Goal: Transaction & Acquisition: Purchase product/service

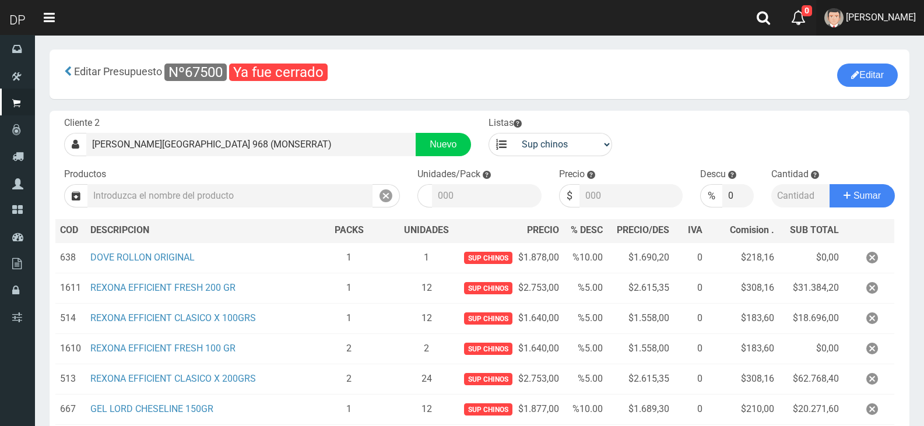
click at [856, 17] on span "[PERSON_NAME]" at bounding box center [881, 17] width 70 height 11
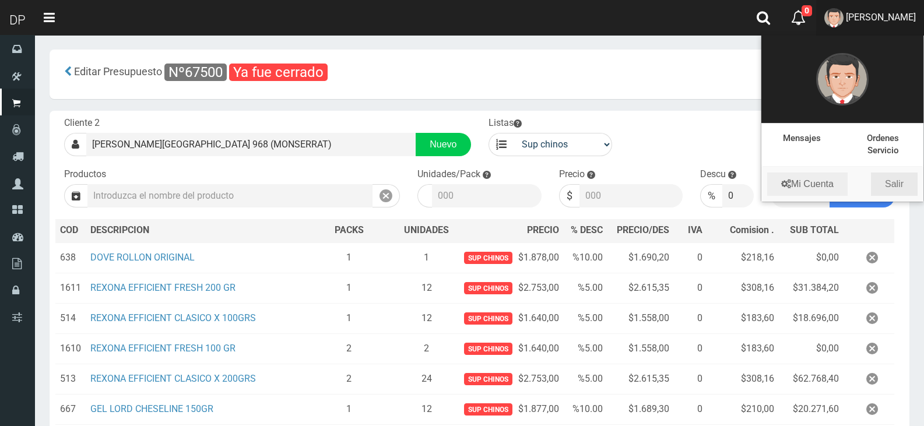
click at [897, 182] on link "Salir" at bounding box center [894, 184] width 47 height 23
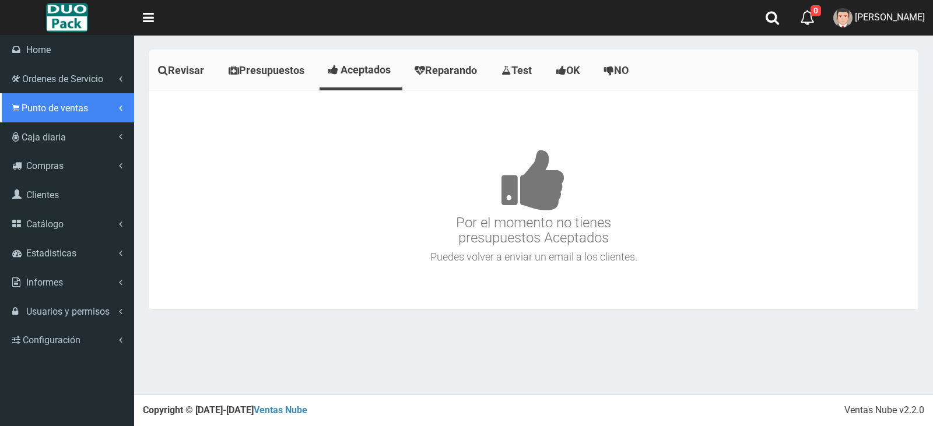
click at [69, 111] on span "Punto de ventas" at bounding box center [55, 108] width 66 height 11
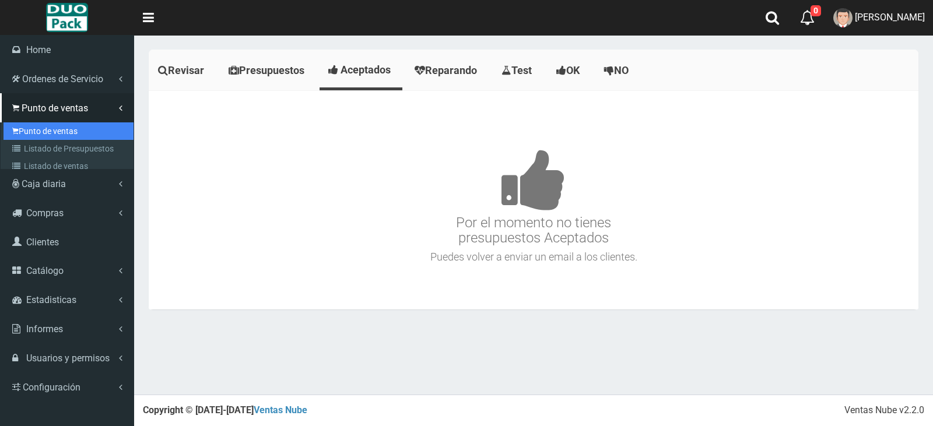
click at [66, 129] on link "Punto de ventas" at bounding box center [68, 130] width 130 height 17
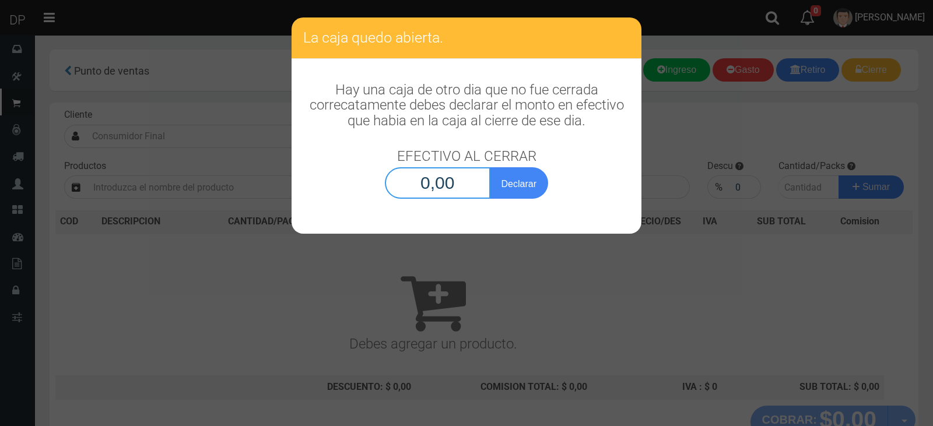
click at [459, 192] on input "0,00" at bounding box center [438, 182] width 106 height 31
type input "1,00"
click at [490, 167] on button "Declarar" at bounding box center [519, 182] width 58 height 31
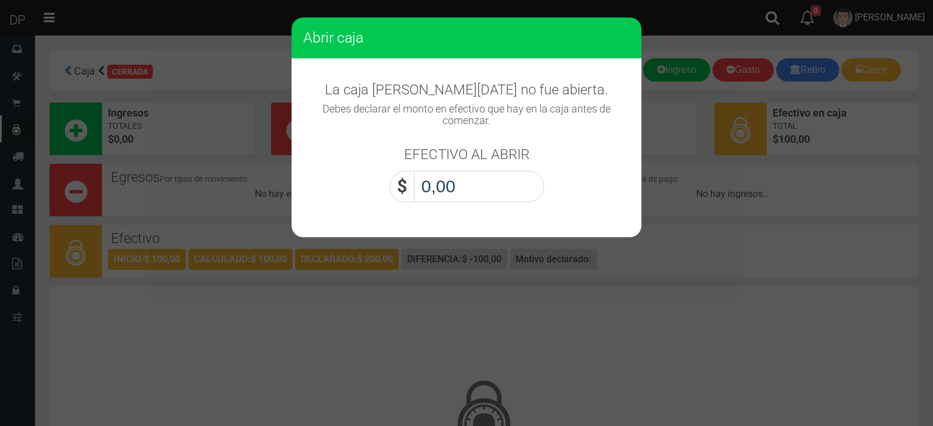
click at [502, 187] on input "0,00" at bounding box center [479, 186] width 130 height 31
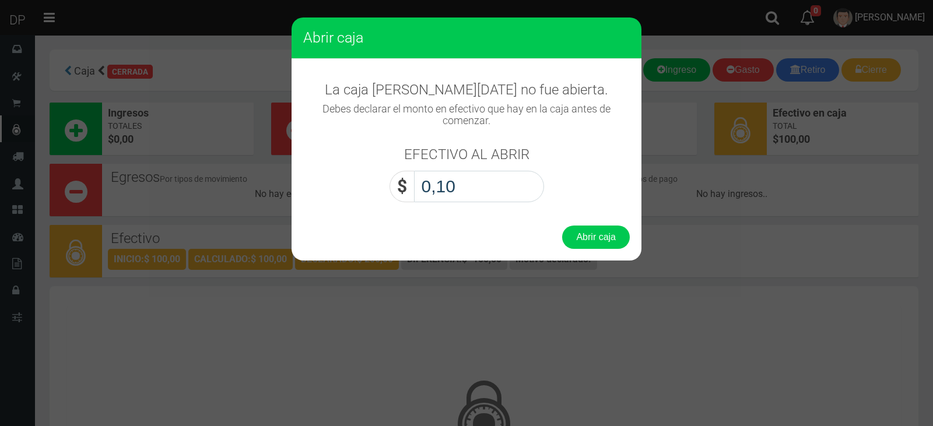
type input "1,00"
click at [562, 226] on button "Abrir caja" at bounding box center [596, 237] width 68 height 23
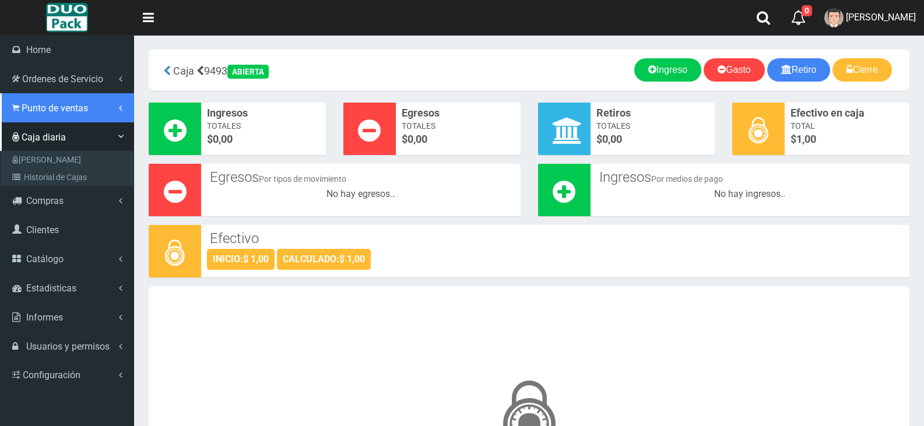
click at [54, 100] on link "Punto de ventas" at bounding box center [67, 107] width 134 height 29
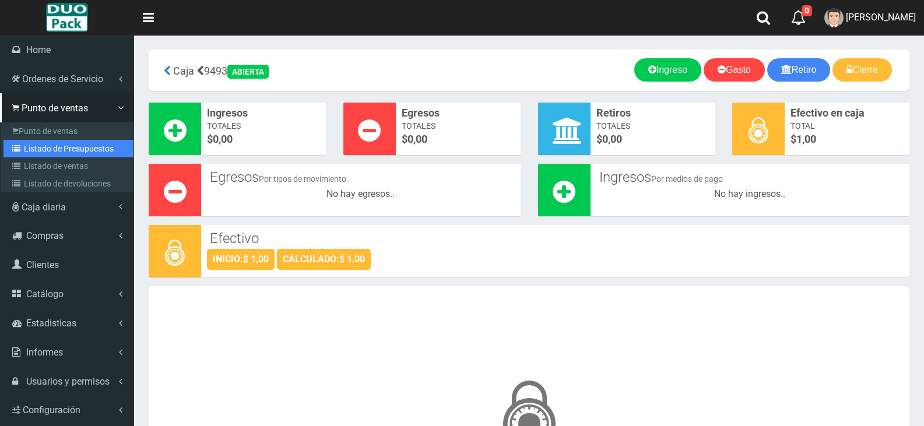
click at [80, 149] on link "Listado de Presupuestos" at bounding box center [68, 148] width 130 height 17
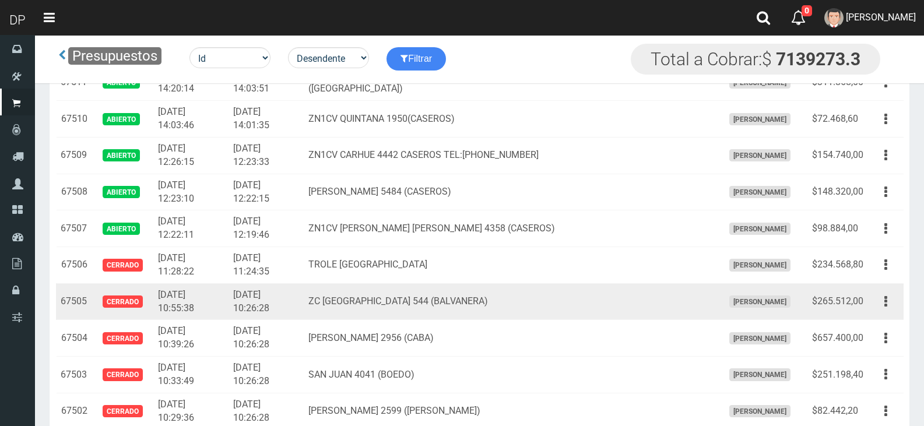
scroll to position [1108, 0]
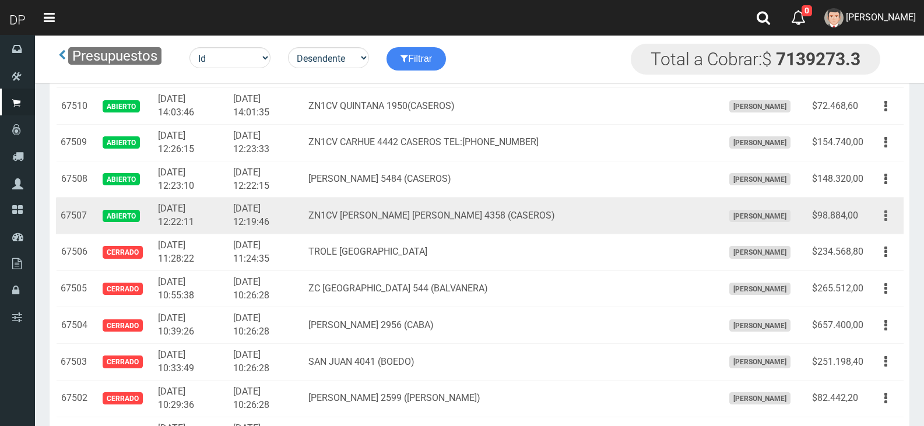
click at [889, 217] on button "button" at bounding box center [886, 216] width 26 height 20
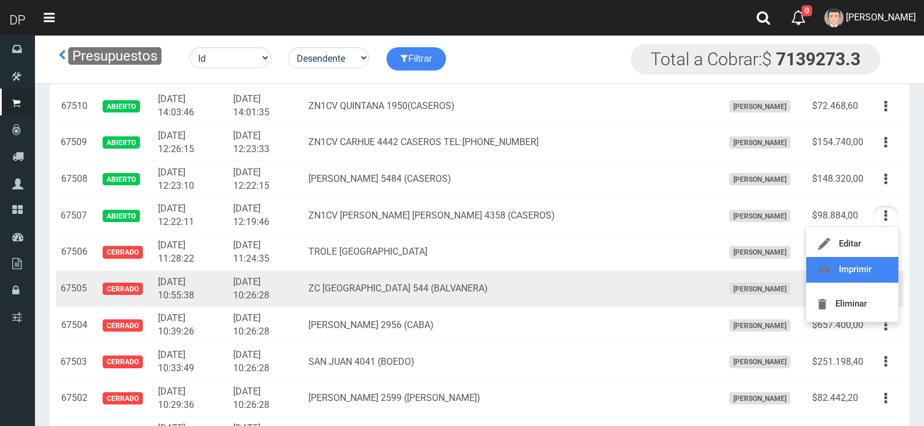
click at [849, 271] on link "Imprimir" at bounding box center [852, 270] width 92 height 26
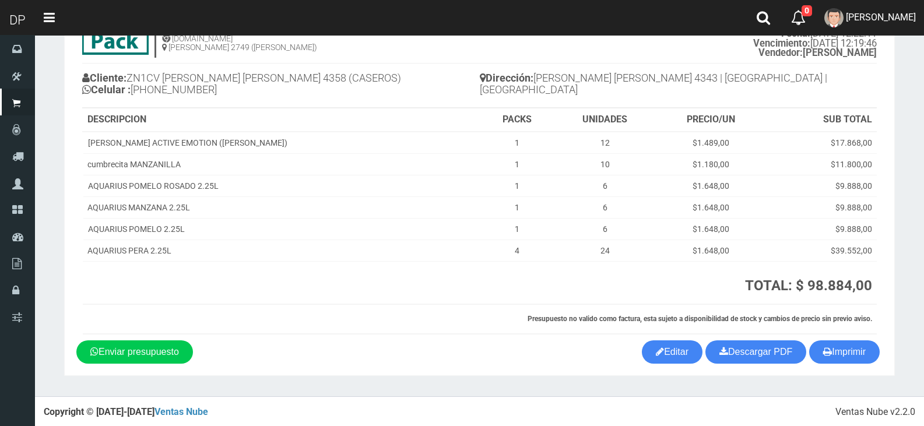
scroll to position [70, 0]
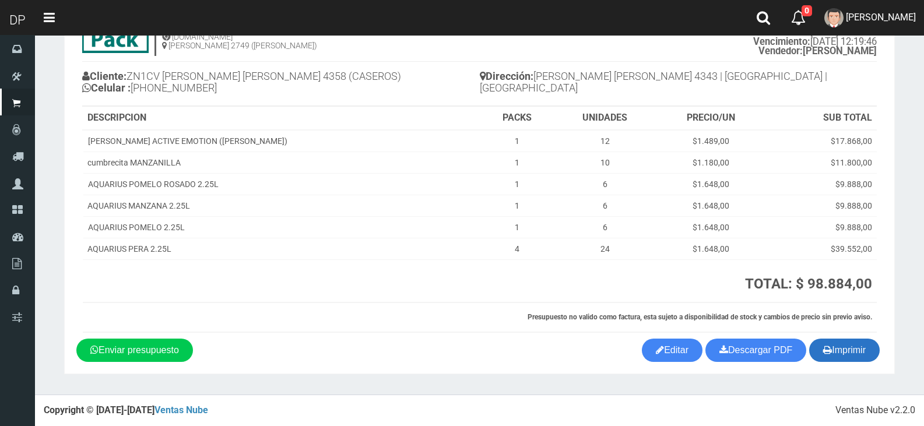
click at [838, 347] on button "Imprimir" at bounding box center [844, 350] width 71 height 23
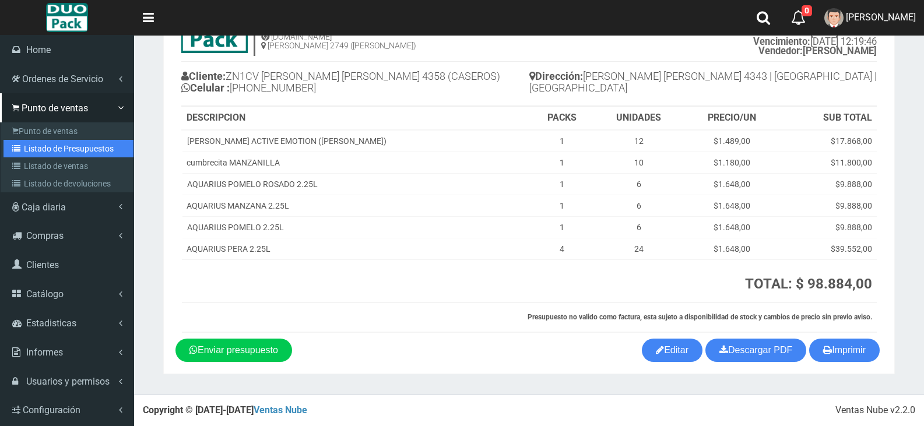
click at [63, 147] on link "Listado de Presupuestos" at bounding box center [68, 148] width 130 height 17
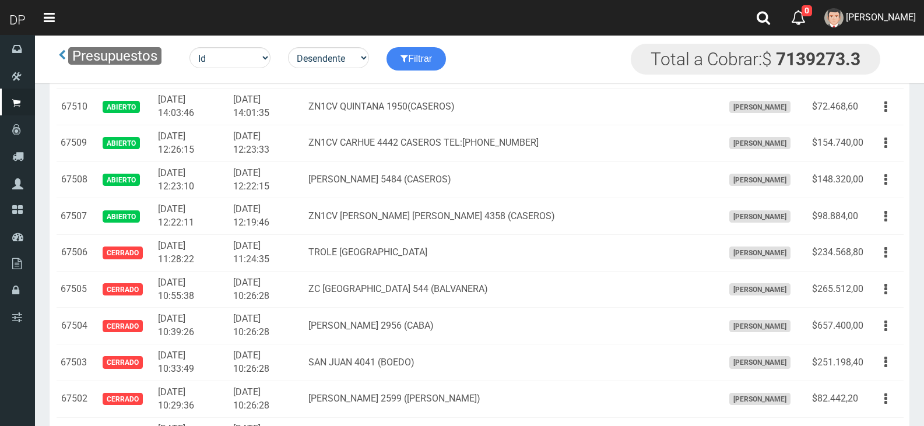
scroll to position [1166, 0]
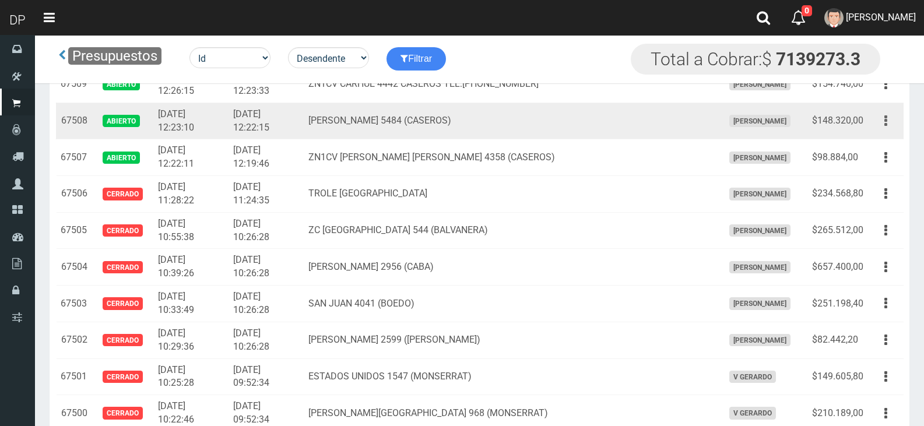
click at [889, 113] on button "button" at bounding box center [886, 121] width 26 height 20
click at [873, 171] on link "Imprimir" at bounding box center [852, 175] width 92 height 26
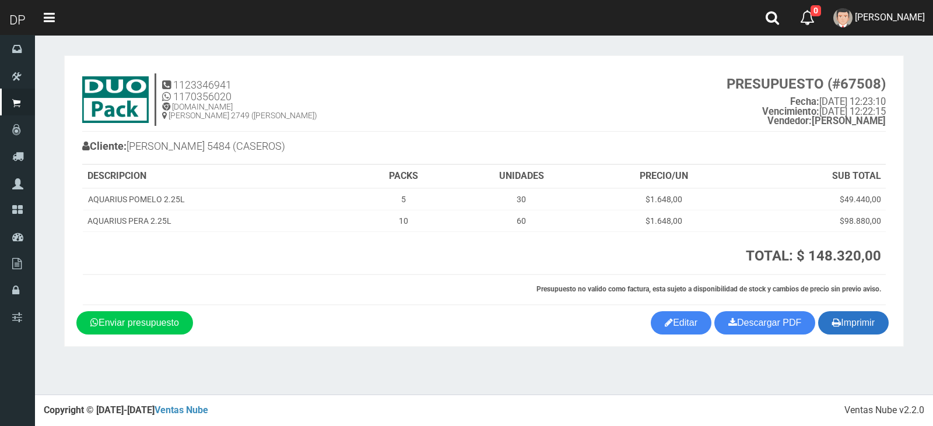
click at [870, 326] on button "Imprimir" at bounding box center [853, 322] width 71 height 23
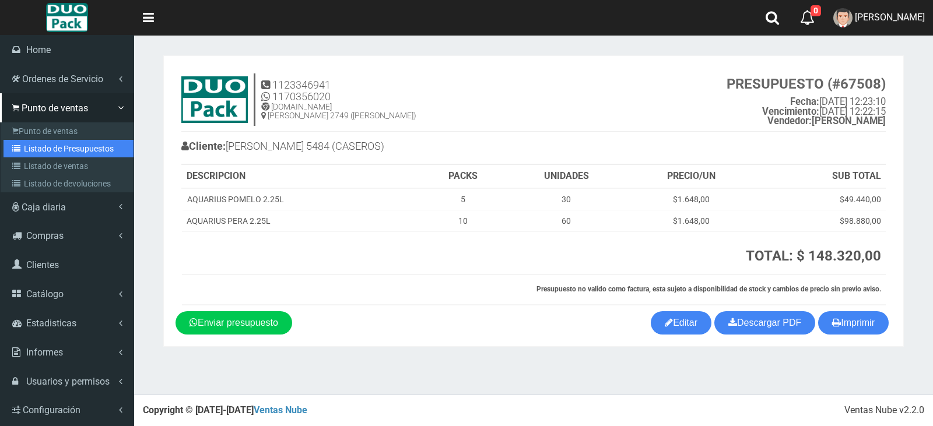
click at [78, 148] on link "Listado de Presupuestos" at bounding box center [68, 148] width 130 height 17
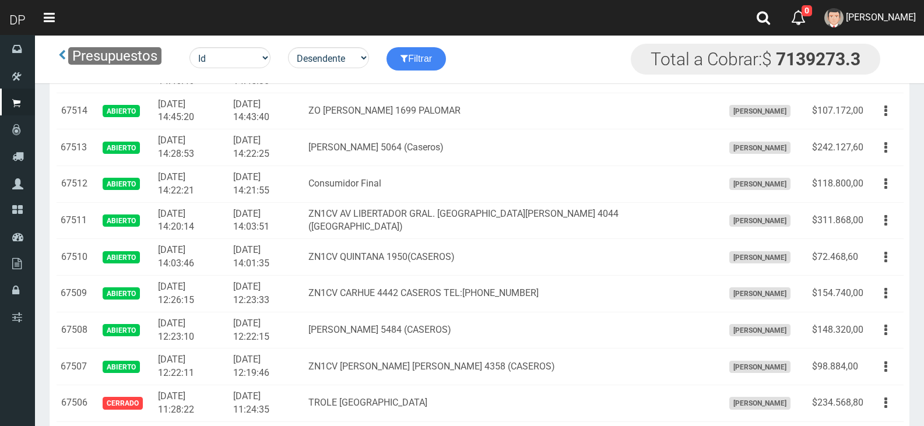
scroll to position [1049, 0]
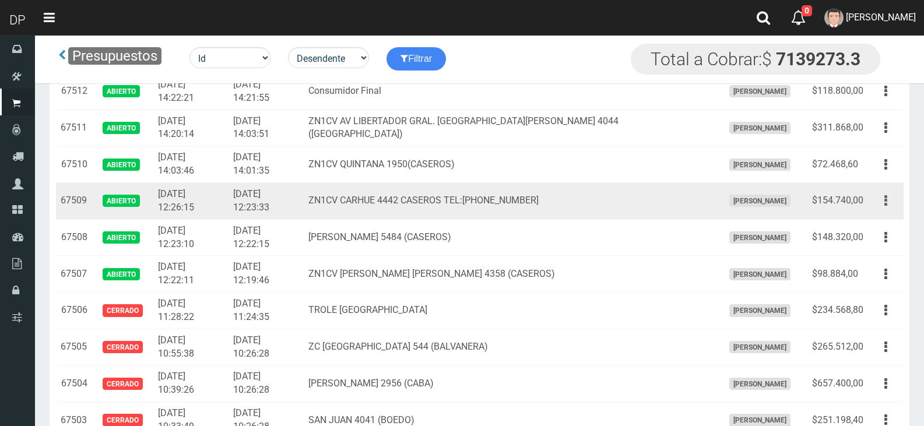
click at [885, 198] on icon "button" at bounding box center [885, 201] width 3 height 20
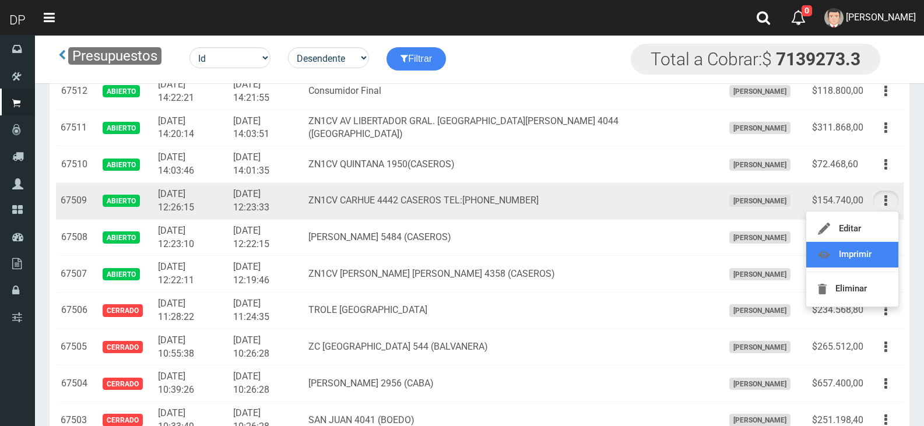
click at [867, 251] on link "Imprimir" at bounding box center [852, 255] width 92 height 26
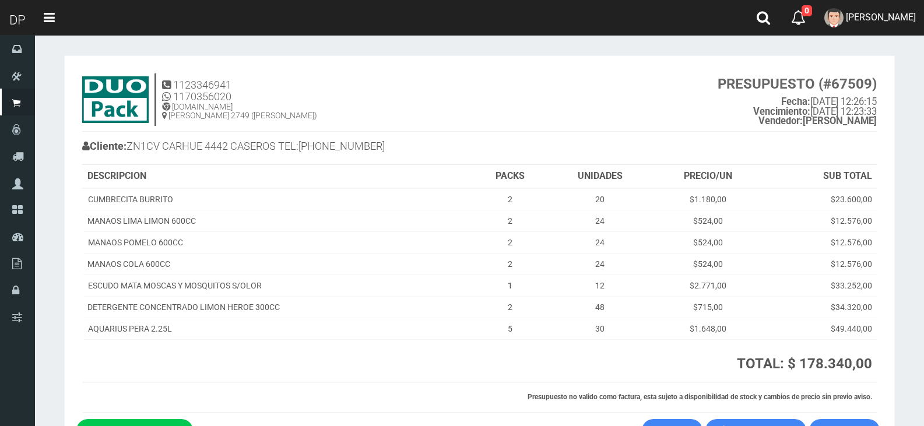
scroll to position [80, 0]
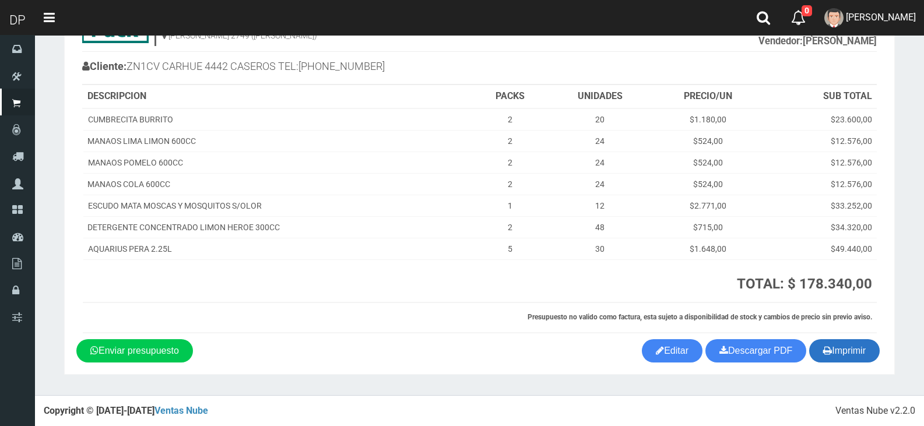
click at [837, 339] on button "Imprimir" at bounding box center [844, 350] width 71 height 23
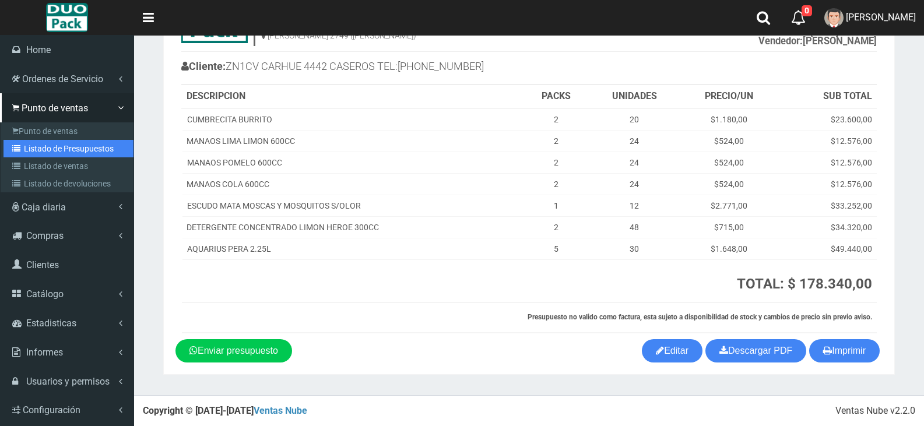
click at [71, 155] on link "Listado de Presupuestos" at bounding box center [68, 148] width 130 height 17
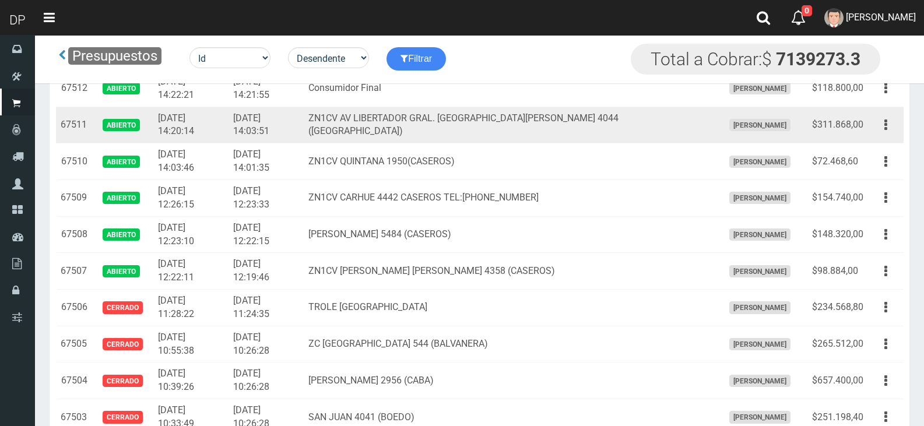
scroll to position [1049, 0]
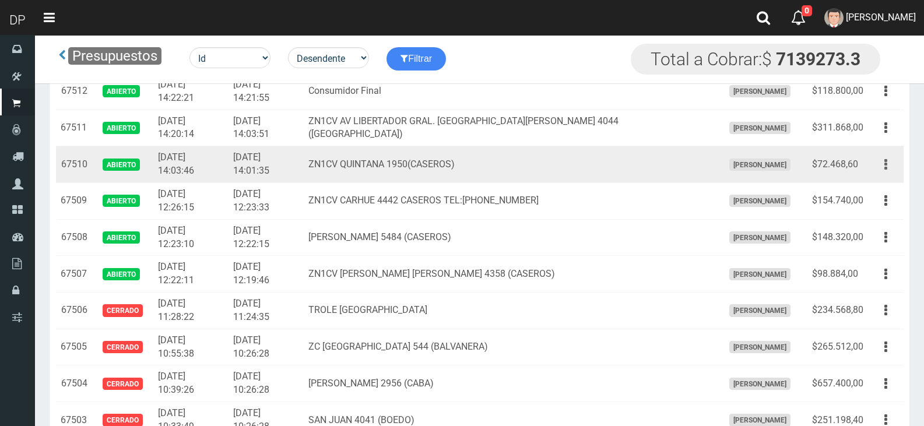
click at [886, 162] on icon "button" at bounding box center [885, 164] width 3 height 20
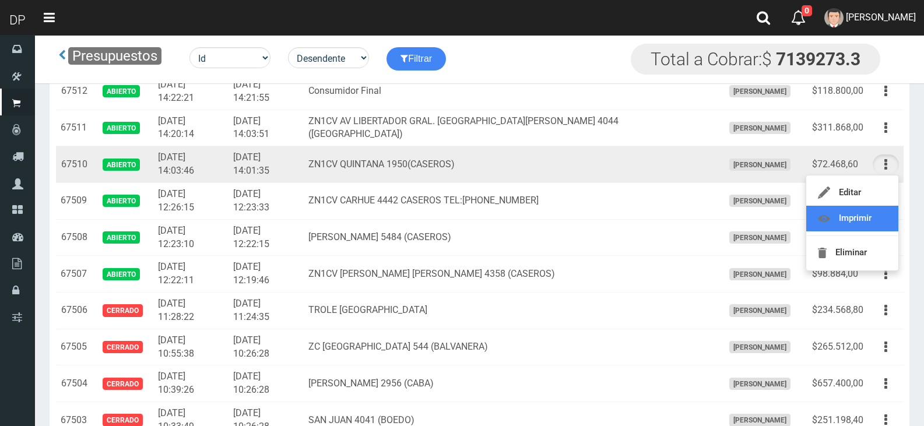
click at [873, 225] on link "Imprimir" at bounding box center [852, 219] width 92 height 26
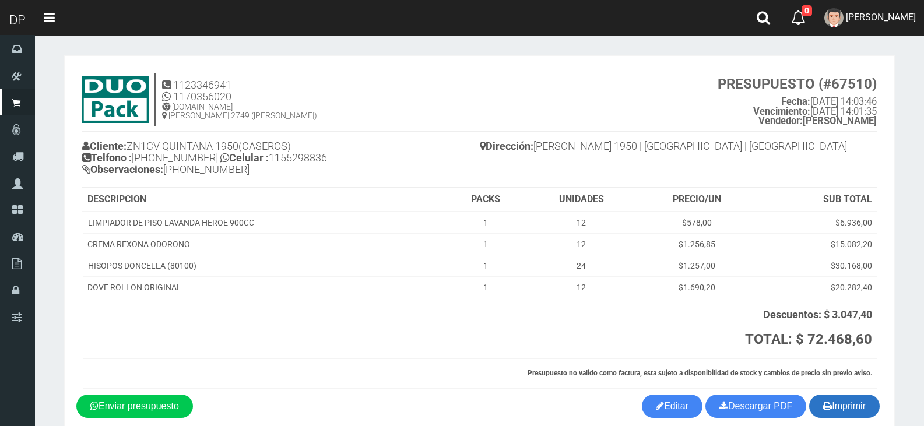
click at [859, 414] on button "Imprimir" at bounding box center [844, 406] width 71 height 23
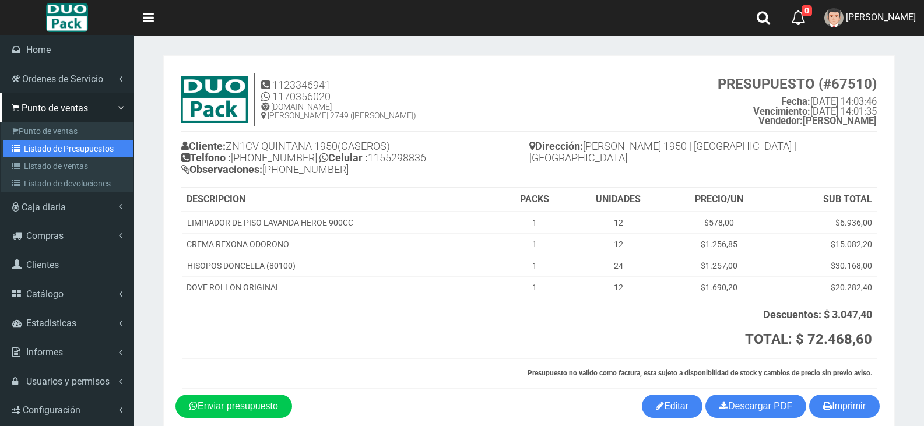
click at [47, 141] on link "Listado de Presupuestos" at bounding box center [68, 148] width 130 height 17
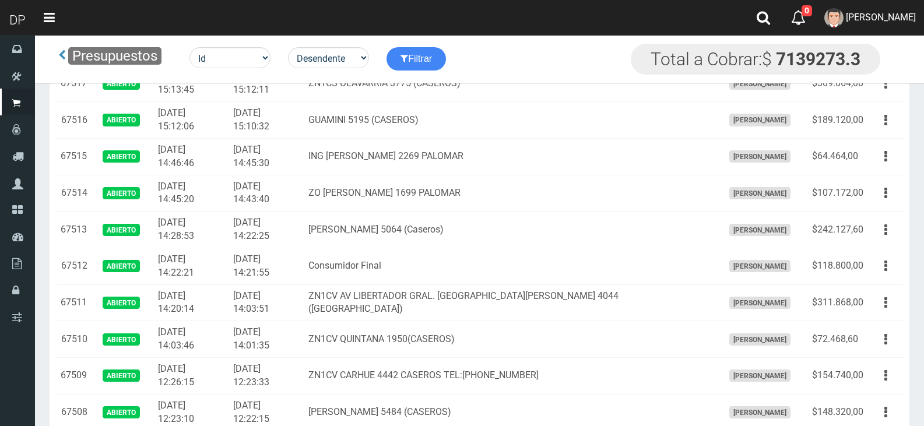
scroll to position [1049, 0]
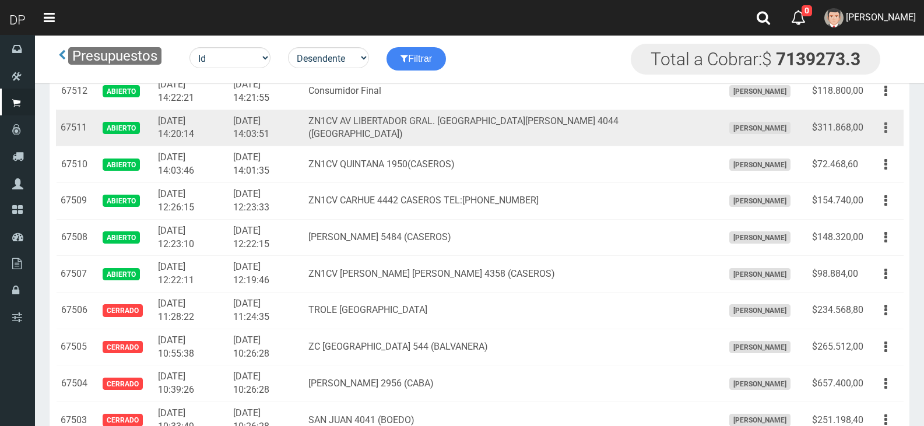
click at [888, 123] on button "button" at bounding box center [886, 128] width 26 height 20
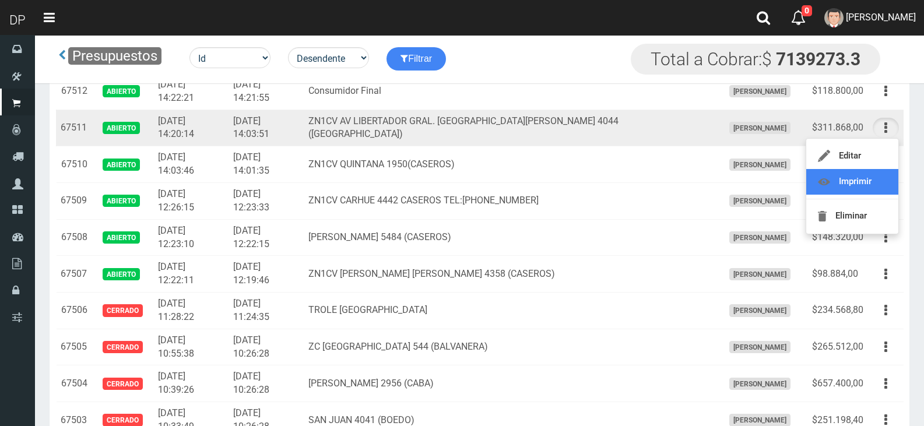
click at [863, 185] on link "Imprimir" at bounding box center [852, 182] width 92 height 26
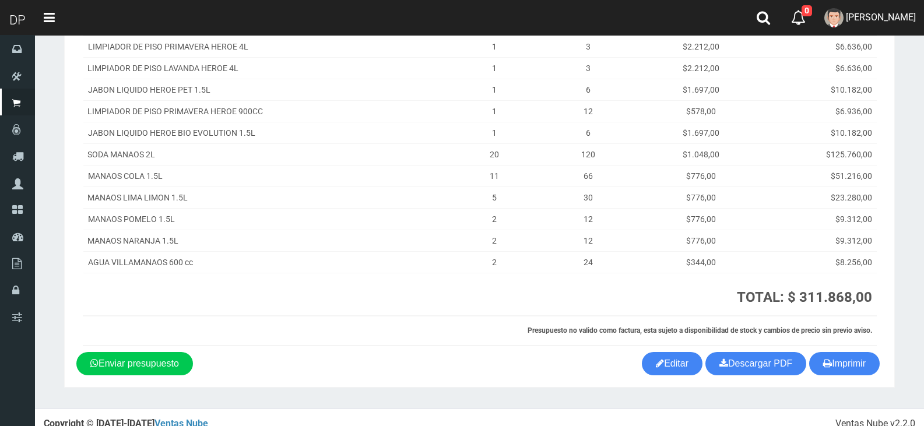
scroll to position [264, 0]
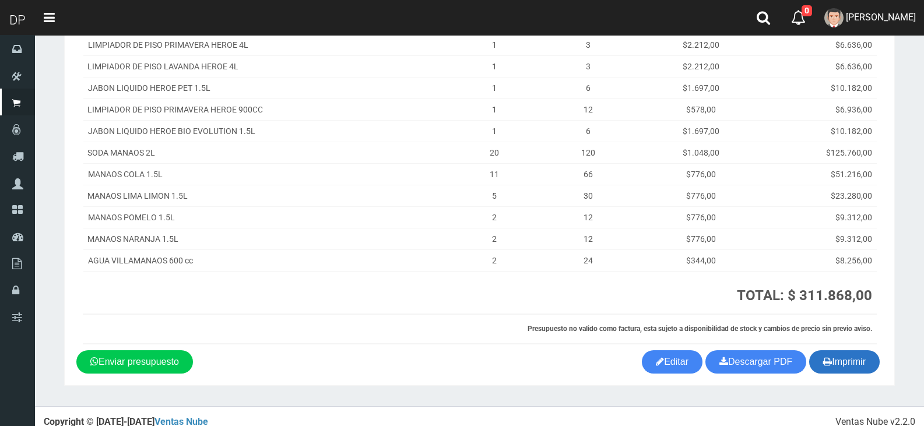
click at [845, 361] on button "Imprimir" at bounding box center [844, 361] width 71 height 23
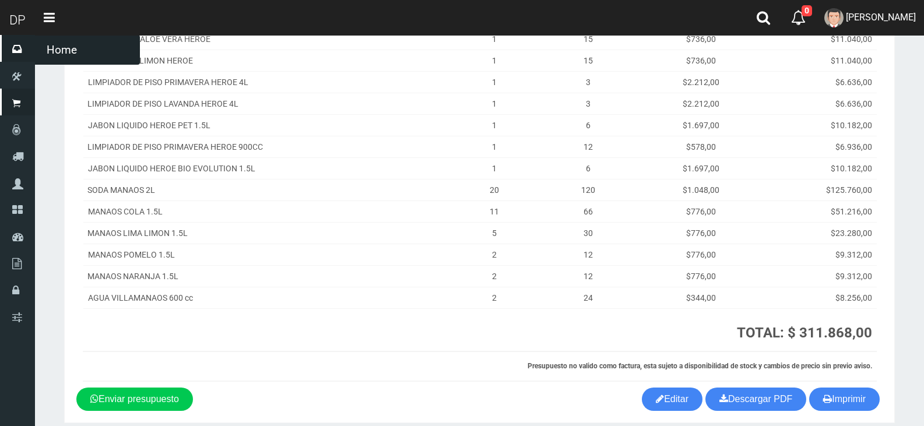
scroll to position [206, 0]
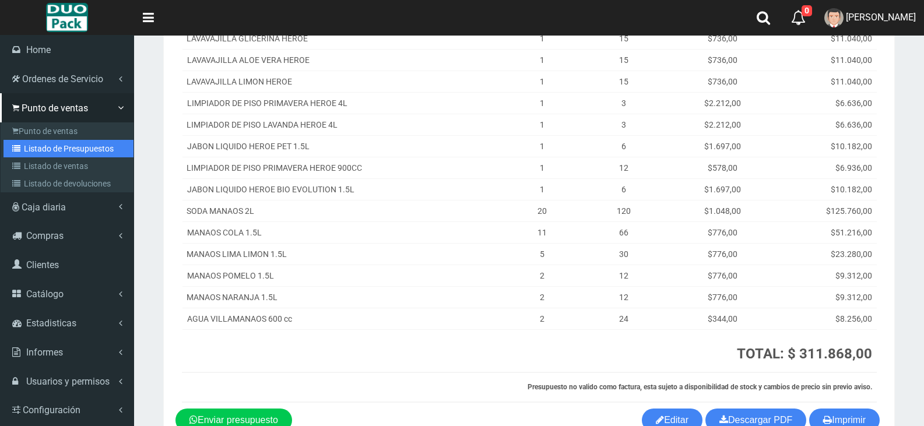
click at [77, 144] on link "Listado de Presupuestos" at bounding box center [68, 148] width 130 height 17
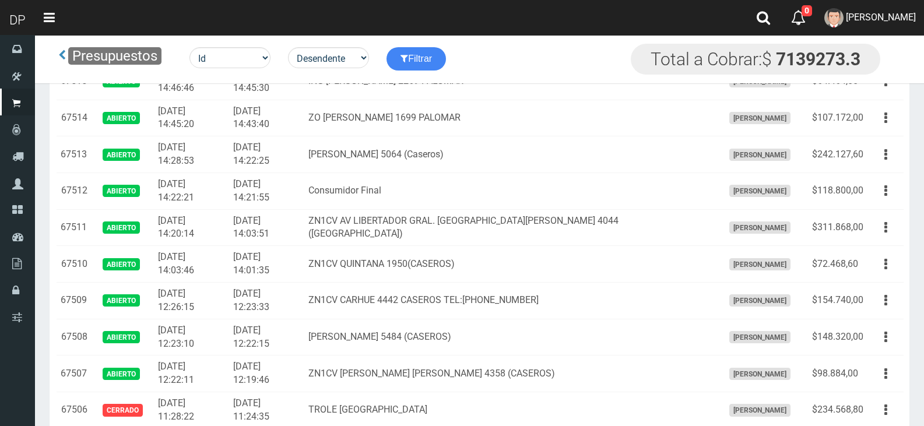
scroll to position [933, 0]
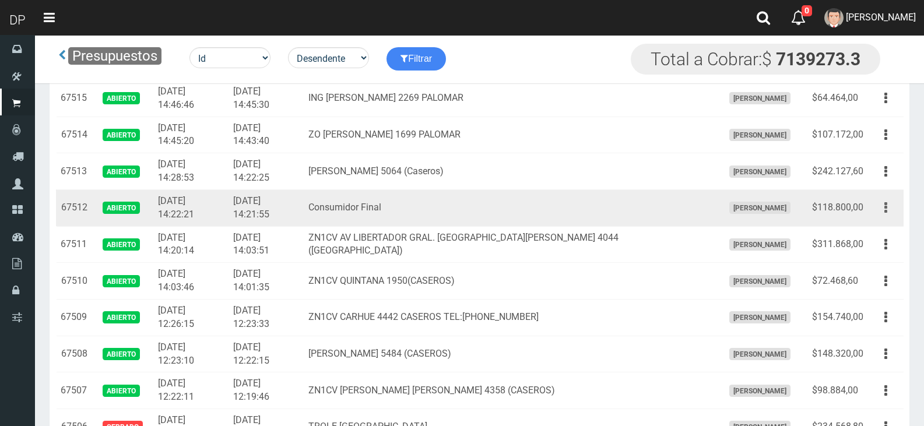
click at [883, 205] on button "button" at bounding box center [886, 208] width 26 height 20
click at [872, 259] on link "Imprimir" at bounding box center [852, 262] width 92 height 26
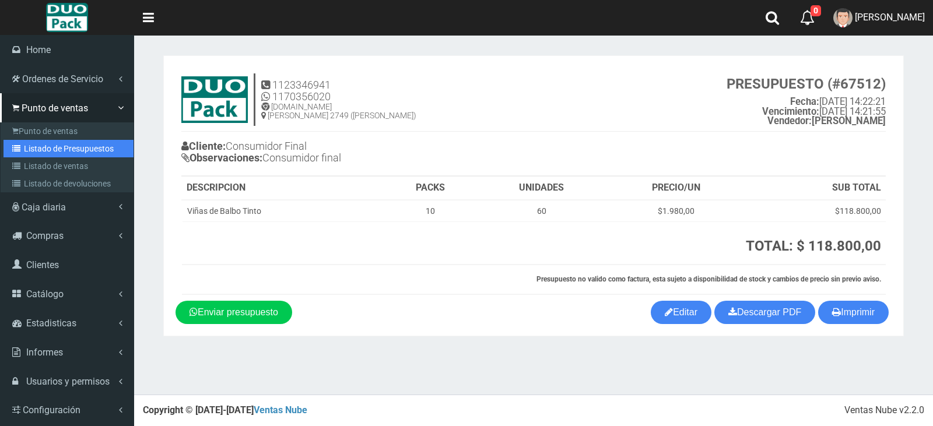
click at [83, 147] on link "Listado de Presupuestos" at bounding box center [68, 148] width 130 height 17
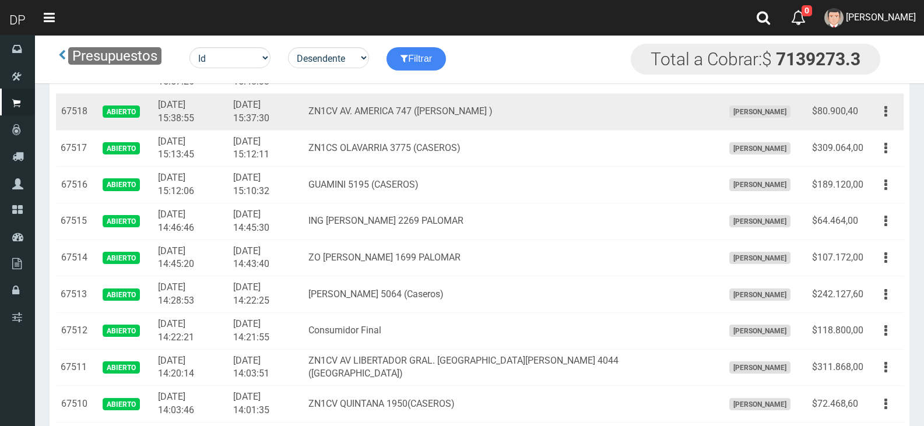
scroll to position [933, 0]
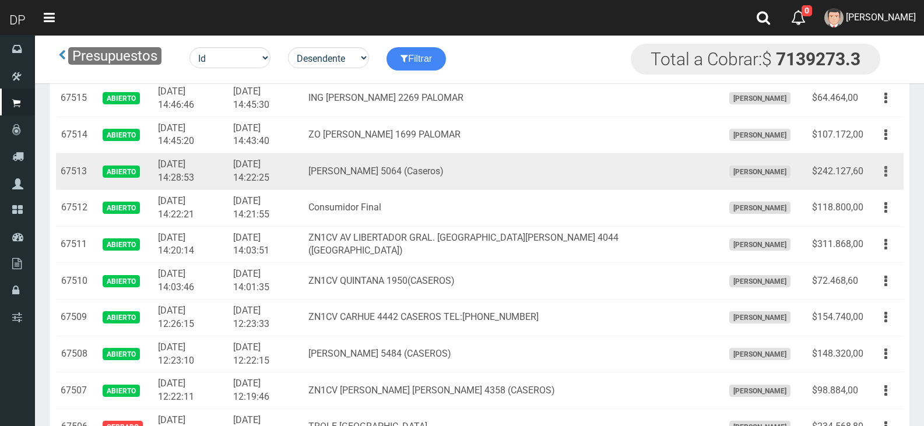
click at [887, 173] on icon "button" at bounding box center [885, 171] width 3 height 20
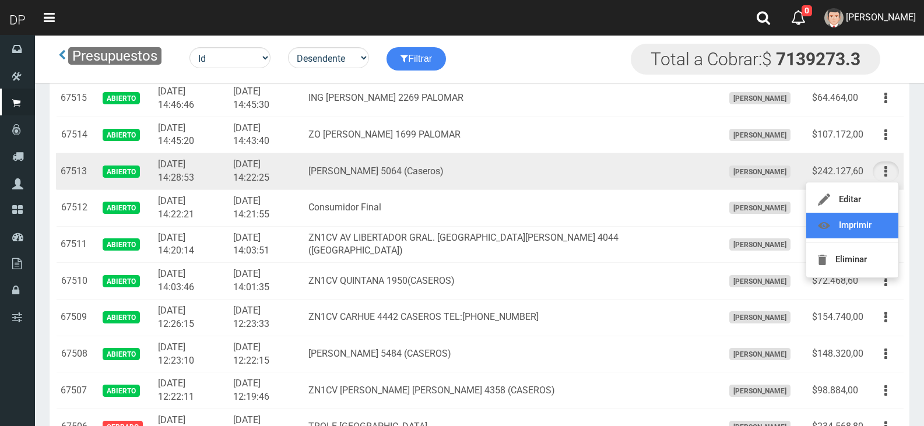
click at [874, 224] on link "Imprimir" at bounding box center [852, 226] width 92 height 26
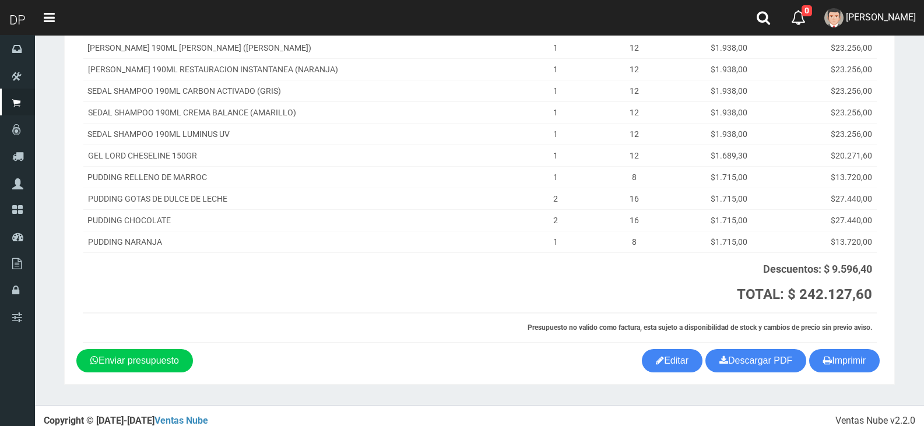
scroll to position [195, 0]
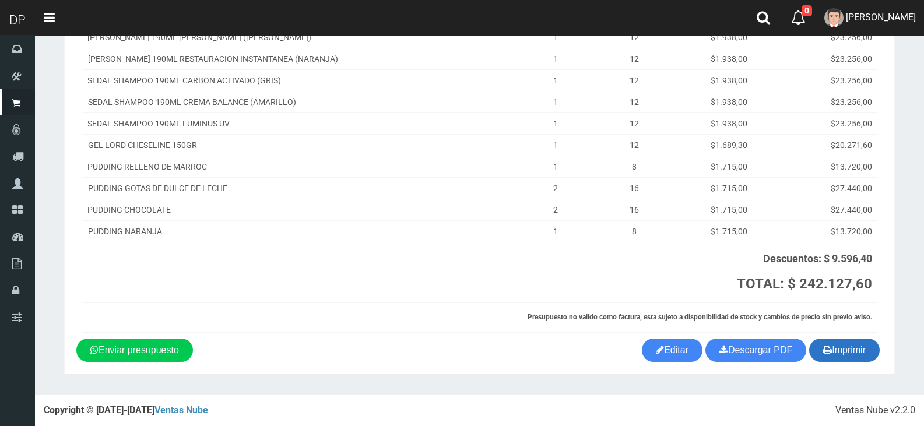
drag, startPoint x: 867, startPoint y: 350, endPoint x: 848, endPoint y: 347, distance: 19.5
click at [867, 351] on button "Imprimir" at bounding box center [844, 350] width 71 height 23
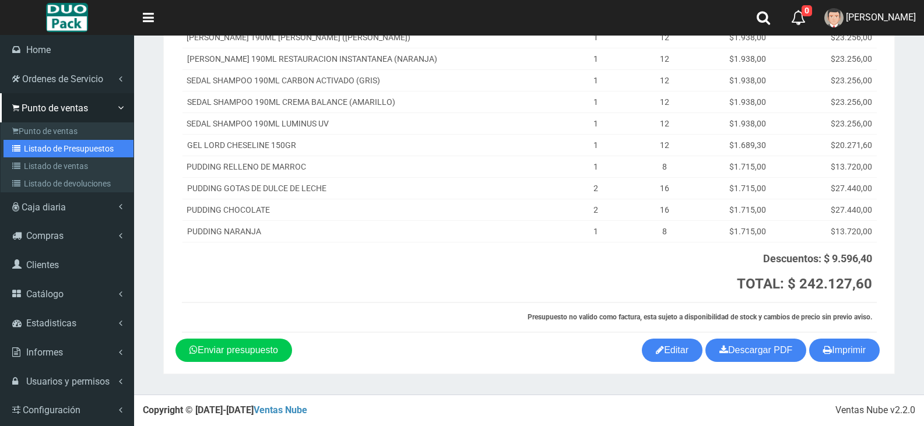
click at [67, 147] on link "Listado de Presupuestos" at bounding box center [68, 148] width 130 height 17
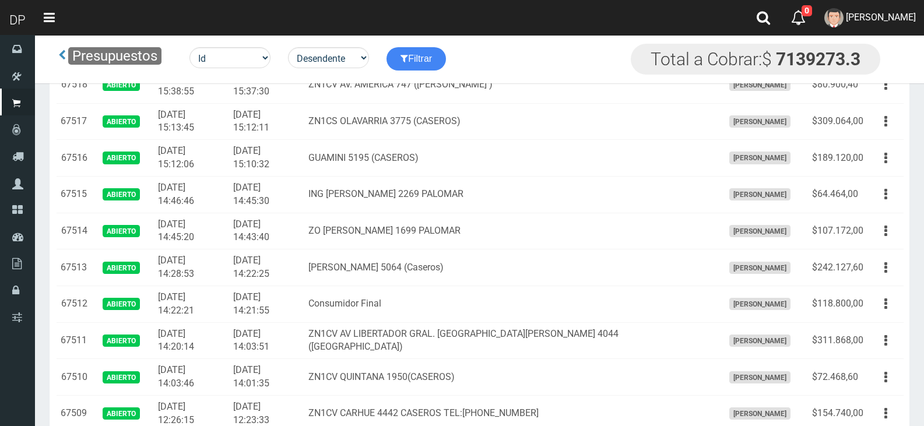
scroll to position [848, 0]
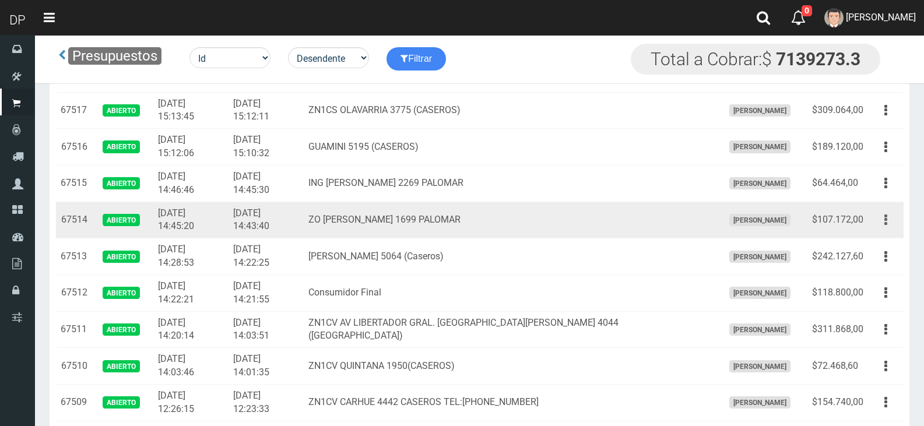
click at [887, 218] on button "button" at bounding box center [886, 220] width 26 height 20
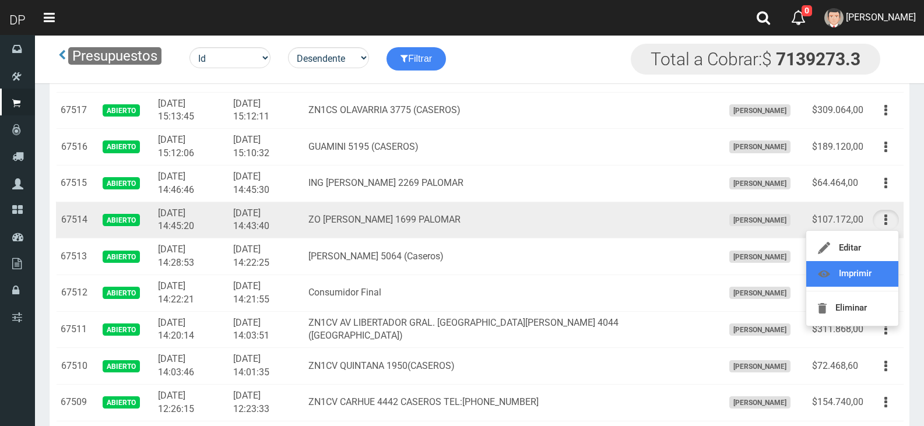
click at [870, 276] on link "Imprimir" at bounding box center [852, 274] width 92 height 26
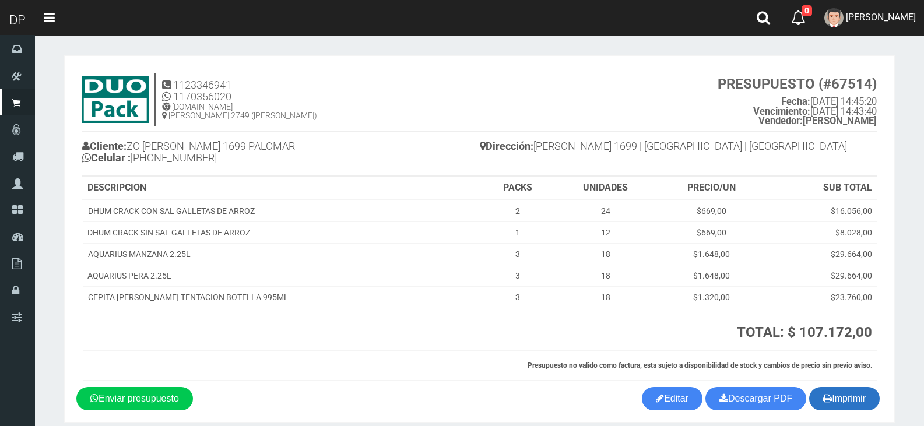
click at [834, 395] on button "Imprimir" at bounding box center [844, 398] width 71 height 23
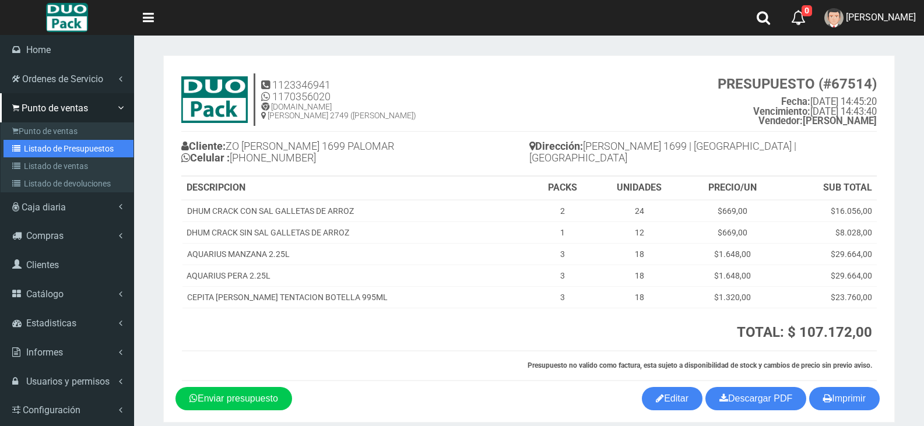
click at [29, 150] on link "Listado de Presupuestos" at bounding box center [68, 148] width 130 height 17
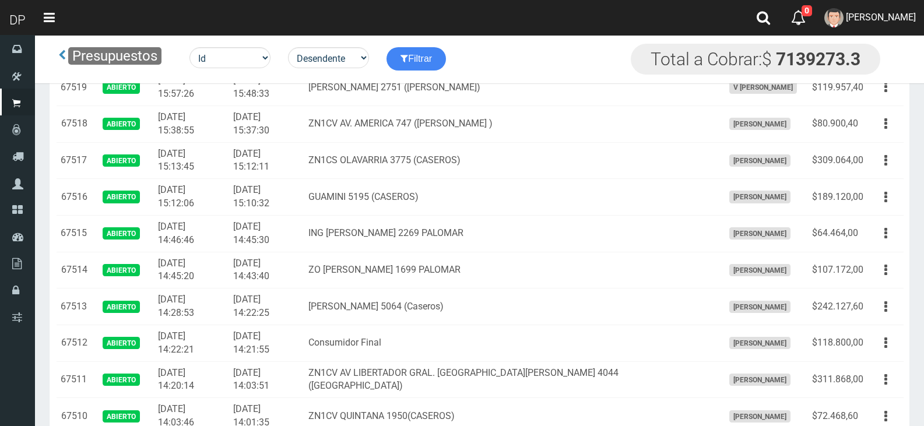
scroll to position [816, 0]
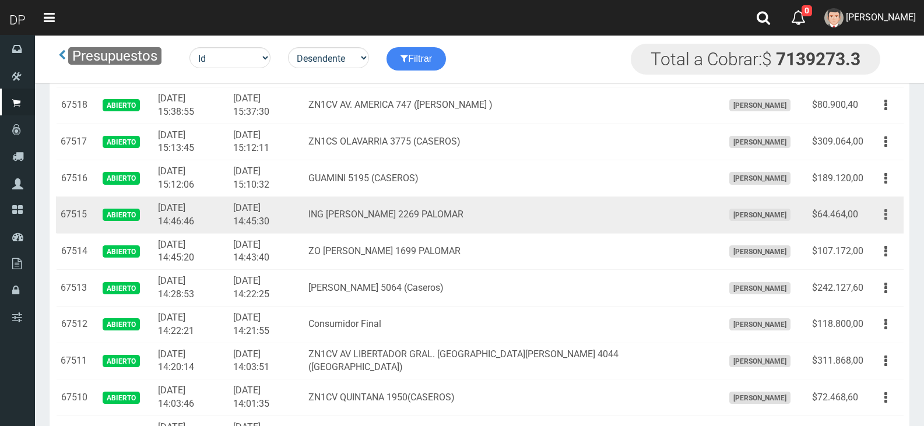
click at [888, 214] on button "button" at bounding box center [886, 215] width 26 height 20
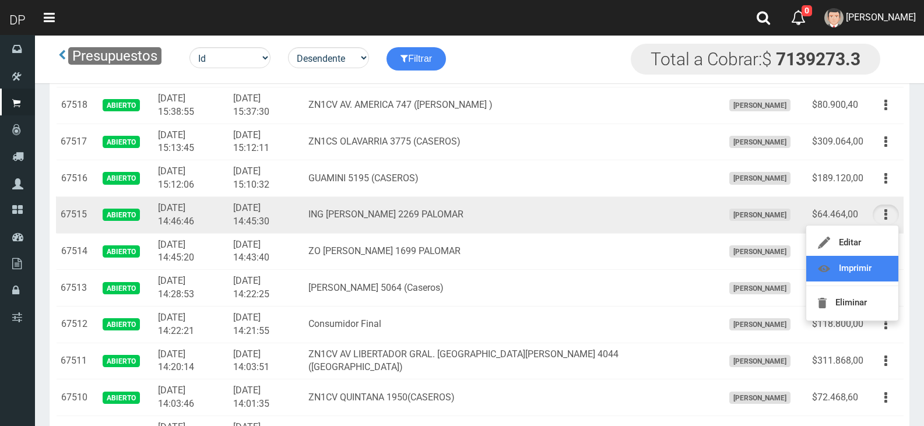
click at [881, 270] on link "Imprimir" at bounding box center [852, 269] width 92 height 26
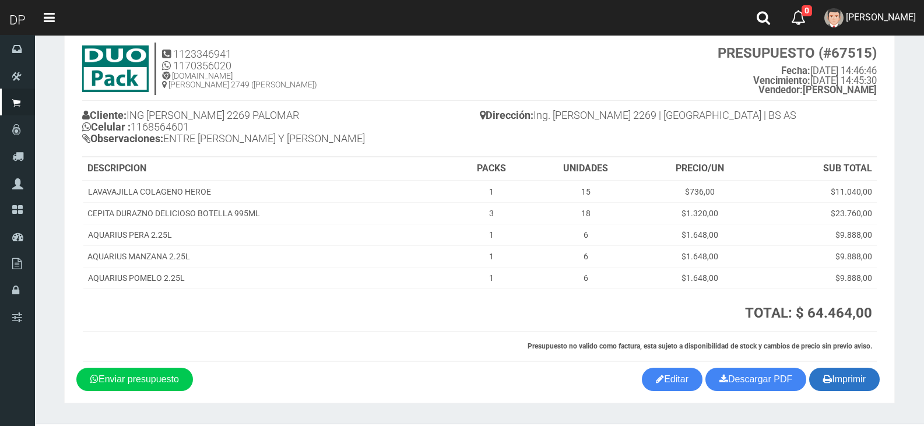
scroll to position [60, 0]
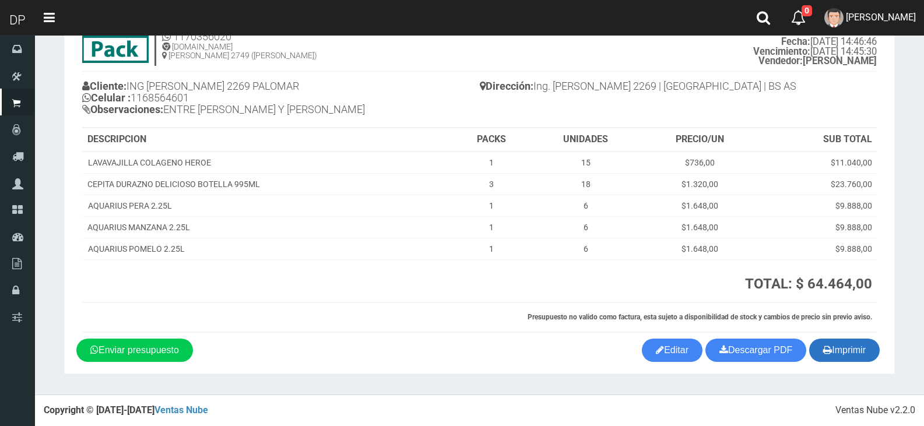
click at [845, 339] on button "Imprimir" at bounding box center [844, 350] width 71 height 23
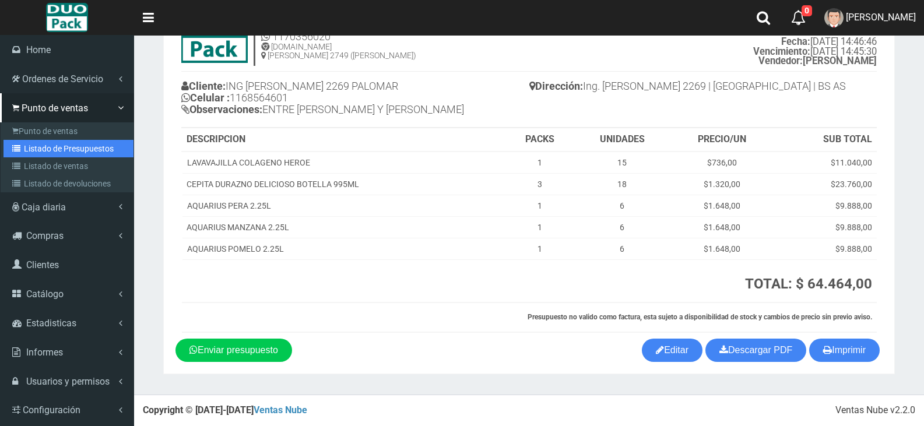
click at [92, 149] on link "Listado de Presupuestos" at bounding box center [68, 148] width 130 height 17
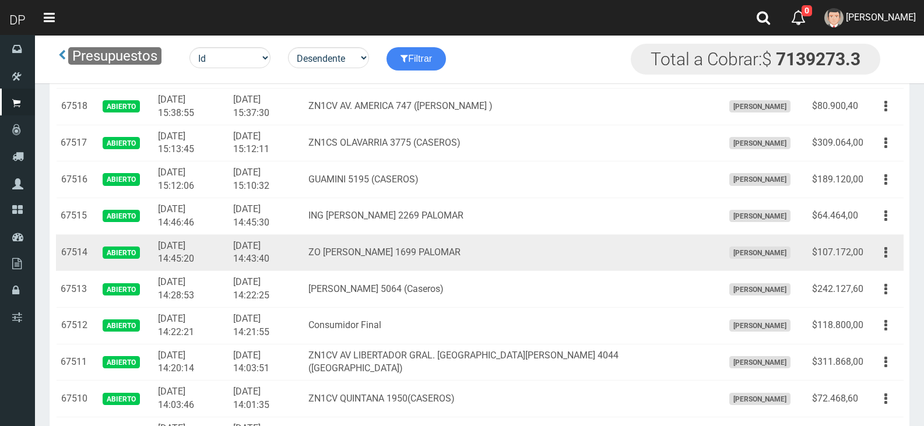
scroll to position [816, 0]
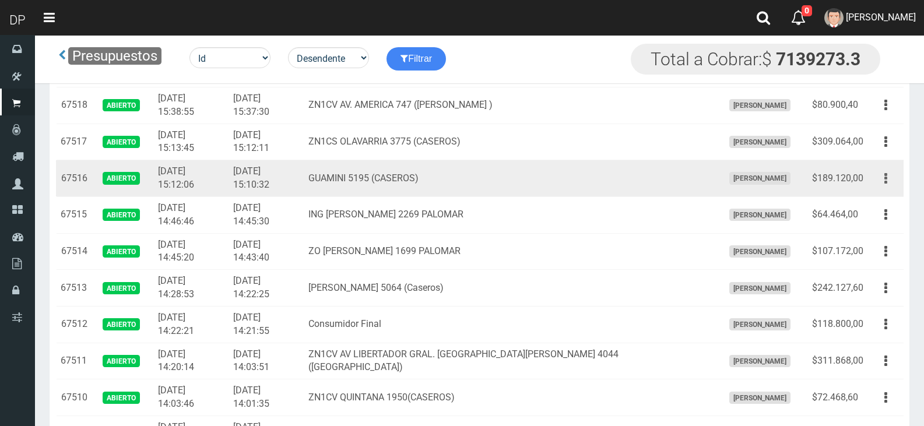
click at [886, 171] on icon "button" at bounding box center [885, 178] width 3 height 20
click at [868, 231] on link "Imprimir" at bounding box center [852, 233] width 92 height 26
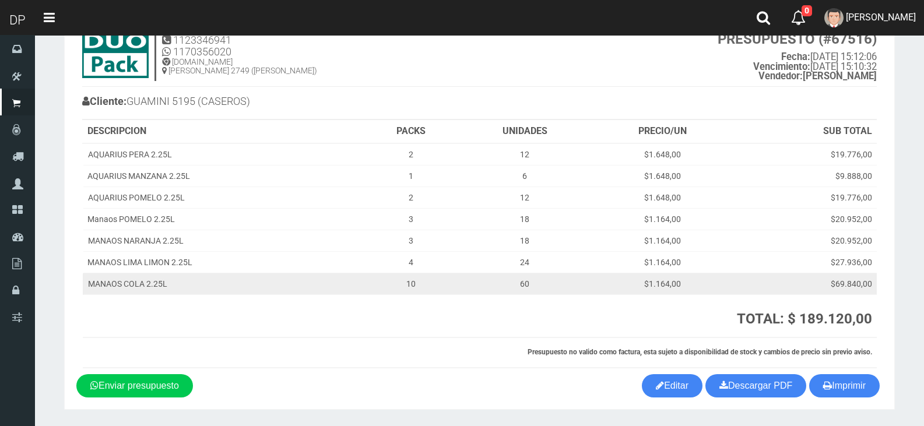
scroll to position [80, 0]
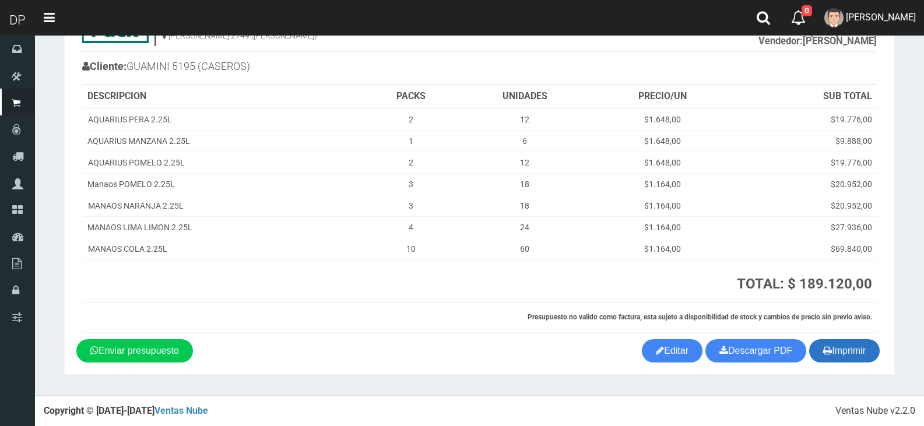
click at [869, 346] on button "Imprimir" at bounding box center [844, 350] width 71 height 23
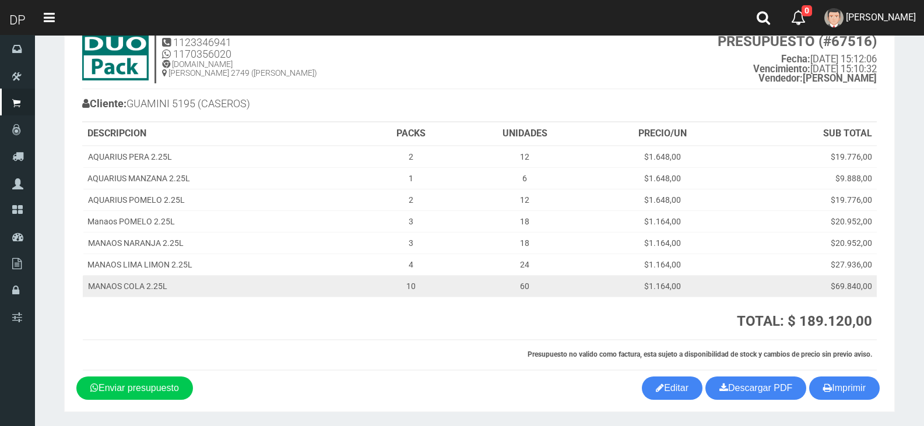
scroll to position [0, 0]
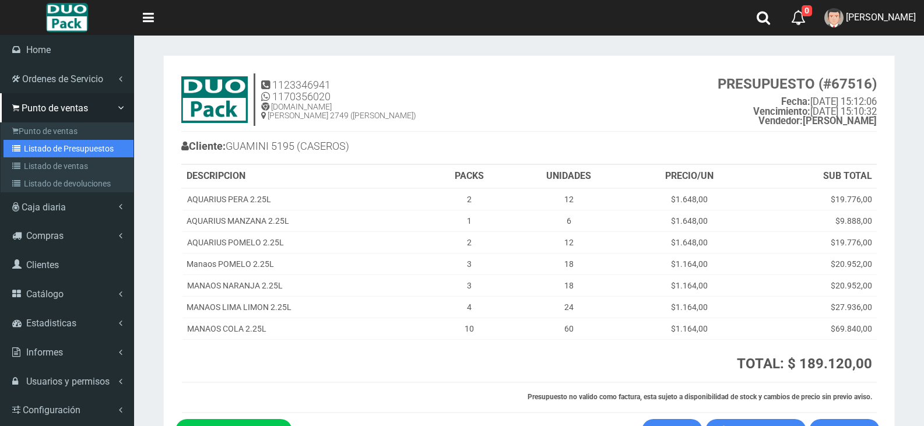
click at [95, 143] on link "Listado de Presupuestos" at bounding box center [68, 148] width 130 height 17
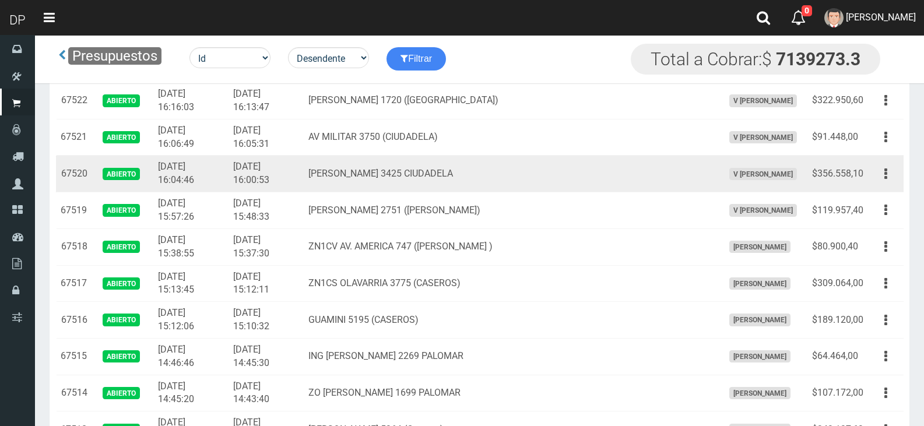
scroll to position [700, 0]
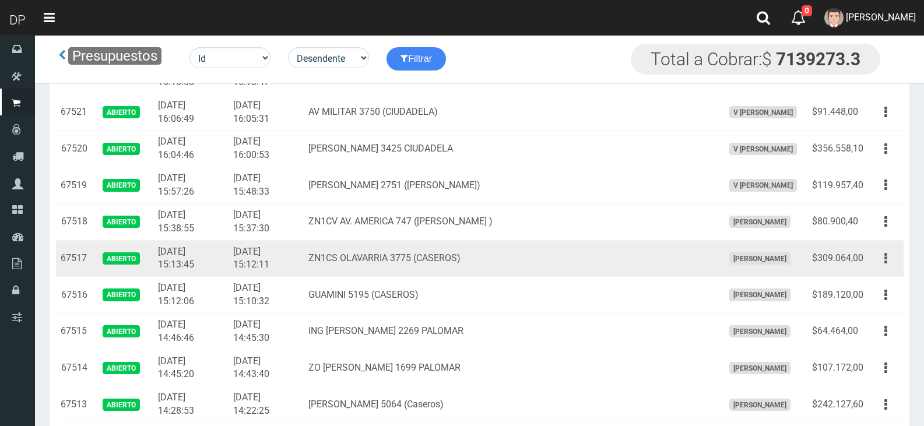
click at [888, 258] on button "button" at bounding box center [886, 258] width 26 height 20
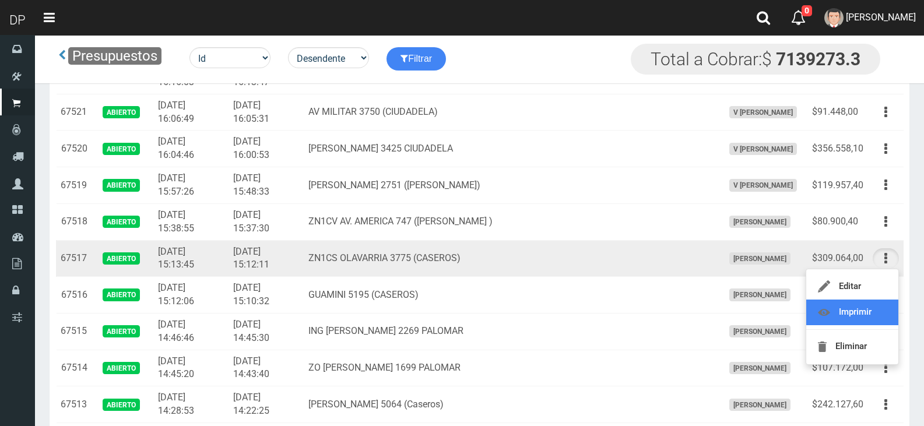
click at [863, 308] on link "Imprimir" at bounding box center [852, 313] width 92 height 26
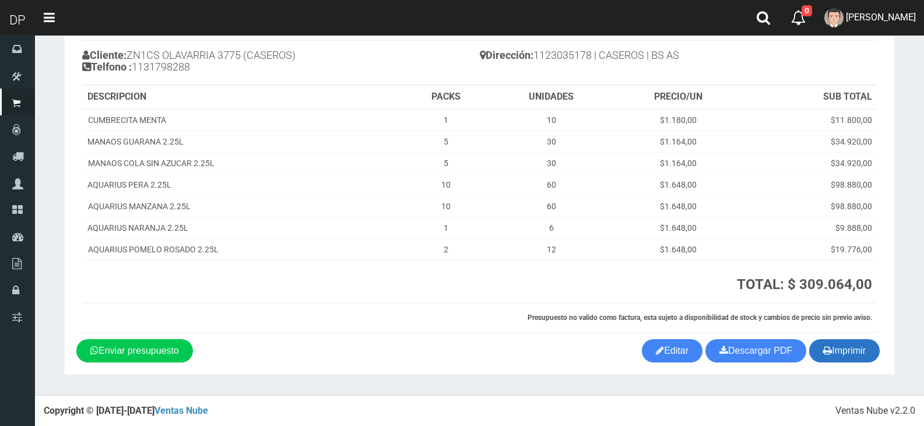
scroll to position [92, 0]
click at [872, 347] on button "Imprimir" at bounding box center [844, 350] width 71 height 23
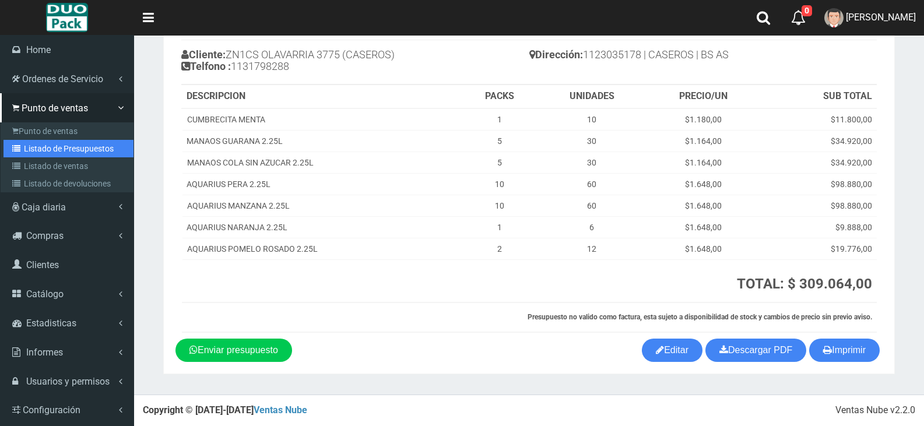
click at [99, 146] on link "Listado de Presupuestos" at bounding box center [68, 148] width 130 height 17
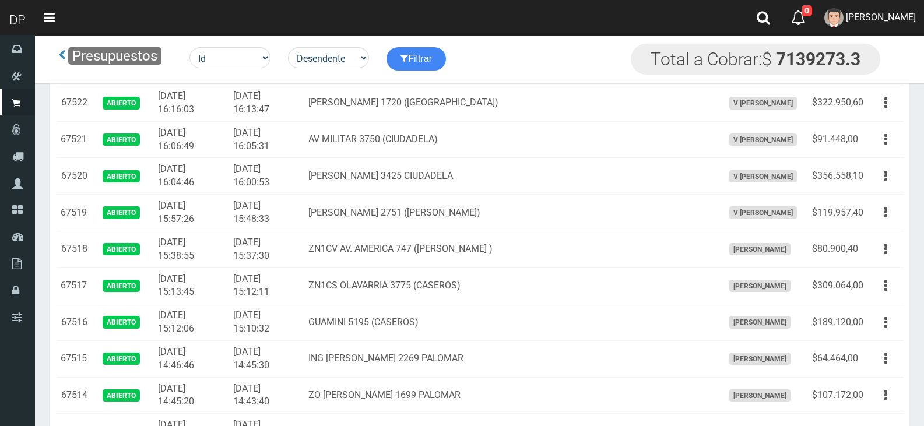
scroll to position [700, 0]
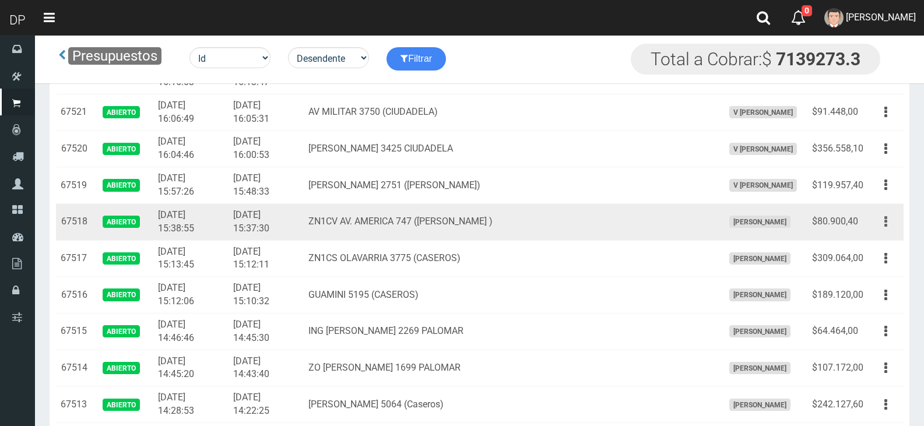
click at [890, 219] on button "button" at bounding box center [886, 222] width 26 height 20
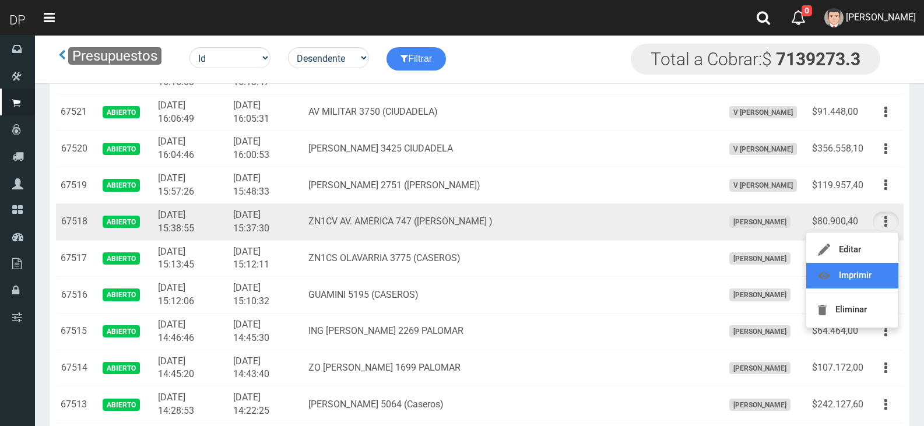
click at [855, 283] on link "Imprimir" at bounding box center [852, 276] width 92 height 26
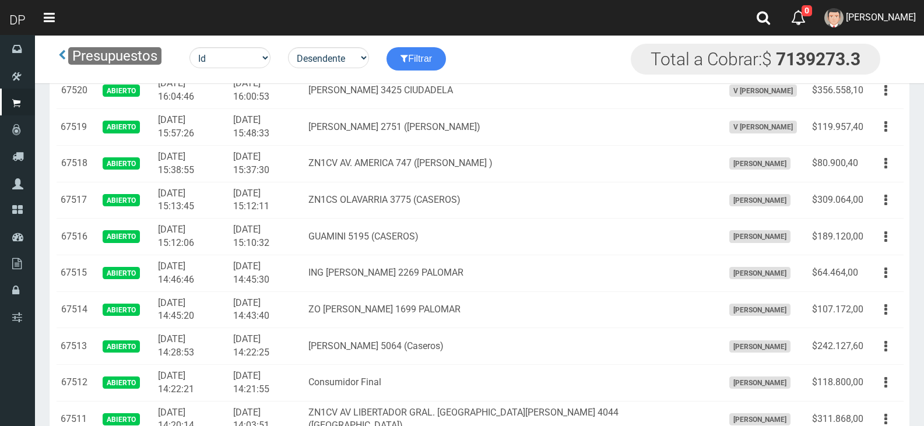
scroll to position [700, 0]
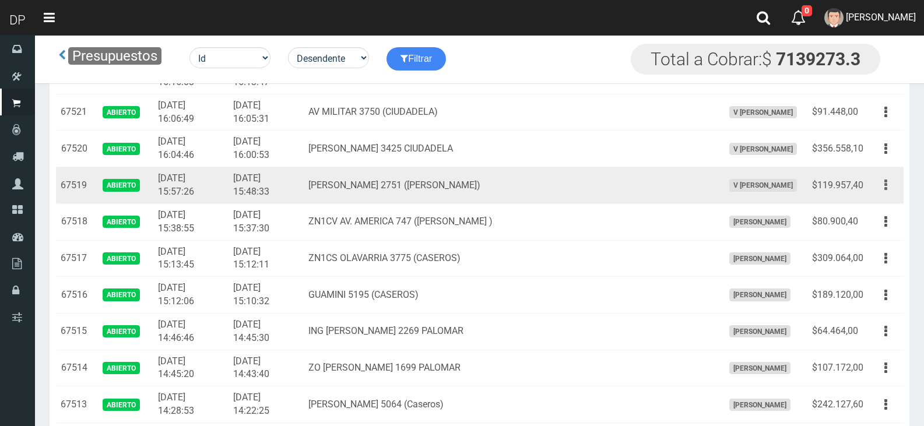
click at [890, 182] on button "button" at bounding box center [886, 185] width 26 height 20
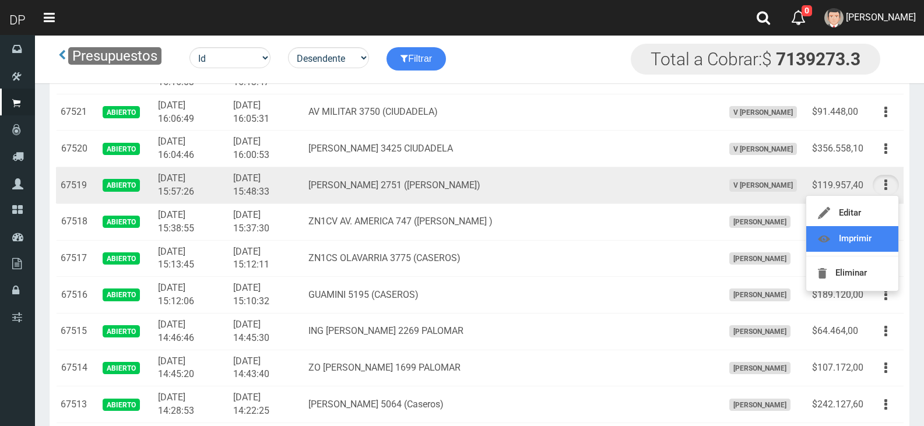
click at [868, 235] on link "Imprimir" at bounding box center [852, 239] width 92 height 26
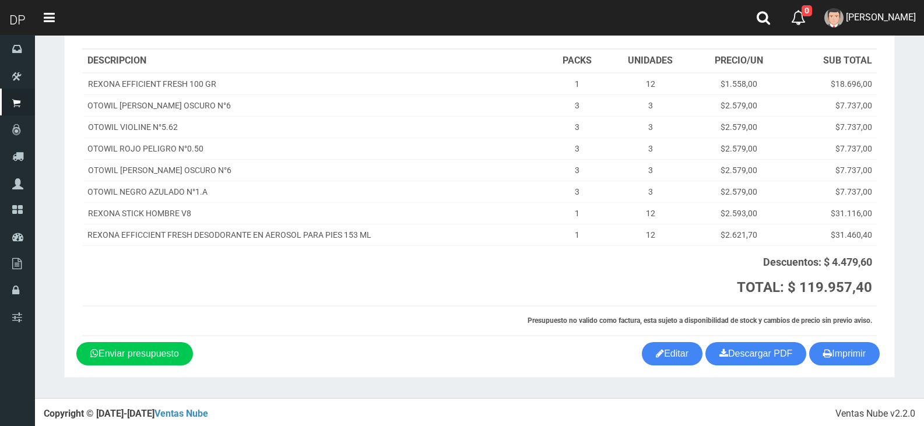
scroll to position [131, 0]
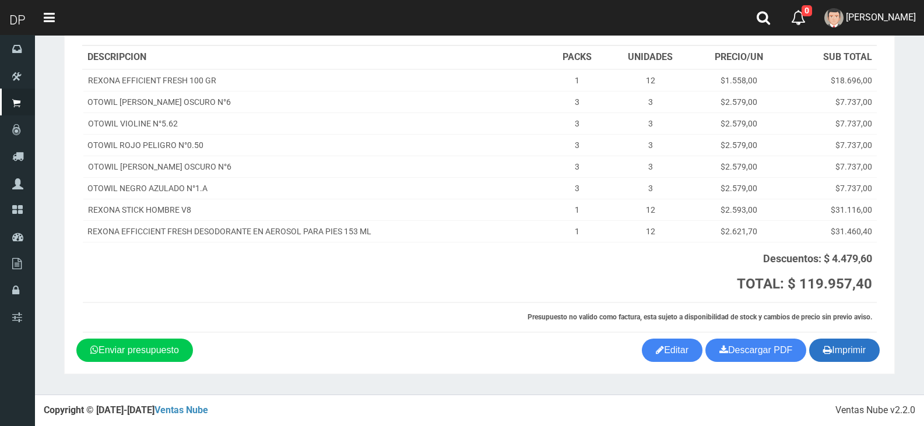
click at [866, 350] on button "Imprimir" at bounding box center [844, 350] width 71 height 23
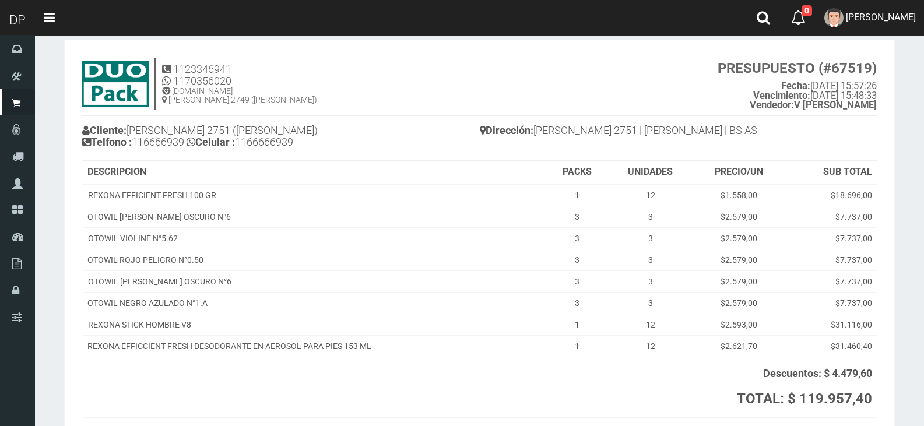
scroll to position [0, 0]
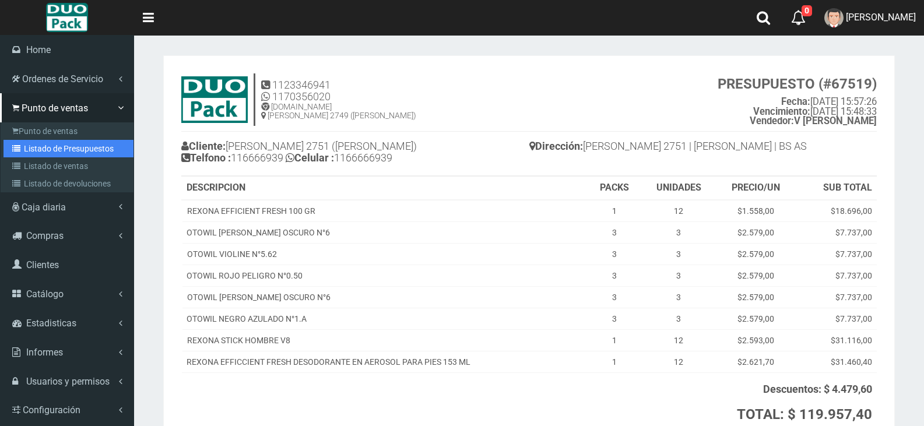
click at [59, 147] on link "Listado de Presupuestos" at bounding box center [68, 148] width 130 height 17
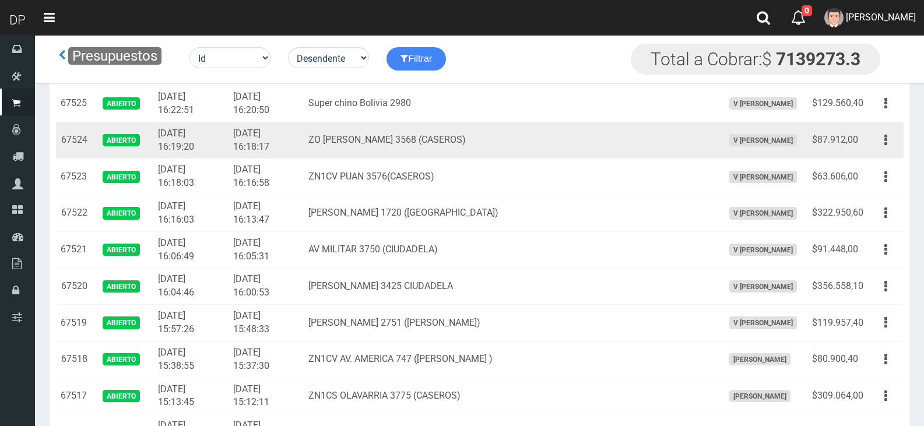
scroll to position [583, 0]
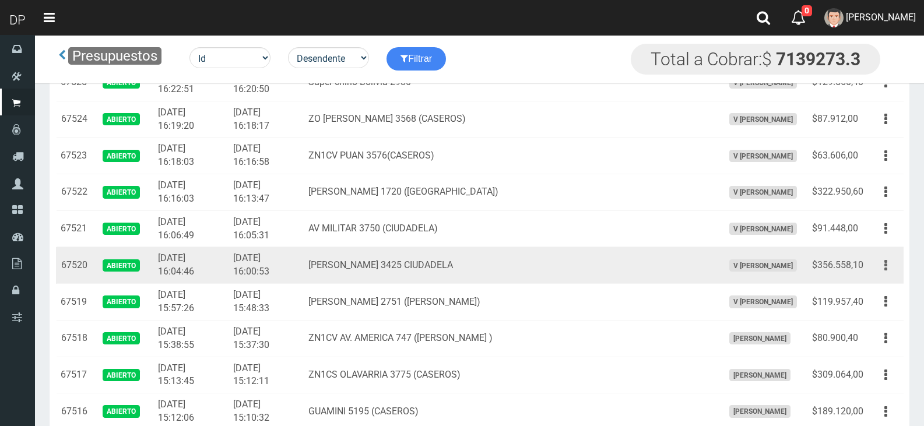
click at [885, 262] on icon "button" at bounding box center [885, 265] width 3 height 20
click at [888, 325] on link "Imprimir" at bounding box center [852, 320] width 92 height 26
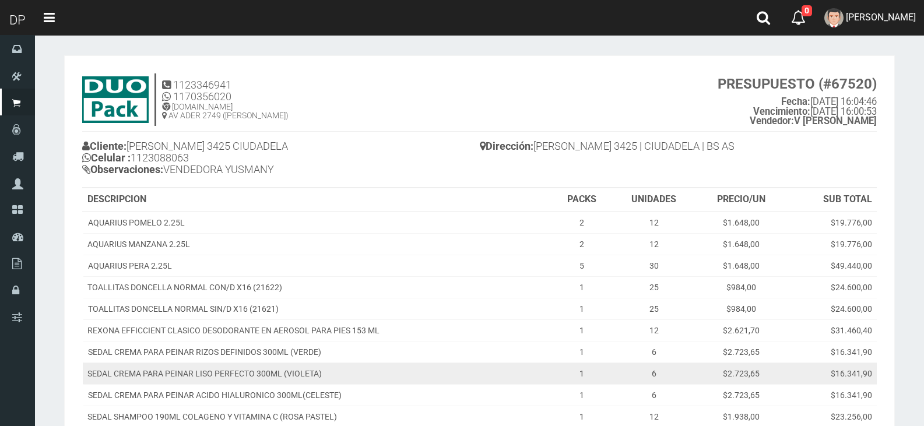
scroll to position [291, 0]
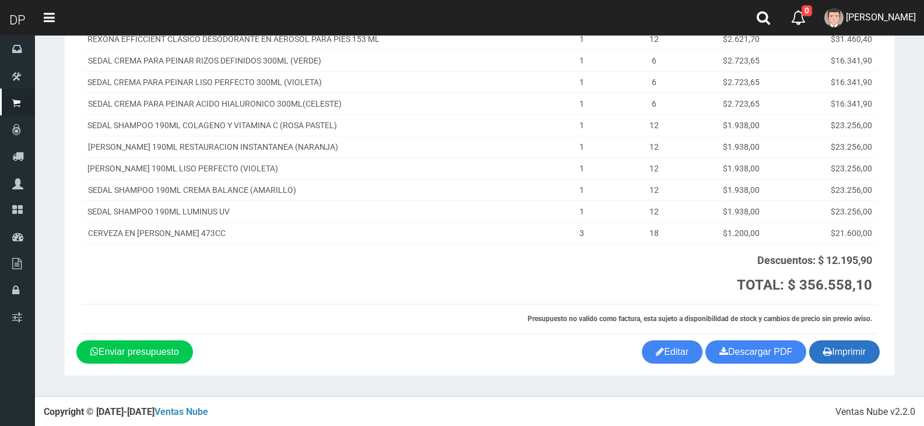
click at [873, 359] on button "Imprimir" at bounding box center [844, 351] width 71 height 23
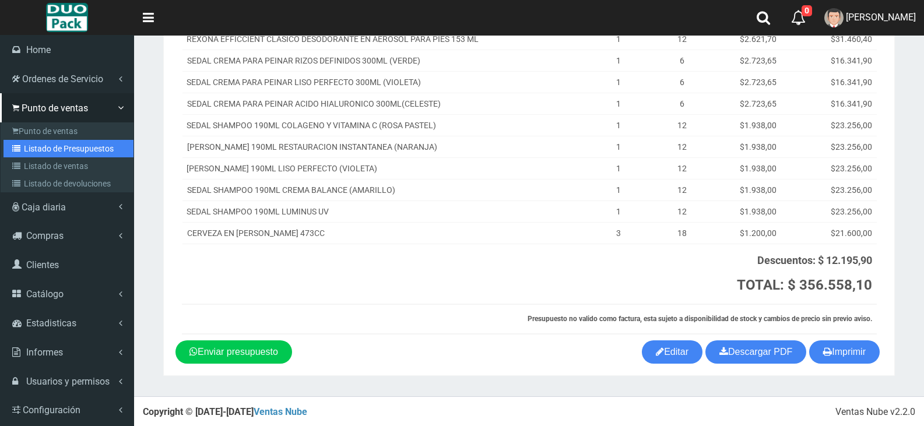
click at [85, 145] on link "Listado de Presupuestos" at bounding box center [68, 148] width 130 height 17
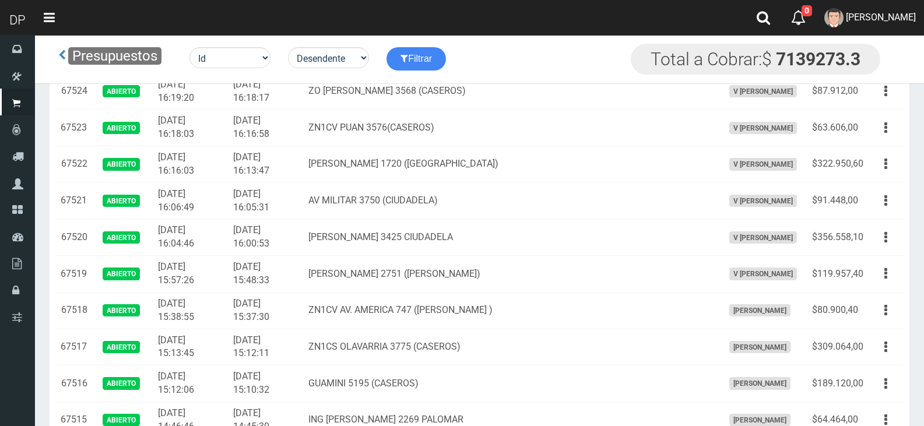
scroll to position [641, 0]
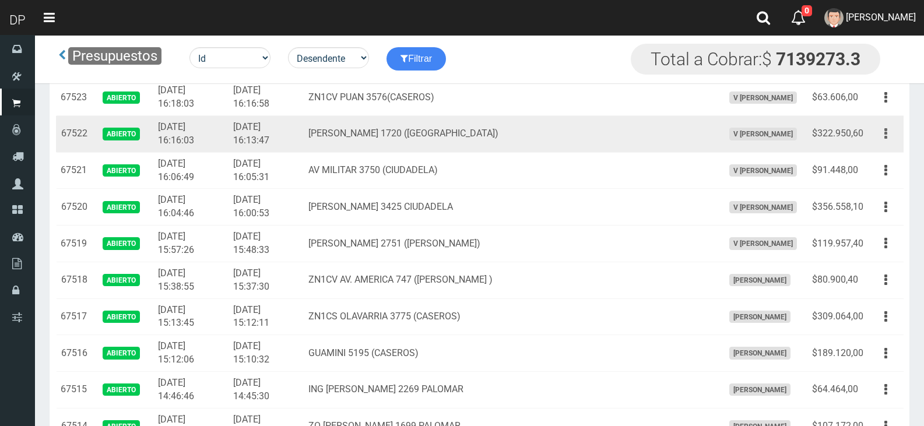
click at [890, 129] on button "button" at bounding box center [886, 134] width 26 height 20
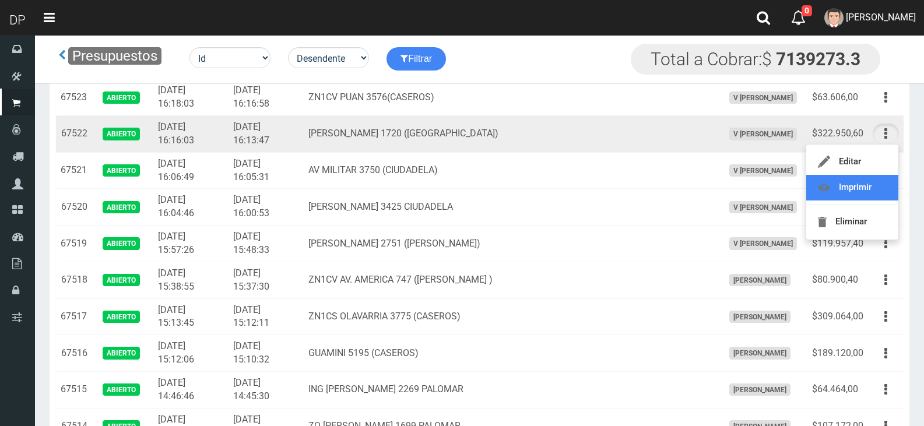
click at [856, 185] on link "Imprimir" at bounding box center [852, 188] width 92 height 26
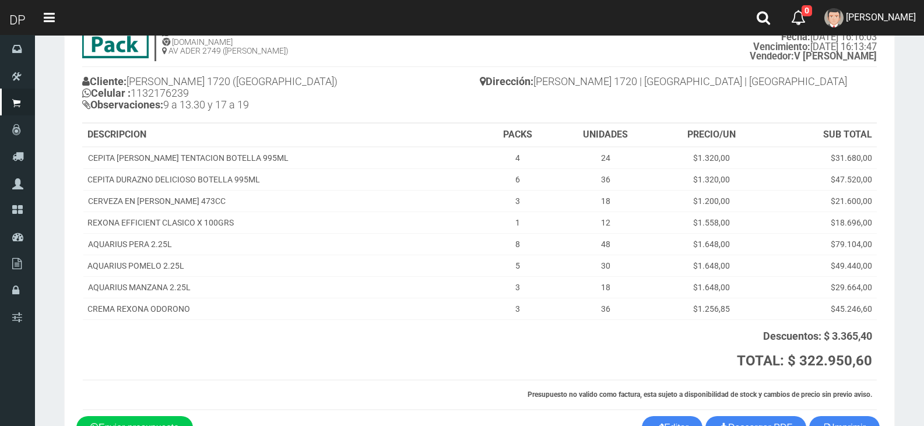
scroll to position [142, 0]
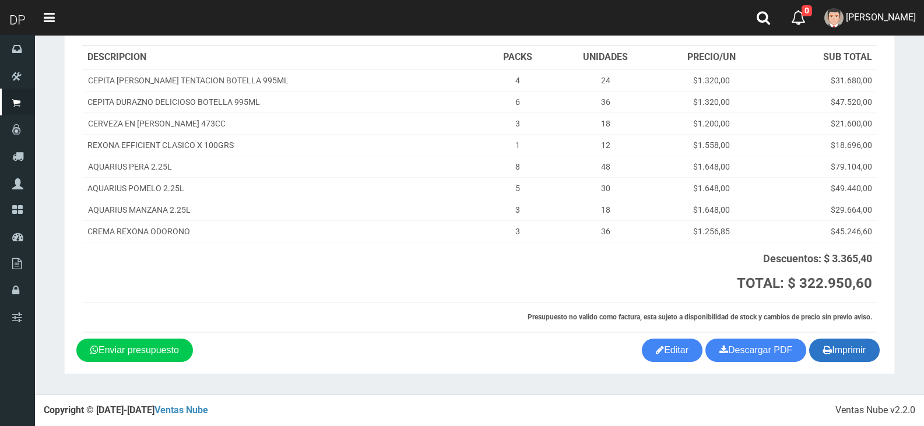
click at [855, 342] on button "Imprimir" at bounding box center [844, 350] width 71 height 23
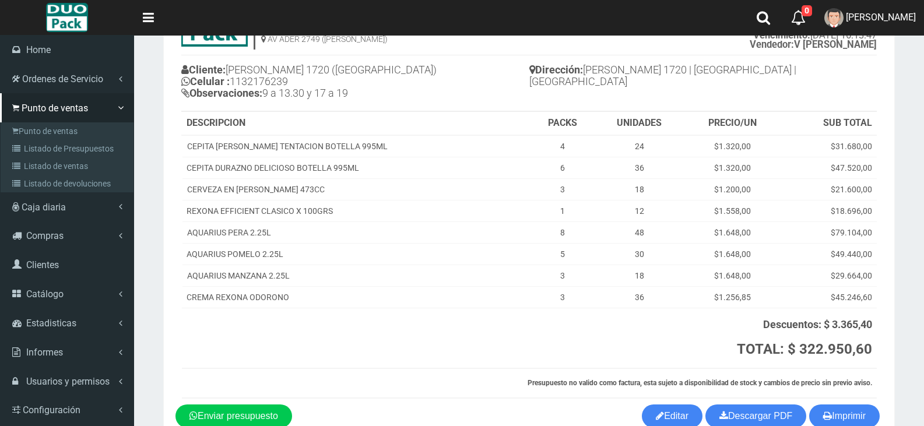
scroll to position [0, 0]
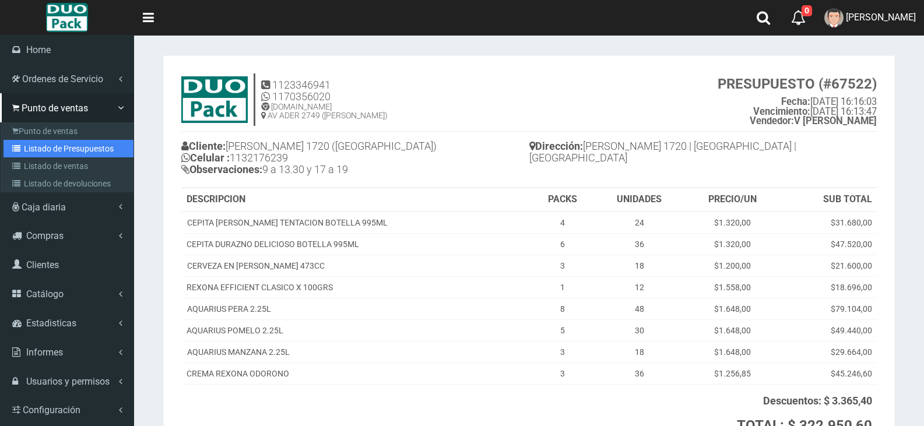
click at [56, 154] on link "Listado de Presupuestos" at bounding box center [68, 148] width 130 height 17
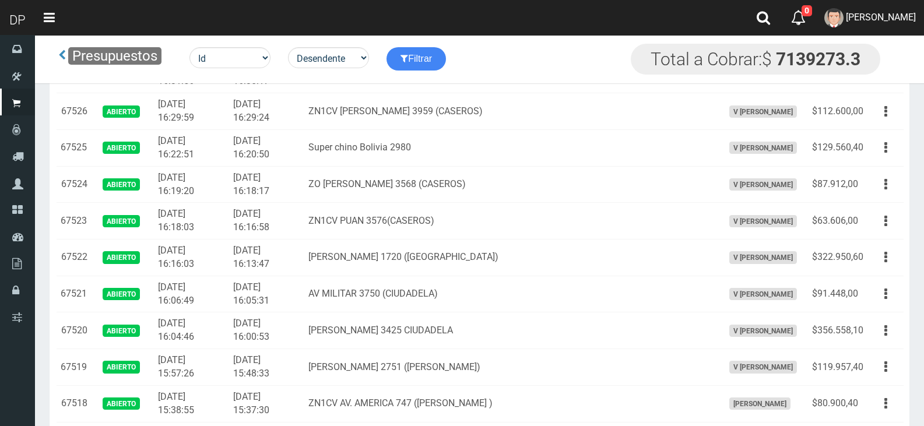
scroll to position [525, 0]
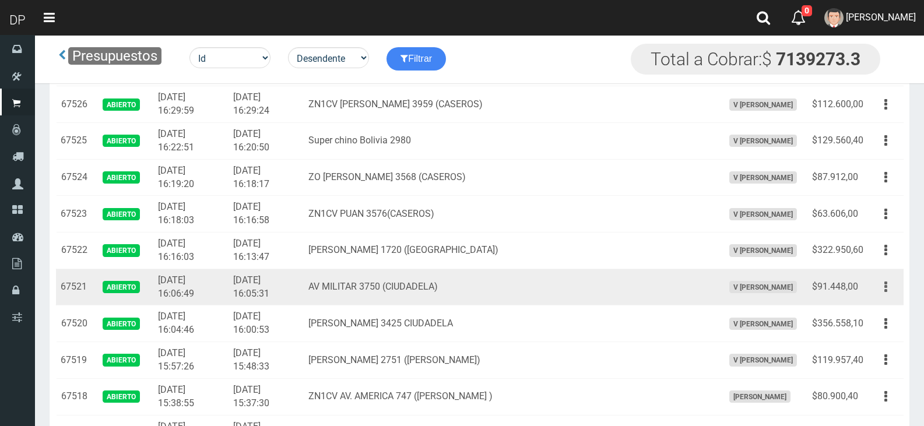
click at [891, 285] on button "button" at bounding box center [886, 287] width 26 height 20
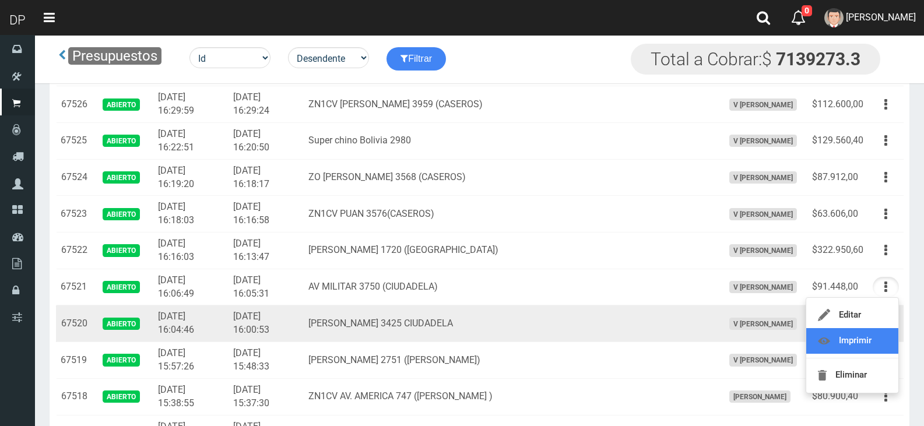
click at [878, 338] on link "Imprimir" at bounding box center [852, 341] width 92 height 26
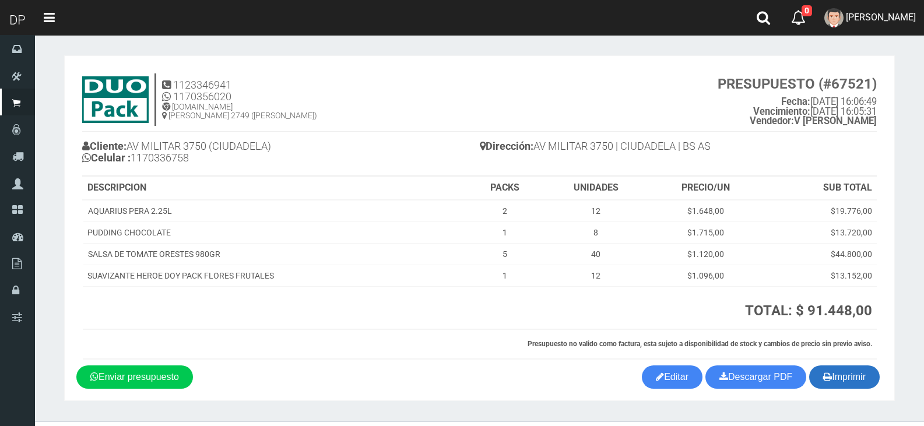
click at [825, 377] on icon "button" at bounding box center [827, 376] width 9 height 16
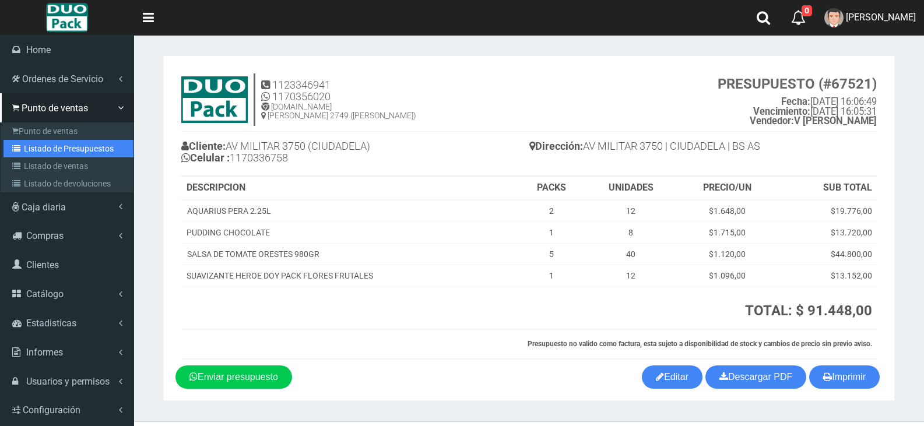
click at [68, 148] on link "Listado de Presupuestos" at bounding box center [68, 148] width 130 height 17
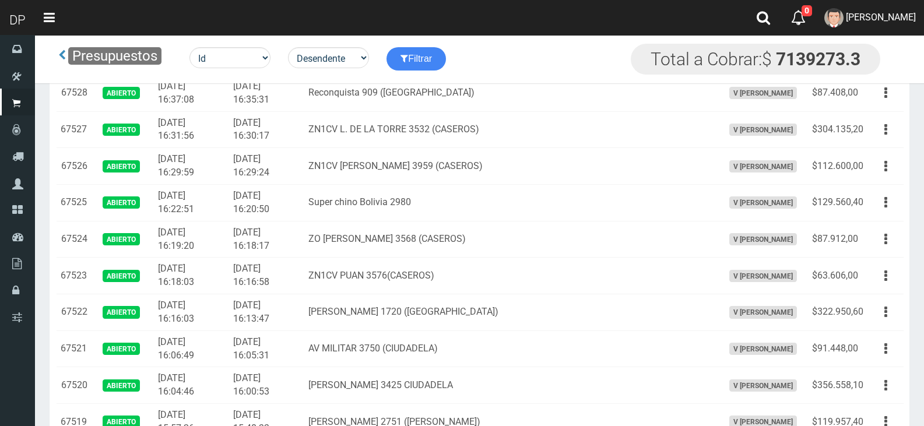
scroll to position [466, 0]
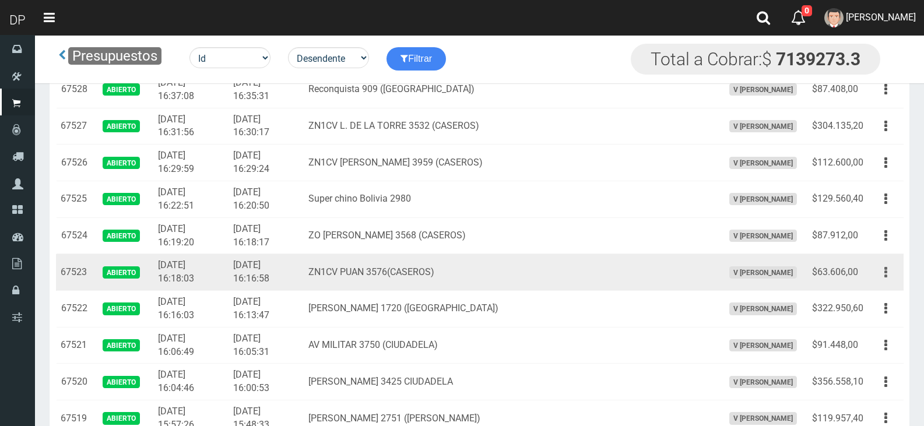
click at [885, 264] on icon "button" at bounding box center [885, 272] width 3 height 20
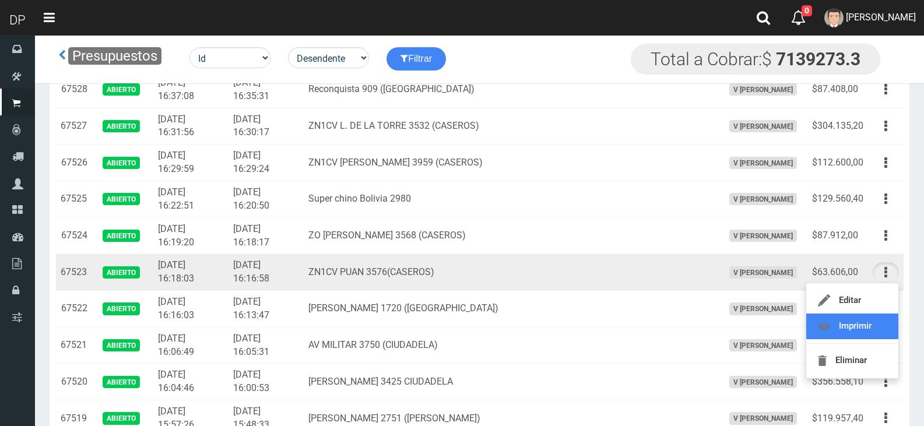
click at [884, 324] on link "Imprimir" at bounding box center [852, 327] width 92 height 26
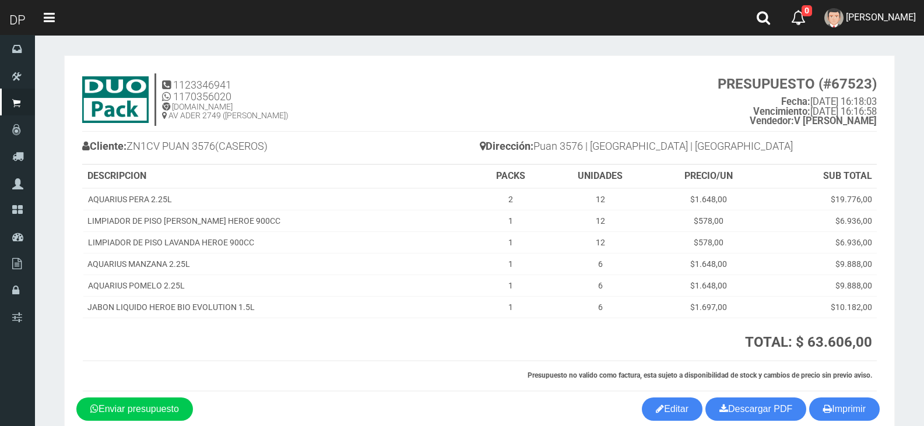
click at [830, 394] on div "1123346941 1170356020 [DOMAIN_NAME] AV ADER 2749 ([PERSON_NAME]) PRESUPUESTO (#…" at bounding box center [479, 233] width 806 height 330
click at [840, 414] on button "Imprimir" at bounding box center [844, 409] width 71 height 23
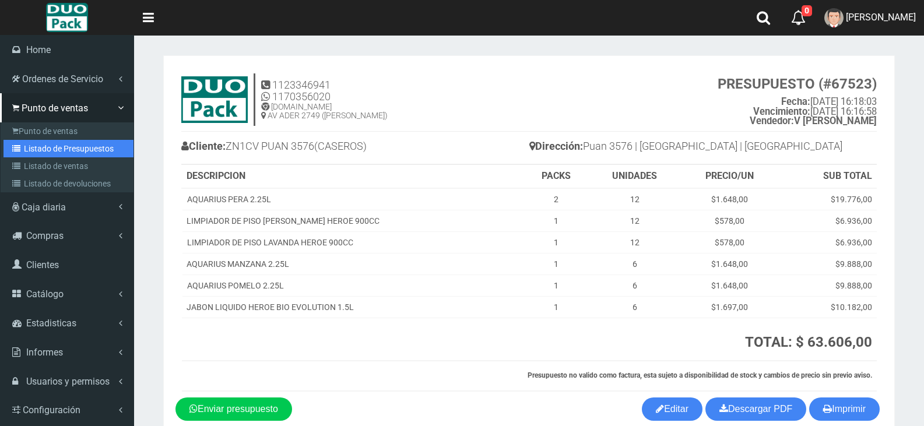
click at [72, 150] on link "Listado de Presupuestos" at bounding box center [68, 148] width 130 height 17
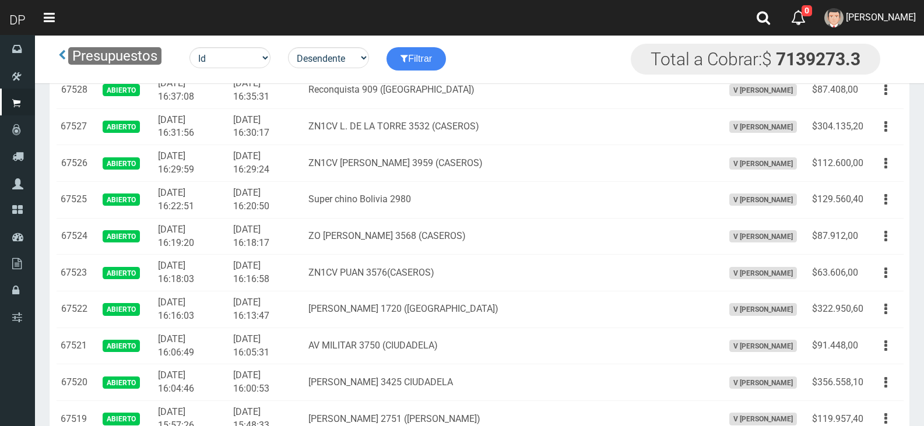
scroll to position [466, 0]
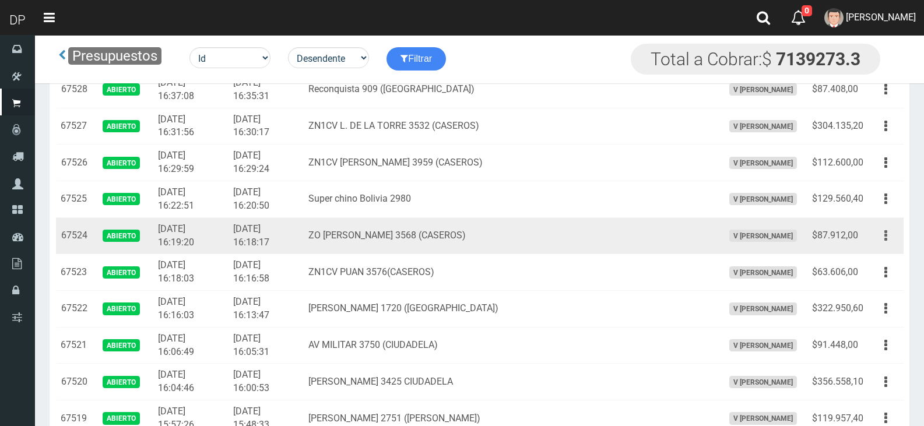
click at [887, 232] on button "button" at bounding box center [886, 236] width 26 height 20
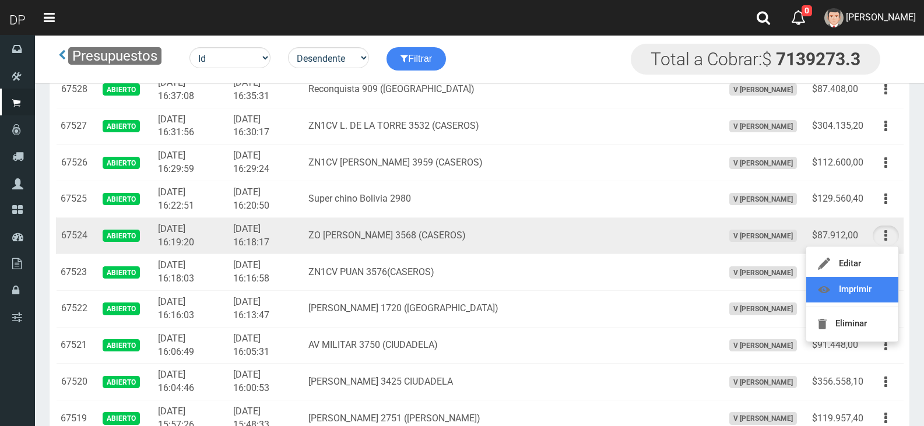
click at [877, 284] on link "Imprimir" at bounding box center [852, 290] width 92 height 26
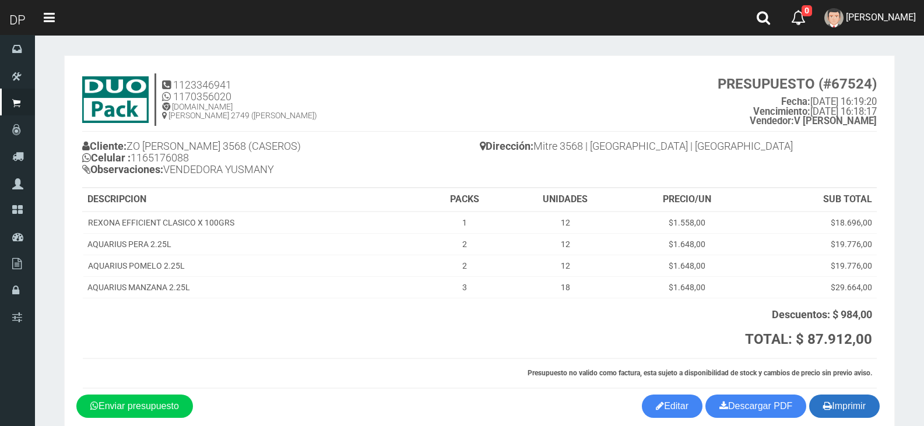
click at [838, 398] on button "Imprimir" at bounding box center [844, 406] width 71 height 23
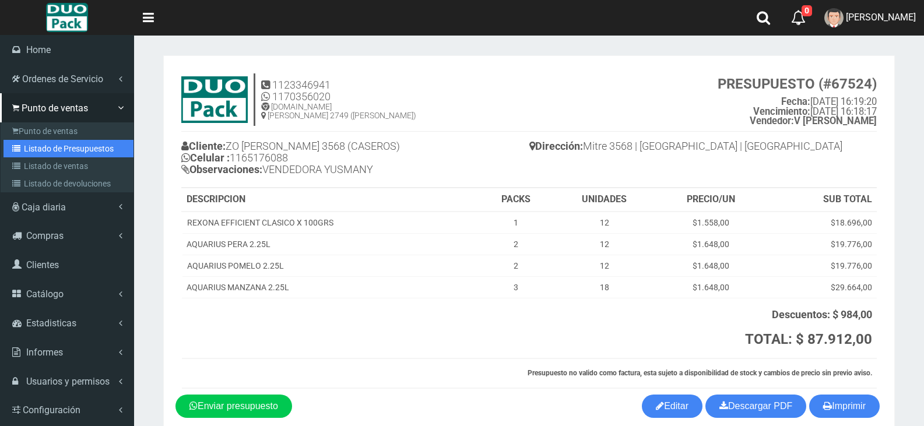
click at [54, 143] on link "Listado de Presupuestos" at bounding box center [68, 148] width 130 height 17
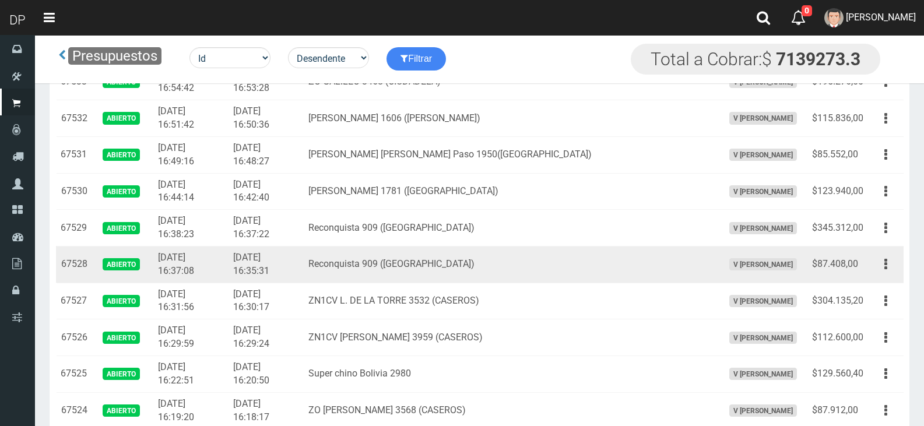
scroll to position [350, 0]
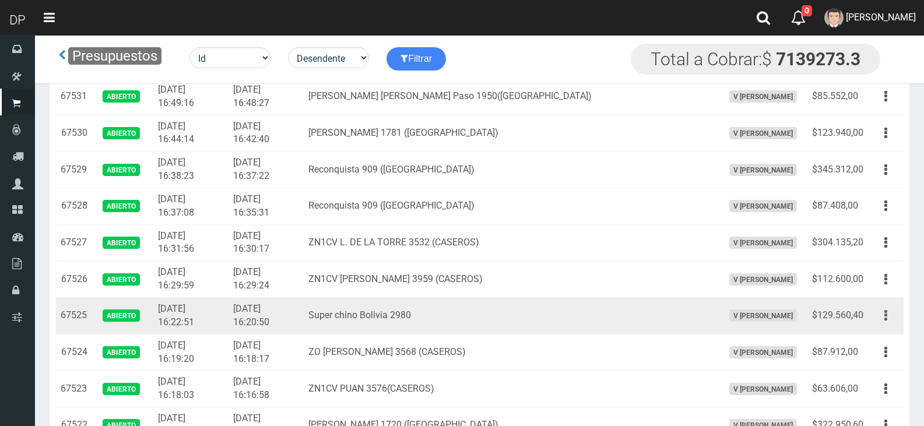
click at [885, 314] on icon "button" at bounding box center [885, 315] width 3 height 20
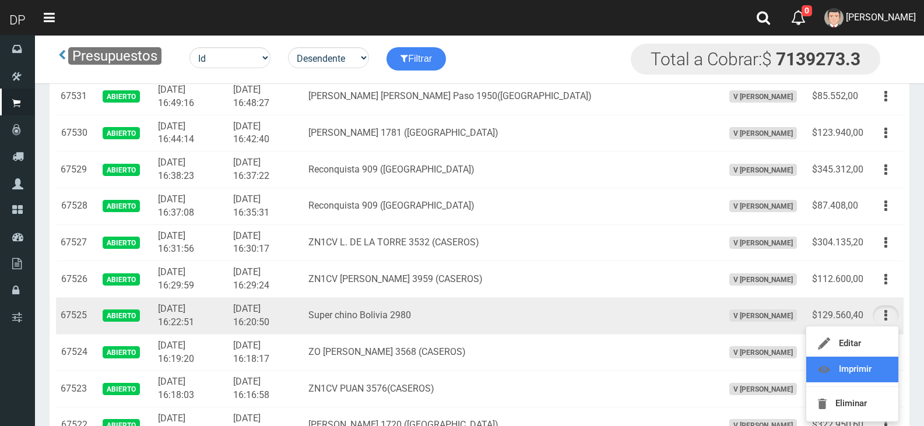
click at [855, 362] on link "Imprimir" at bounding box center [852, 370] width 92 height 26
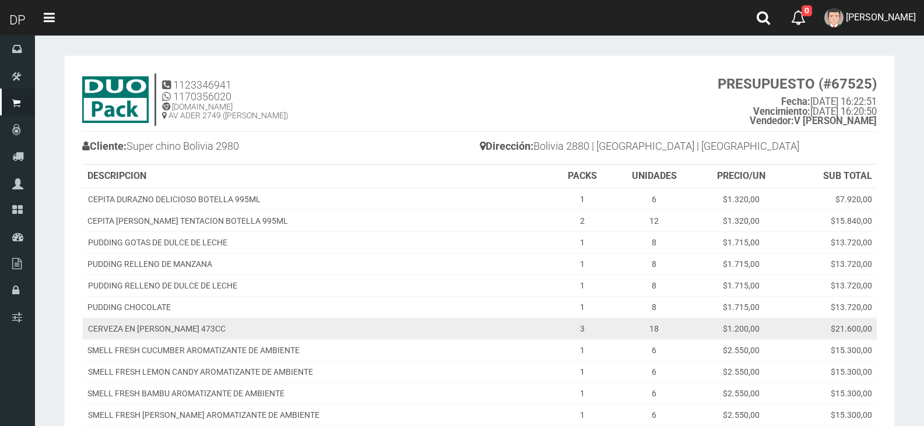
scroll to position [227, 0]
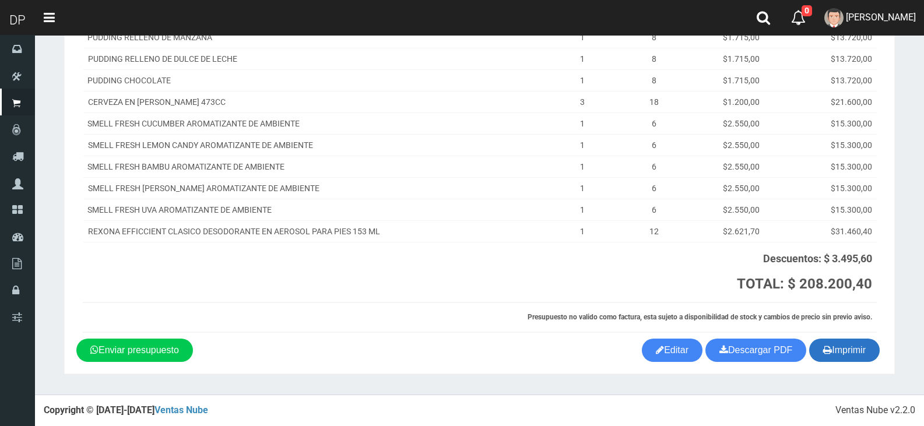
click at [866, 356] on button "Imprimir" at bounding box center [844, 350] width 71 height 23
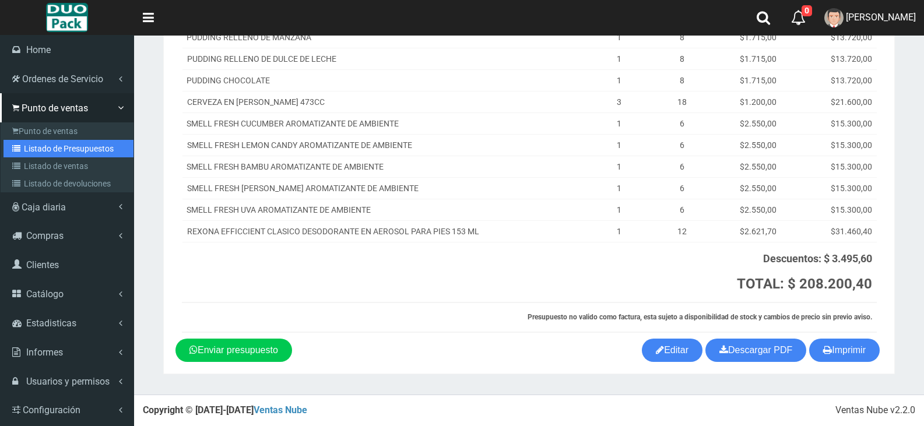
click at [80, 149] on link "Listado de Presupuestos" at bounding box center [68, 148] width 130 height 17
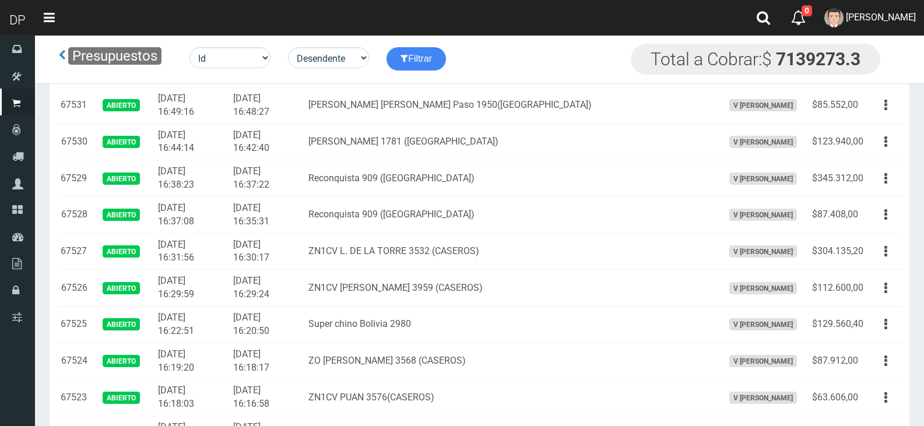
scroll to position [350, 0]
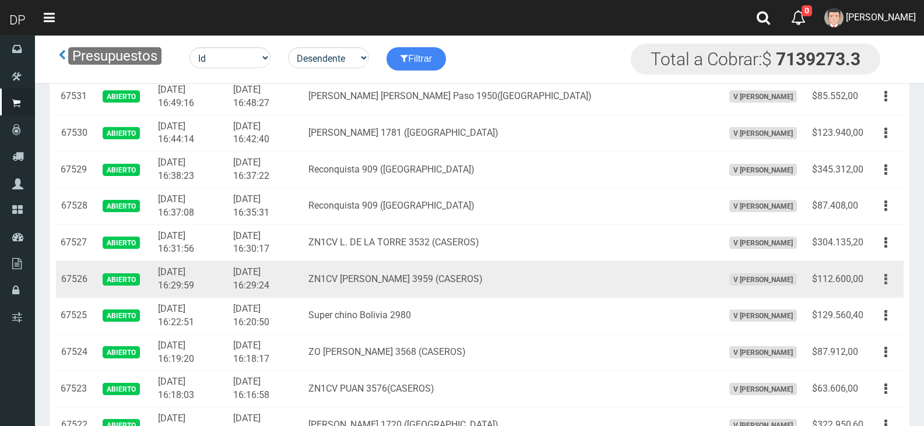
click at [896, 276] on button "button" at bounding box center [886, 279] width 26 height 20
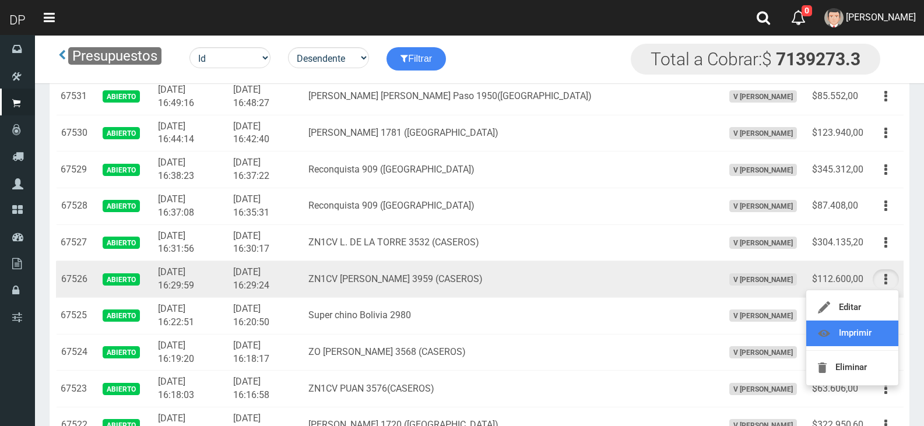
click at [874, 335] on link "Imprimir" at bounding box center [852, 334] width 92 height 26
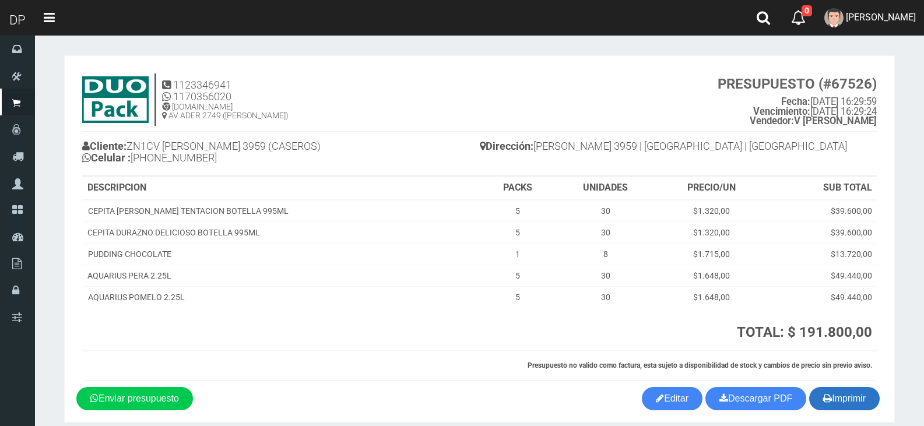
drag, startPoint x: 848, startPoint y: 392, endPoint x: 850, endPoint y: 403, distance: 11.2
click at [850, 403] on button "Imprimir" at bounding box center [844, 398] width 71 height 23
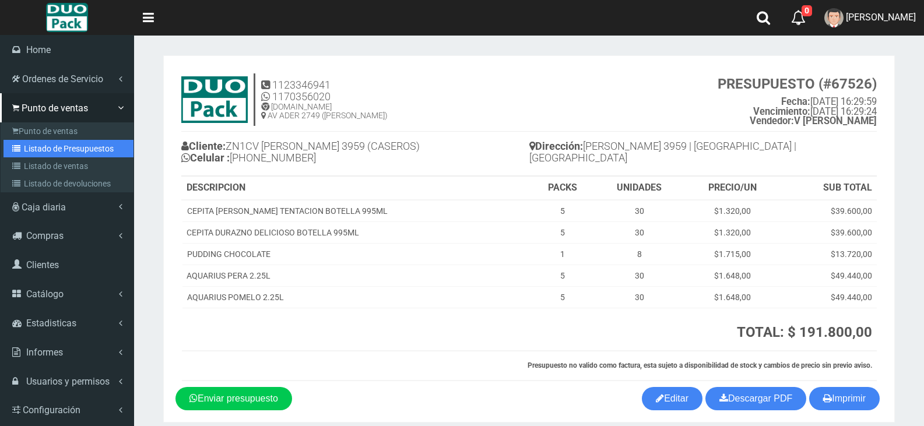
click at [64, 152] on link "Listado de Presupuestos" at bounding box center [68, 148] width 130 height 17
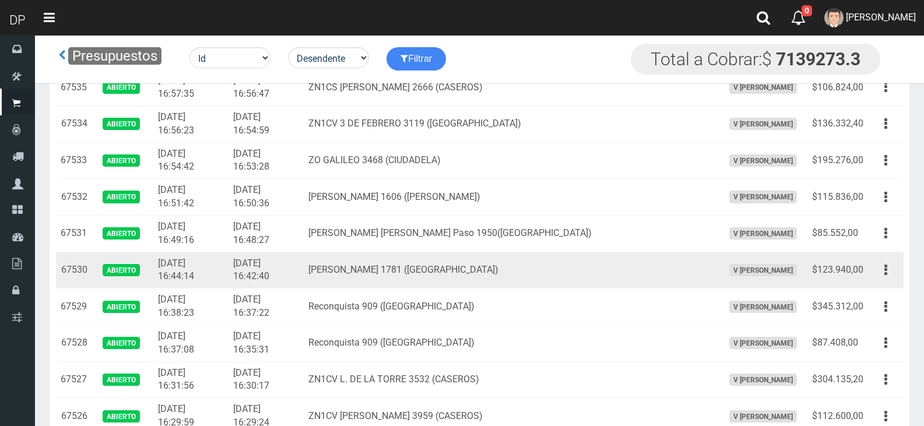
scroll to position [233, 0]
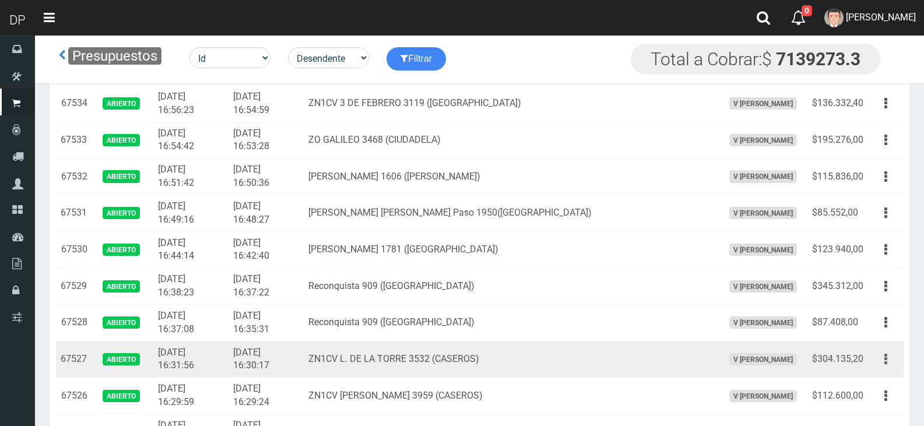
click at [890, 362] on button "button" at bounding box center [886, 359] width 26 height 20
click at [874, 408] on link "Imprimir" at bounding box center [852, 414] width 92 height 26
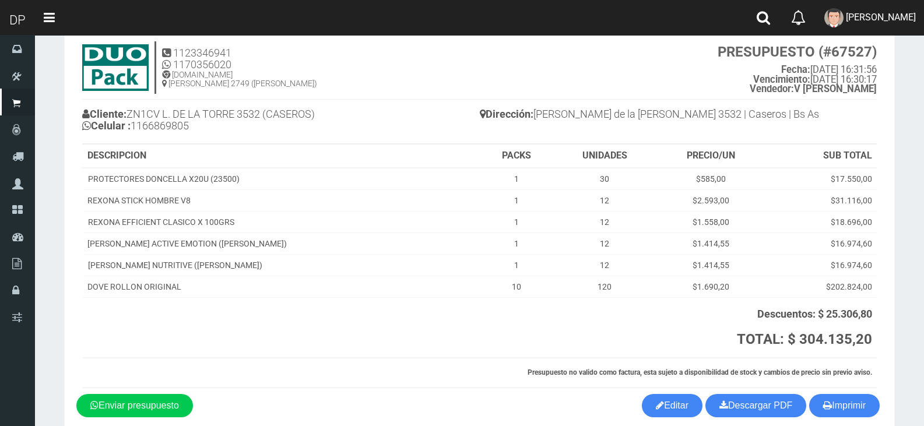
scroll to position [58, 0]
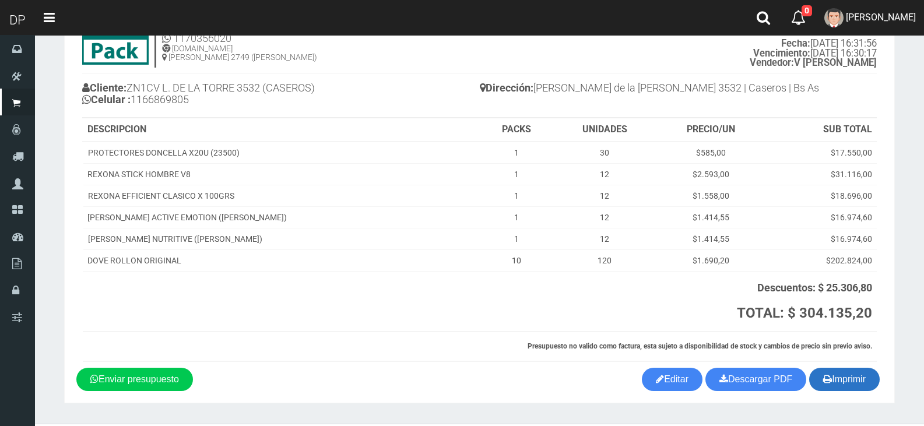
click at [845, 373] on button "Imprimir" at bounding box center [844, 379] width 71 height 23
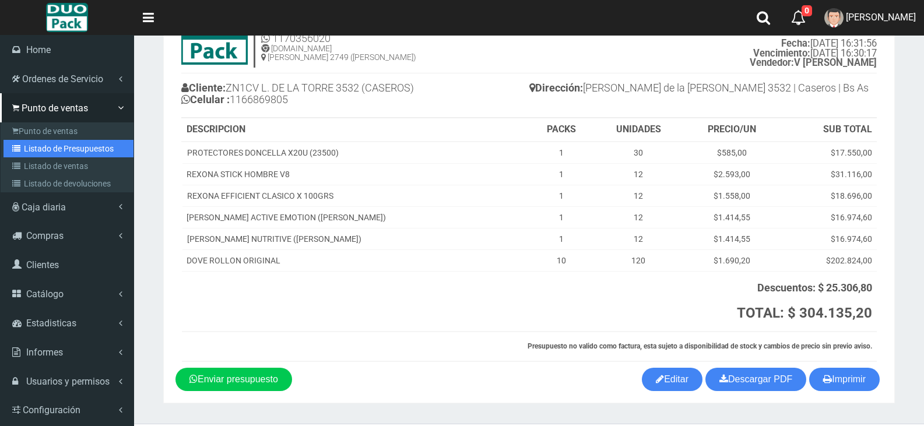
click at [61, 153] on link "Listado de Presupuestos" at bounding box center [68, 148] width 130 height 17
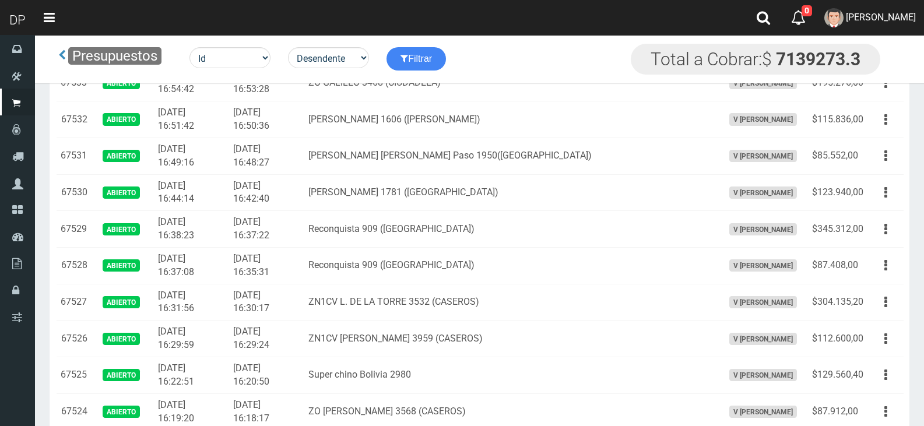
scroll to position [291, 0]
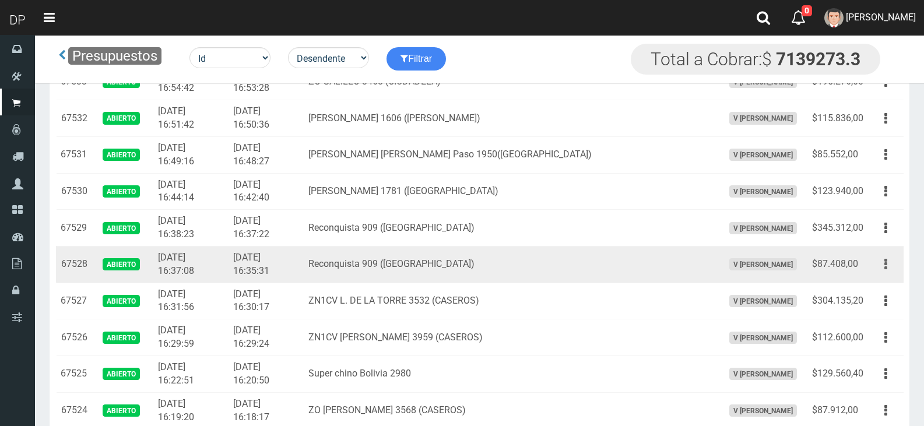
click at [888, 267] on button "button" at bounding box center [886, 264] width 26 height 20
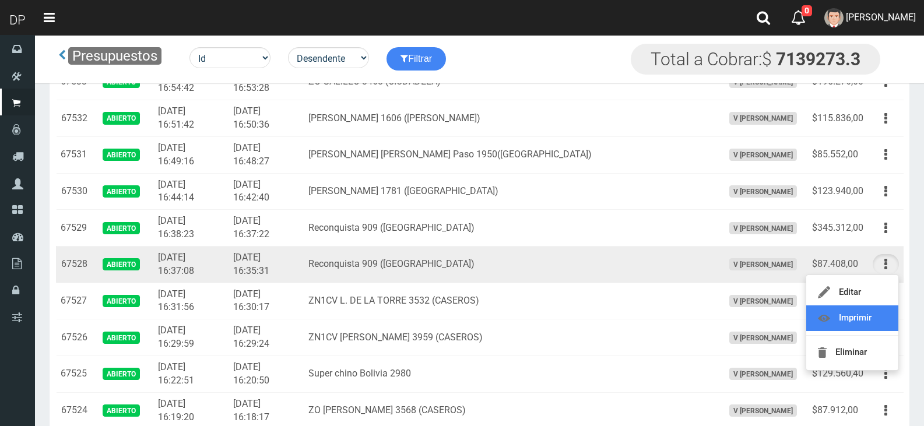
click at [880, 314] on link "Imprimir" at bounding box center [852, 318] width 92 height 26
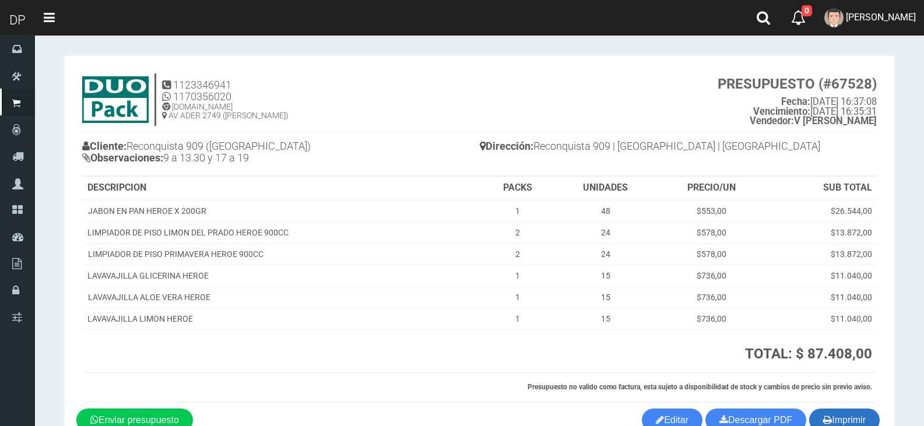
click at [837, 420] on button "Imprimir" at bounding box center [844, 420] width 71 height 23
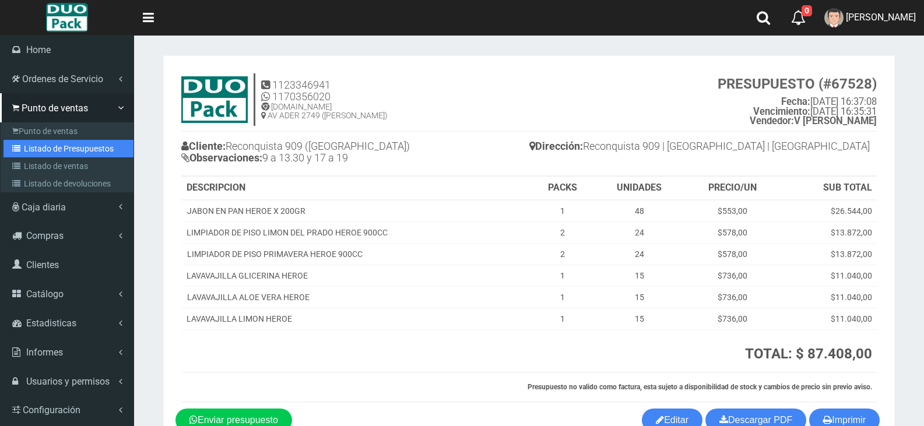
click at [64, 143] on link "Listado de Presupuestos" at bounding box center [68, 148] width 130 height 17
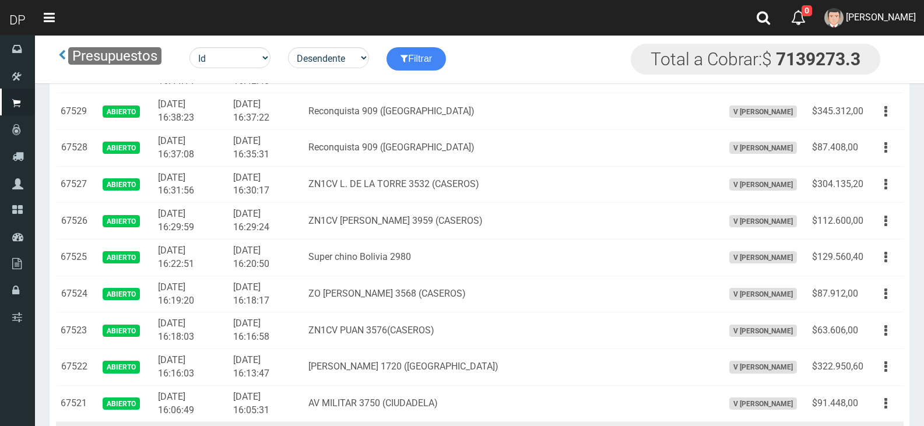
scroll to position [350, 0]
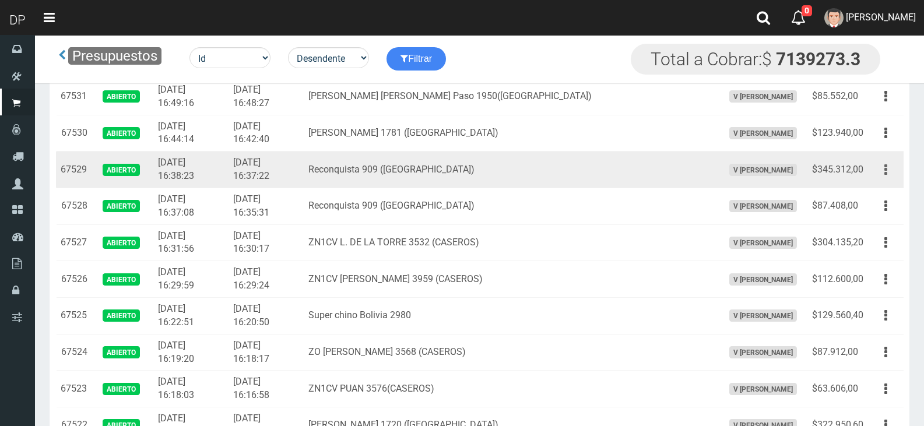
click at [884, 164] on button "button" at bounding box center [886, 170] width 26 height 20
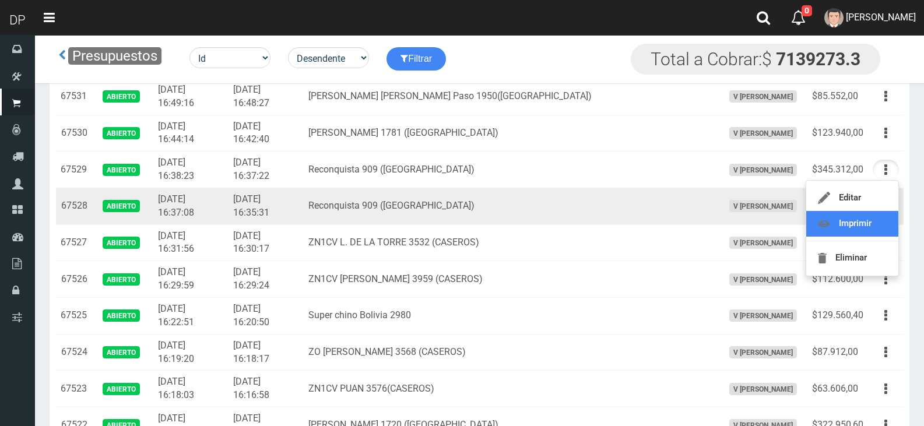
click at [873, 223] on link "Imprimir" at bounding box center [852, 224] width 92 height 26
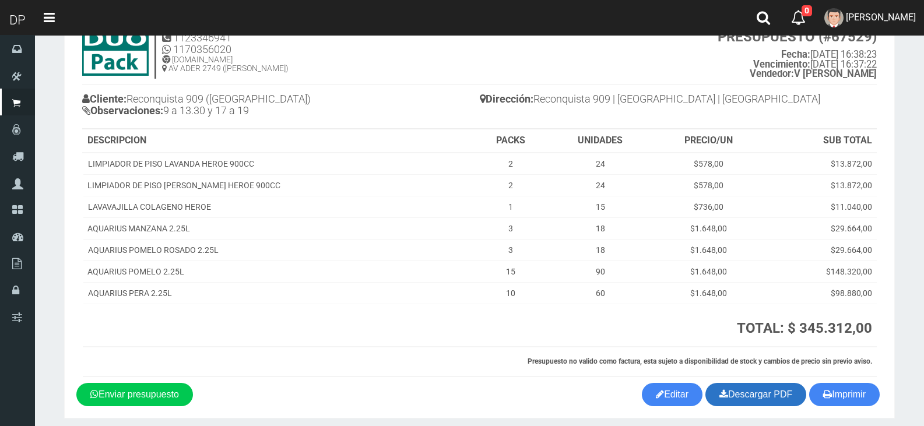
scroll to position [92, 0]
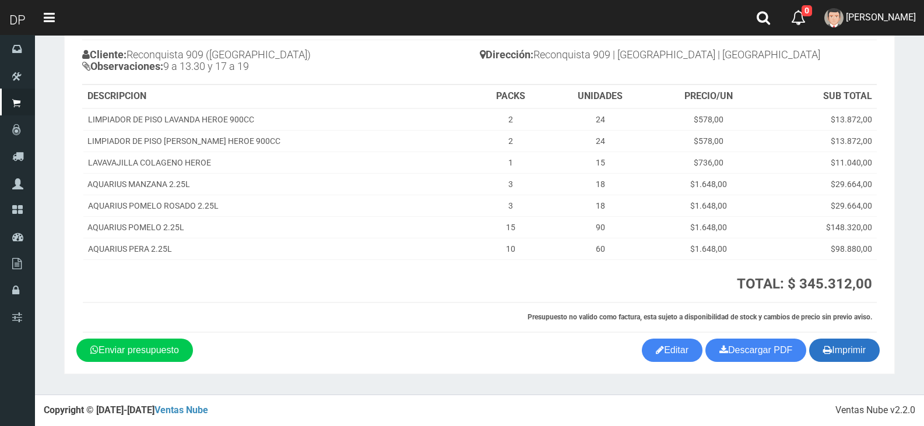
click at [832, 355] on button "Imprimir" at bounding box center [844, 350] width 71 height 23
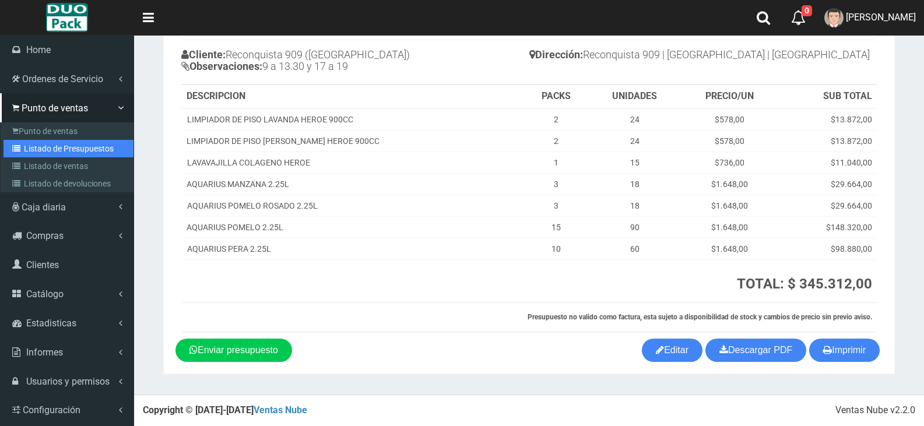
click at [72, 149] on link "Listado de Presupuestos" at bounding box center [68, 148] width 130 height 17
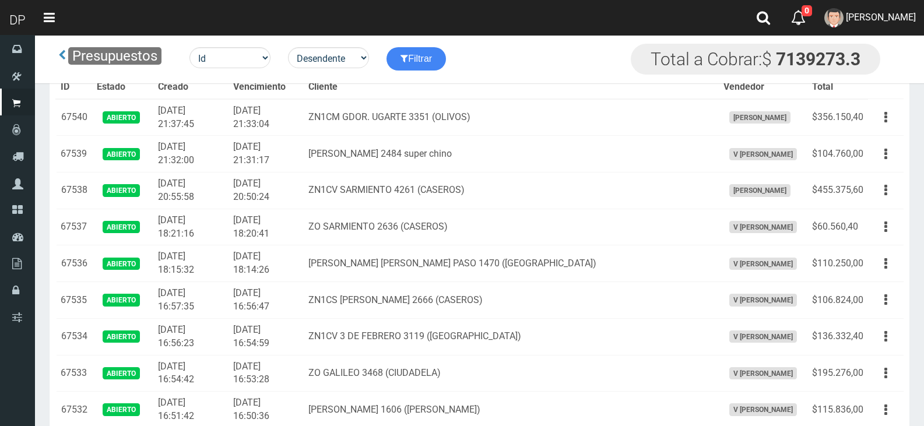
scroll to position [323, 0]
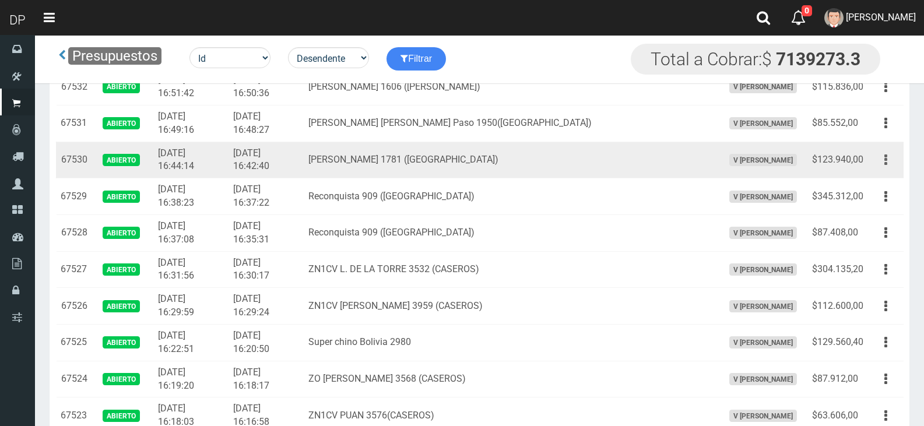
drag, startPoint x: 859, startPoint y: 150, endPoint x: 883, endPoint y: 154, distance: 24.4
click at [859, 149] on td "$123.940,00" at bounding box center [837, 160] width 61 height 37
click at [886, 156] on icon "button" at bounding box center [885, 160] width 3 height 20
click at [880, 213] on link "Imprimir" at bounding box center [852, 214] width 92 height 26
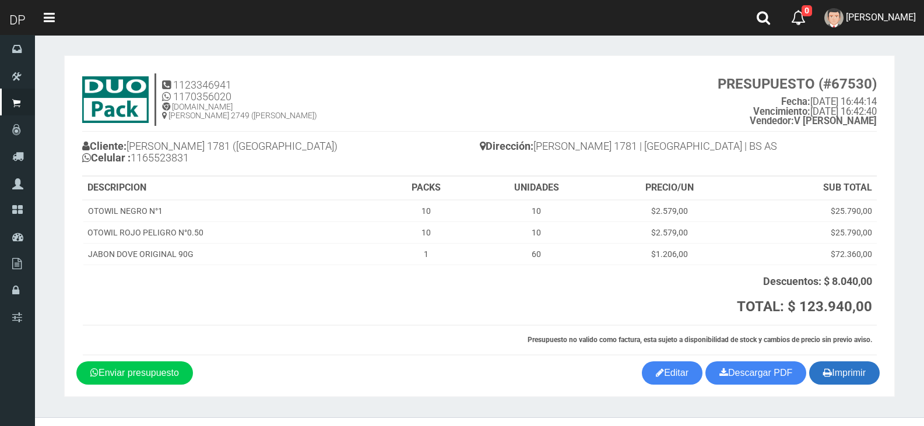
click at [852, 373] on button "Imprimir" at bounding box center [844, 372] width 71 height 23
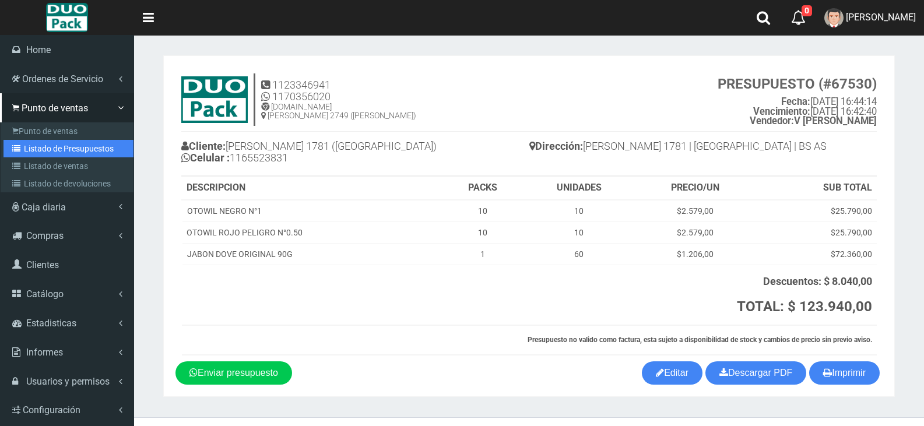
click at [68, 142] on link "Listado de Presupuestos" at bounding box center [68, 148] width 130 height 17
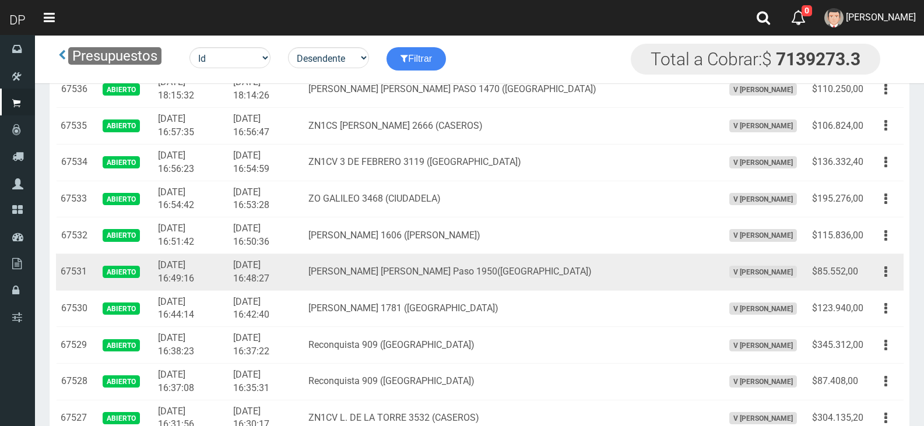
scroll to position [175, 0]
drag, startPoint x: 883, startPoint y: 271, endPoint x: 880, endPoint y: 276, distance: 6.8
click at [883, 271] on button "button" at bounding box center [886, 271] width 26 height 20
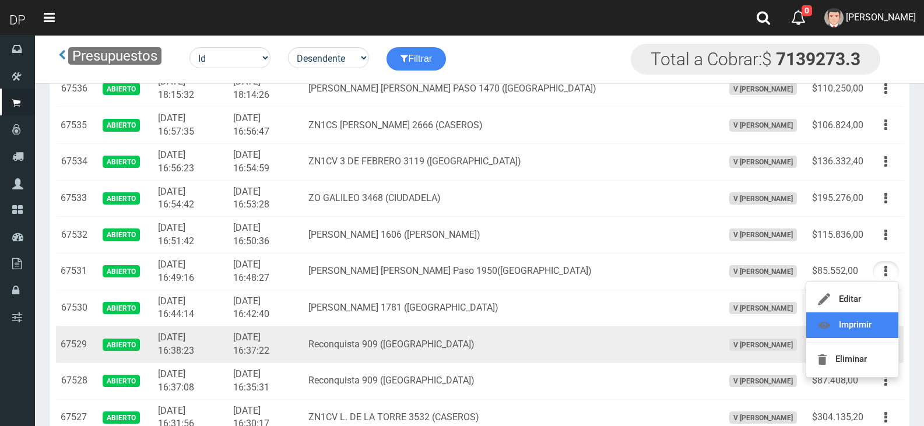
click at [860, 329] on link "Imprimir" at bounding box center [852, 325] width 92 height 26
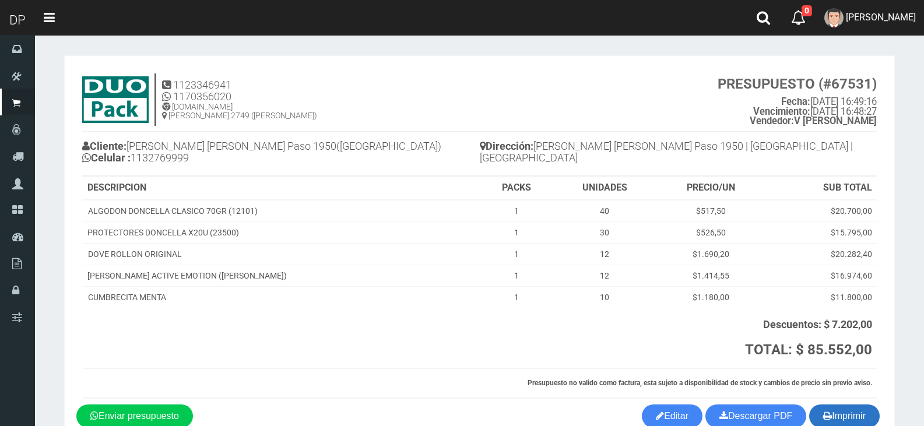
click at [849, 419] on button "Imprimir" at bounding box center [844, 416] width 71 height 23
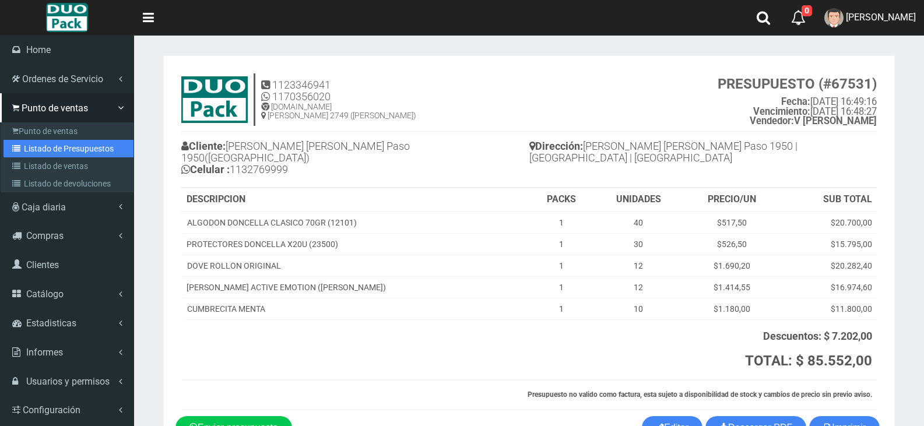
click at [39, 143] on link "Listado de Presupuestos" at bounding box center [68, 148] width 130 height 17
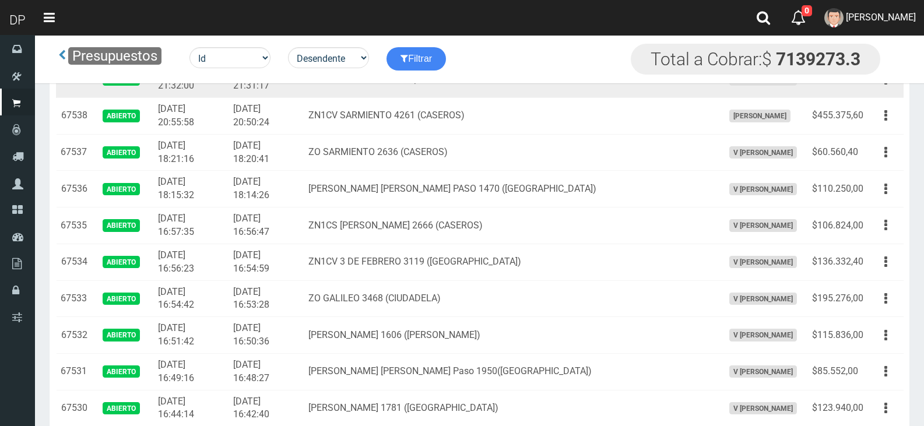
scroll to position [58, 0]
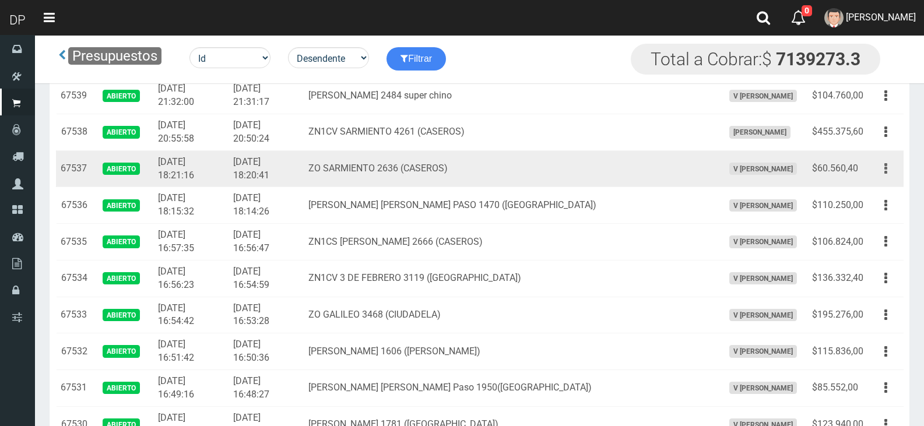
click at [882, 167] on button "button" at bounding box center [886, 169] width 26 height 20
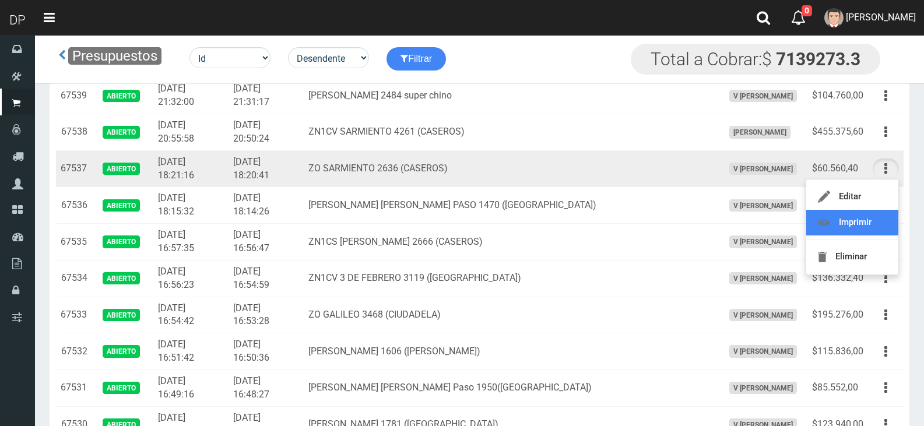
click at [876, 216] on link "Imprimir" at bounding box center [852, 223] width 92 height 26
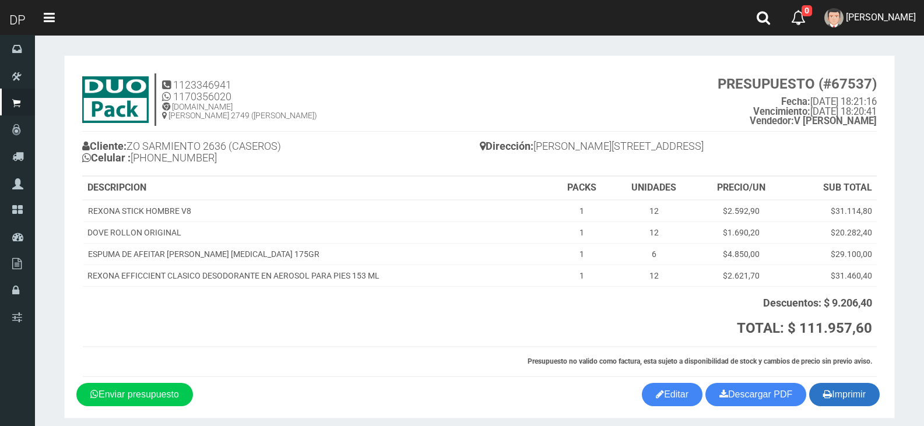
click at [827, 403] on button "Imprimir" at bounding box center [844, 394] width 71 height 23
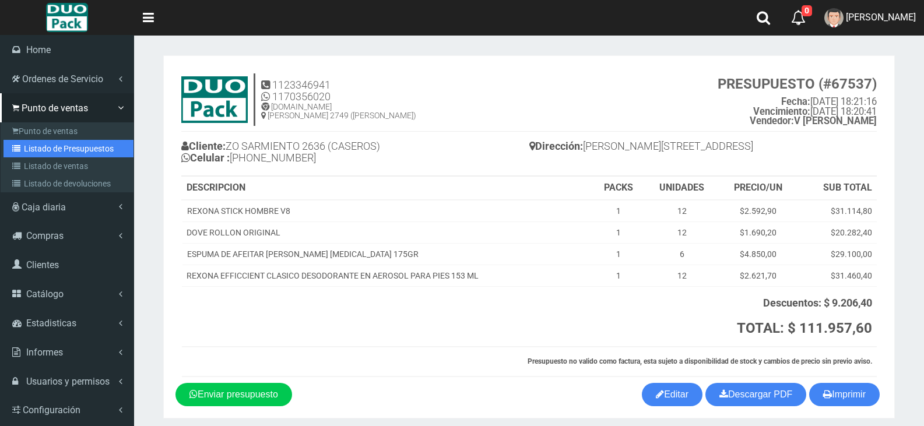
click at [70, 149] on link "Listado de Presupuestos" at bounding box center [68, 148] width 130 height 17
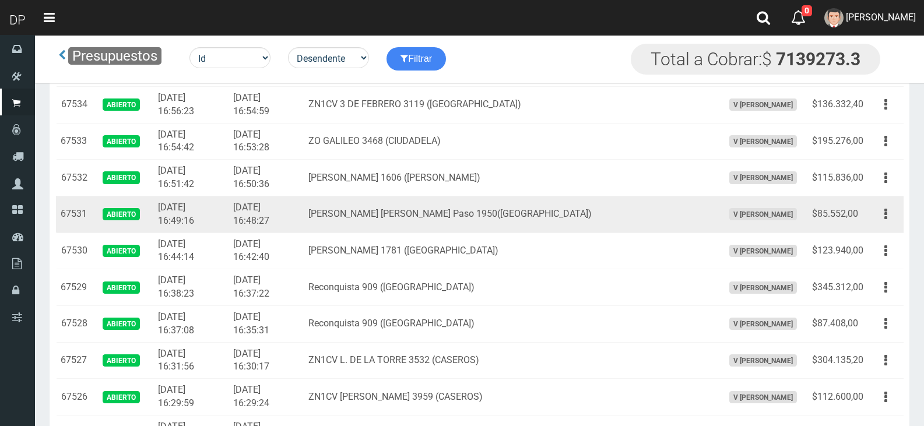
scroll to position [233, 0]
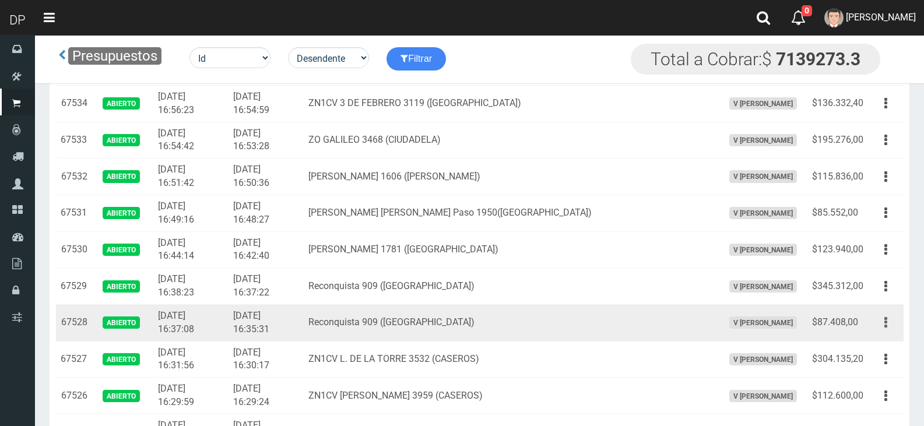
click at [888, 319] on button "button" at bounding box center [886, 322] width 26 height 20
click at [846, 374] on link "Imprimir" at bounding box center [852, 377] width 92 height 26
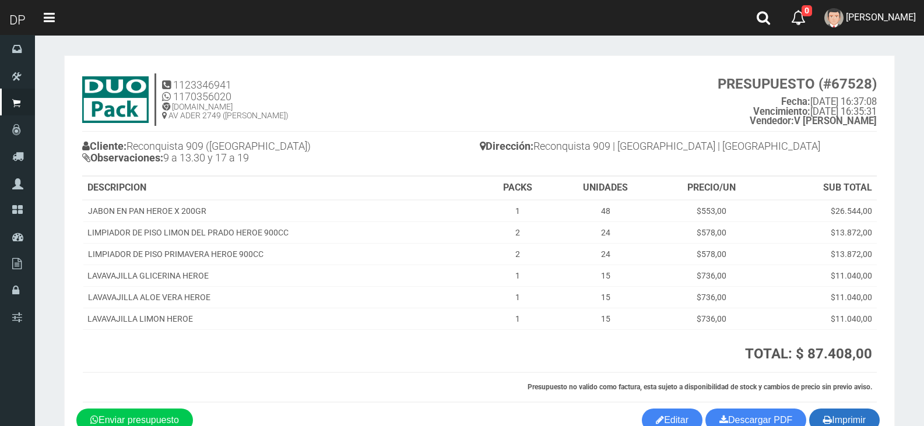
click at [825, 417] on icon "button" at bounding box center [827, 420] width 9 height 16
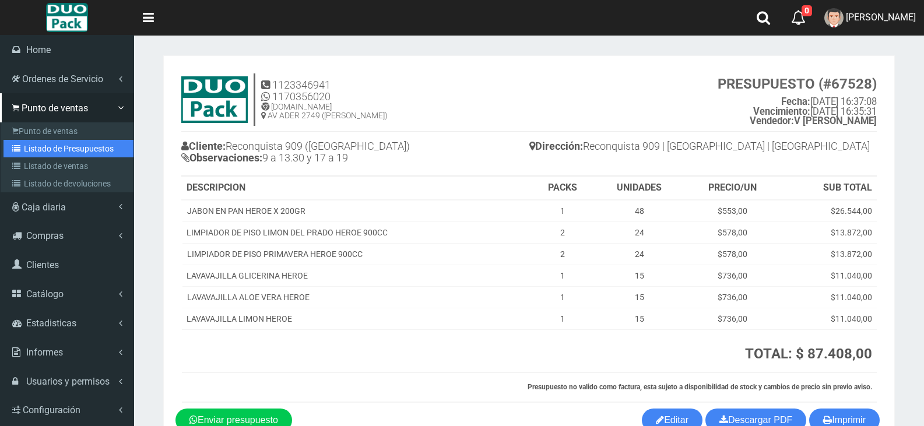
click at [75, 145] on link "Listado de Presupuestos" at bounding box center [68, 148] width 130 height 17
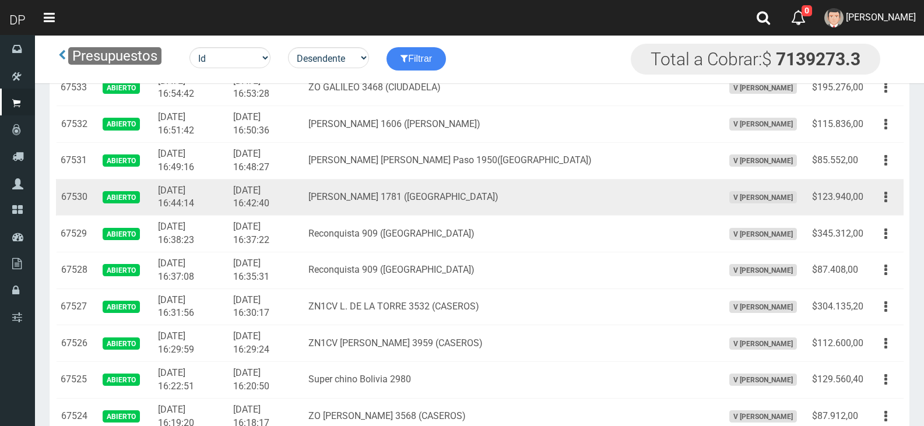
scroll to position [265, 0]
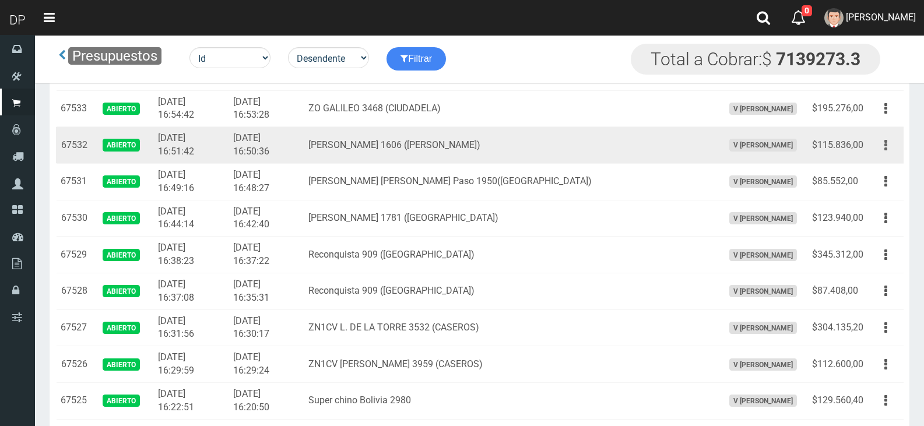
click at [882, 145] on button "button" at bounding box center [886, 145] width 26 height 20
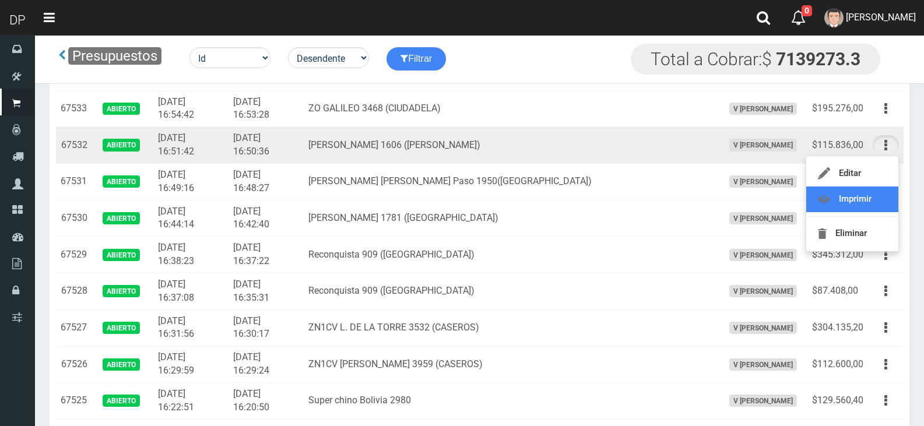
click at [879, 196] on link "Imprimir" at bounding box center [852, 200] width 92 height 26
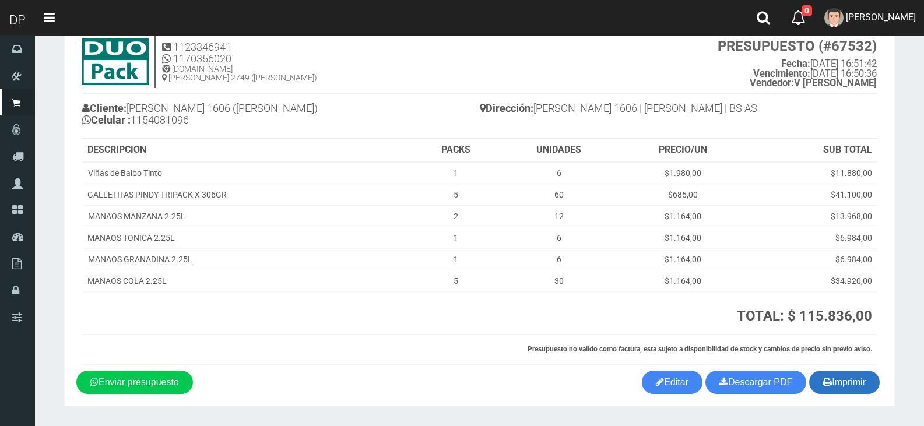
scroll to position [58, 0]
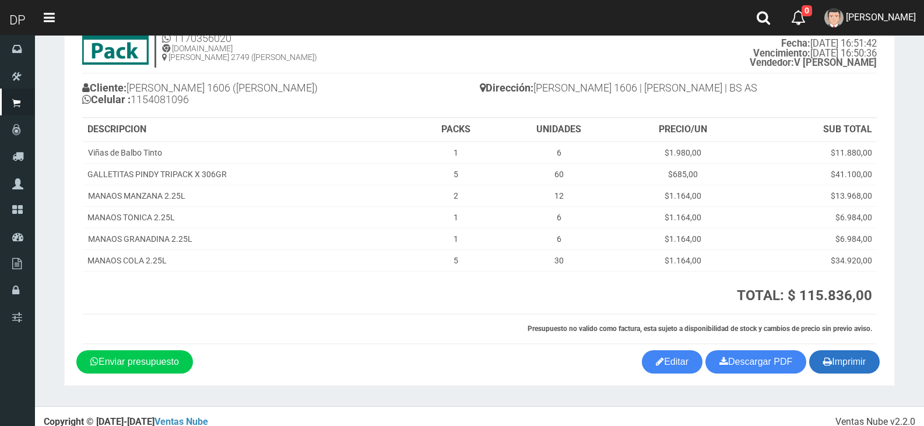
click at [844, 366] on button "Imprimir" at bounding box center [844, 361] width 71 height 23
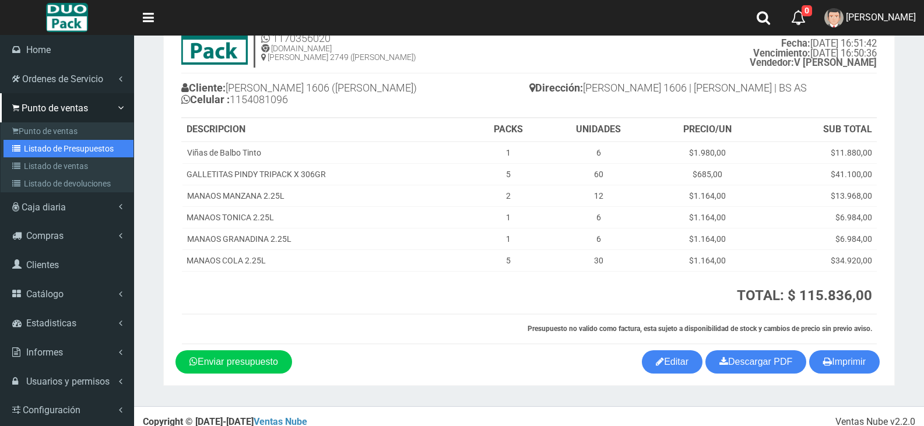
click at [78, 149] on link "Listado de Presupuestos" at bounding box center [68, 148] width 130 height 17
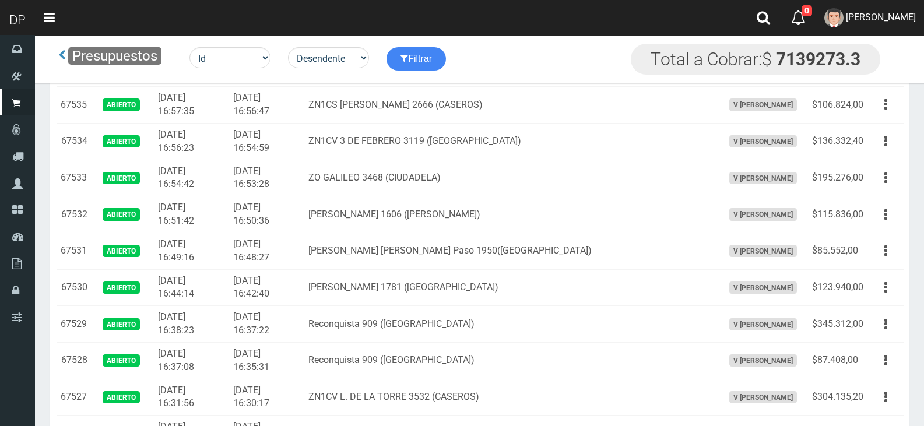
scroll to position [175, 0]
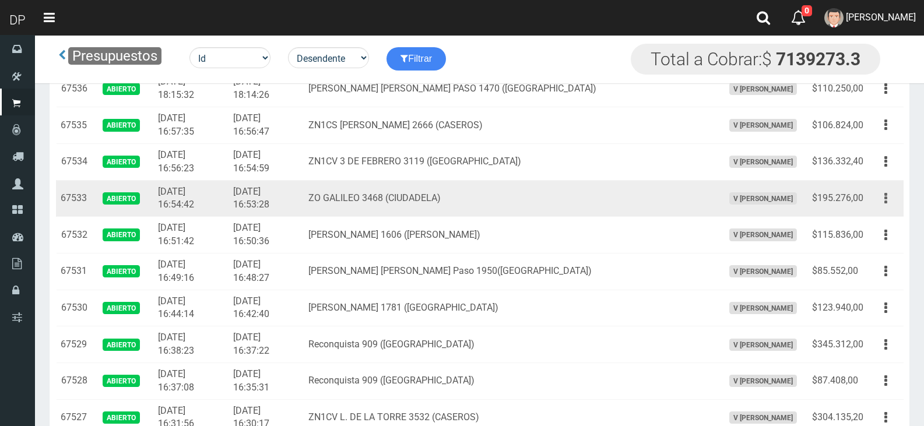
click at [883, 196] on button "button" at bounding box center [886, 198] width 26 height 20
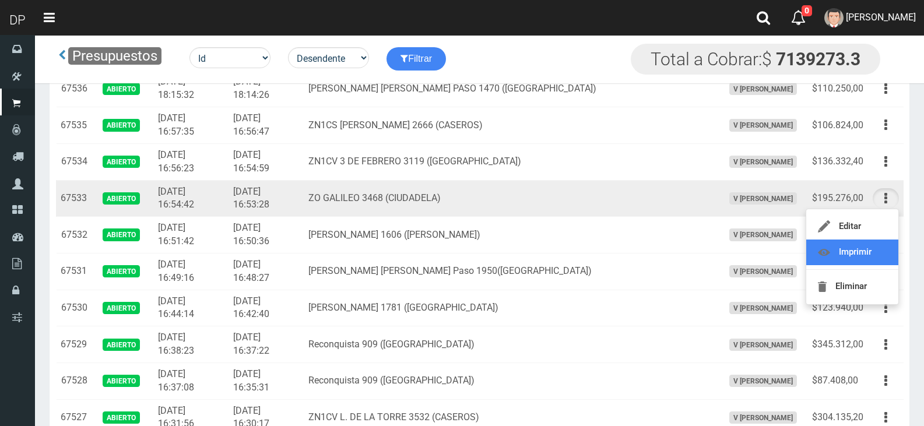
click at [884, 250] on link "Imprimir" at bounding box center [852, 253] width 92 height 26
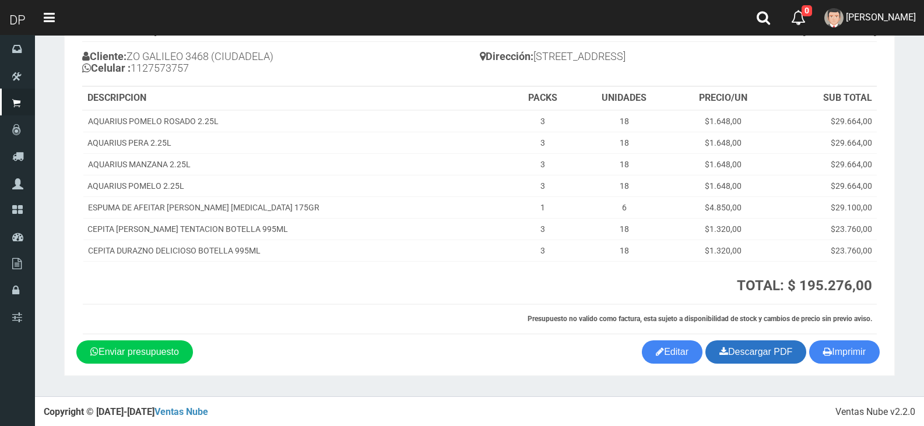
scroll to position [92, 0]
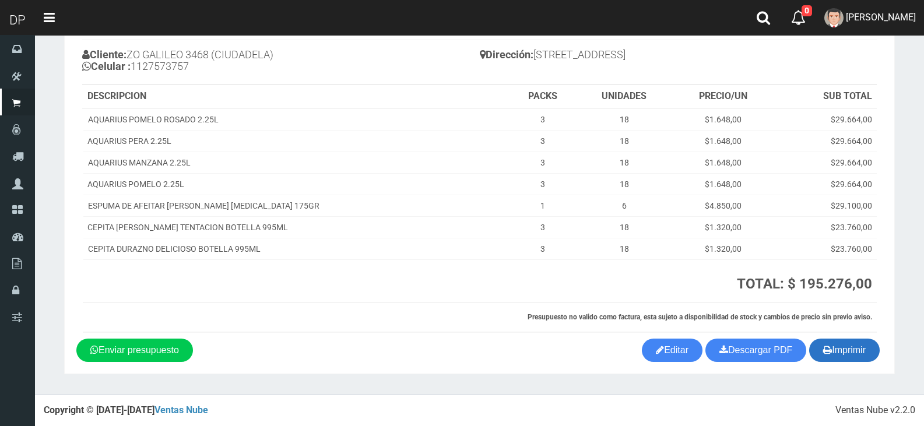
click at [855, 350] on button "Imprimir" at bounding box center [844, 350] width 71 height 23
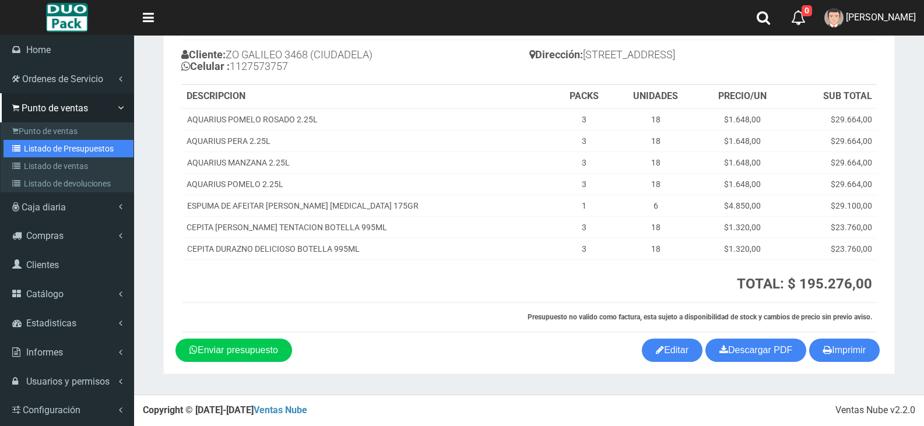
click at [117, 143] on link "Listado de Presupuestos" at bounding box center [68, 148] width 130 height 17
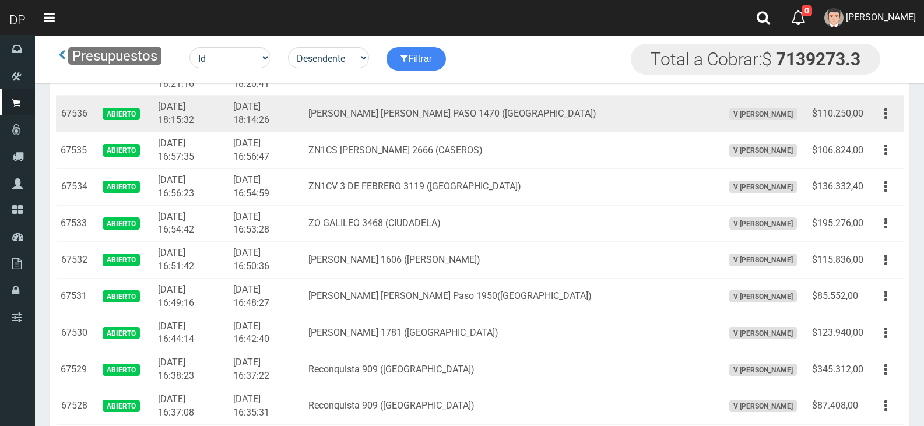
scroll to position [175, 0]
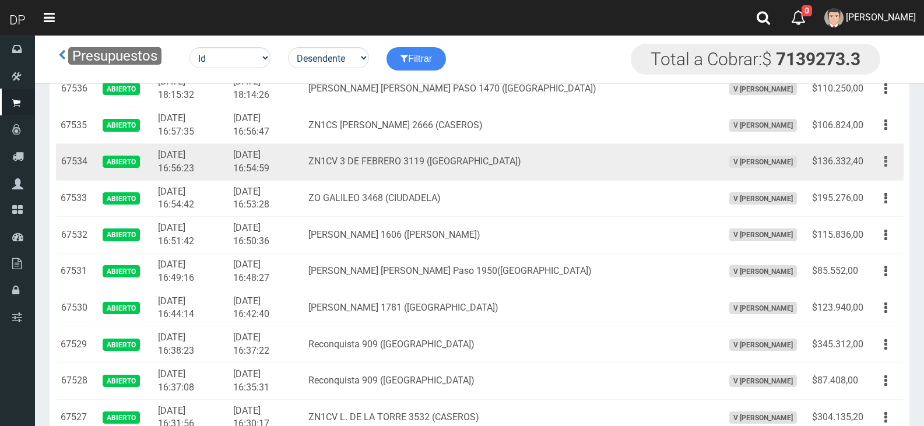
click at [881, 164] on button "button" at bounding box center [886, 162] width 26 height 20
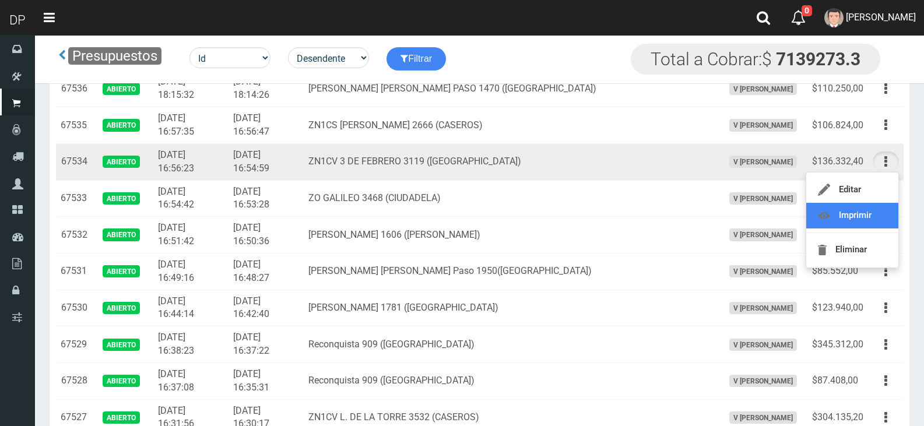
click at [883, 212] on link "Imprimir" at bounding box center [852, 216] width 92 height 26
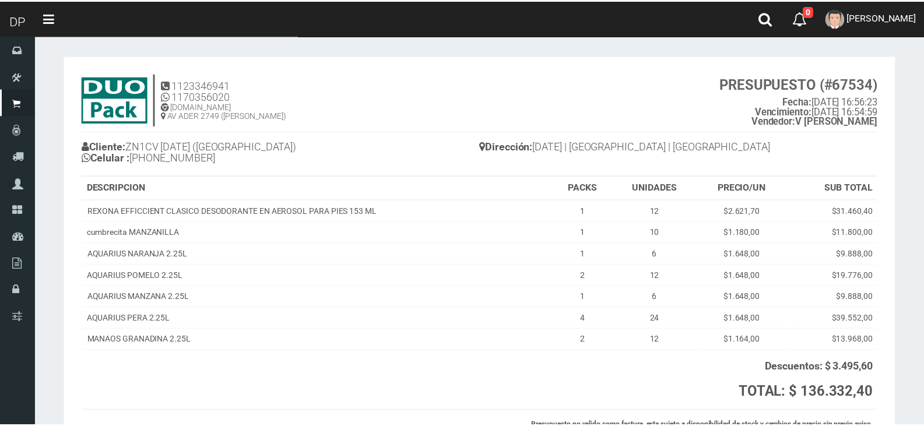
scroll to position [109, 0]
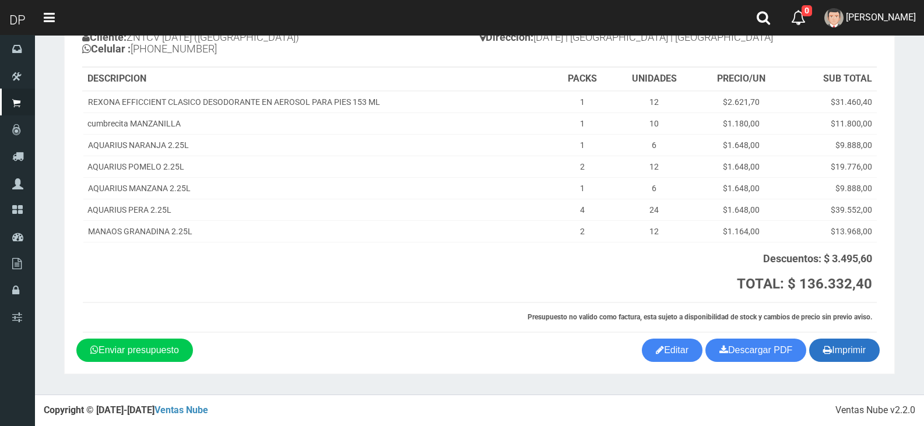
click at [834, 345] on button "Imprimir" at bounding box center [844, 350] width 71 height 23
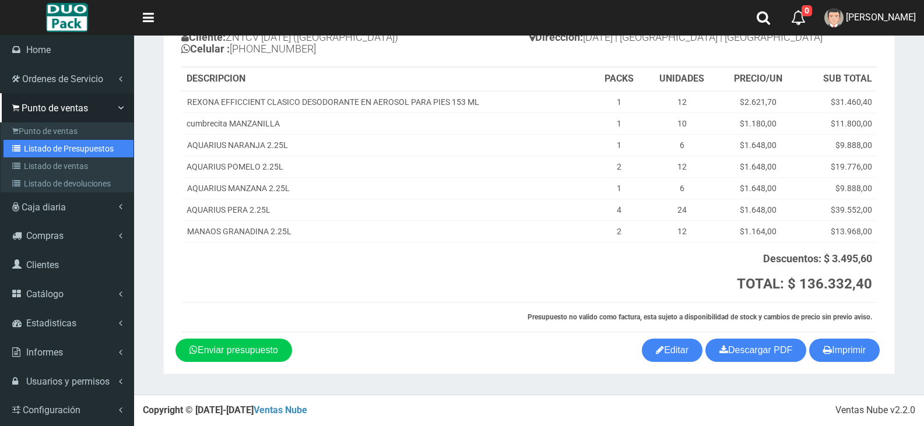
click at [47, 146] on link "Listado de Presupuestos" at bounding box center [68, 148] width 130 height 17
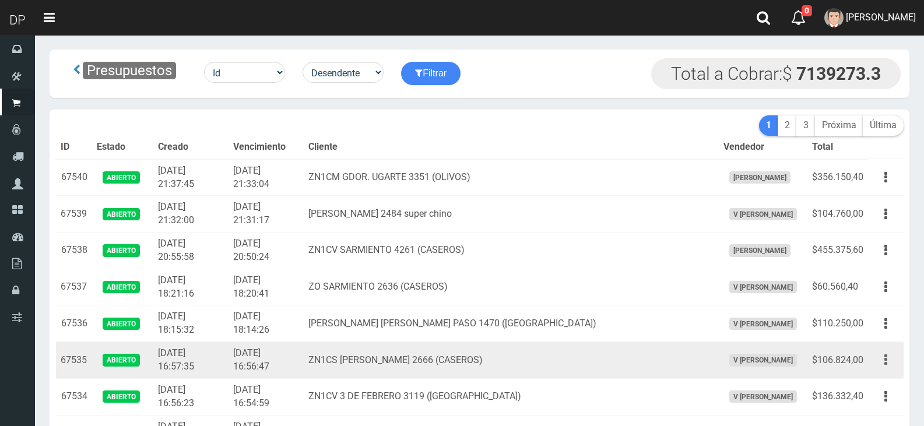
click at [897, 358] on button "button" at bounding box center [886, 360] width 26 height 20
click at [872, 406] on link "Imprimir" at bounding box center [852, 414] width 92 height 26
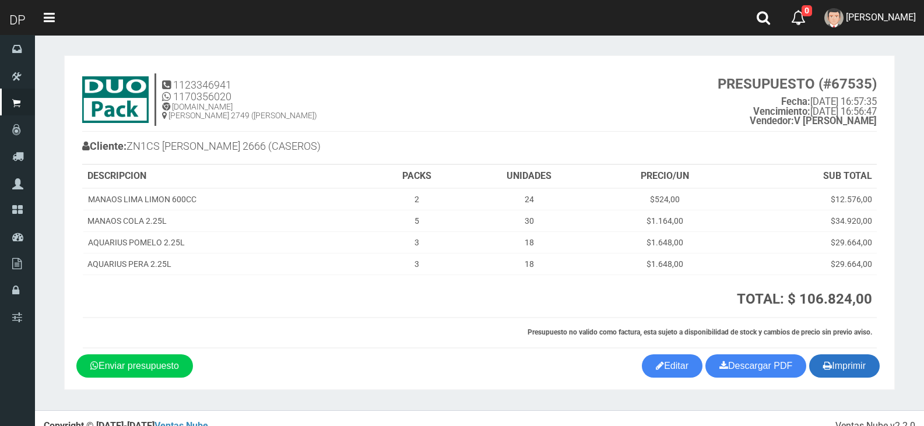
click at [830, 367] on button "Imprimir" at bounding box center [844, 365] width 71 height 23
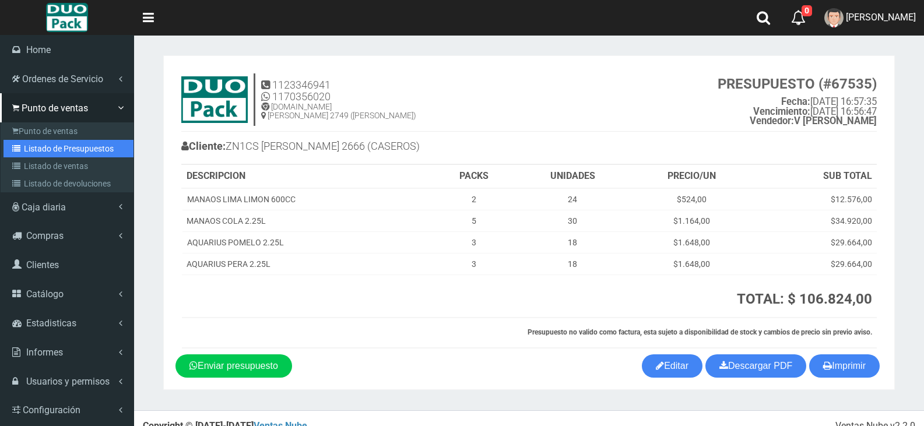
click at [69, 154] on link "Listado de Presupuestos" at bounding box center [68, 148] width 130 height 17
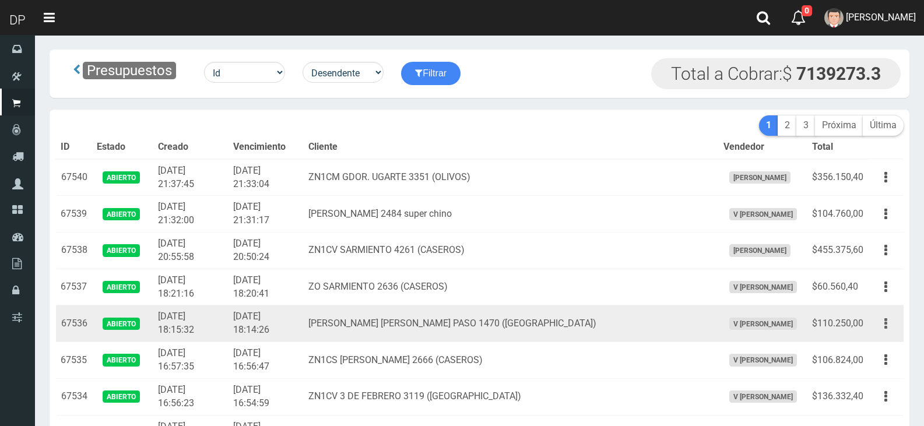
click at [886, 322] on icon "button" at bounding box center [885, 324] width 3 height 20
click at [872, 375] on link "Imprimir" at bounding box center [852, 378] width 92 height 26
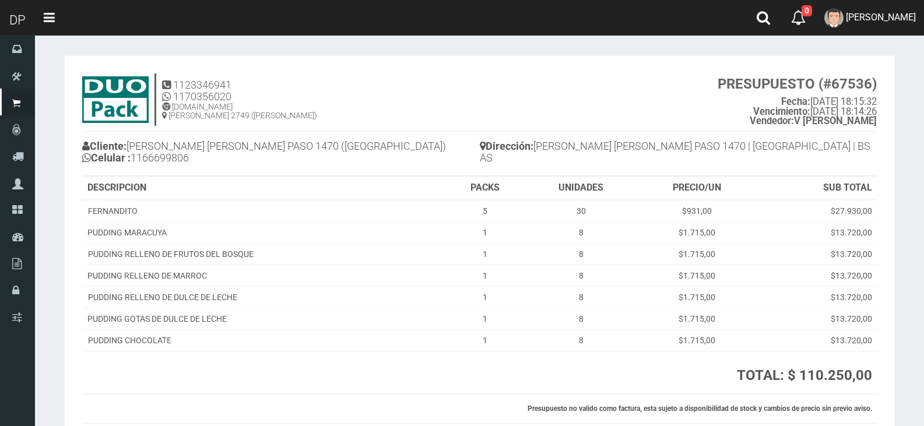
scroll to position [92, 0]
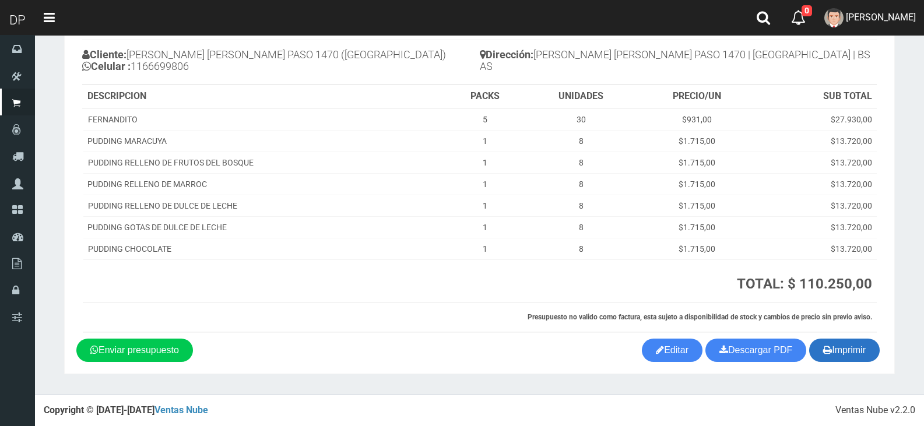
click at [828, 352] on icon "button" at bounding box center [827, 350] width 9 height 16
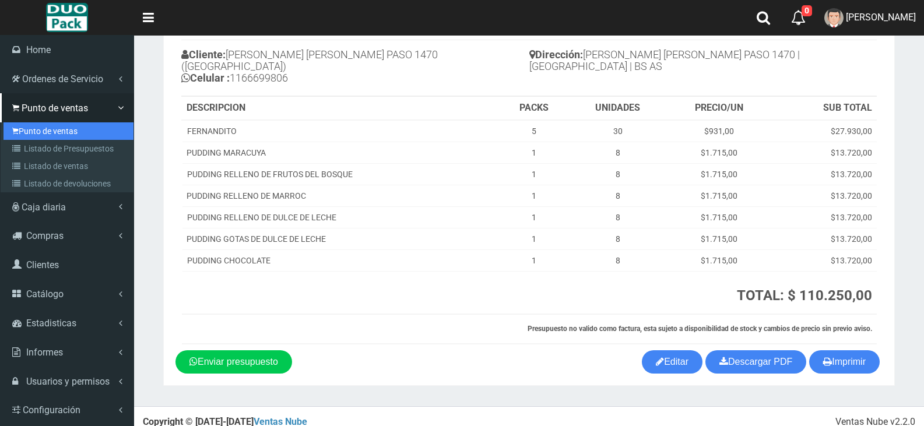
click at [63, 138] on link "Punto de ventas" at bounding box center [68, 130] width 130 height 17
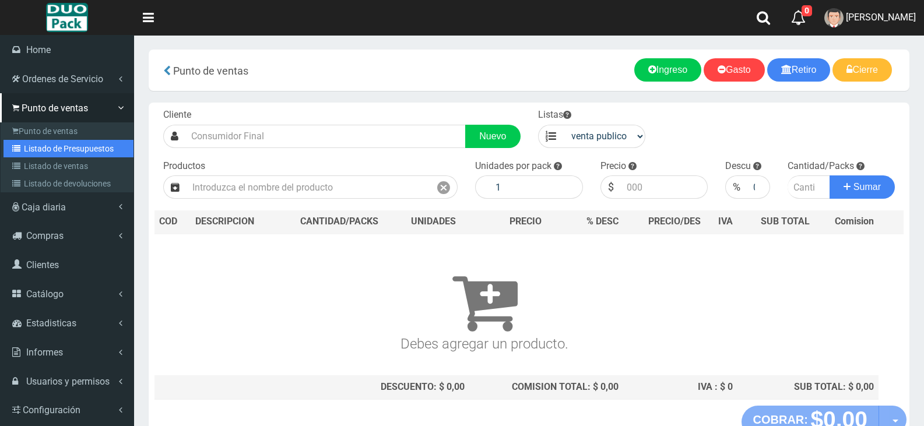
click at [56, 152] on link "Listado de Presupuestos" at bounding box center [68, 148] width 130 height 17
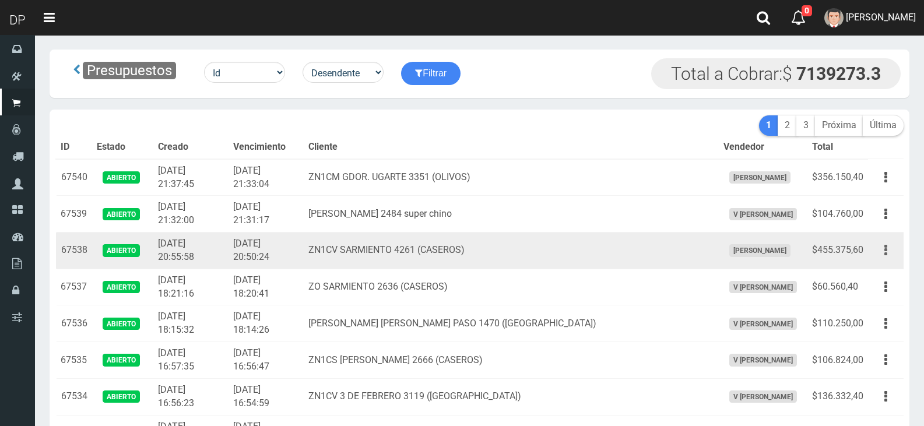
click at [889, 248] on button "button" at bounding box center [886, 250] width 26 height 20
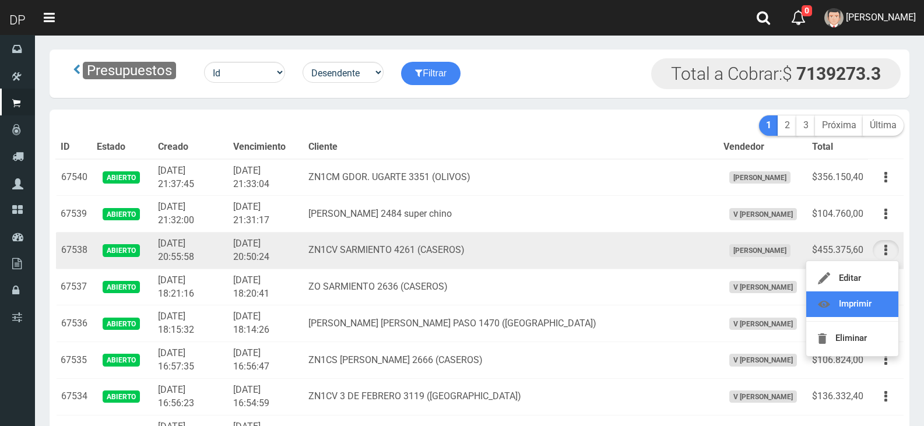
click at [872, 303] on link "Imprimir" at bounding box center [852, 304] width 92 height 26
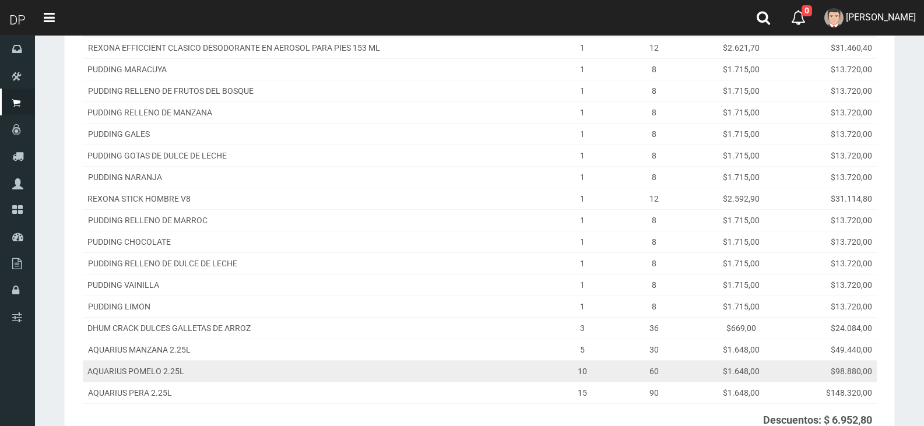
scroll to position [291, 0]
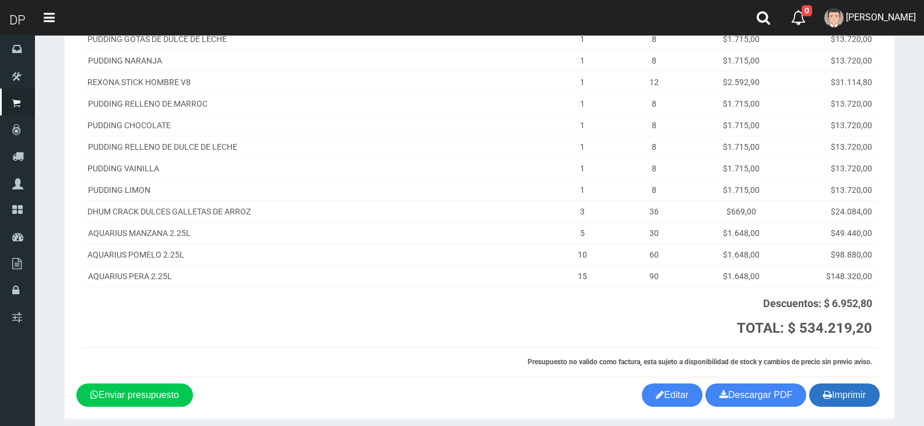
click at [835, 391] on button "Imprimir" at bounding box center [844, 395] width 71 height 23
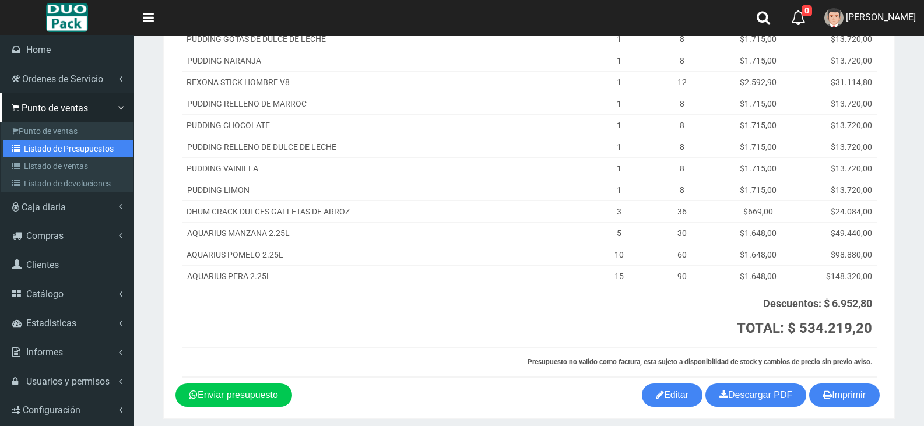
click at [64, 152] on link "Listado de Presupuestos" at bounding box center [68, 148] width 130 height 17
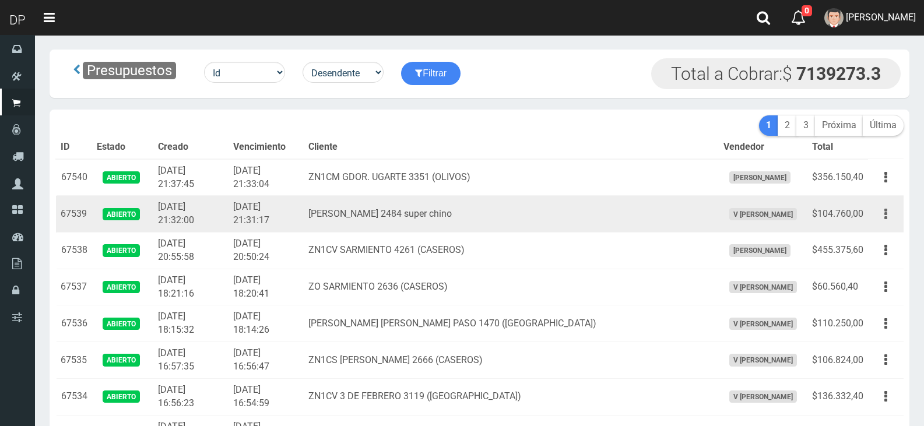
click at [894, 219] on button "button" at bounding box center [886, 214] width 26 height 20
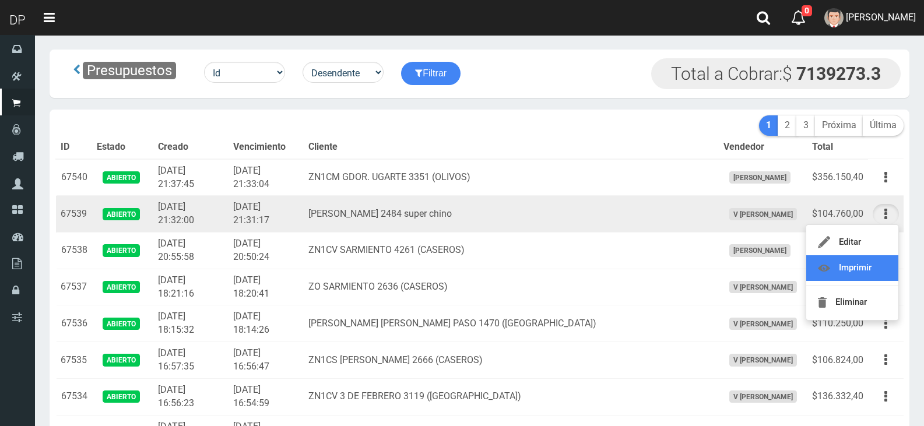
click at [872, 269] on link "Imprimir" at bounding box center [852, 268] width 92 height 26
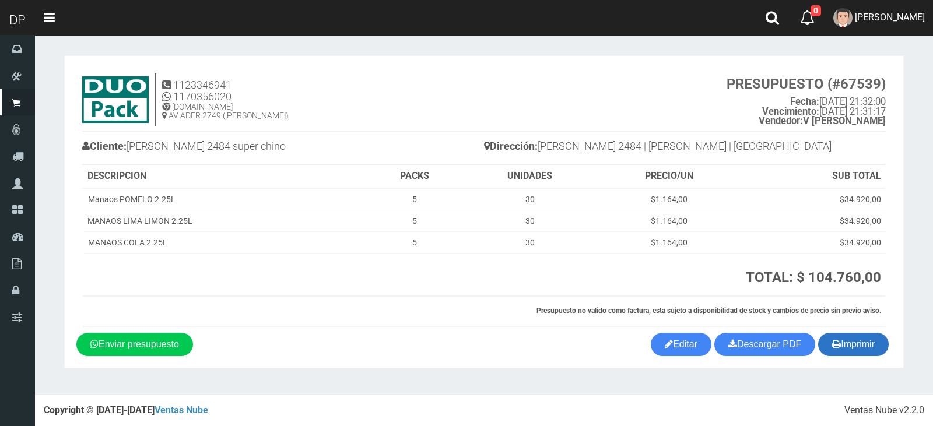
click at [867, 351] on button "Imprimir" at bounding box center [853, 344] width 71 height 23
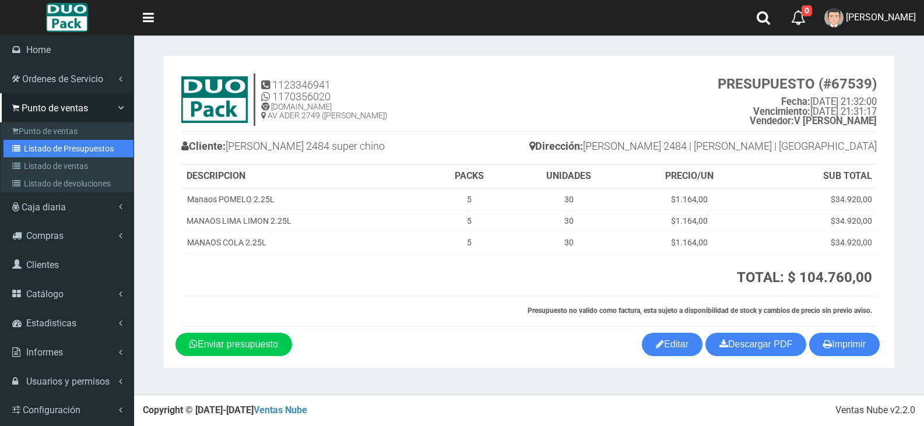
click at [76, 145] on link "Listado de Presupuestos" at bounding box center [68, 148] width 130 height 17
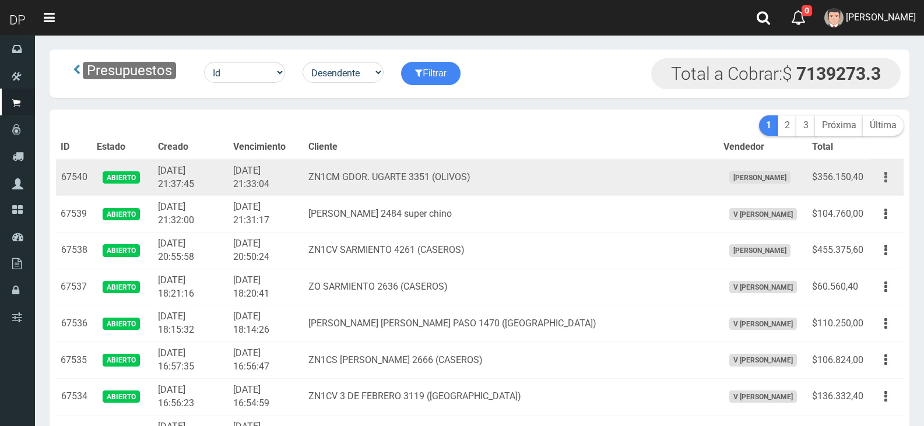
click at [886, 176] on icon "button" at bounding box center [885, 177] width 3 height 20
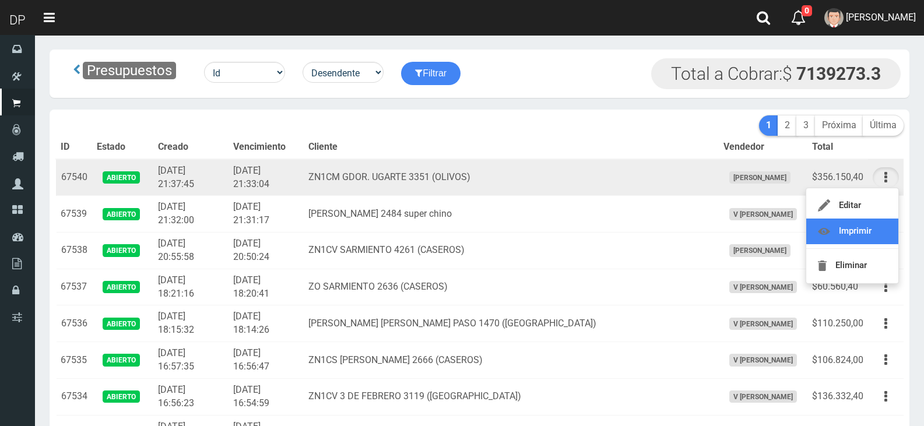
click at [883, 220] on link "Imprimir" at bounding box center [852, 232] width 92 height 26
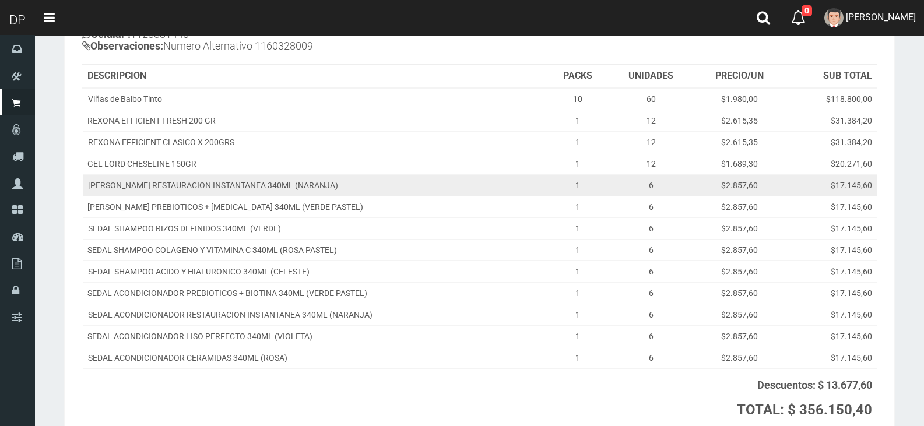
scroll to position [250, 0]
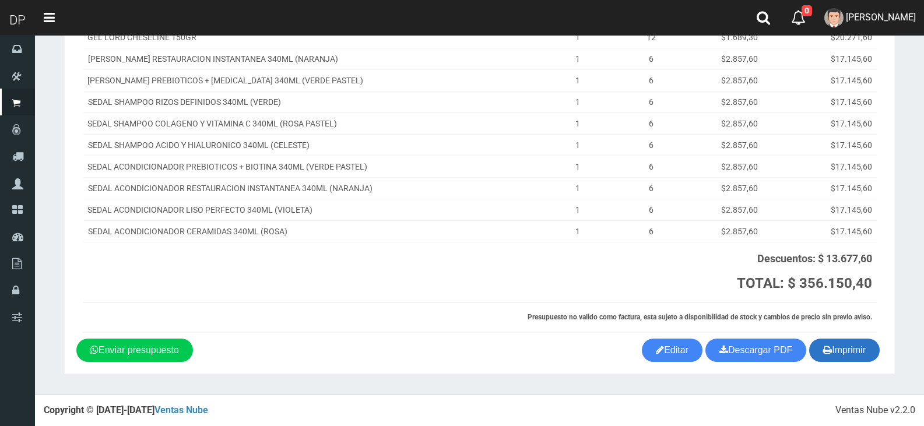
click at [867, 348] on button "Imprimir" at bounding box center [844, 350] width 71 height 23
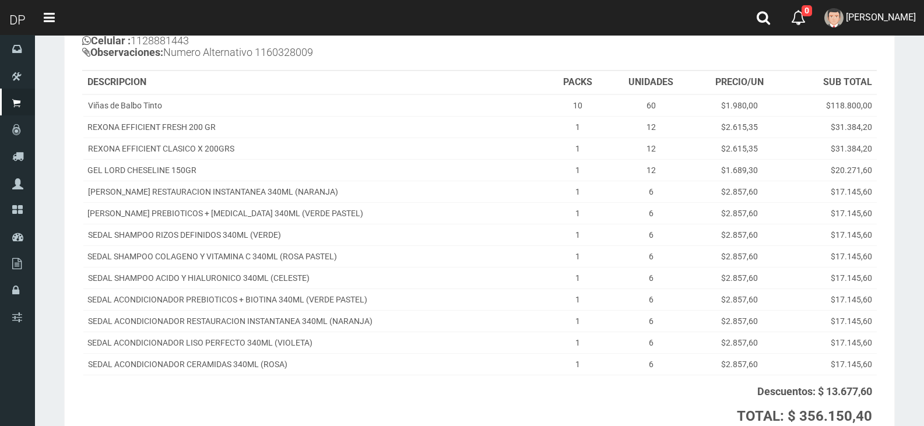
scroll to position [117, 0]
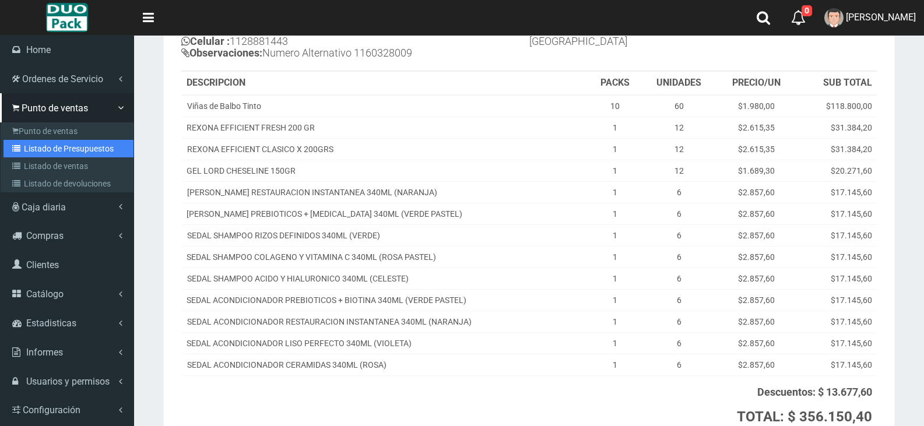
click at [57, 149] on link "Listado de Presupuestos" at bounding box center [68, 148] width 130 height 17
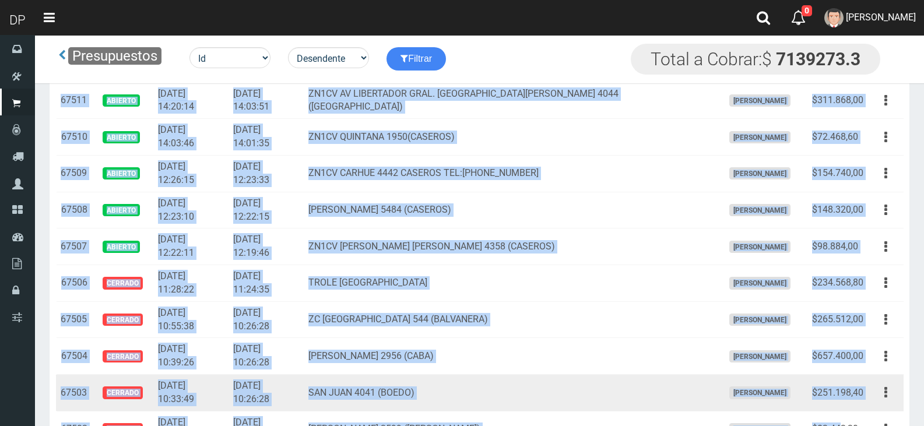
scroll to position [1106, 0]
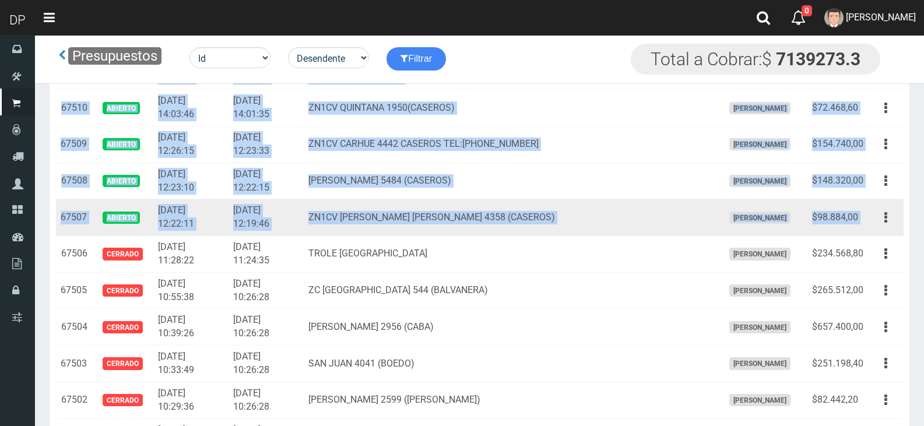
drag, startPoint x: 62, startPoint y: 175, endPoint x: 872, endPoint y: 229, distance: 810.9
copy tbody "67540 Abierto 2025-10-10 21:37:45 2025-10-10 21:33:04 ZN1CM GDOR. UGARTE 3351 (…"
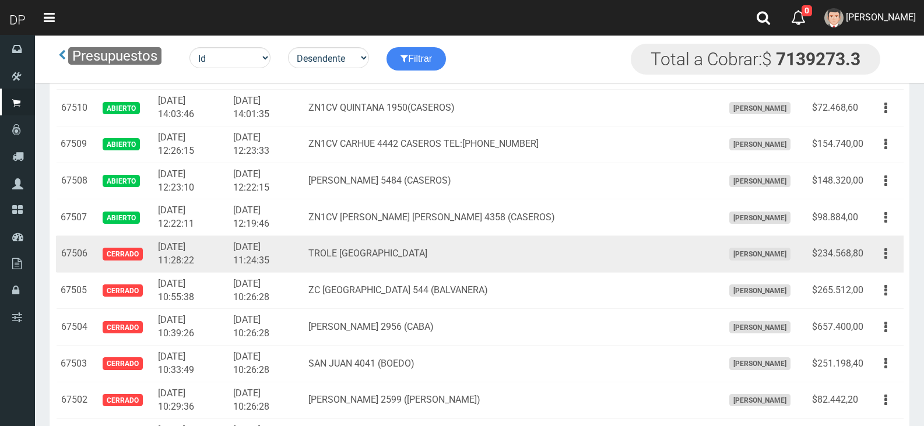
click at [304, 251] on td "[DATE] 11:24:35" at bounding box center [266, 254] width 75 height 37
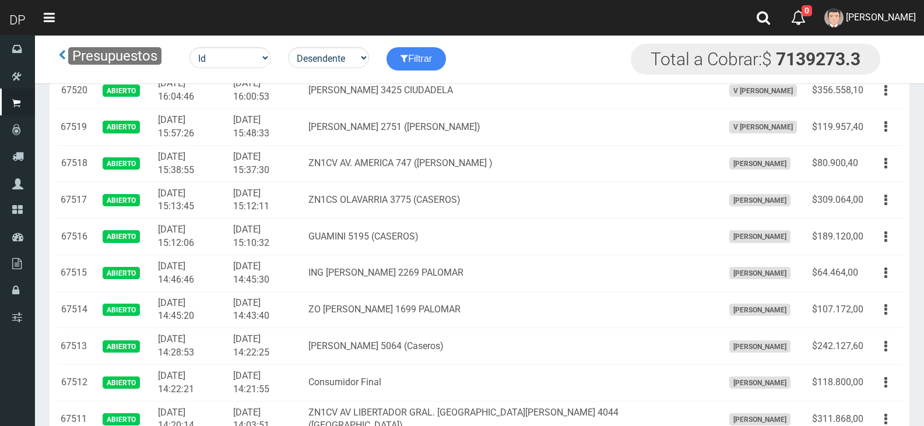
scroll to position [816, 0]
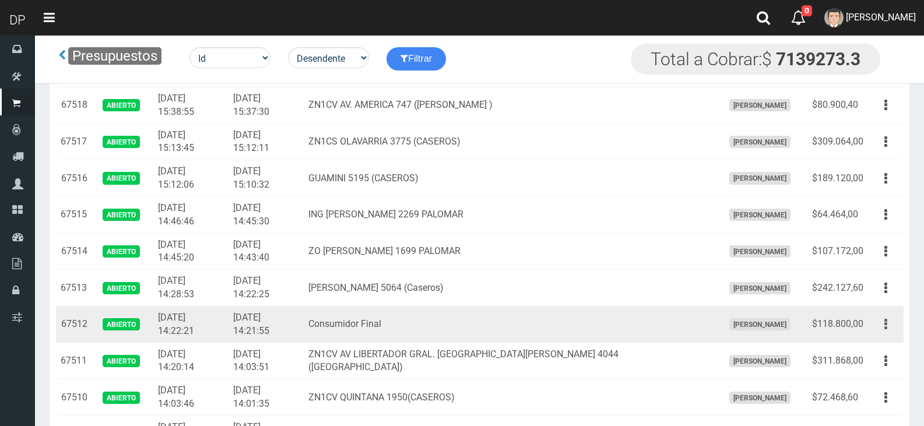
click at [894, 320] on button "button" at bounding box center [886, 324] width 26 height 20
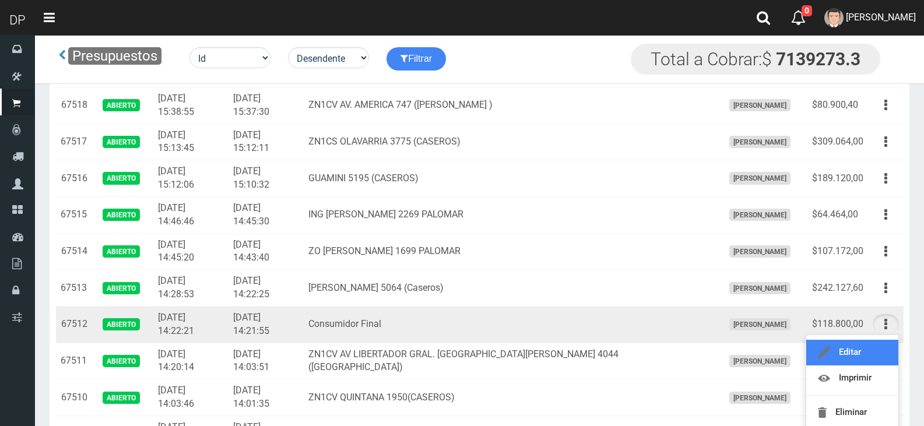
click at [870, 353] on link "Editar" at bounding box center [852, 353] width 92 height 26
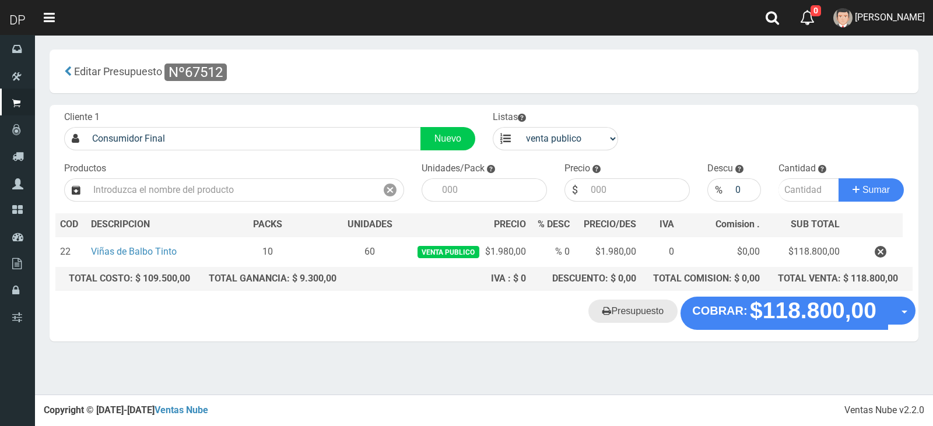
click at [630, 312] on link "Presupuesto" at bounding box center [632, 311] width 89 height 23
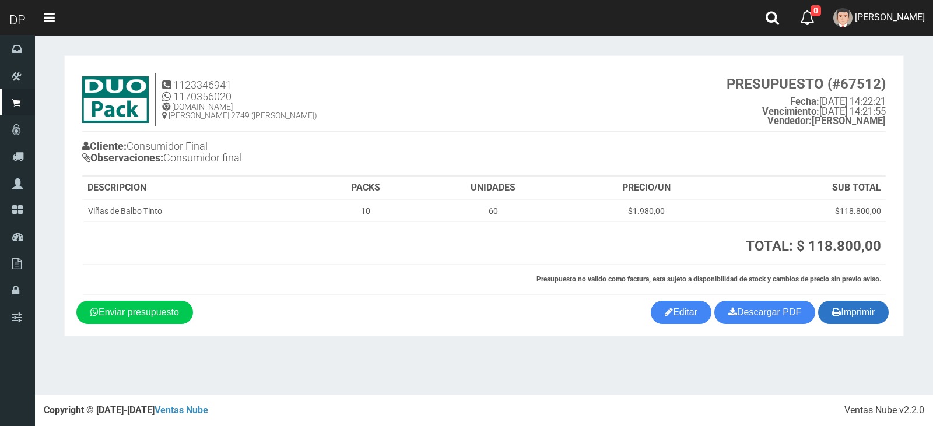
click at [863, 313] on button "Imprimir" at bounding box center [853, 312] width 71 height 23
drag, startPoint x: 925, startPoint y: 25, endPoint x: 919, endPoint y: 53, distance: 28.7
click at [925, 25] on link "[PERSON_NAME]" at bounding box center [879, 18] width 108 height 36
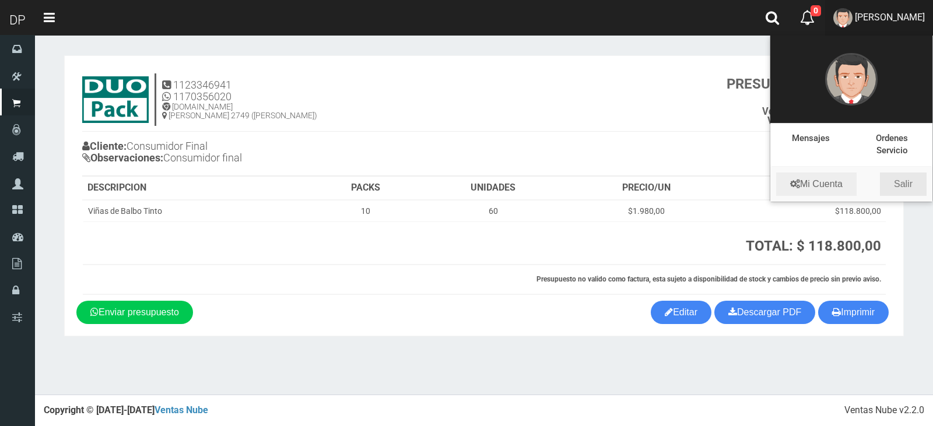
click at [909, 181] on link "Salir" at bounding box center [903, 184] width 47 height 23
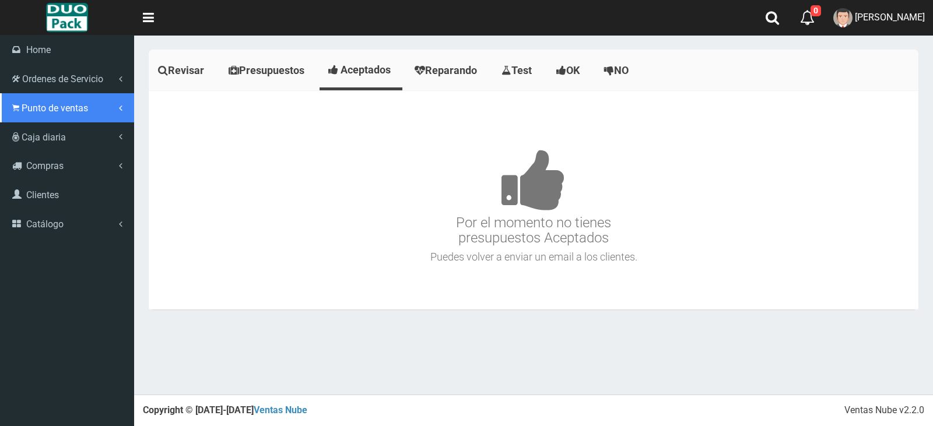
click at [80, 104] on span "Punto de ventas" at bounding box center [55, 108] width 66 height 11
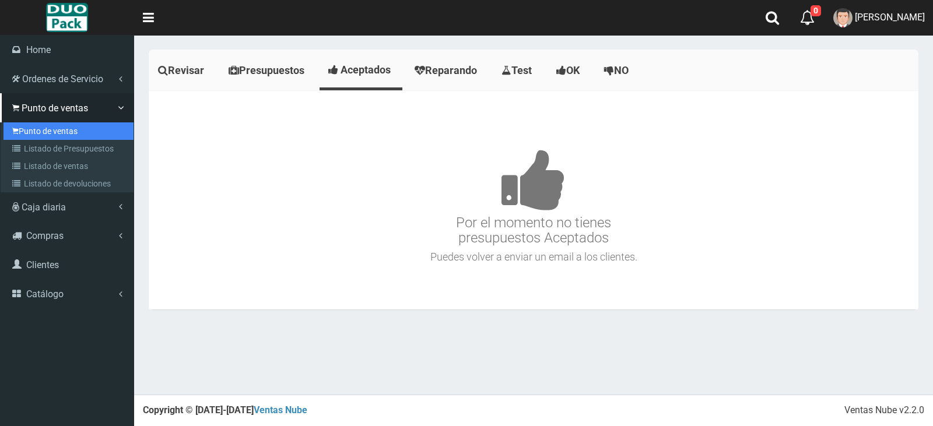
click at [66, 132] on link "Punto de ventas" at bounding box center [68, 130] width 130 height 17
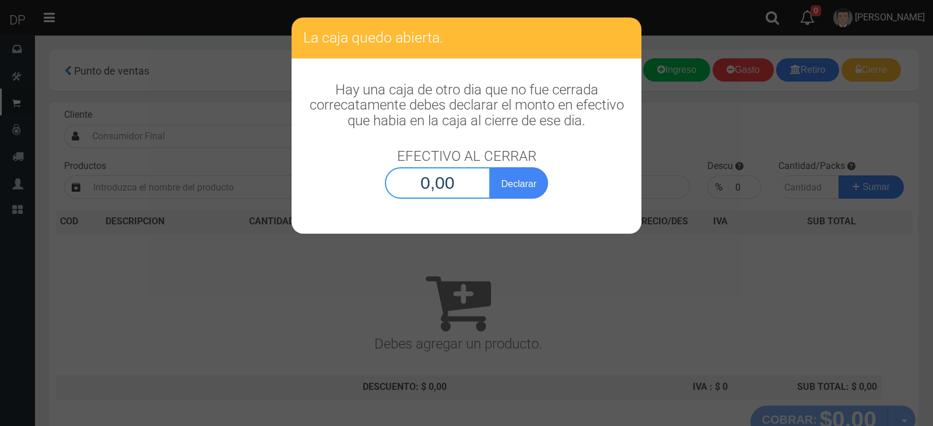
click at [463, 183] on input "0,00" at bounding box center [438, 182] width 106 height 31
type input "1,00"
click at [490, 167] on button "Declarar" at bounding box center [519, 182] width 58 height 31
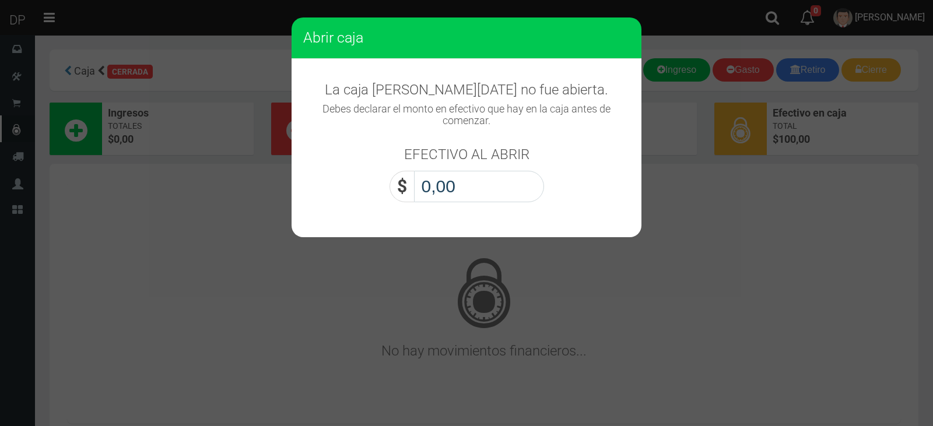
click at [463, 183] on input "0,00" at bounding box center [479, 186] width 130 height 31
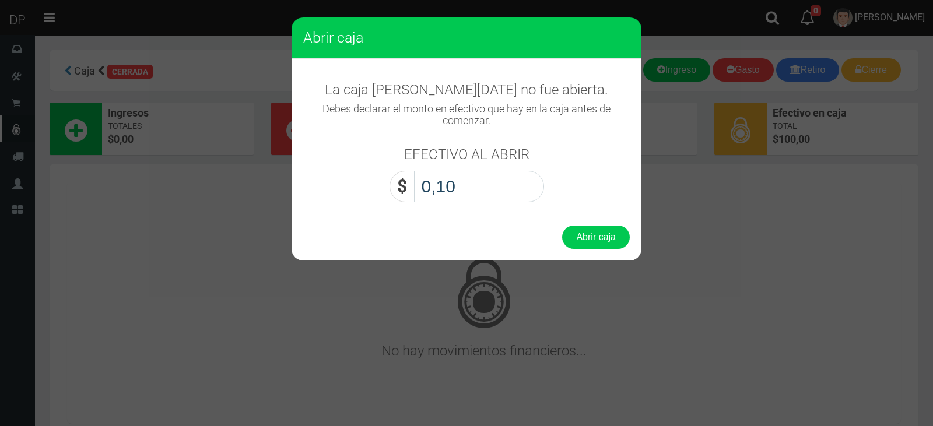
type input "1,00"
click at [562, 226] on button "Abrir caja" at bounding box center [596, 237] width 68 height 23
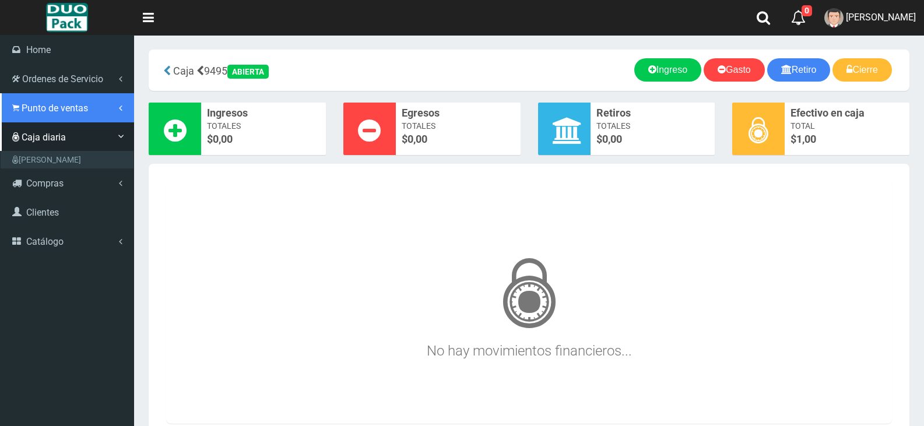
click at [45, 117] on link "Punto de ventas" at bounding box center [67, 107] width 134 height 29
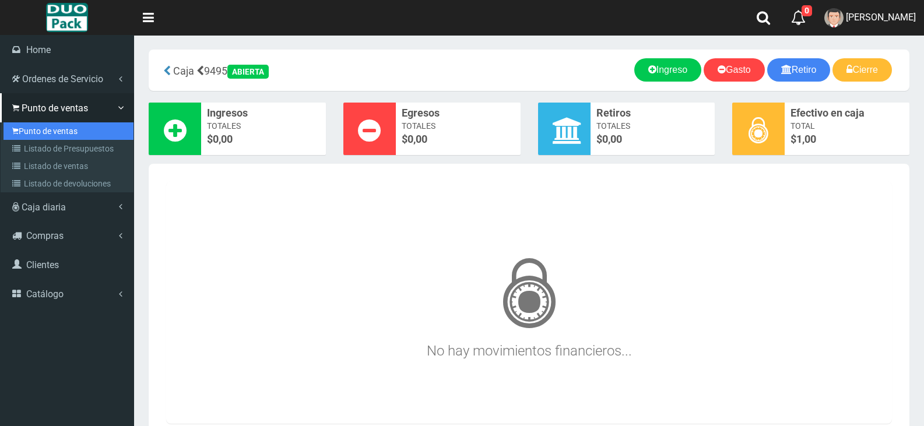
click at [54, 128] on link "Punto de ventas" at bounding box center [68, 130] width 130 height 17
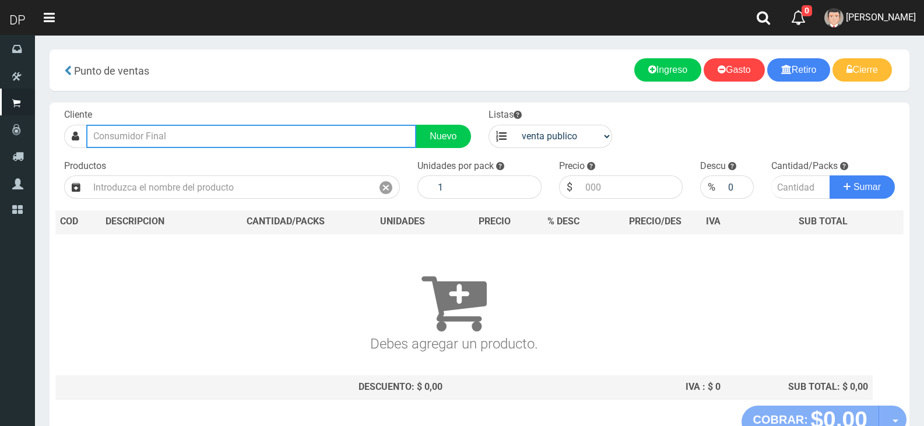
click at [126, 138] on input "text" at bounding box center [251, 136] width 330 height 23
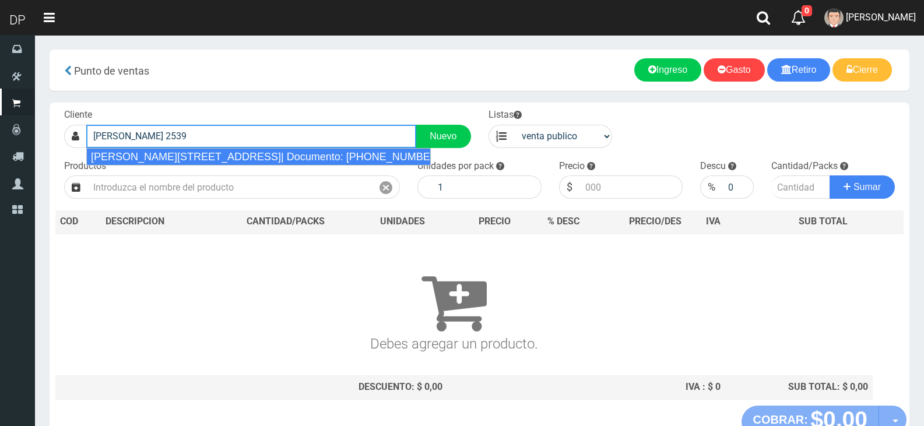
click at [170, 160] on div "AV LA PLATA 2539 (BOEDO)| Documento: 1223564482539 | Teléfono:" at bounding box center [258, 156] width 345 height 17
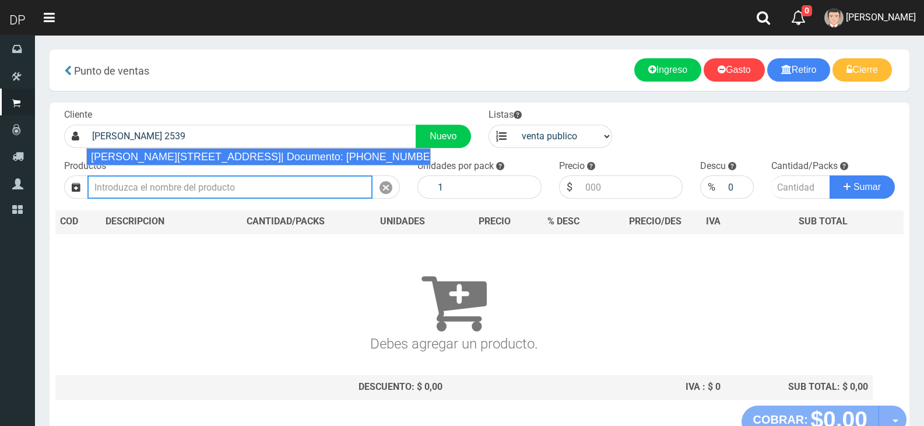
type input "AV LA PLATA 2539 (BOEDO)| Documento: 1223564482539 | Teléfono:"
select select "2"
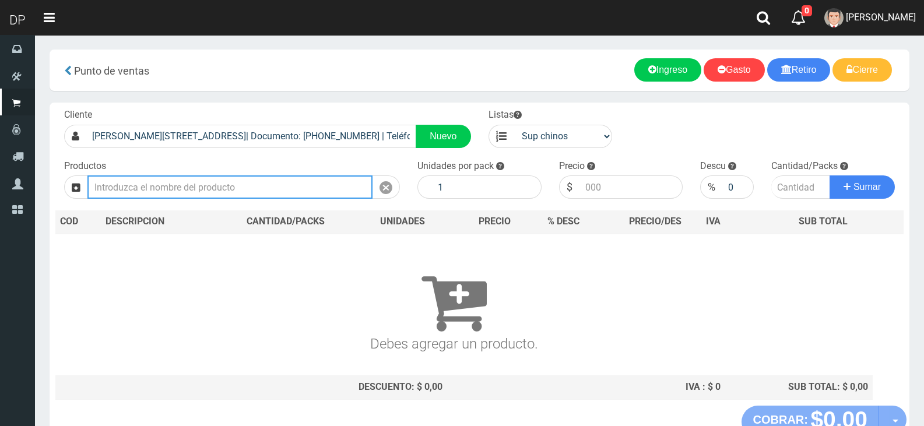
click at [161, 183] on input "text" at bounding box center [229, 186] width 285 height 23
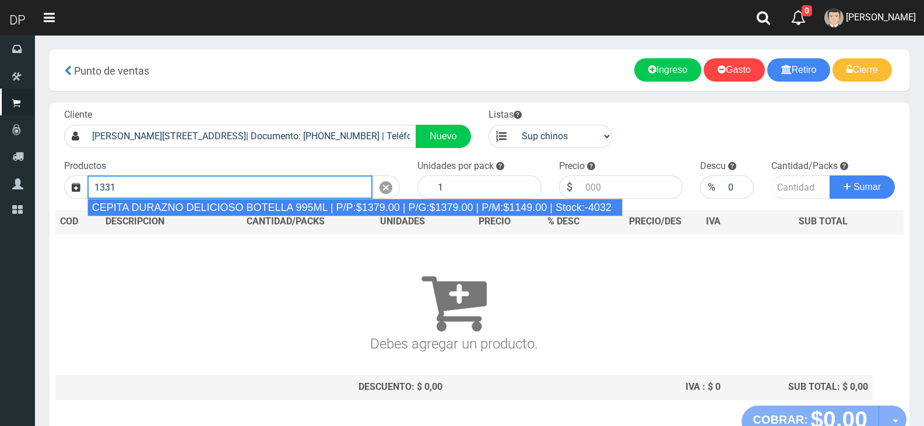
click at [161, 204] on div "CEPITA DURAZNO DELICIOSO BOTELLA 995ML | P/P:$1379.00 | P/G:$1379.00 | P/M:$114…" at bounding box center [354, 207] width 535 height 17
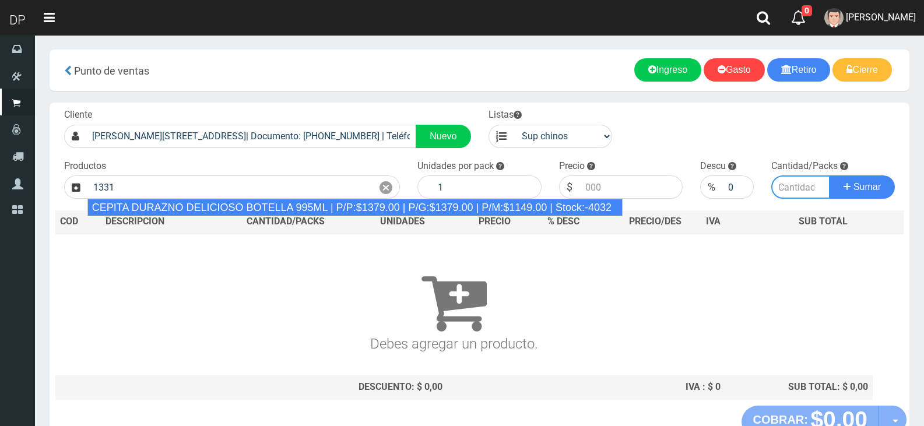
type input "CEPITA DURAZNO DELICIOSO BOTELLA 995ML | P/P:$1379.00 | P/G:$1379.00 | P/M:$114…"
type input "6"
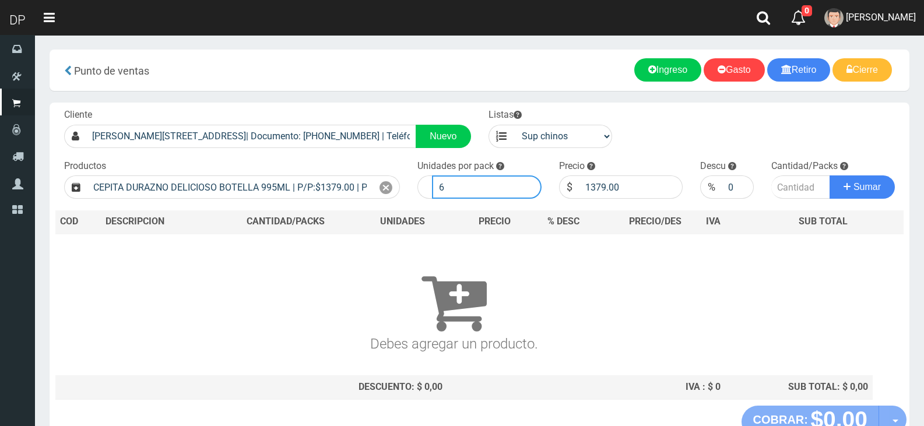
click at [489, 189] on input "6" at bounding box center [487, 186] width 110 height 23
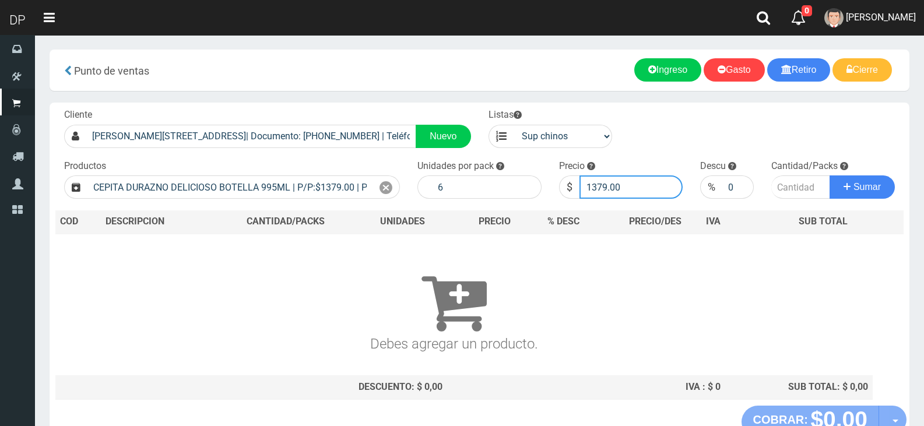
click at [624, 186] on input "1379.00" at bounding box center [631, 186] width 104 height 23
type input "1320"
click at [830, 175] on button "Sumar" at bounding box center [862, 186] width 65 height 23
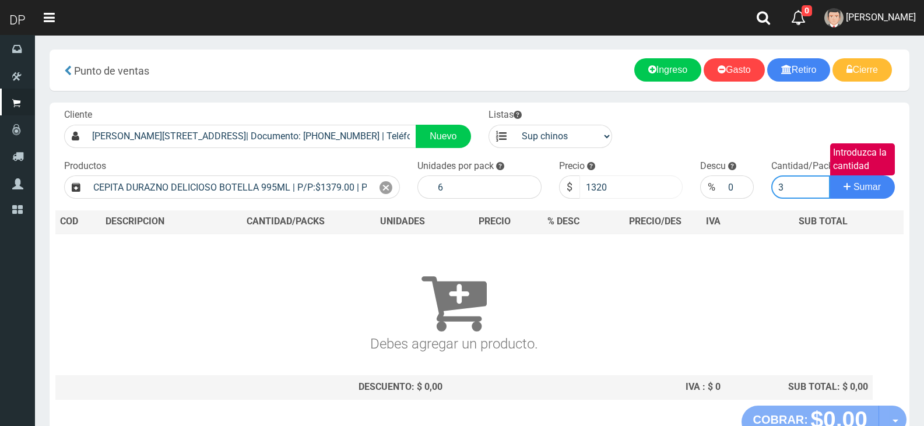
type input "3"
click at [830, 175] on button "Sumar" at bounding box center [862, 186] width 65 height 23
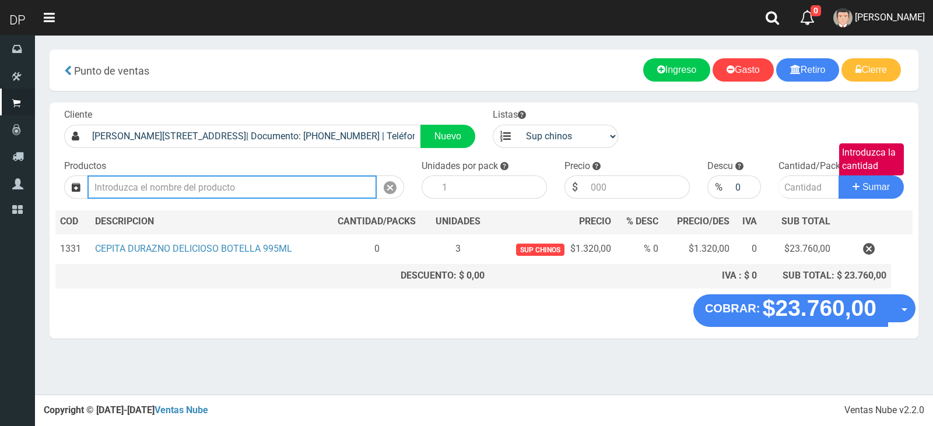
click at [203, 186] on input "text" at bounding box center [231, 186] width 289 height 23
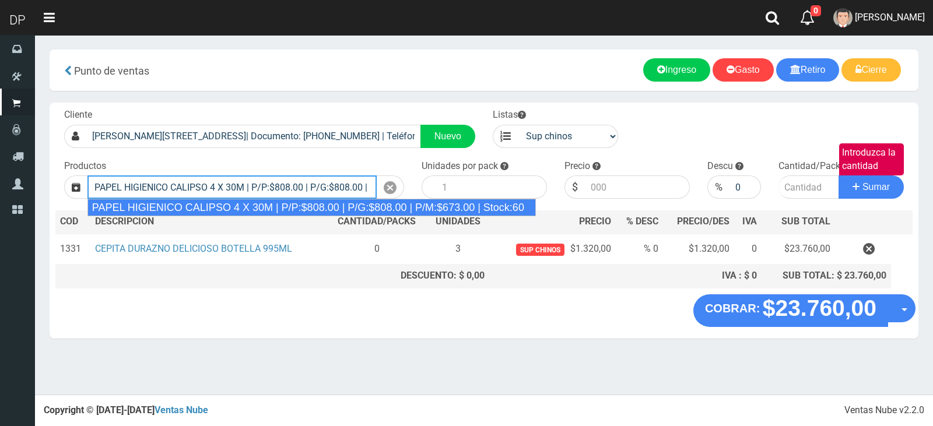
click at [294, 207] on div "PAPEL HIGIENICO CALIPSO 4 X 30M | P/P:$808.00 | P/G:$808.00 | P/M:$673.00 | Sto…" at bounding box center [311, 207] width 448 height 17
type input "PAPEL HIGIENICO CALIPSO 4 X 30M | P/P:$808.00 | P/G:$808.00 | P/M:$673.00 | Sto…"
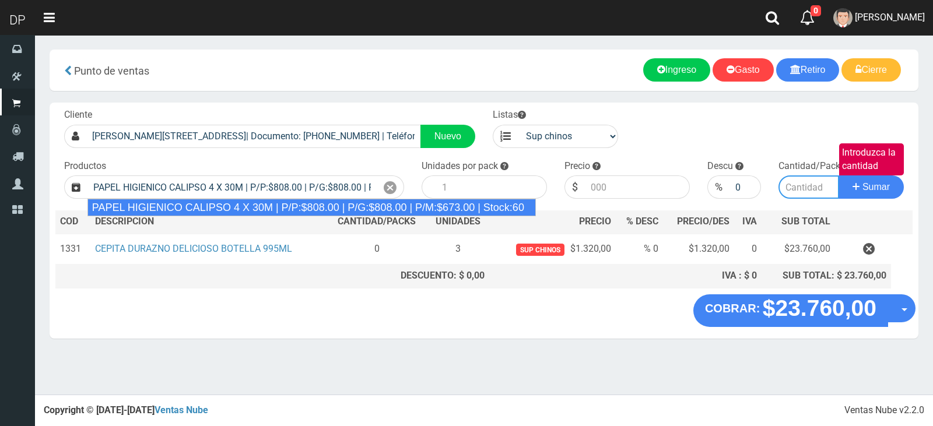
type input "12"
type input "808.00"
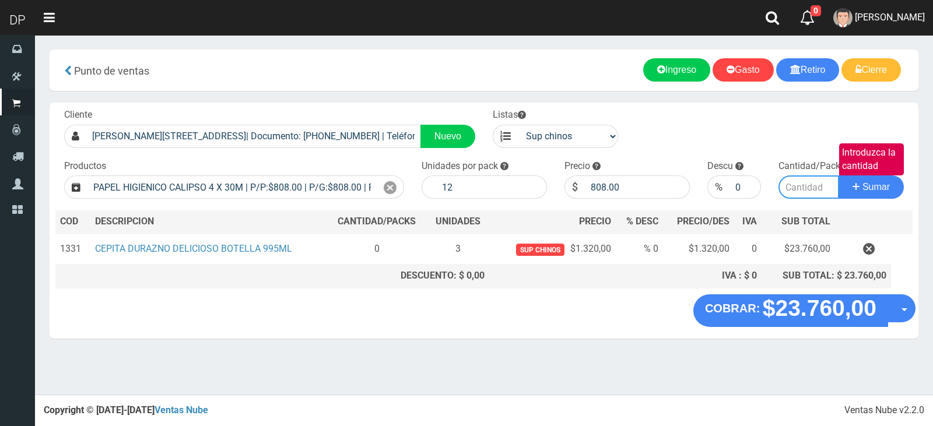
click at [803, 188] on input "Introduzca la cantidad" at bounding box center [808, 186] width 61 height 23
type input "1"
click at [838, 175] on button "Sumar" at bounding box center [870, 186] width 65 height 23
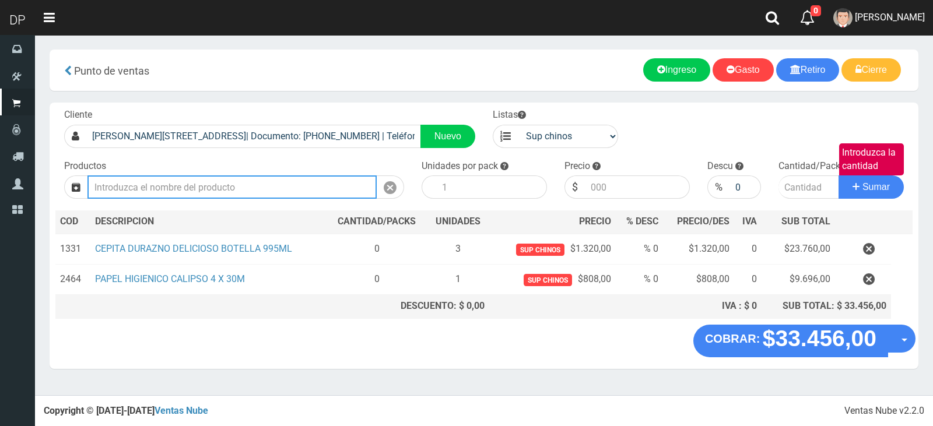
click at [163, 182] on input "text" at bounding box center [231, 186] width 289 height 23
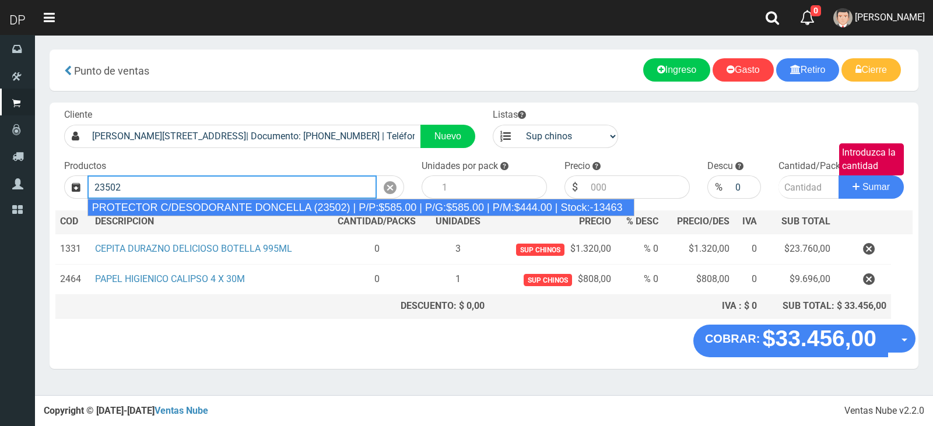
click at [182, 205] on div "PROTECTOR C/DESODORANTE DONCELLA (23502) | P/P:$585.00 | P/G:$585.00 | P/M:$444…" at bounding box center [360, 207] width 547 height 17
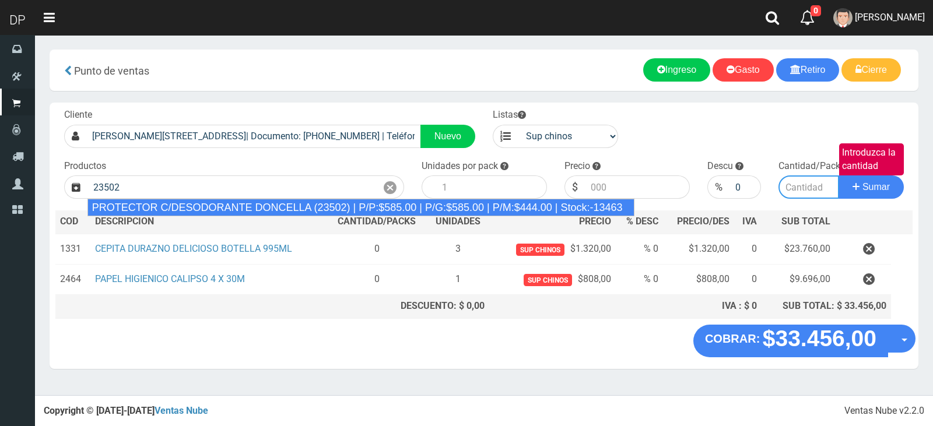
type input "PROTECTOR C/DESODORANTE DONCELLA (23502) | P/P:$585.00 | P/G:$585.00 | P/M:$444…"
type input "30"
type input "585.00"
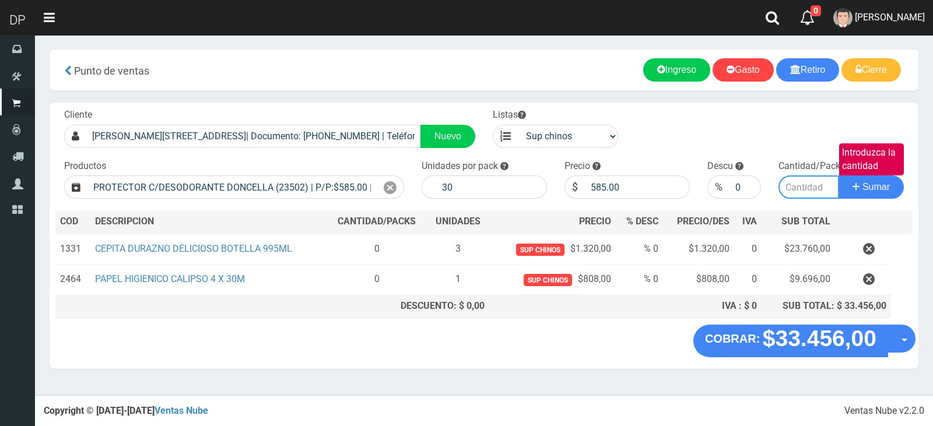
click at [800, 193] on input "Introduzca la cantidad" at bounding box center [808, 186] width 61 height 23
type input "1"
click at [838, 175] on button "Sumar" at bounding box center [870, 186] width 65 height 23
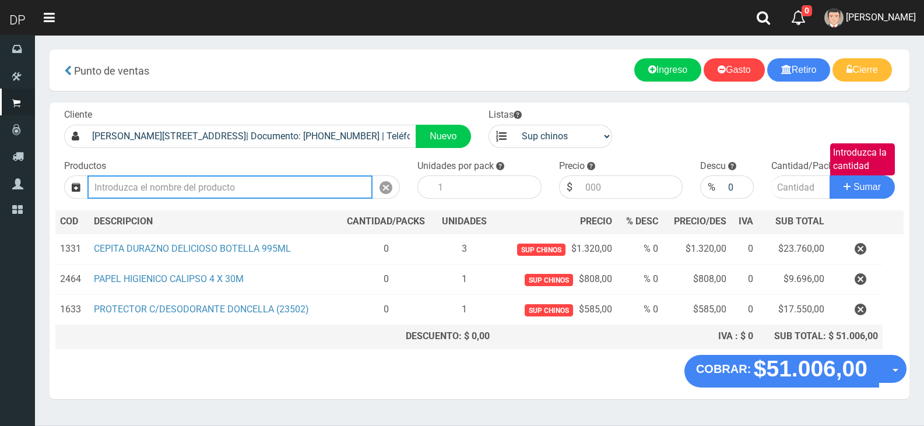
click at [217, 184] on input "text" at bounding box center [229, 186] width 285 height 23
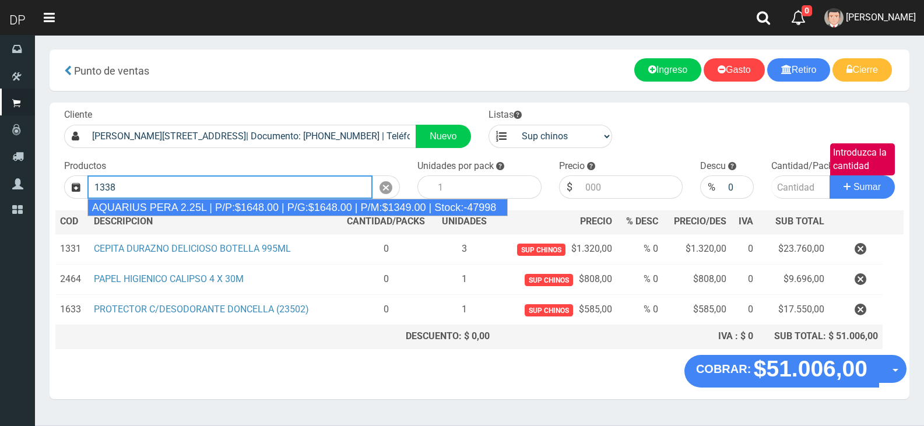
click at [223, 206] on div "AQUARIUS PERA 2.25L | P/P:$1648.00 | P/G:$1648.00 | P/M:$1349.00 | Stock:-47998" at bounding box center [297, 207] width 421 height 17
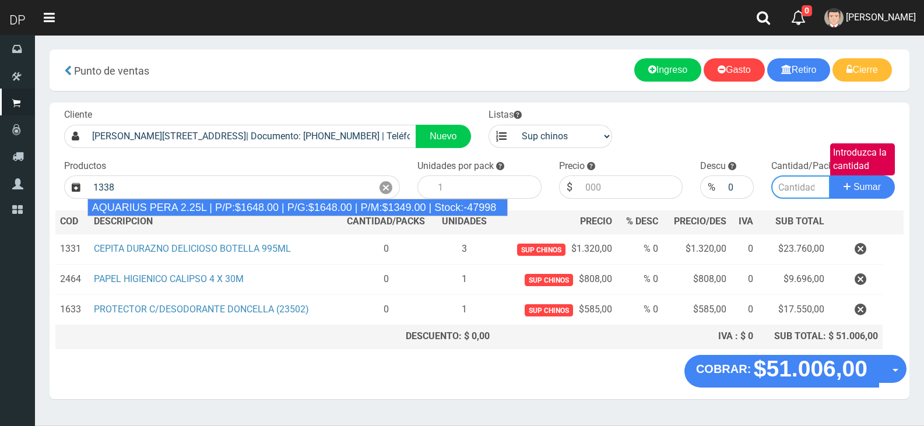
type input "AQUARIUS PERA 2.25L | P/P:$1648.00 | P/G:$1648.00 | P/M:$1349.00 | Stock:-47998"
type input "6"
type input "1648.00"
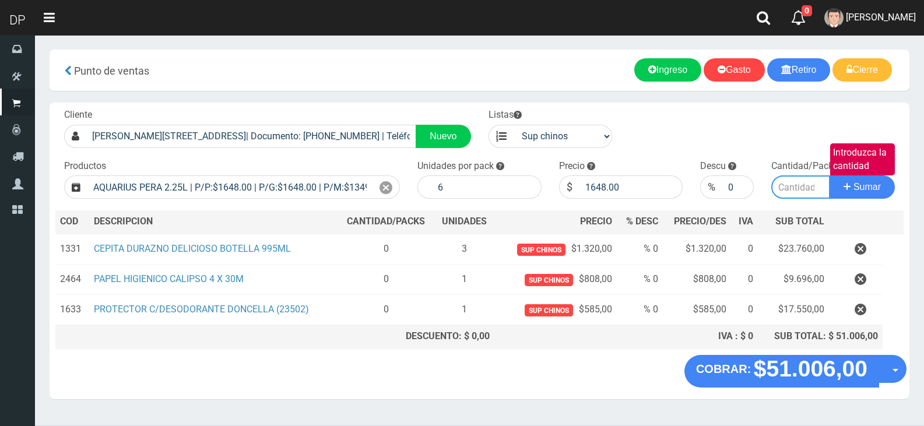
click at [787, 182] on input "Introduzca la cantidad" at bounding box center [800, 186] width 59 height 23
type input "4"
click at [830, 175] on button "Sumar" at bounding box center [862, 186] width 65 height 23
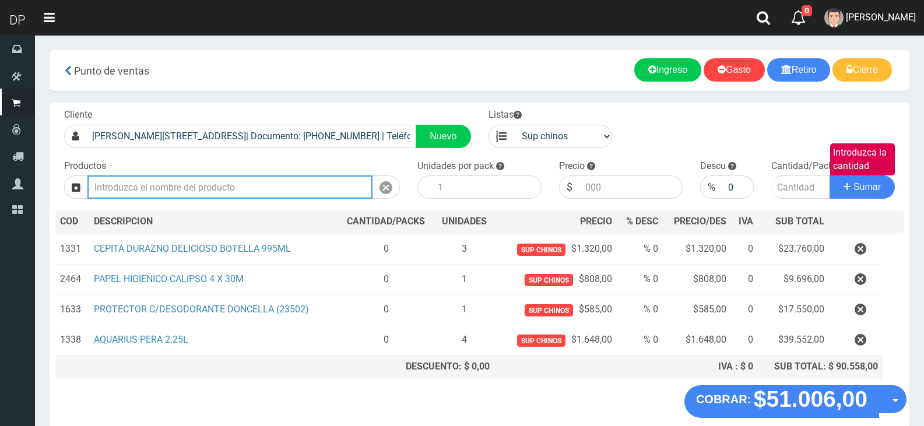
click at [258, 194] on input "text" at bounding box center [229, 186] width 285 height 23
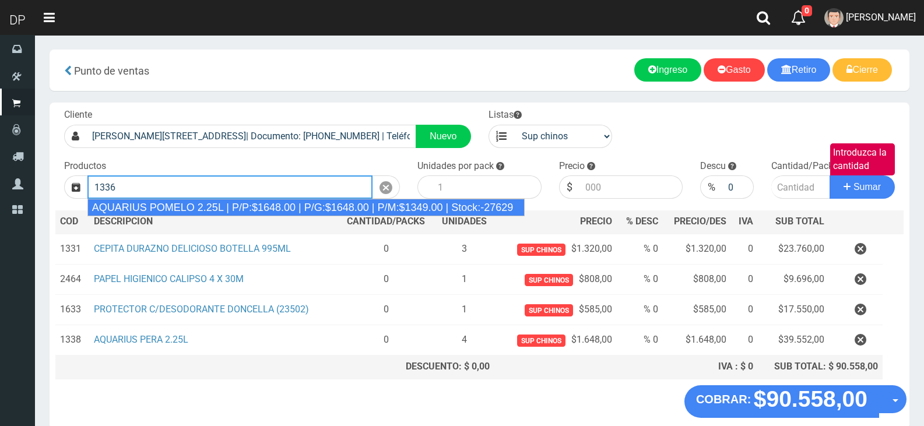
click at [250, 205] on div "AQUARIUS POMELO 2.25L | P/P:$1648.00 | P/G:$1648.00 | P/M:$1349.00 | Stock:-276…" at bounding box center [306, 207] width 438 height 17
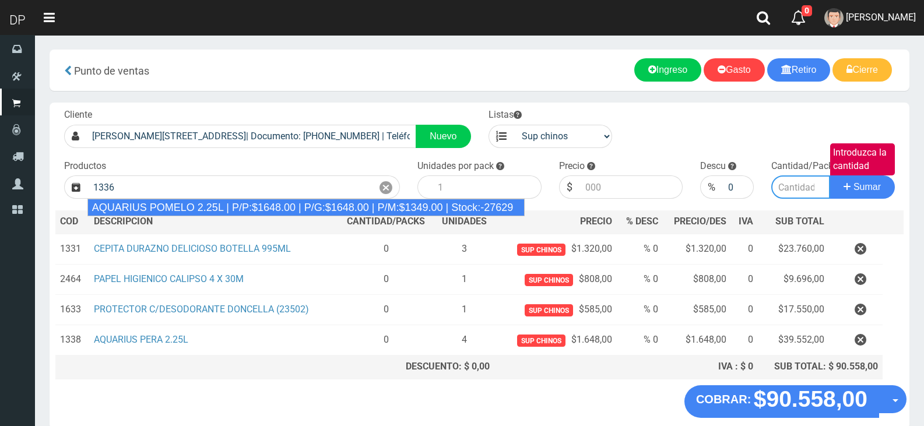
type input "AQUARIUS POMELO 2.25L | P/P:$1648.00 | P/G:$1648.00 | P/M:$1349.00 | Stock:-276…"
type input "6"
type input "1648.00"
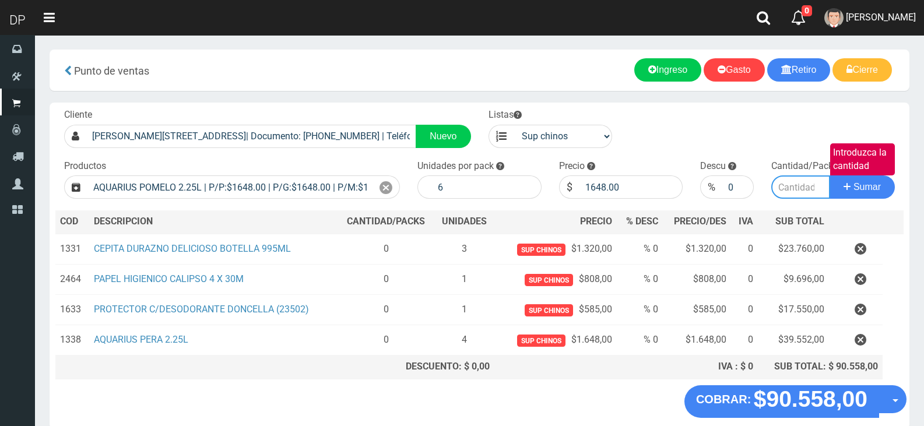
click at [792, 192] on input "Introduzca la cantidad" at bounding box center [800, 186] width 59 height 23
type input "2"
click at [830, 175] on button "Sumar" at bounding box center [862, 186] width 65 height 23
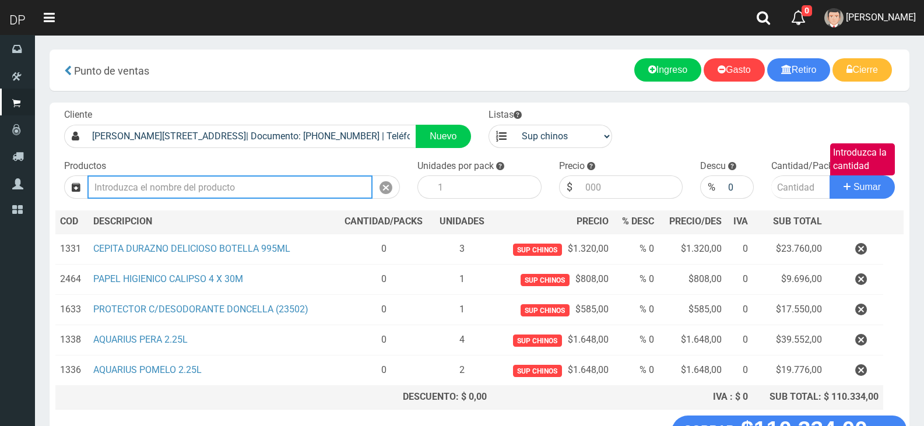
click at [230, 184] on input "text" at bounding box center [229, 186] width 285 height 23
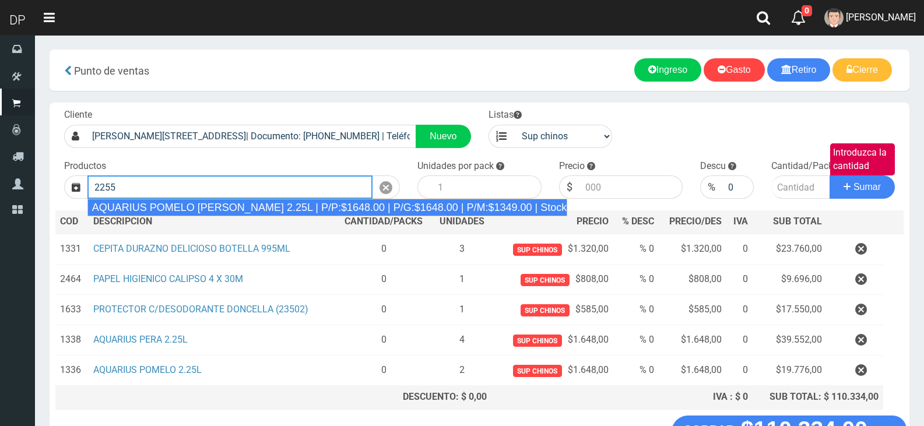
click at [219, 213] on div "AQUARIUS POMELO ROSADO 2.25L | P/P:$1648.00 | P/G:$1648.00 | P/M:$1349.00 | Sto…" at bounding box center [327, 207] width 480 height 17
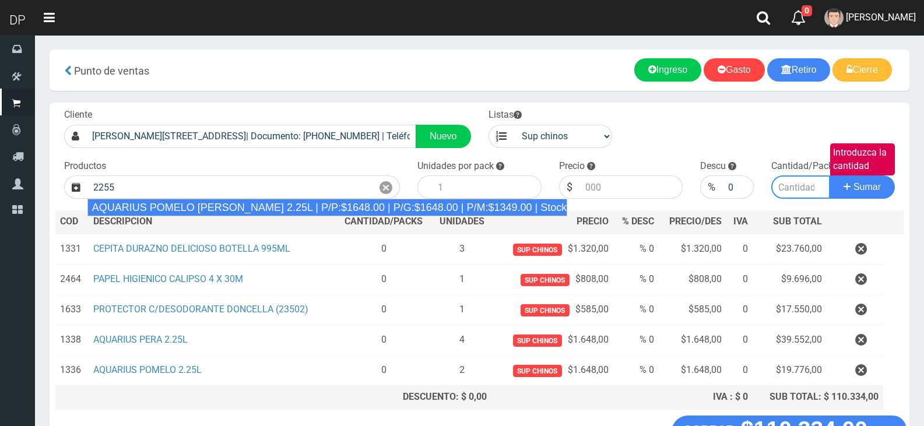
type input "AQUARIUS POMELO ROSADO 2.25L | P/P:$1648.00 | P/G:$1648.00 | P/M:$1349.00 | Sto…"
type input "6"
type input "1648.00"
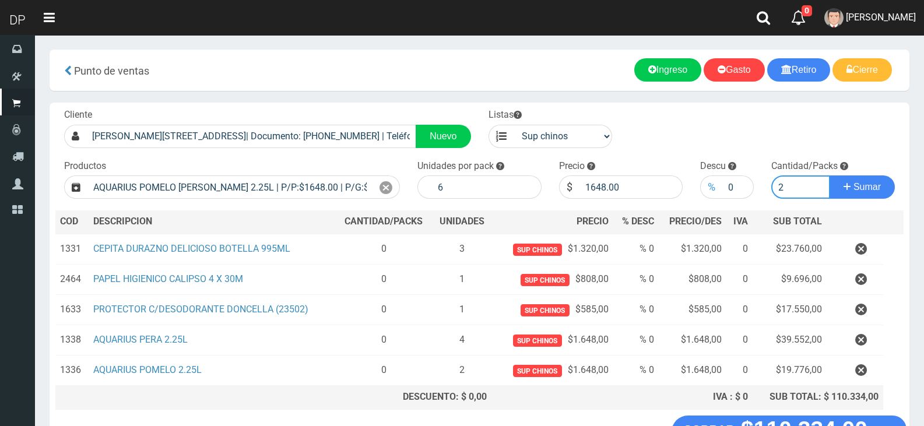
type input "2"
click at [830, 175] on button "Sumar" at bounding box center [862, 186] width 65 height 23
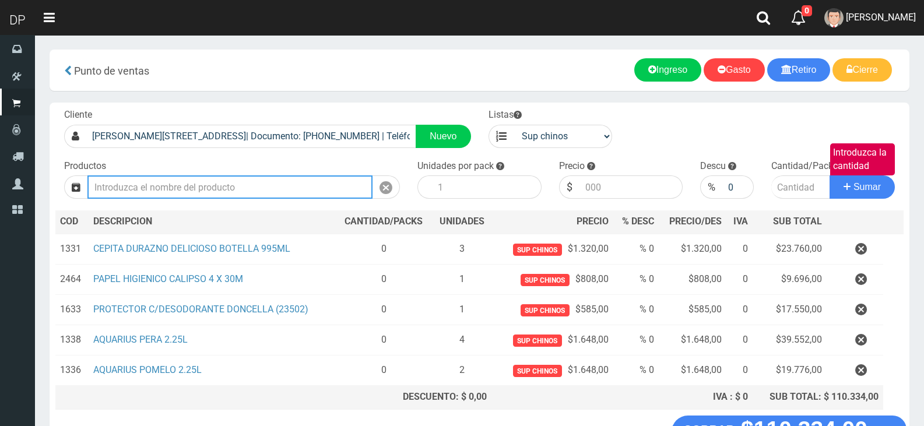
click at [222, 189] on input "text" at bounding box center [229, 186] width 285 height 23
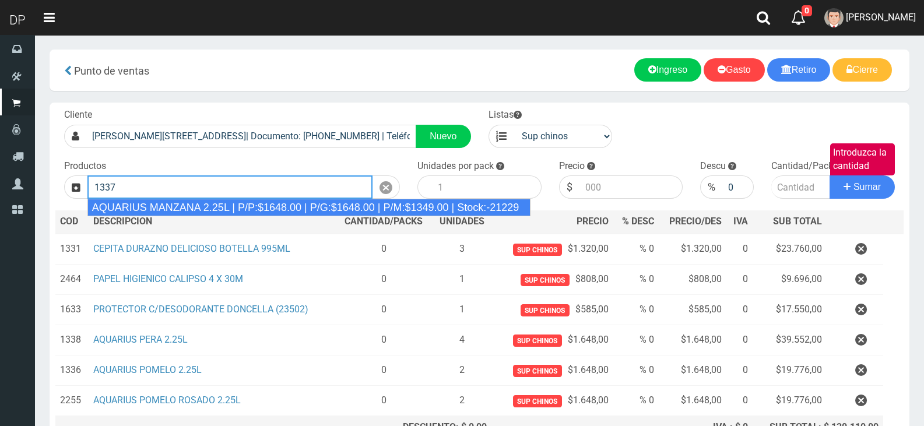
click at [234, 209] on div "AQUARIUS MANZANA 2.25L | P/P:$1648.00 | P/G:$1648.00 | P/M:$1349.00 | Stock:-21…" at bounding box center [309, 207] width 444 height 17
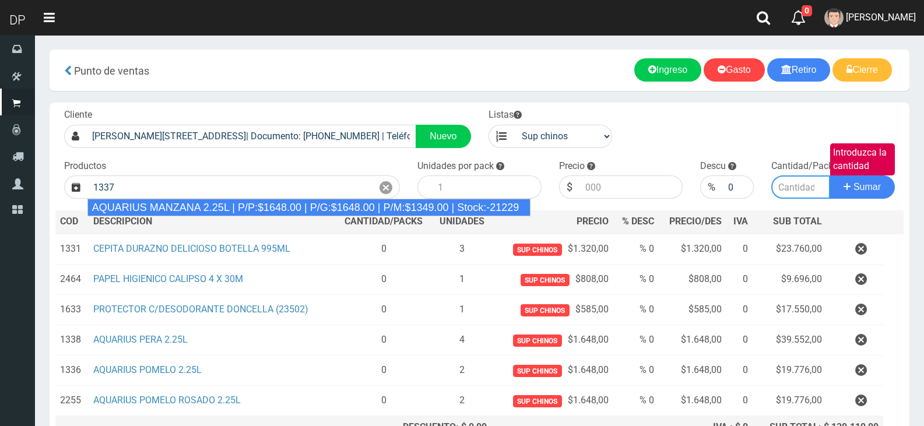
type input "AQUARIUS MANZANA 2.25L | P/P:$1648.00 | P/G:$1648.00 | P/M:$1349.00 | Stock:-21…"
type input "6"
type input "1648.00"
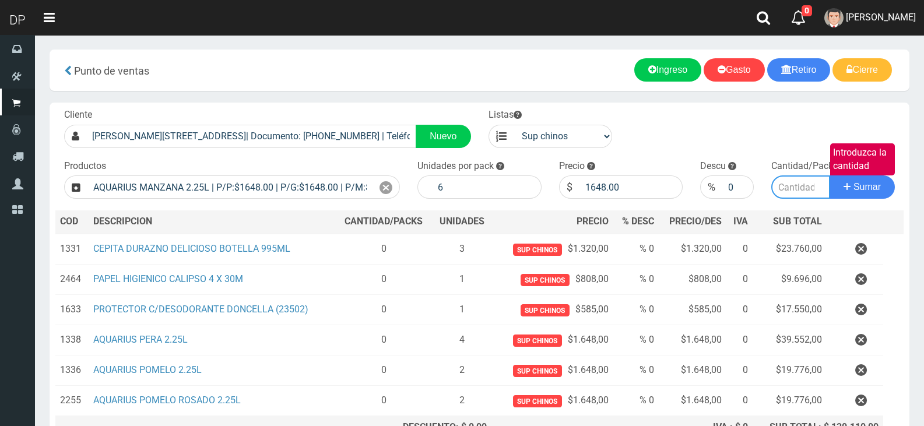
click at [803, 196] on input "Introduzca la cantidad" at bounding box center [800, 186] width 59 height 23
type input "2"
click at [830, 175] on button "Sumar" at bounding box center [862, 186] width 65 height 23
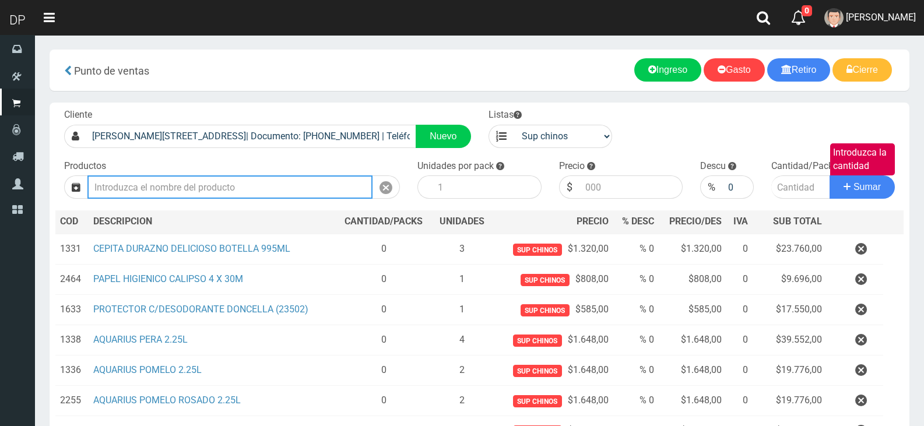
click at [229, 178] on input "text" at bounding box center [229, 186] width 285 height 23
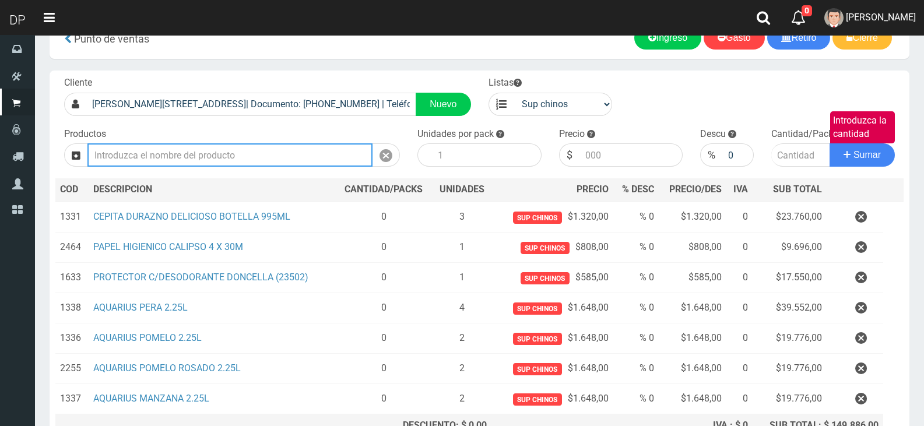
scroll to position [31, 0]
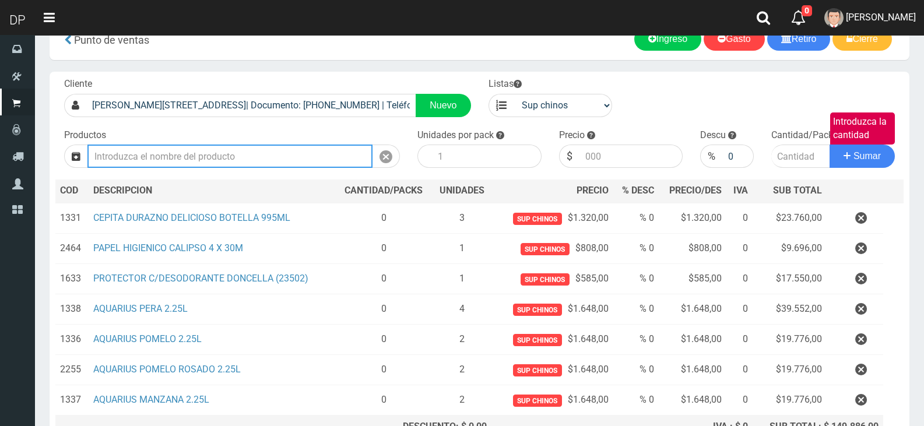
click at [217, 160] on input "text" at bounding box center [229, 156] width 285 height 23
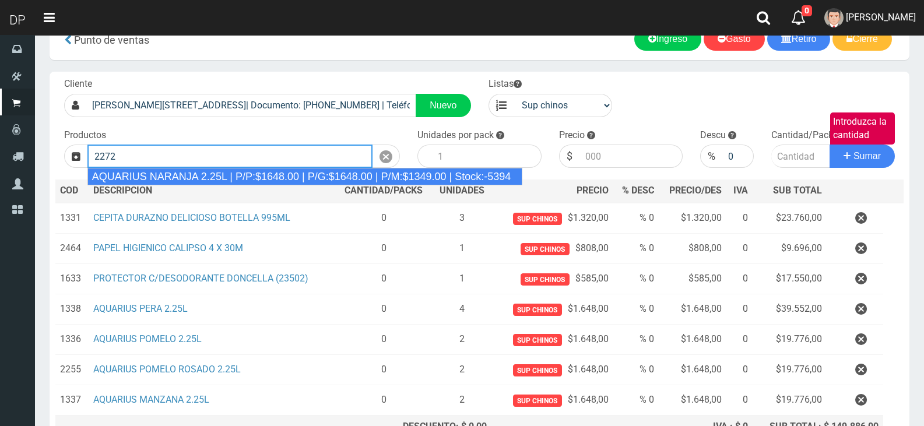
click at [219, 172] on div "AQUARIUS NARANJA 2.25L | P/P:$1648.00 | P/G:$1648.00 | P/M:$1349.00 | Stock:-53…" at bounding box center [304, 176] width 435 height 17
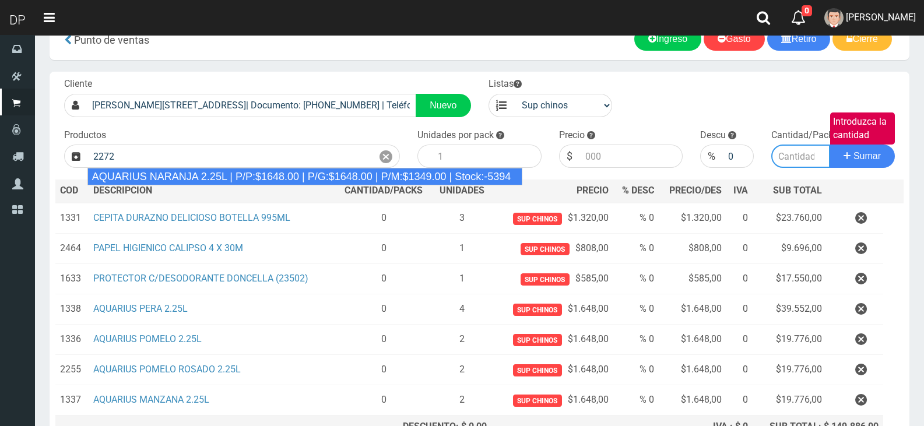
type input "AQUARIUS NARANJA 2.25L | P/P:$1648.00 | P/G:$1648.00 | P/M:$1349.00 | Stock:-53…"
type input "6"
type input "1648.00"
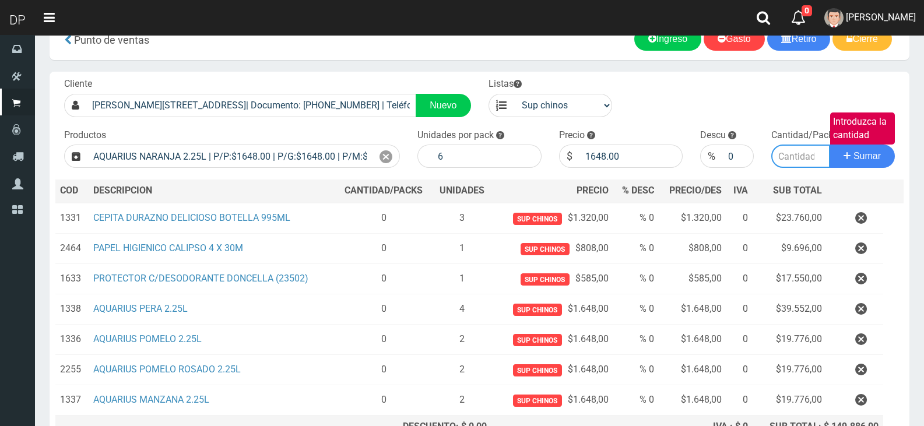
click at [801, 162] on input "Introduzca la cantidad" at bounding box center [800, 156] width 59 height 23
type input "2"
click at [830, 145] on button "Sumar" at bounding box center [862, 156] width 65 height 23
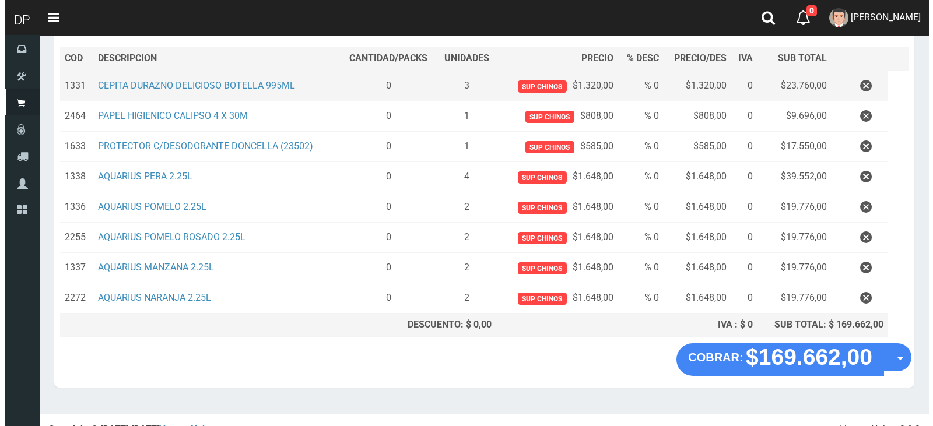
scroll to position [178, 0]
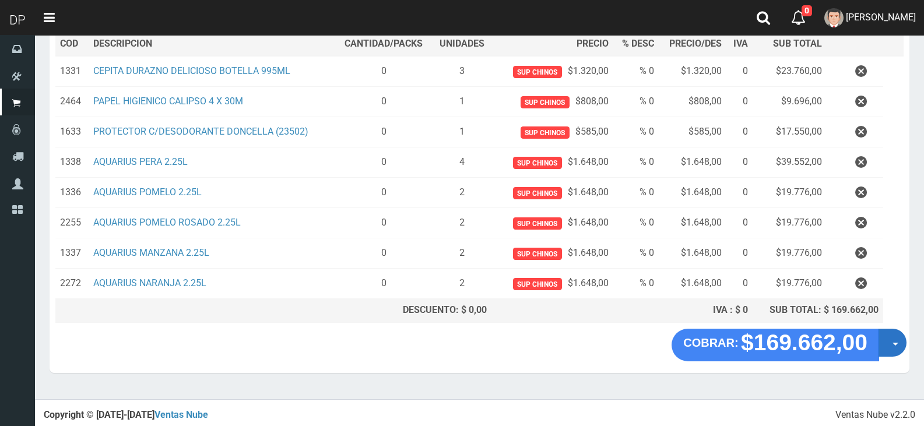
click at [906, 343] on button "Opciones" at bounding box center [893, 343] width 28 height 28
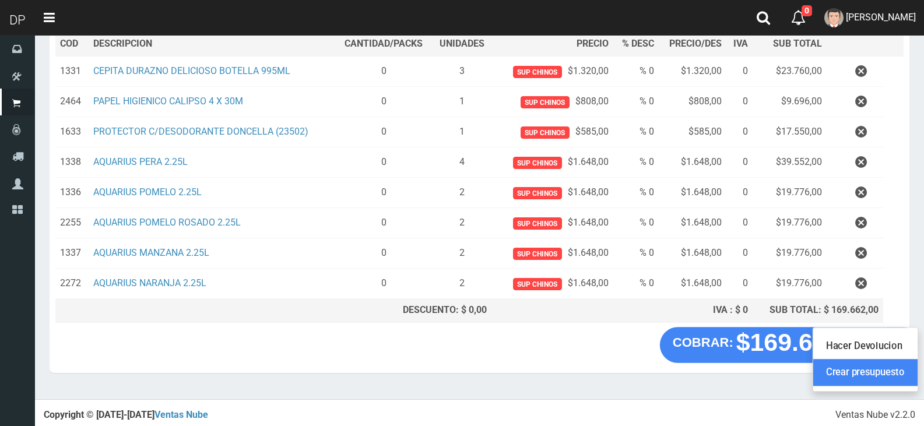
click at [888, 371] on link "Crear presupuesto" at bounding box center [865, 373] width 104 height 27
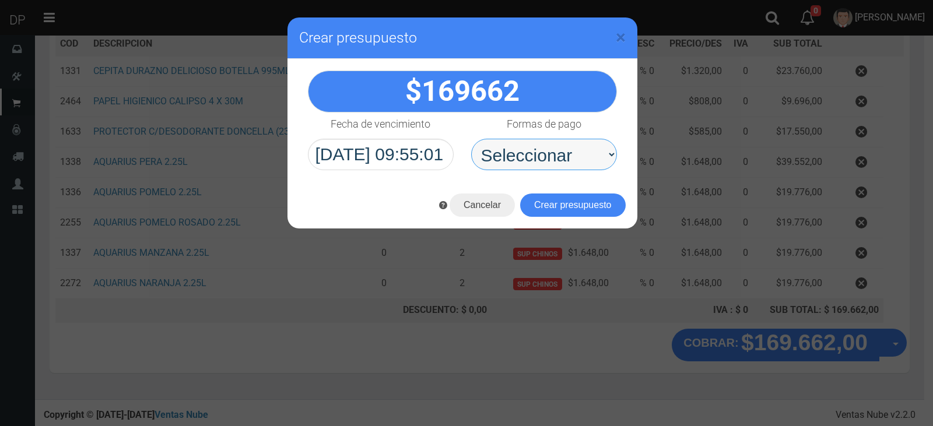
click at [581, 162] on select "Seleccionar Efectivo Tarjeta de Crédito Depósito Débito" at bounding box center [544, 154] width 146 height 31
select select "Efectivo"
click at [471, 139] on select "Seleccionar Efectivo Tarjeta de Crédito Depósito Débito" at bounding box center [544, 154] width 146 height 31
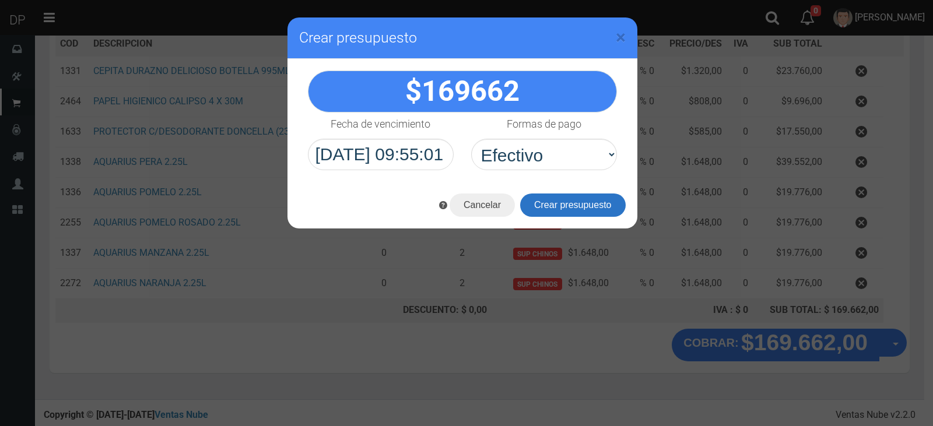
click at [568, 203] on button "Crear presupuesto" at bounding box center [573, 205] width 106 height 23
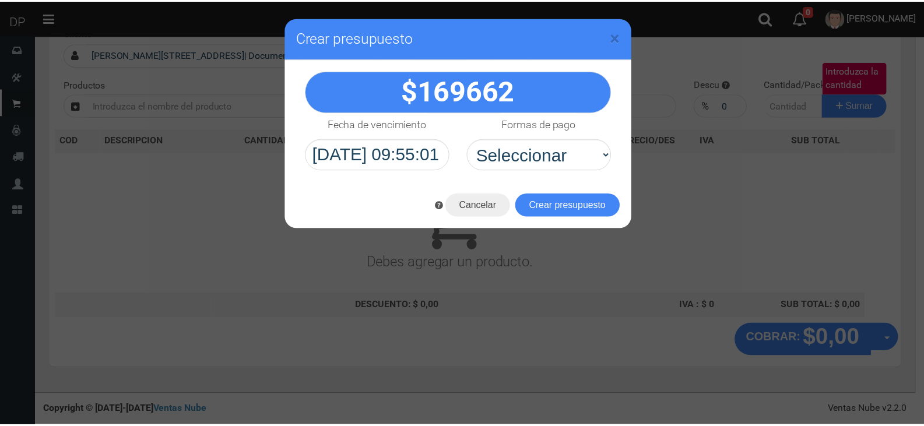
scroll to position [77, 0]
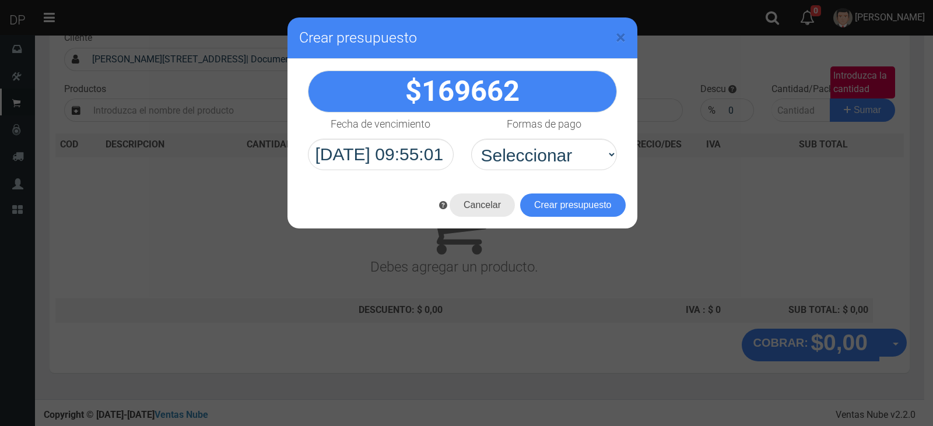
click at [489, 202] on button "Cancelar" at bounding box center [481, 205] width 65 height 23
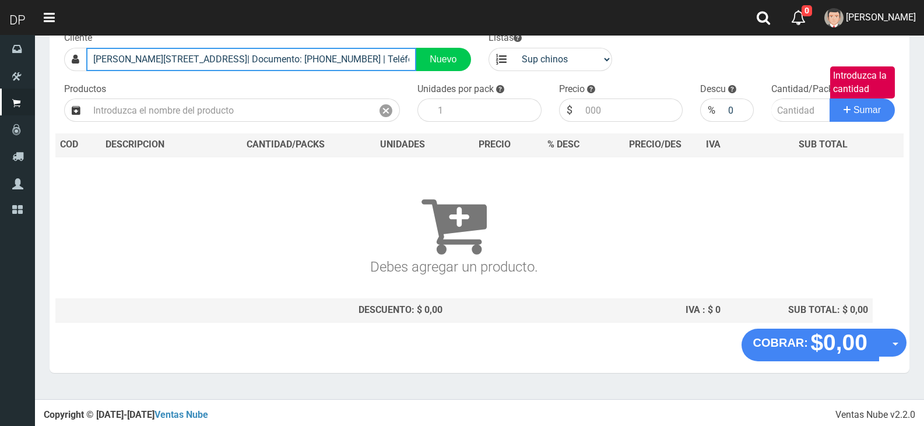
click at [240, 58] on input "AV LA PLATA 2539 (BOEDO)| Documento: 1223564482539 | Teléfono:" at bounding box center [251, 59] width 330 height 23
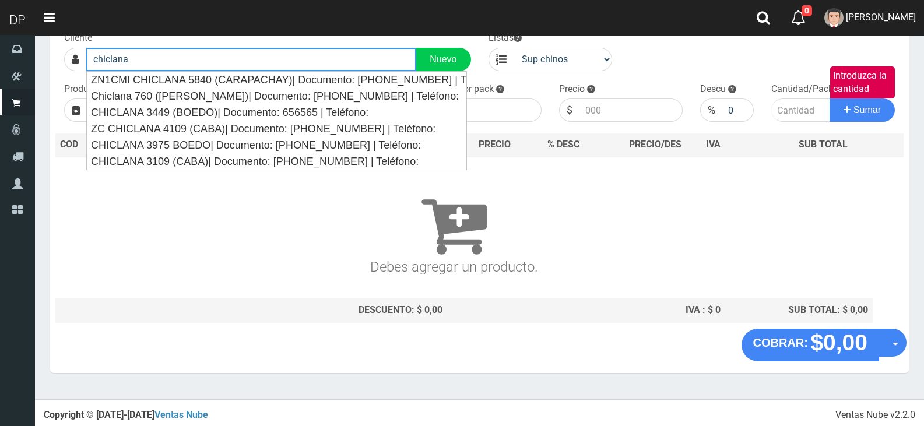
click at [191, 56] on input "chiclana" at bounding box center [251, 59] width 330 height 23
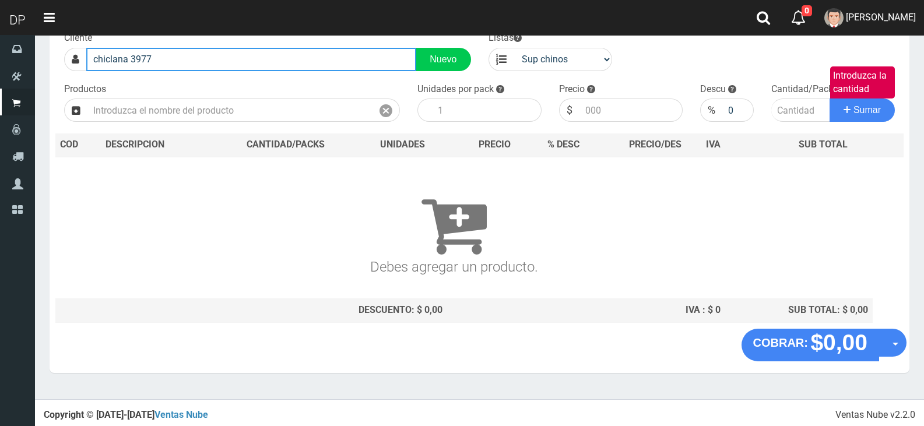
click at [830, 99] on button "Sumar" at bounding box center [862, 110] width 65 height 23
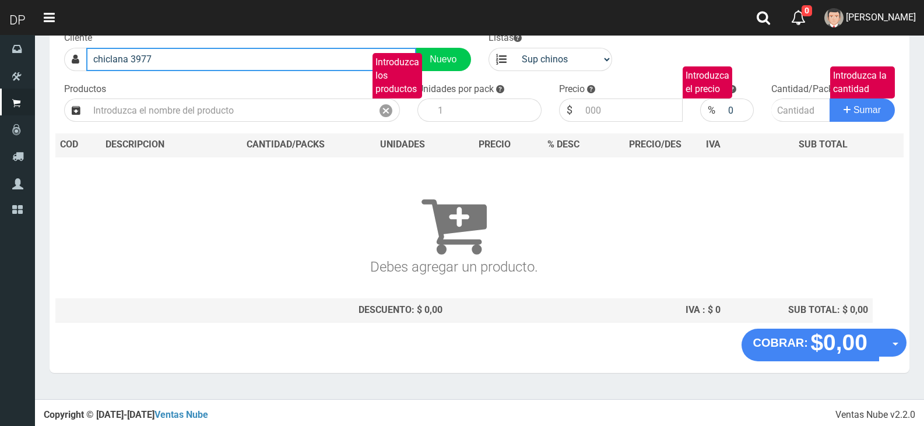
click at [191, 56] on input "chiclana 3977" at bounding box center [251, 59] width 330 height 23
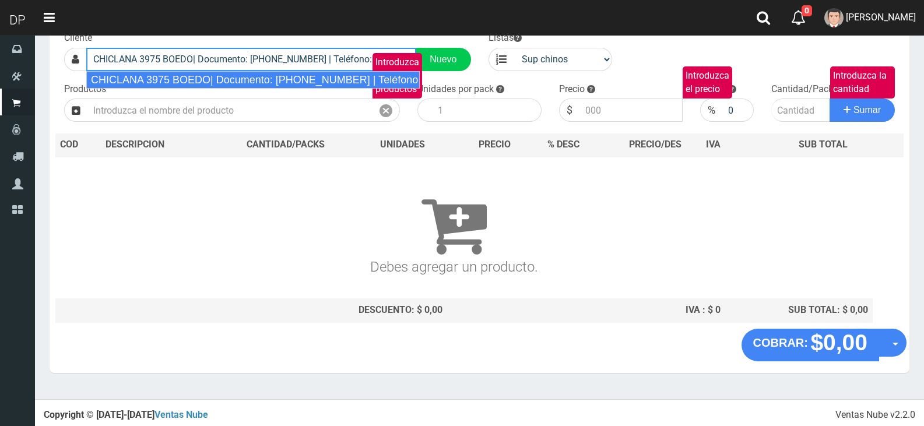
type input "CHICLANA 3975 BOEDO| Documento: 39755555555555 | Teléfono:"
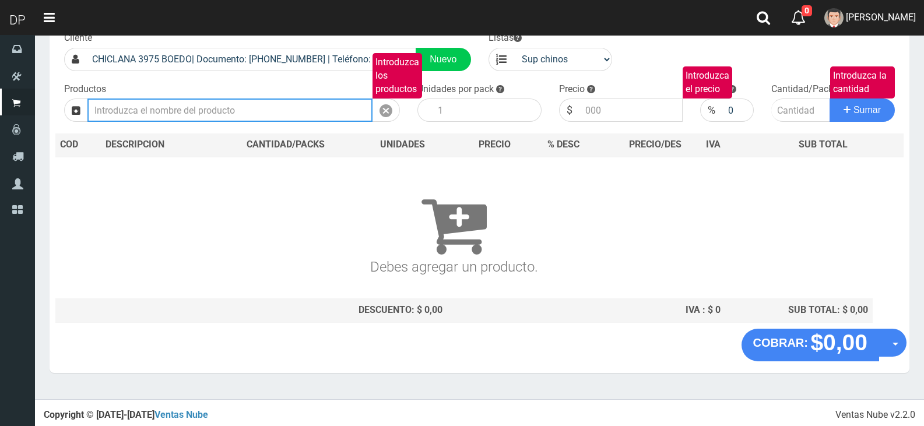
click at [128, 114] on input "Introduzca los productos" at bounding box center [229, 110] width 285 height 23
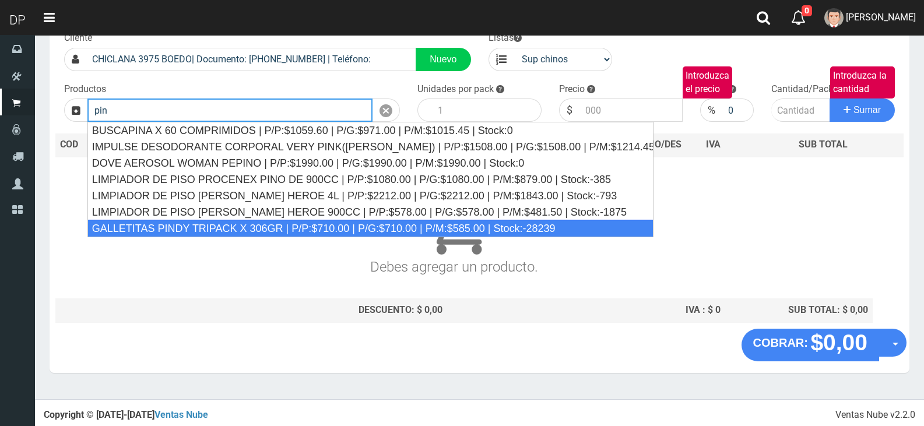
click at [188, 232] on div "GALLETITAS PINDY TRIPACK X 306GR | P/P:$710.00 | P/G:$710.00 | P/M:$585.00 | St…" at bounding box center [370, 228] width 566 height 17
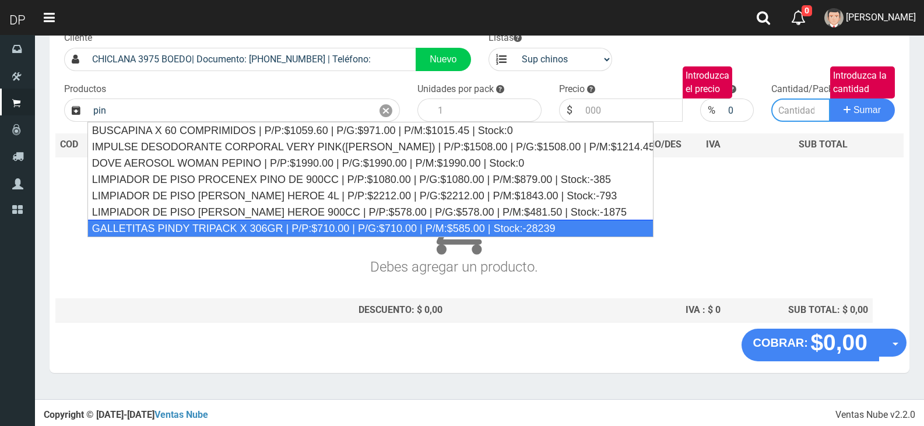
type input "GALLETITAS PINDY TRIPACK X 306GR | P/P:$710.00 | P/G:$710.00 | P/M:$585.00 | St…"
type input "12"
type input "710.00"
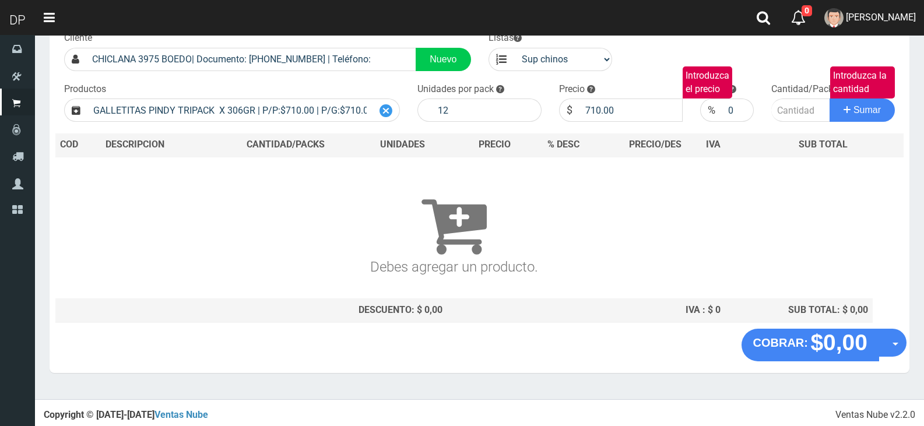
click at [388, 108] on icon at bounding box center [386, 111] width 13 height 17
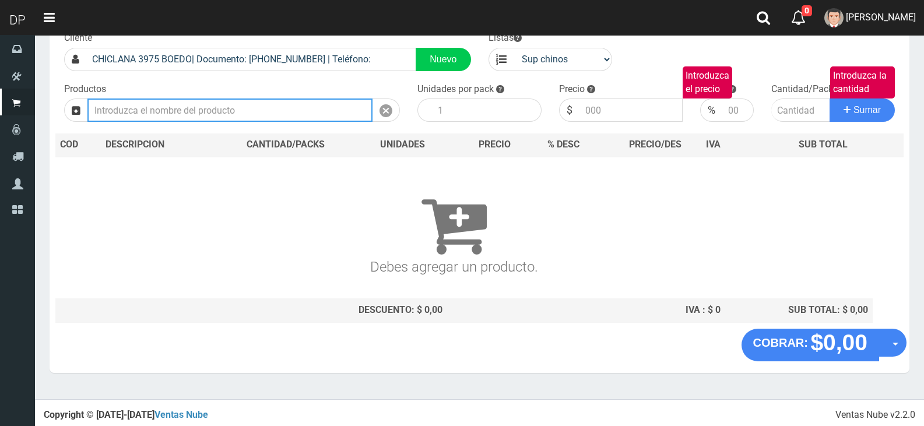
scroll to position [0, 0]
click at [339, 113] on input "Introduzca los productos" at bounding box center [229, 110] width 285 height 23
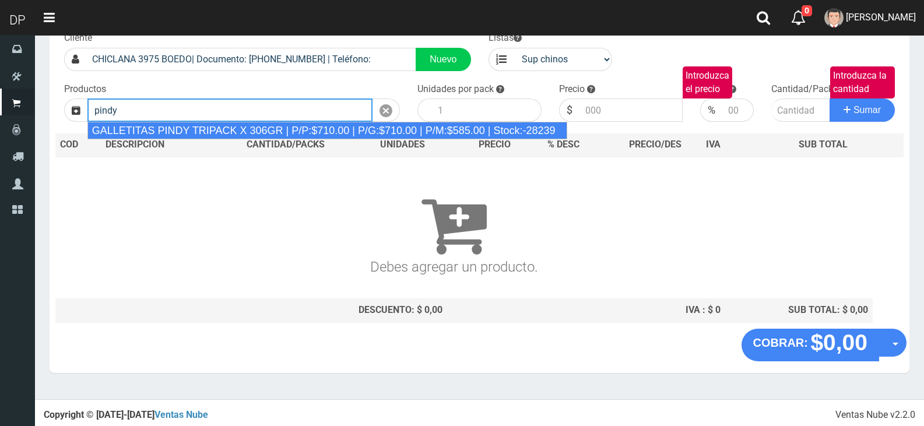
click at [336, 134] on div "GALLETITAS PINDY TRIPACK X 306GR | P/P:$710.00 | P/G:$710.00 | P/M:$585.00 | St…" at bounding box center [327, 130] width 480 height 17
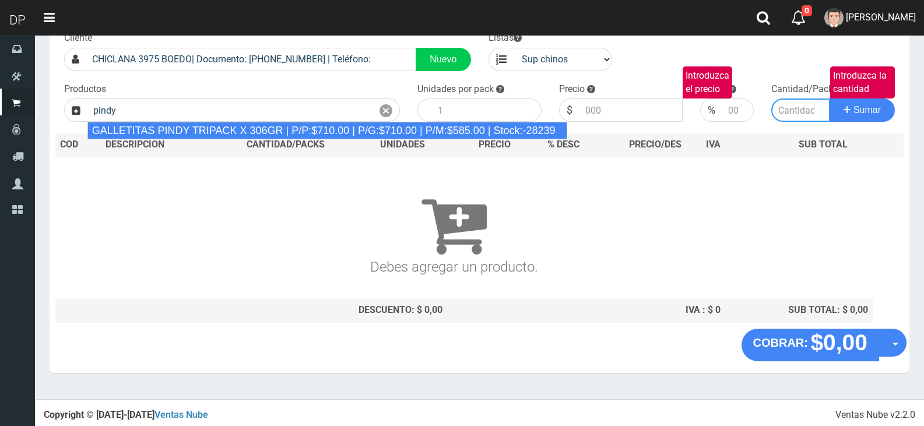
type input "GALLETITAS PINDY TRIPACK X 306GR | P/P:$710.00 | P/G:$710.00 | P/M:$585.00 | St…"
type input "12"
type input "710.00"
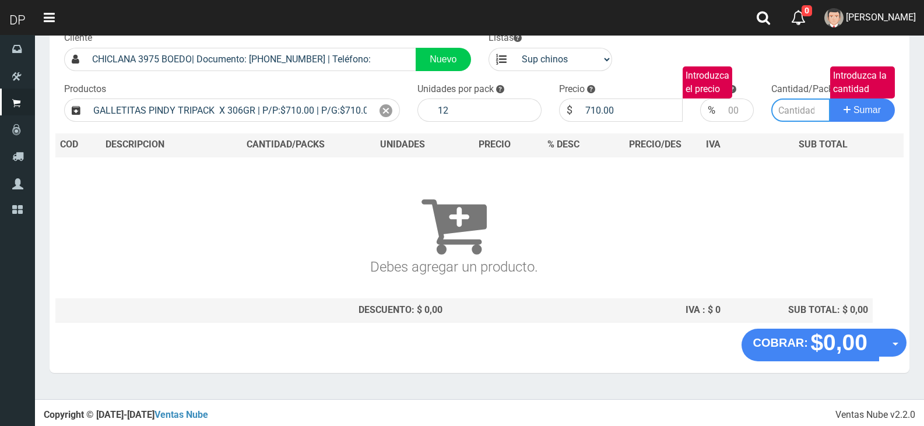
click at [782, 118] on input "Introduzca la cantidad" at bounding box center [800, 110] width 59 height 23
type input "5"
click at [576, 104] on div "$" at bounding box center [569, 110] width 20 height 23
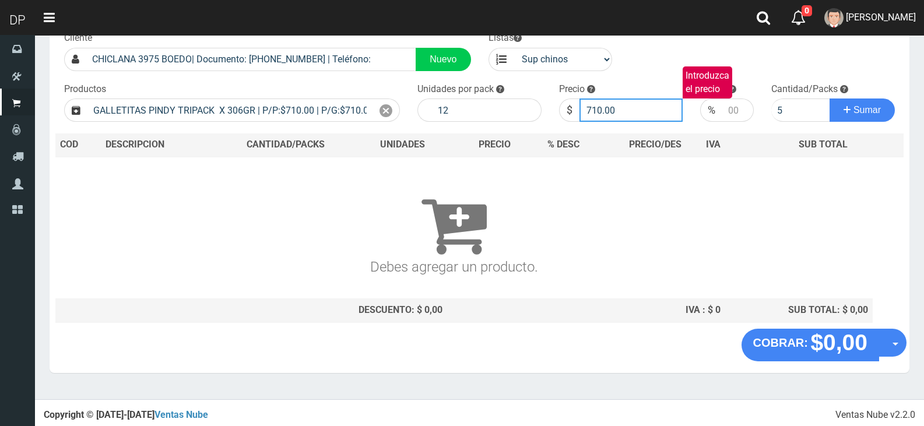
click at [623, 111] on input "710.00" at bounding box center [631, 110] width 104 height 23
type input "685"
click at [830, 99] on button "Sumar" at bounding box center [862, 110] width 65 height 23
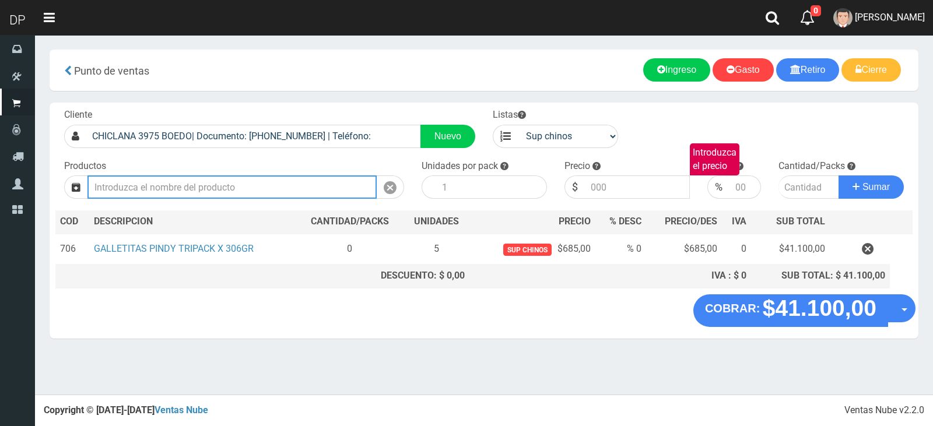
click at [241, 184] on input "Introduzca los productos" at bounding box center [231, 186] width 289 height 23
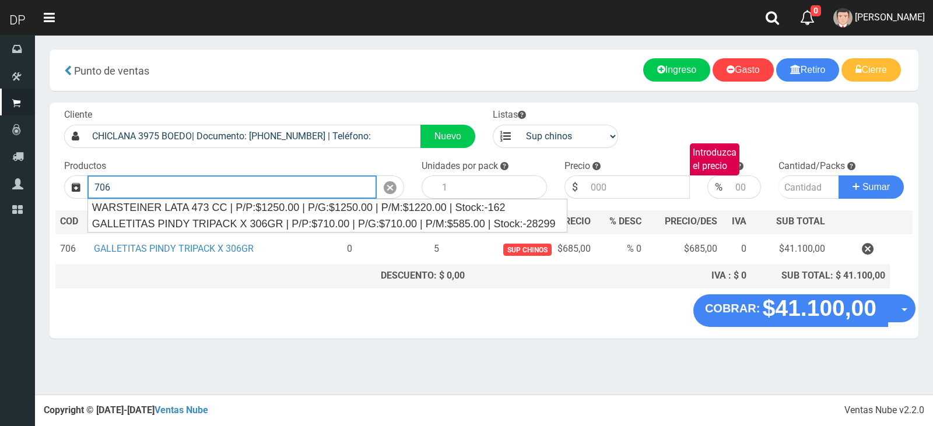
click at [241, 184] on input "706" at bounding box center [231, 186] width 289 height 23
type input "7"
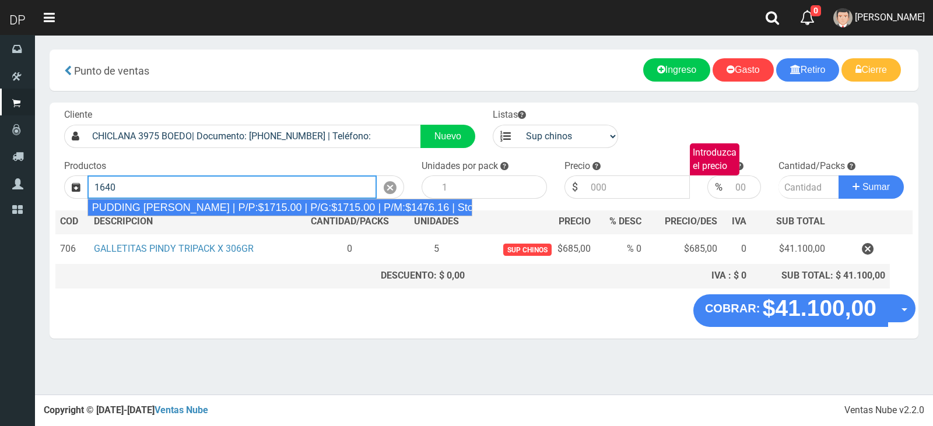
click at [235, 204] on div "PUDDING LIMON | P/P:$1715.00 | P/G:$1715.00 | P/M:$1476.16 | Stock:-8622" at bounding box center [279, 207] width 385 height 17
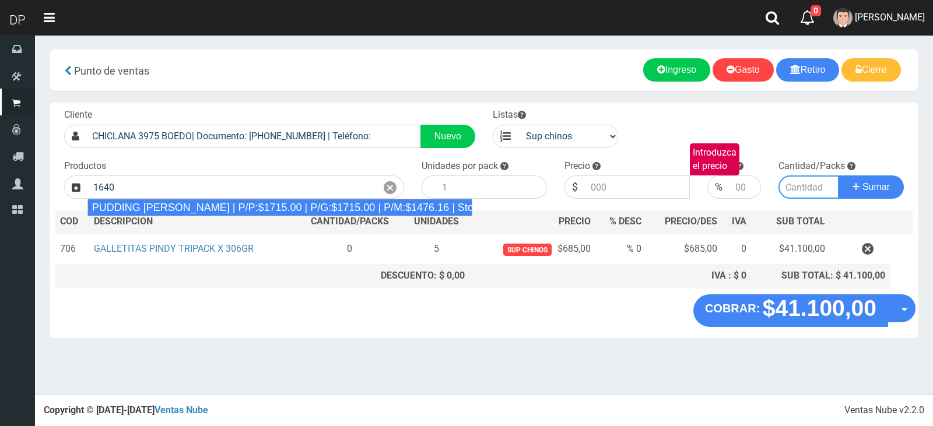
type input "PUDDING LIMON | P/P:$1715.00 | P/G:$1715.00 | P/M:$1476.16 | Stock:-8622"
type input "8"
type input "1715.00"
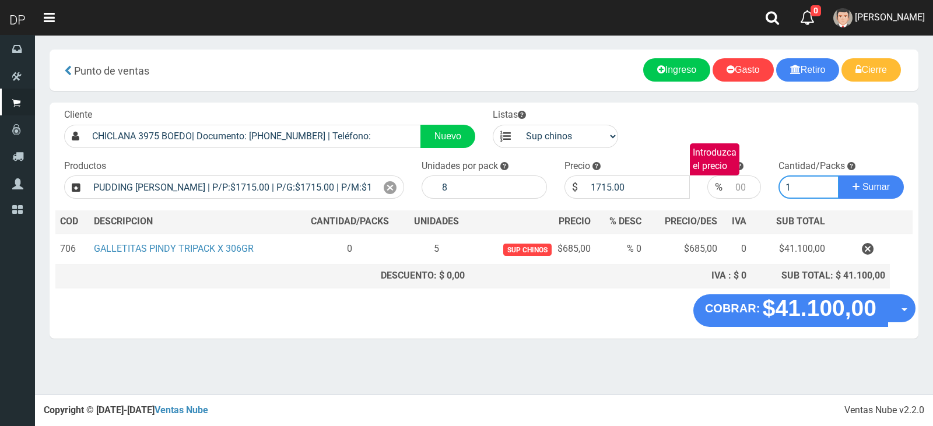
type input "1"
click at [838, 175] on button "Sumar" at bounding box center [870, 186] width 65 height 23
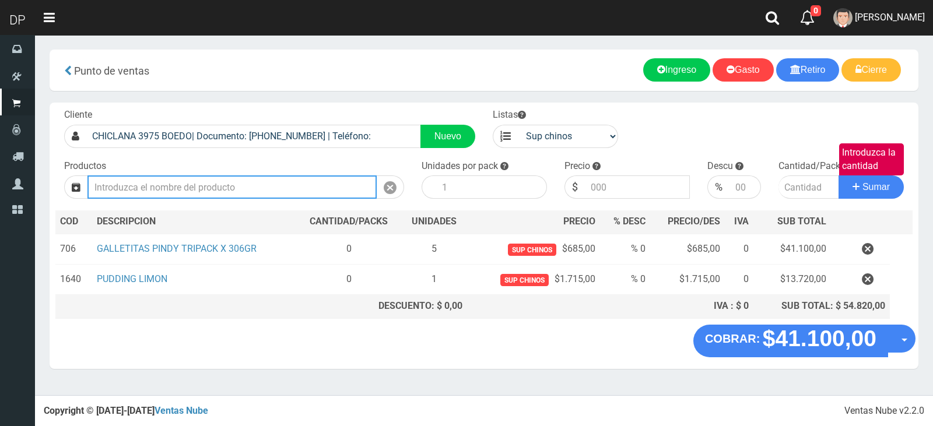
click at [194, 195] on input "Introduzca los productos" at bounding box center [231, 186] width 289 height 23
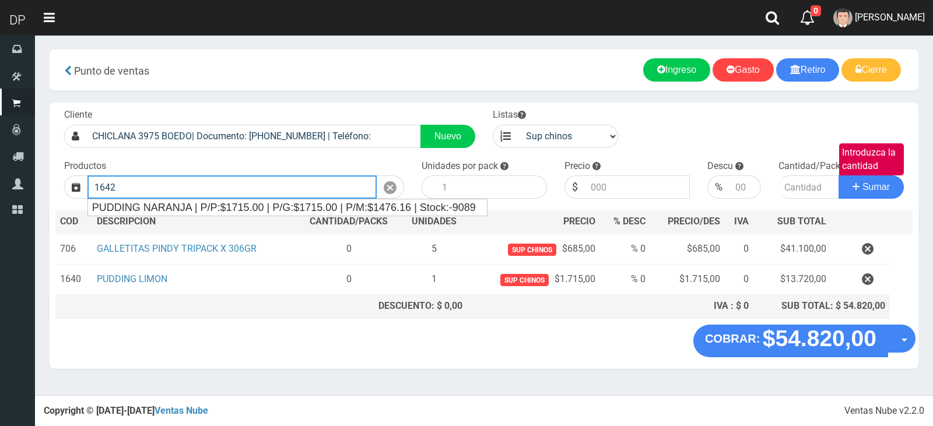
click at [195, 196] on input "1642" at bounding box center [231, 186] width 289 height 23
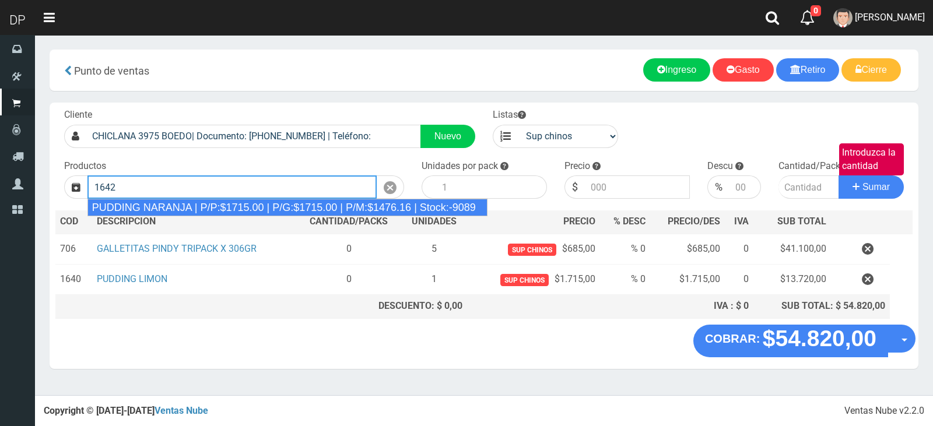
click at [185, 215] on div "PUDDING NARANJA | P/P:$1715.00 | P/G:$1715.00 | P/M:$1476.16 | Stock:-9089" at bounding box center [287, 207] width 400 height 17
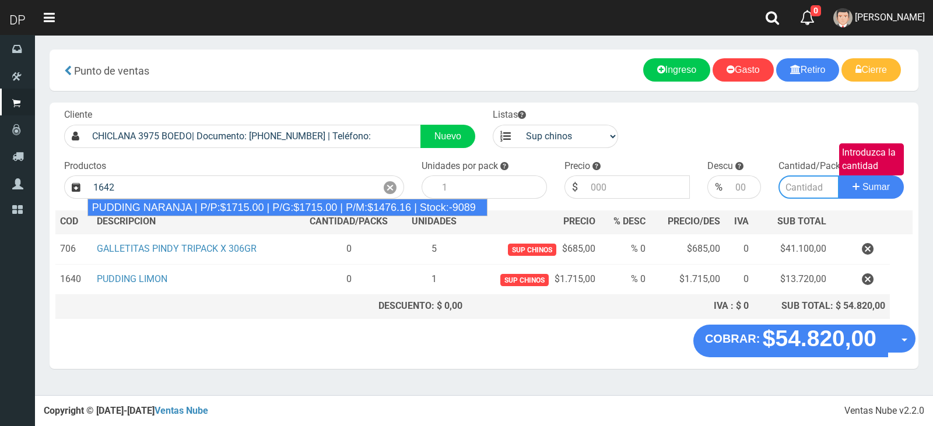
type input "PUDDING NARANJA | P/P:$1715.00 | P/G:$1715.00 | P/M:$1476.16 | Stock:-9089"
type input "8"
type input "1715.00"
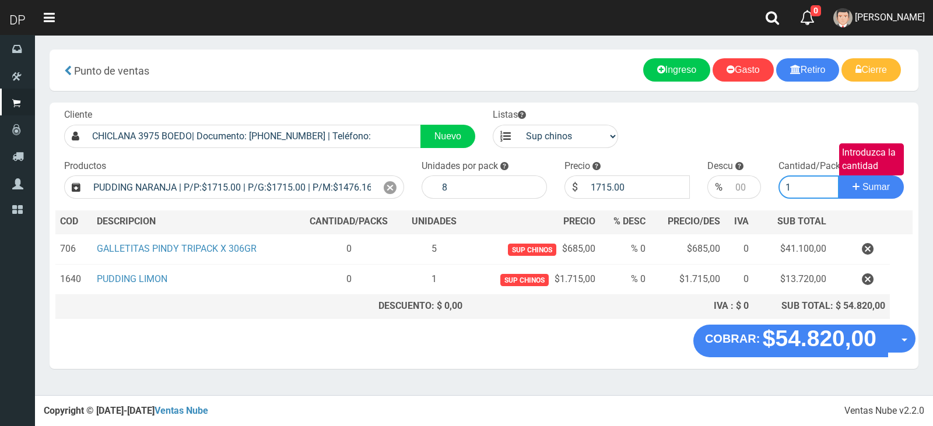
type input "1"
click at [838, 175] on button "Sumar" at bounding box center [870, 186] width 65 height 23
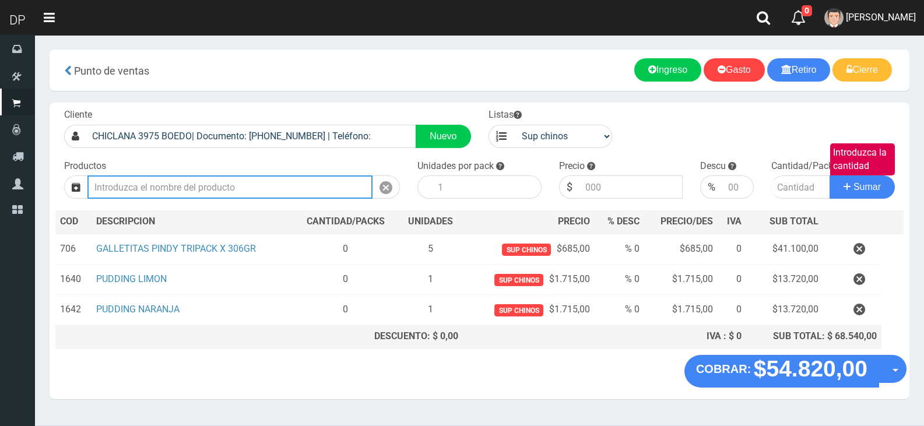
click at [252, 188] on input "Introduzca los productos" at bounding box center [229, 186] width 285 height 23
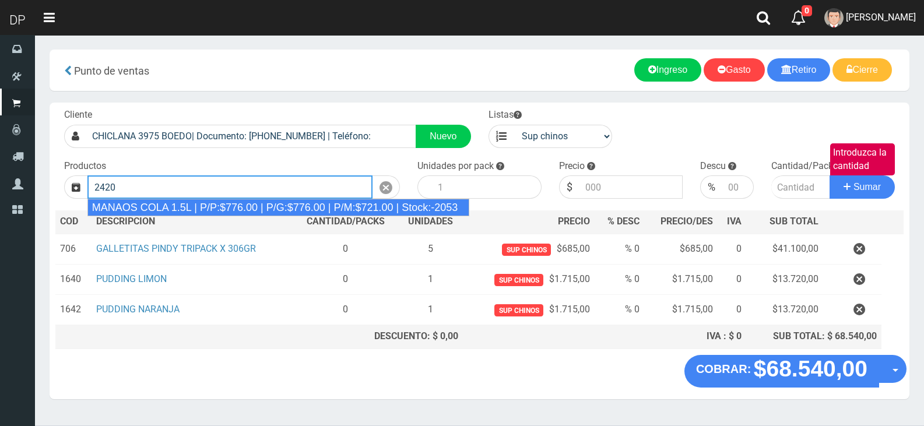
click at [252, 211] on div "MANAOS COLA 1.5L | P/P:$776.00 | P/G:$776.00 | P/M:$721.00 | Stock:-2053" at bounding box center [278, 207] width 382 height 17
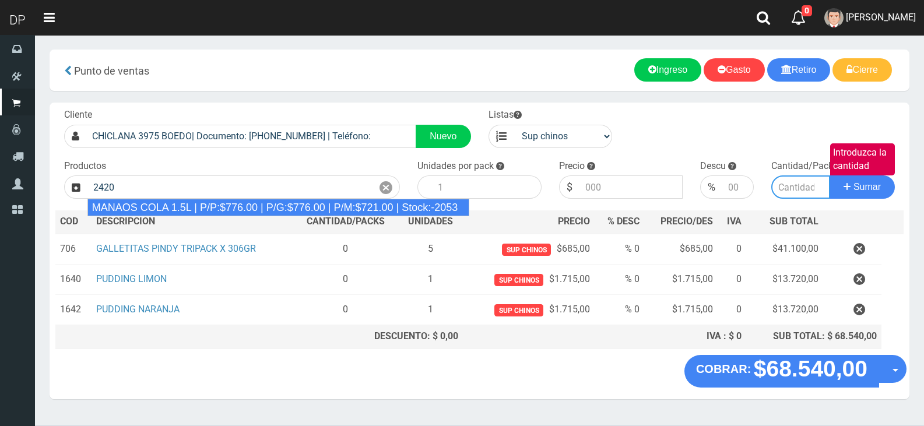
type input "MANAOS COLA 1.5L | P/P:$776.00 | P/G:$776.00 | P/M:$721.00 | Stock:-2053"
type input "6"
type input "776.00"
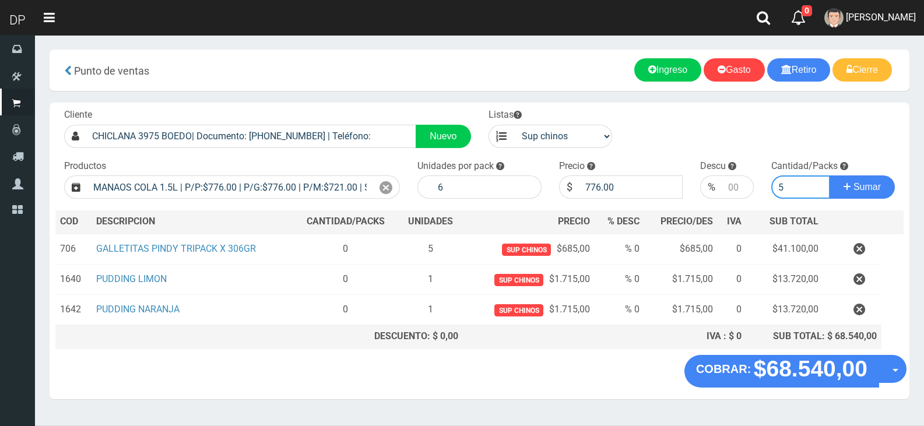
type input "5"
click at [830, 175] on button "Sumar" at bounding box center [862, 186] width 65 height 23
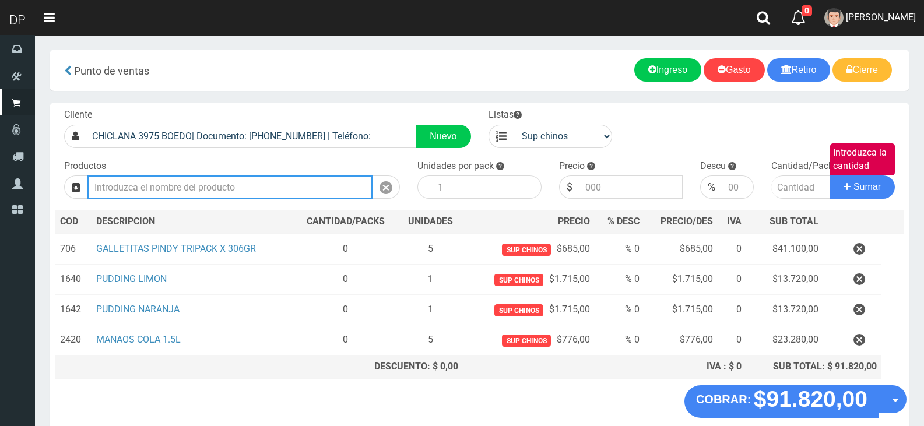
click at [196, 182] on input "Introduzca los productos" at bounding box center [229, 186] width 285 height 23
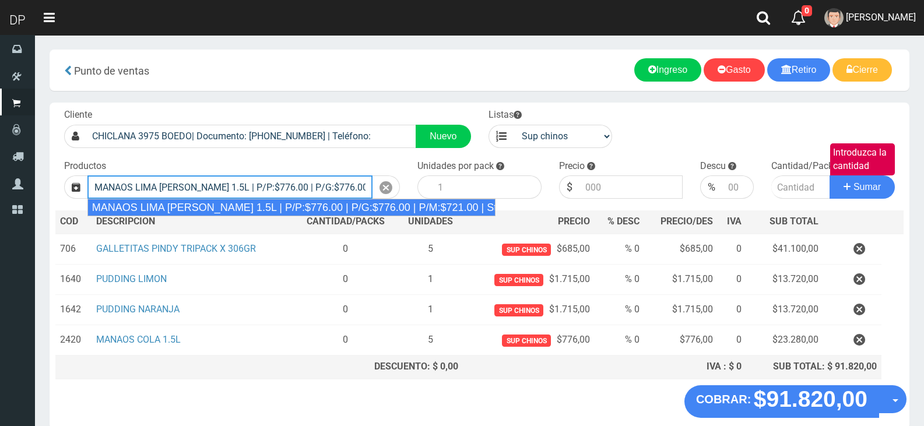
type input "MANAOS LIMA LIMON 1.5L | P/P:$776.00 | P/G:$776.00 | P/M:$721.00 | Stock:-734"
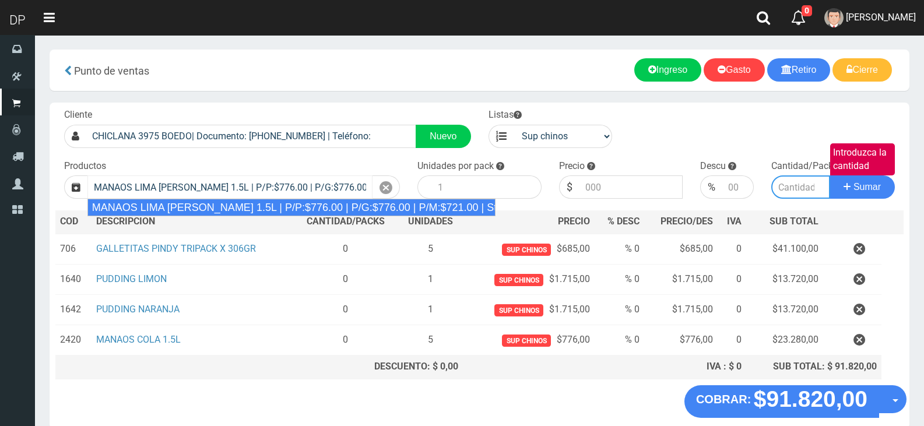
type input "6"
type input "776.00"
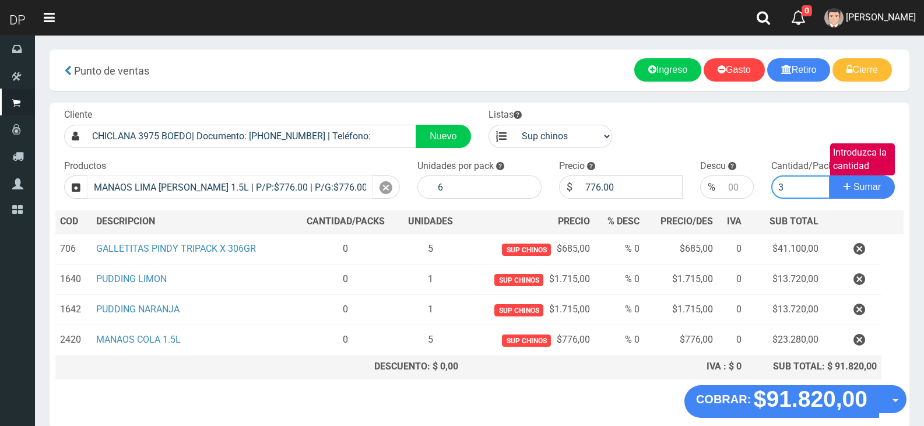
type input "3"
click at [830, 175] on button "Sumar" at bounding box center [862, 186] width 65 height 23
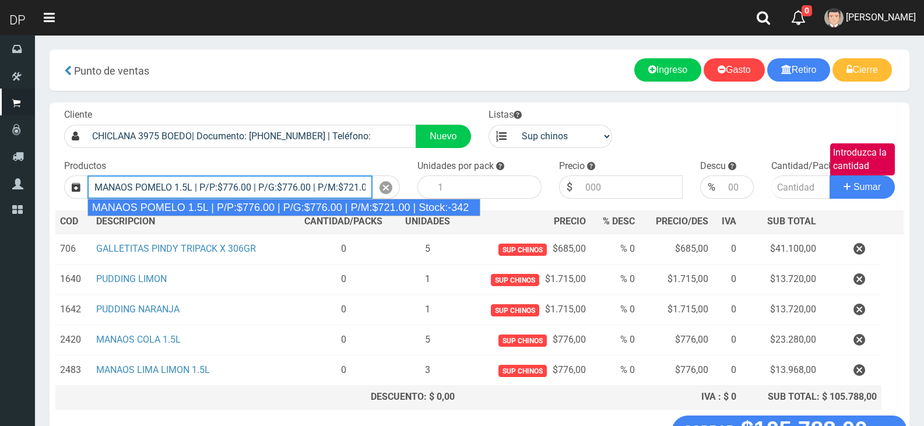
type input "MANAOS POMELO 1.5L | P/P:$776.00 | P/G:$776.00 | P/M:$721.00 | Stock:-342"
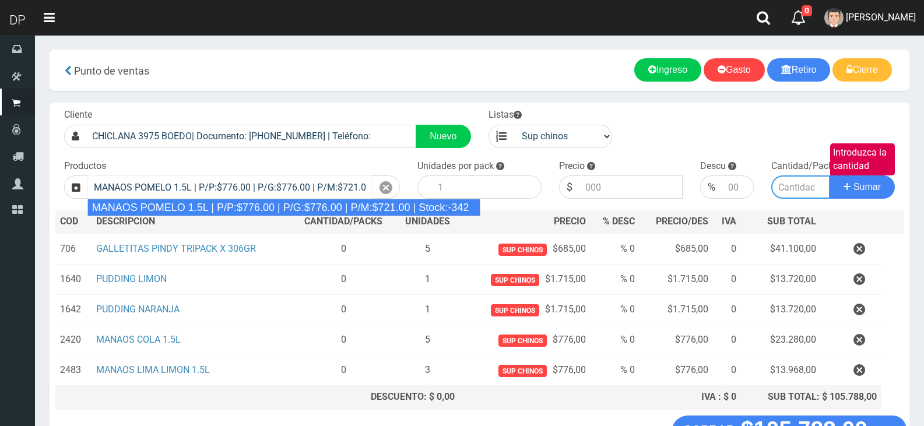
type input "6"
type input "776.00"
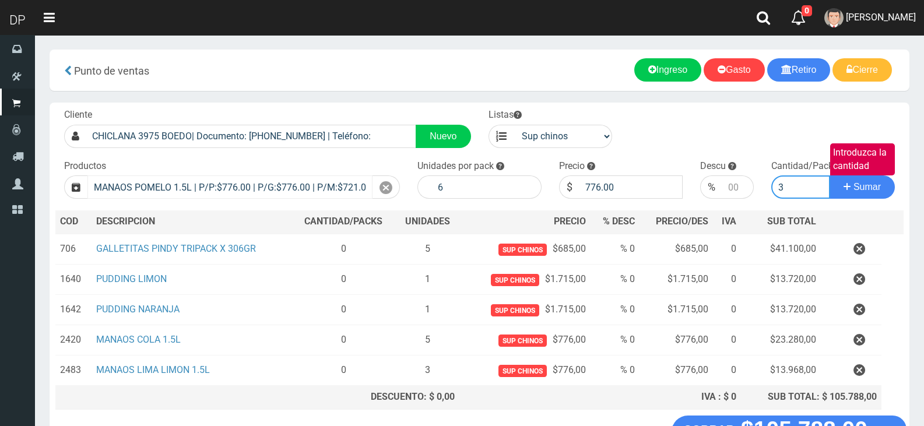
type input "3"
click at [830, 175] on button "Sumar" at bounding box center [862, 186] width 65 height 23
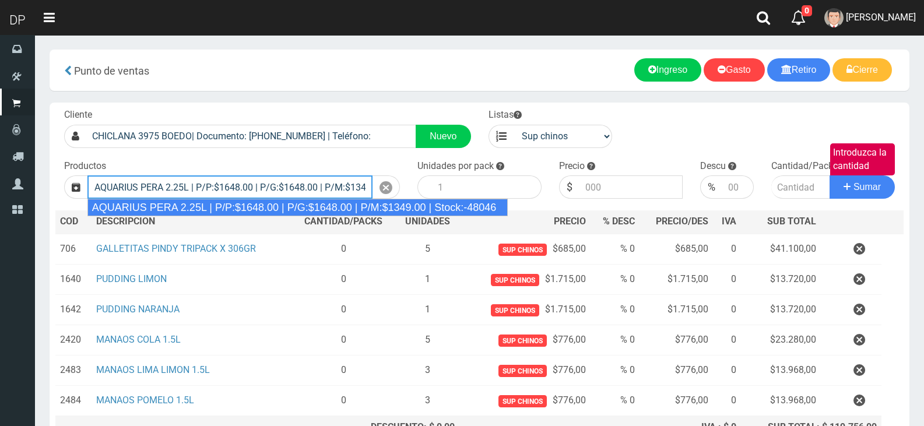
type input "AQUARIUS PERA 2.25L | P/P:$1648.00 | P/G:$1648.00 | P/M:$1349.00 | Stock:-48046"
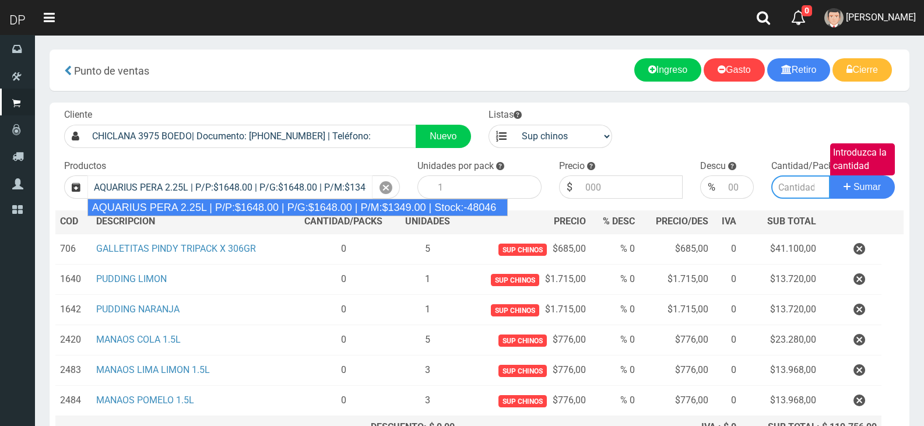
type input "6"
type input "1648.00"
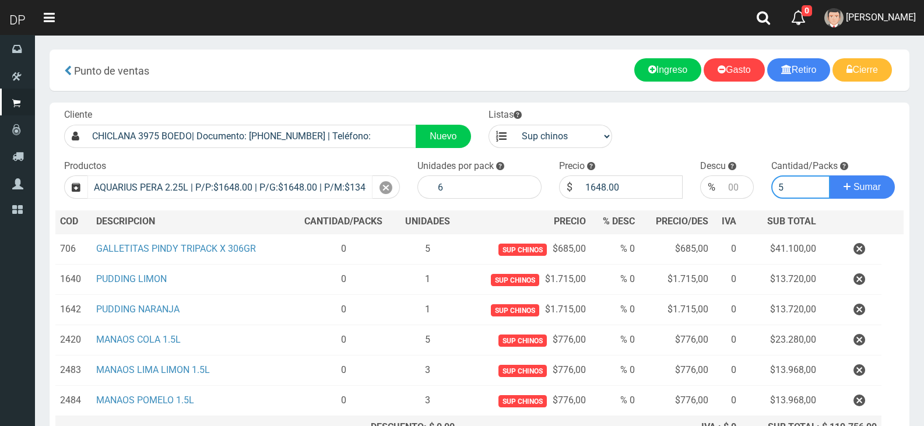
type input "5"
click at [830, 175] on button "Sumar" at bounding box center [862, 186] width 65 height 23
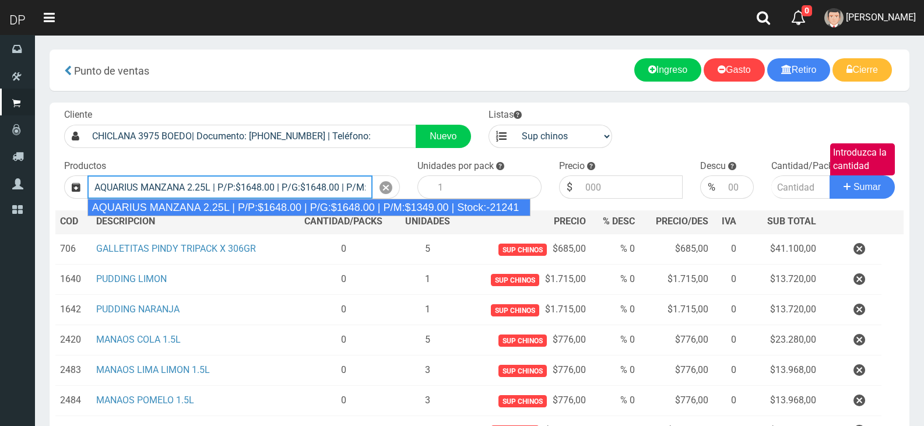
type input "AQUARIUS MANZANA 2.25L | P/P:$1648.00 | P/G:$1648.00 | P/M:$1349.00 | Stock:-21…"
click at [830, 175] on button "Sumar" at bounding box center [862, 186] width 65 height 23
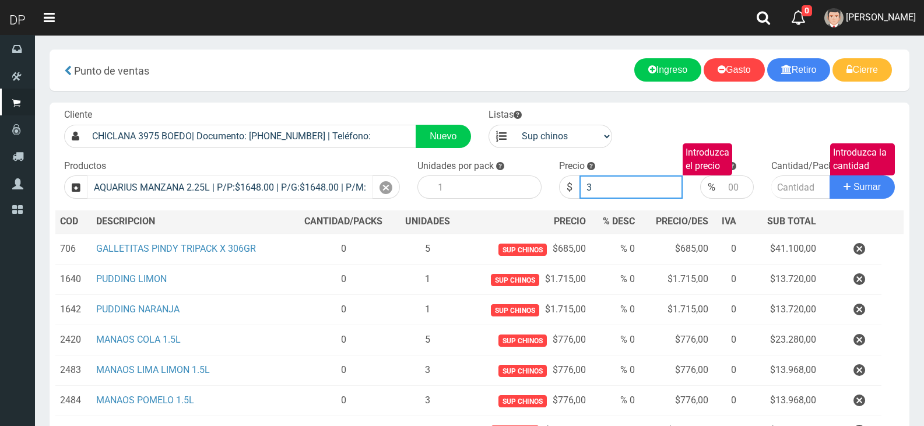
type input "3"
click at [830, 175] on button "Sumar" at bounding box center [862, 186] width 65 height 23
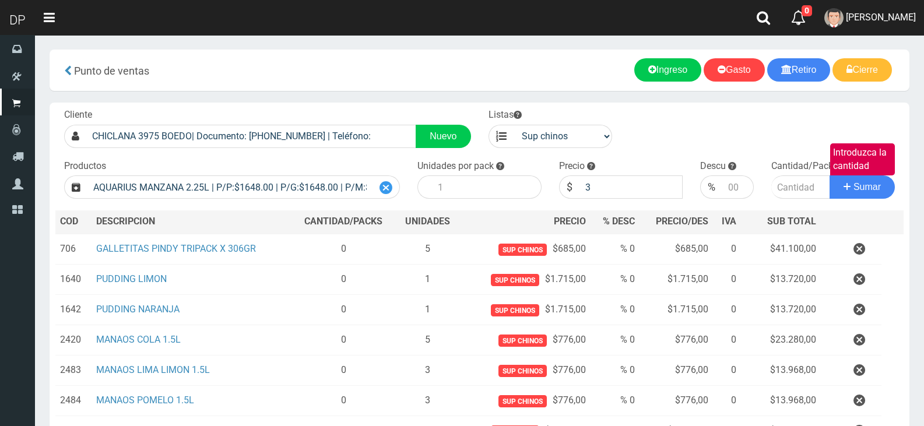
click at [382, 184] on icon at bounding box center [386, 188] width 13 height 17
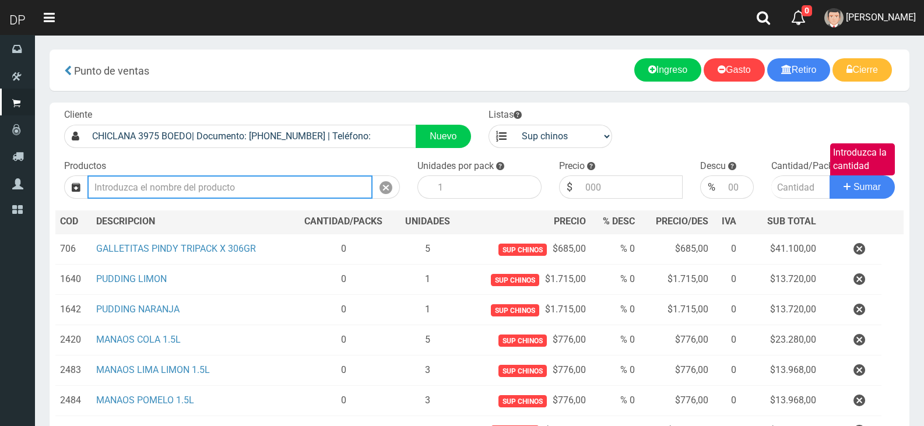
click at [317, 192] on input "Introduzca los productos" at bounding box center [229, 186] width 285 height 23
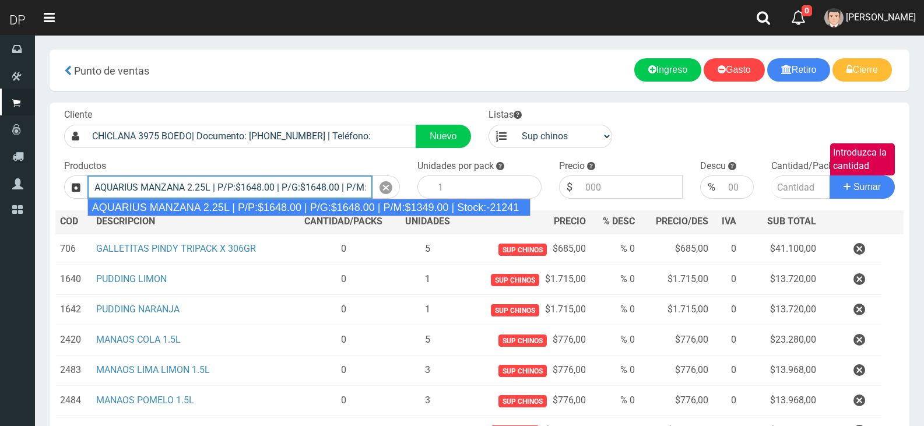
type input "AQUARIUS MANZANA 2.25L | P/P:$1648.00 | P/G:$1648.00 | P/M:$1349.00 | Stock:-21…"
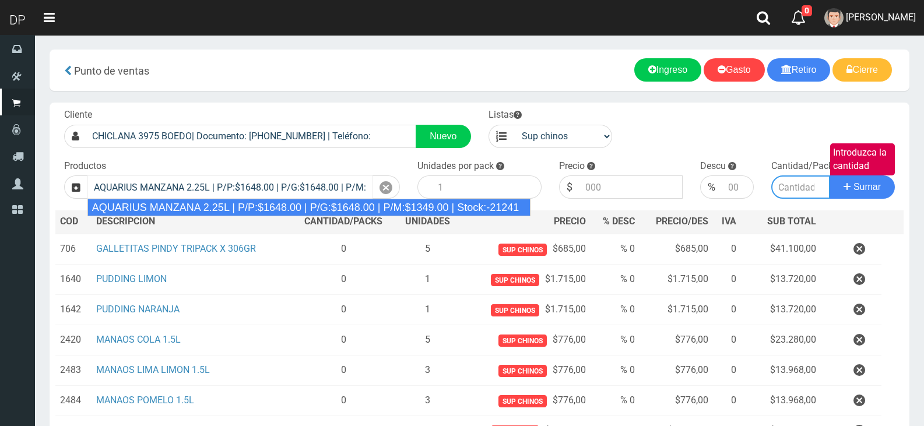
type input "6"
type input "1648.00"
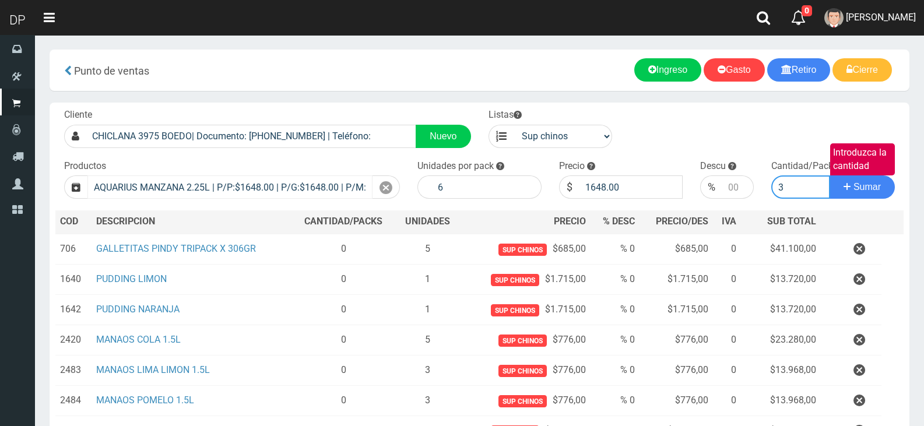
type input "3"
click at [830, 175] on button "Sumar" at bounding box center [862, 186] width 65 height 23
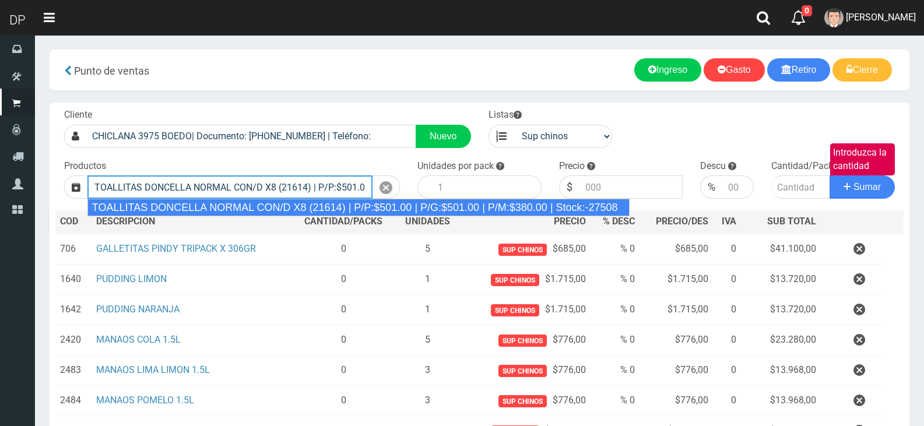
type input "TOALLITAS DONCELLA NORMAL CON/D X8 (21614) | P/P:$501.00 | P/G:$501.00 | P/M:$3…"
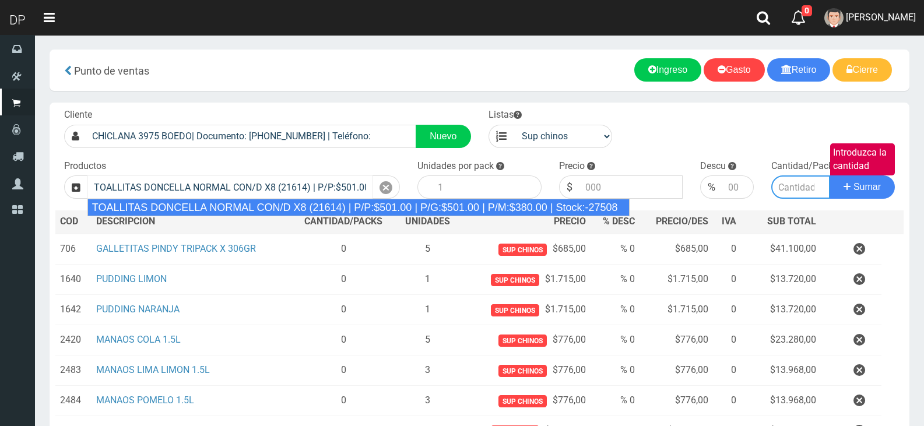
type input "50"
type input "501.00"
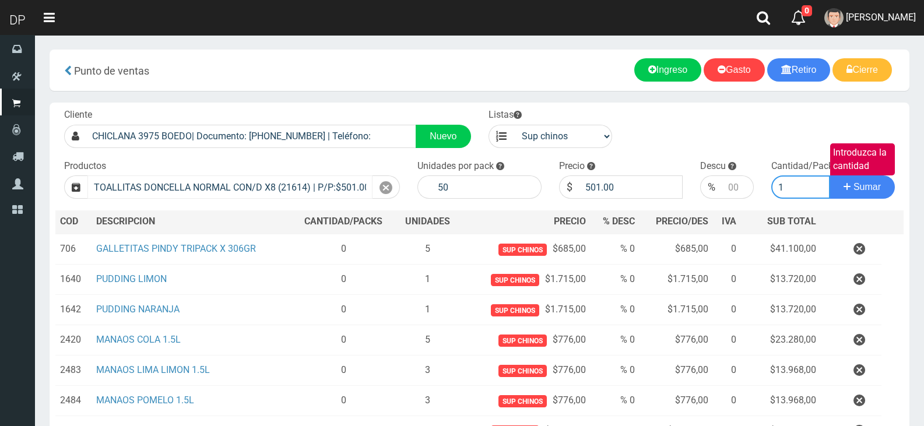
type input "1"
click at [830, 175] on button "Sumar" at bounding box center [862, 186] width 65 height 23
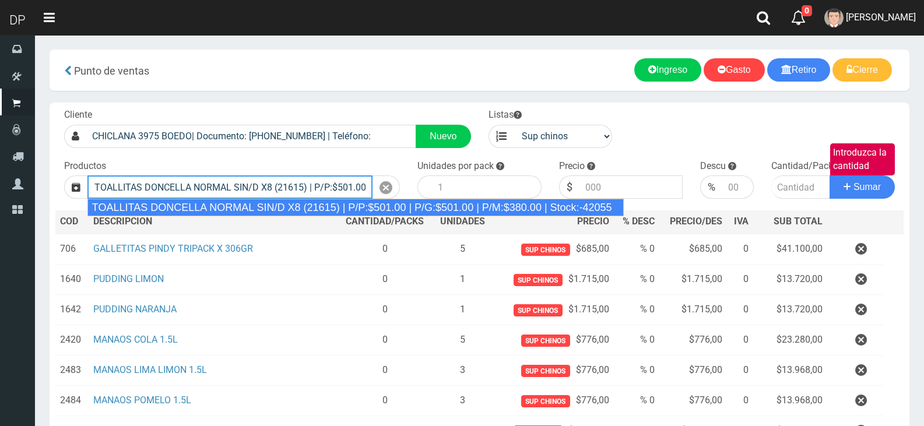
type input "TOALLITAS DONCELLA NORMAL SIN/D X8 (21615) | P/P:$501.00 | P/G:$501.00 | P/M:$3…"
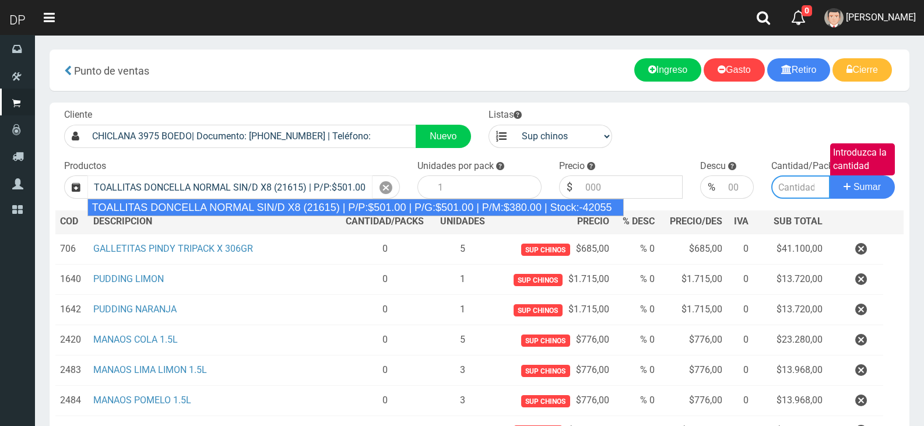
type input "50"
type input "501.00"
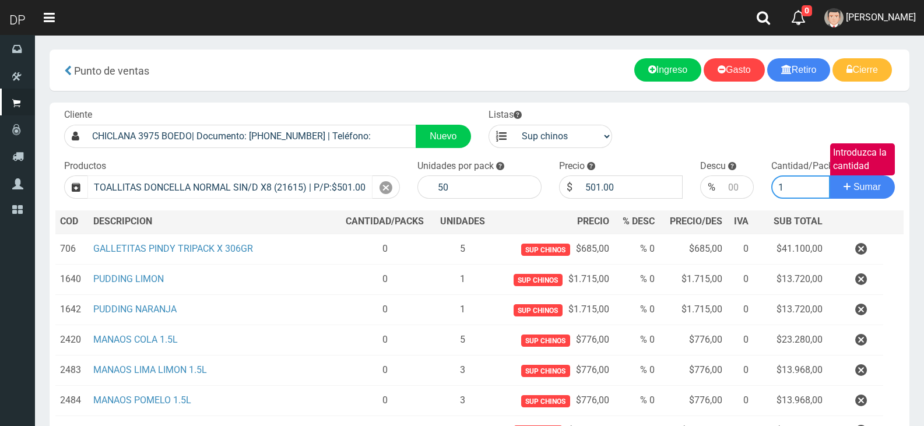
type input "1"
click at [830, 175] on button "Sumar" at bounding box center [862, 186] width 65 height 23
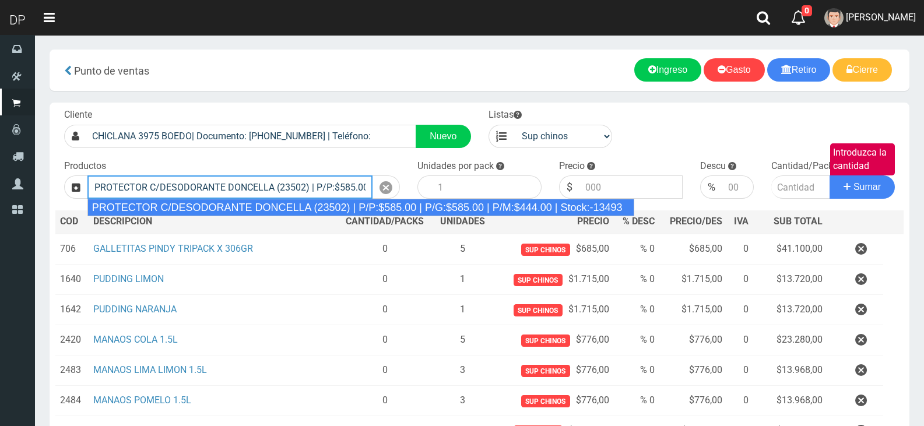
type input "PROTECTOR C/DESODORANTE DONCELLA (23502) | P/P:$585.00 | P/G:$585.00 | P/M:$444…"
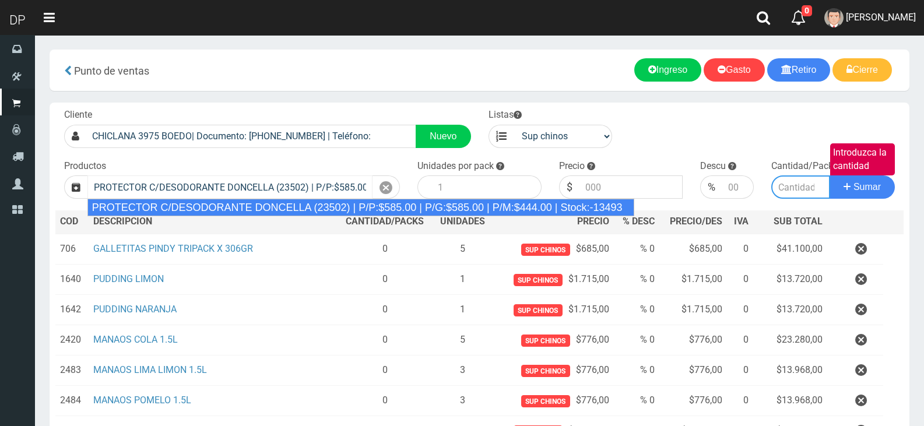
type input "30"
type input "585.00"
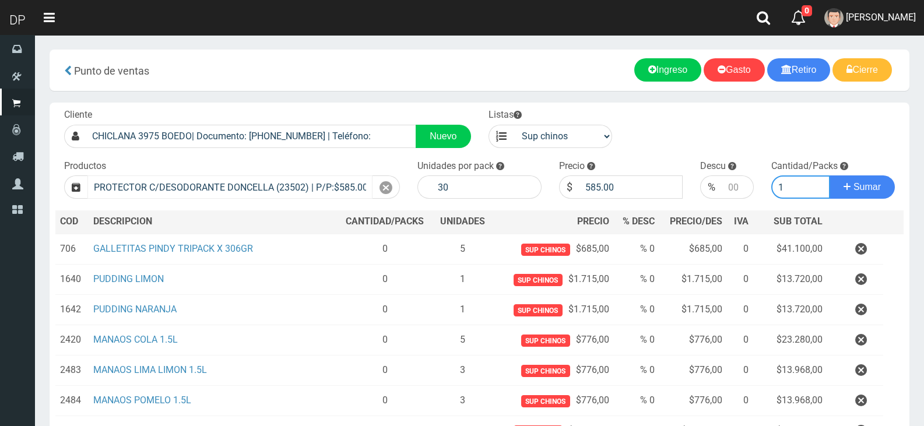
type input "1"
click at [830, 175] on button "Sumar" at bounding box center [862, 186] width 65 height 23
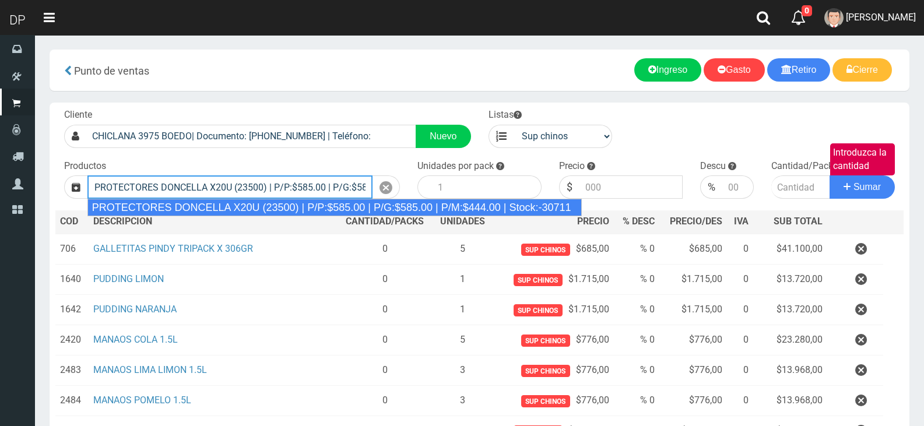
type input "PROTECTORES DONCELLA X20U (23500) | P/P:$585.00 | P/G:$585.00 | P/M:$444.00 | S…"
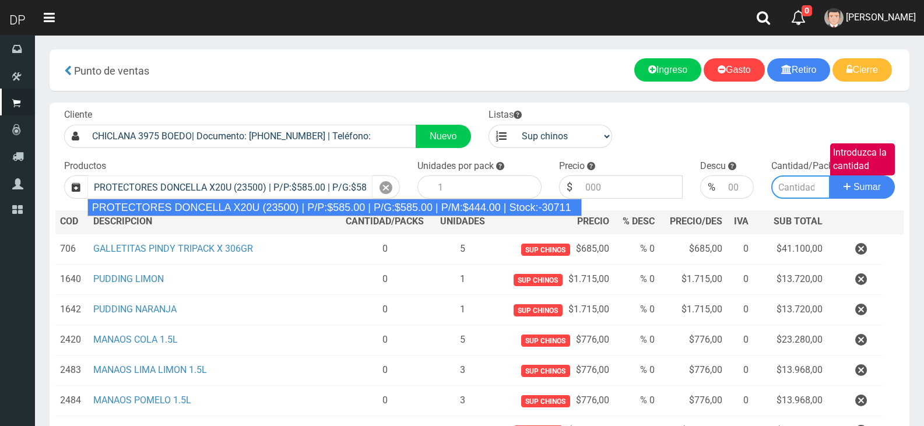
type input "30"
type input "585.00"
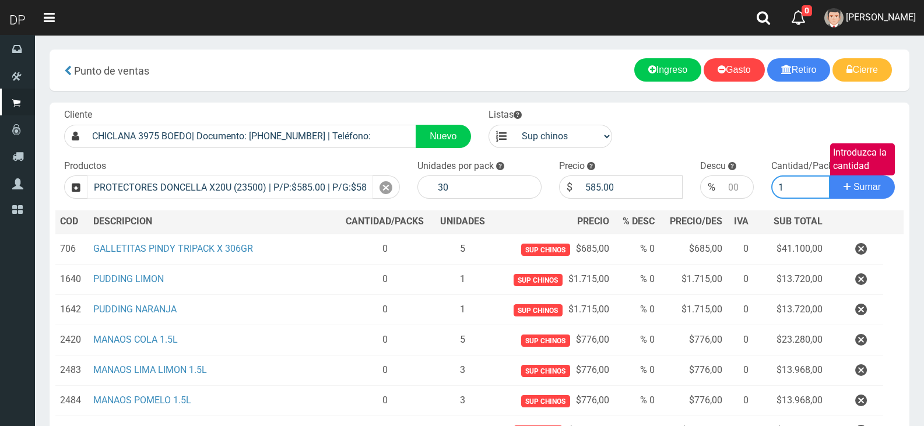
type input "1"
click at [830, 175] on button "Sumar" at bounding box center [862, 186] width 65 height 23
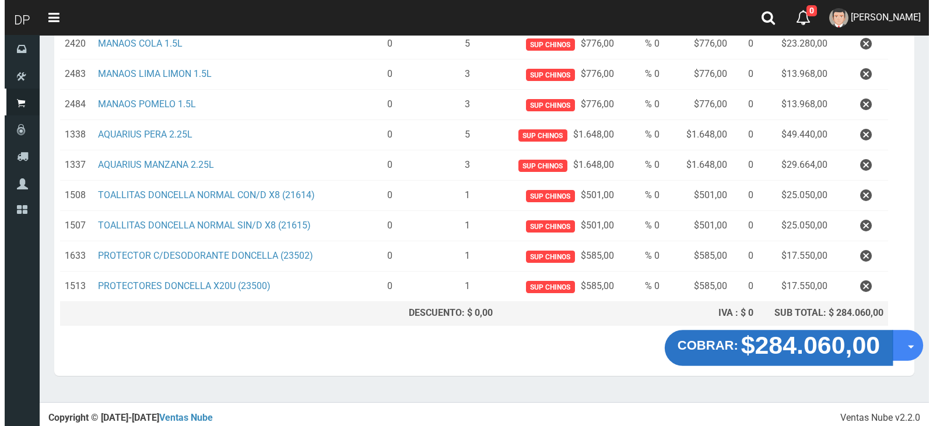
scroll to position [299, 0]
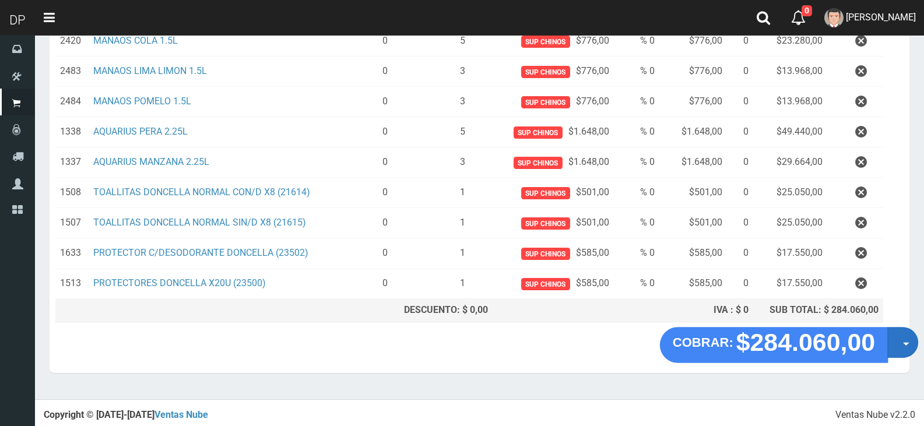
click at [904, 343] on span "button" at bounding box center [906, 344] width 6 height 3
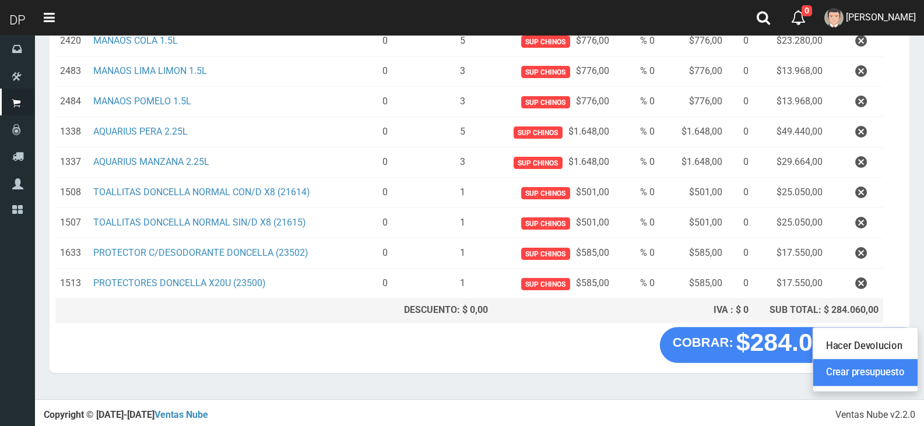
click at [895, 368] on link "Crear presupuesto" at bounding box center [865, 373] width 104 height 27
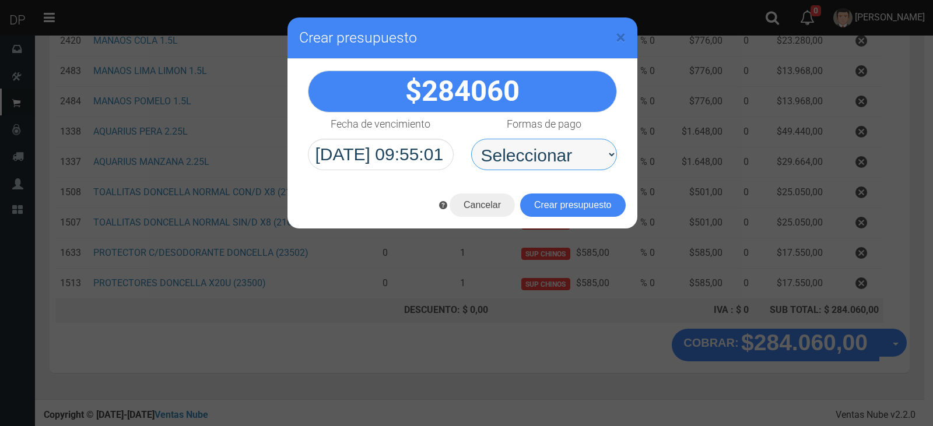
click at [550, 161] on select "Seleccionar Efectivo Tarjeta de Crédito Depósito Débito" at bounding box center [544, 154] width 146 height 31
select select "Efectivo"
click at [471, 139] on select "Seleccionar Efectivo Tarjeta de Crédito Depósito Débito" at bounding box center [544, 154] width 146 height 31
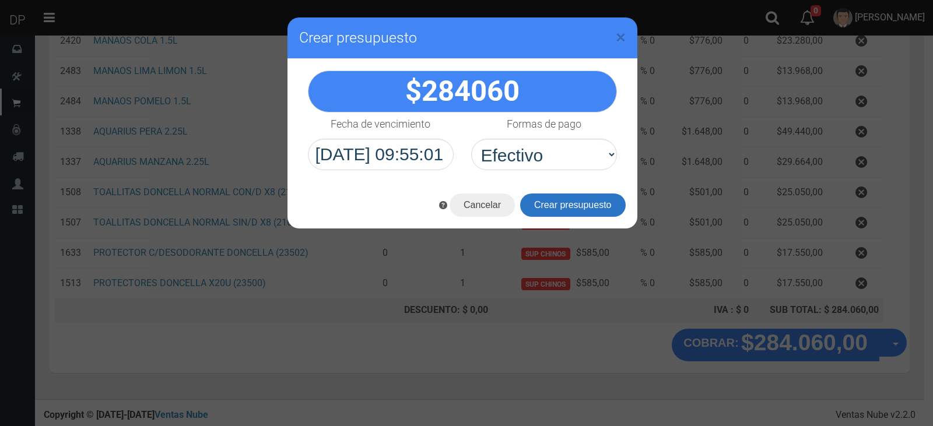
click at [567, 210] on button "Crear presupuesto" at bounding box center [573, 205] width 106 height 23
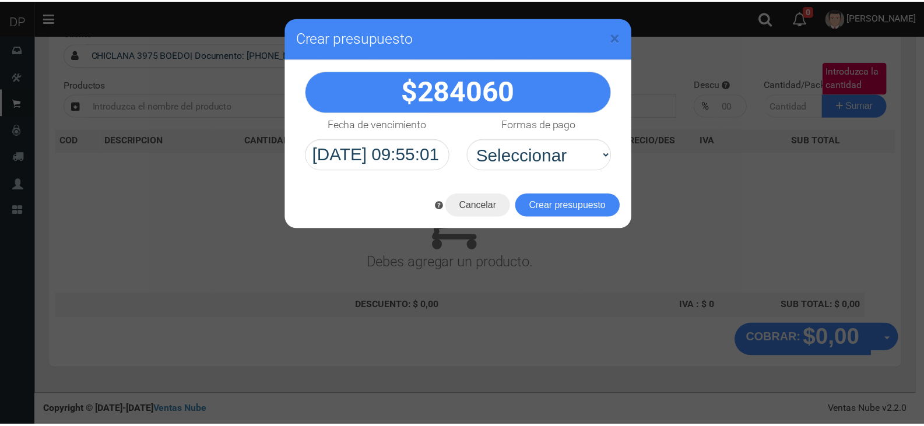
scroll to position [0, 0]
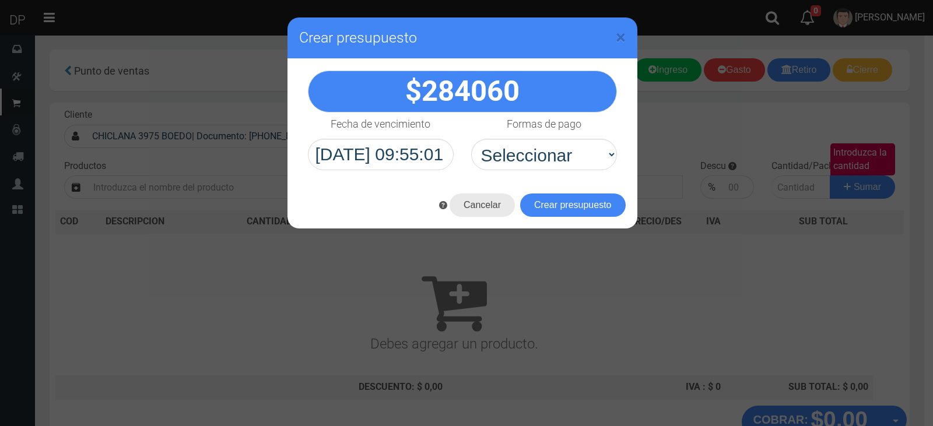
click at [483, 207] on button "Cancelar" at bounding box center [481, 205] width 65 height 23
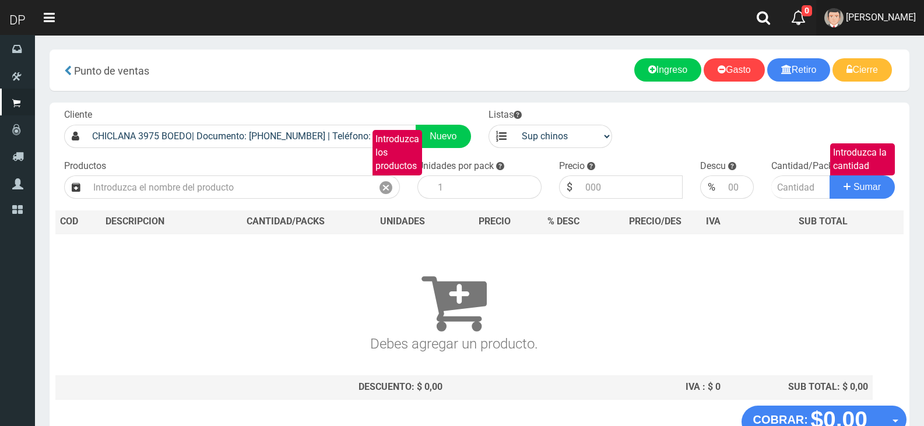
drag, startPoint x: 866, startPoint y: 20, endPoint x: 868, endPoint y: 36, distance: 15.3
click at [866, 20] on span "[PERSON_NAME]" at bounding box center [881, 17] width 70 height 11
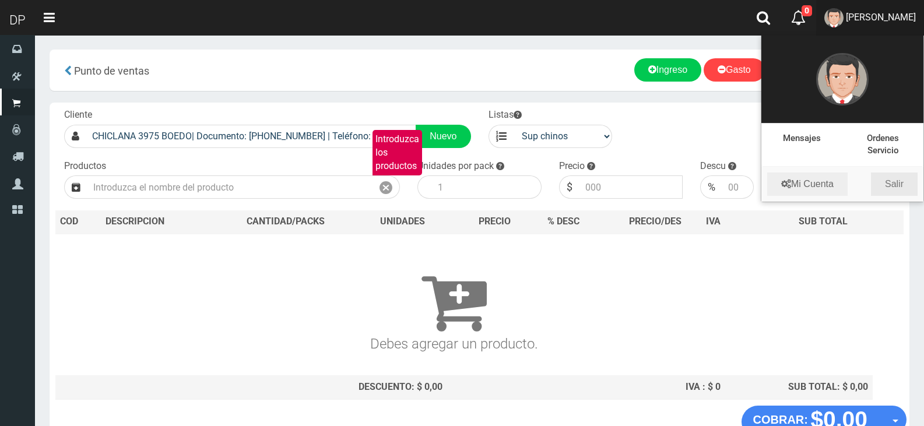
click at [909, 187] on link "Salir" at bounding box center [894, 184] width 47 height 23
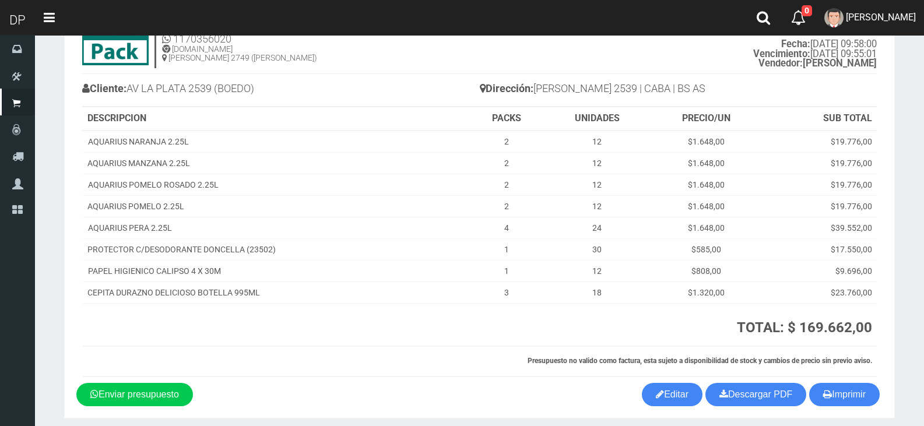
scroll to position [101, 0]
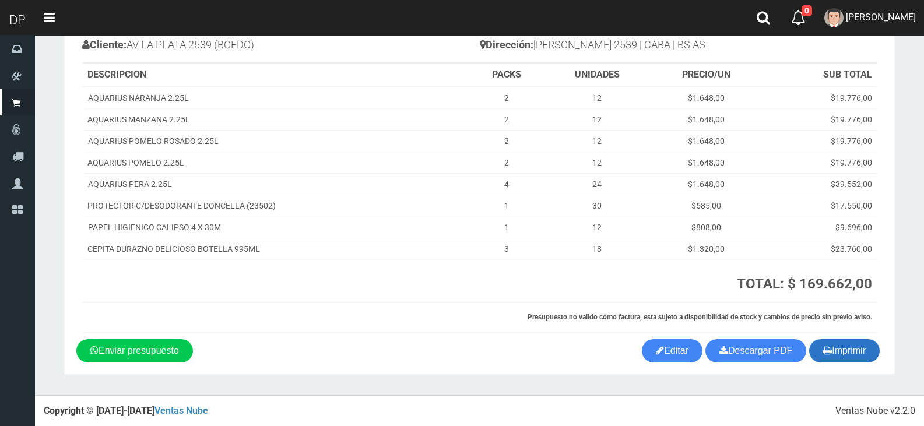
click at [864, 350] on button "Imprimir" at bounding box center [844, 350] width 71 height 23
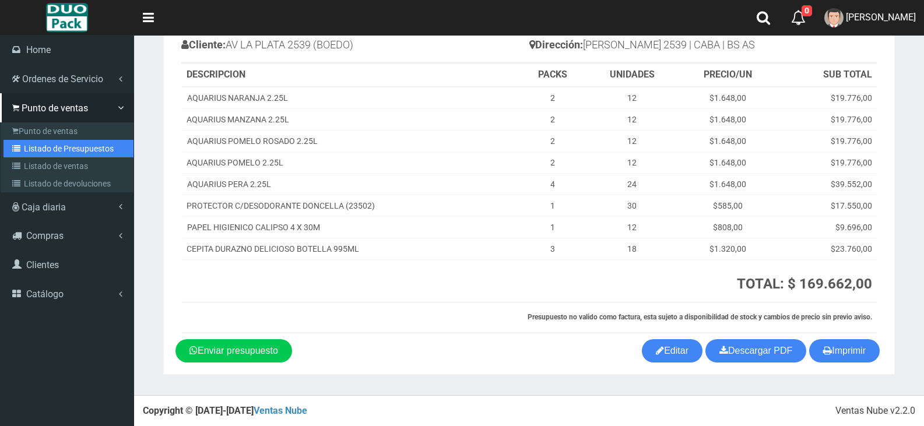
click at [82, 140] on link "Listado de Presupuestos" at bounding box center [68, 148] width 130 height 17
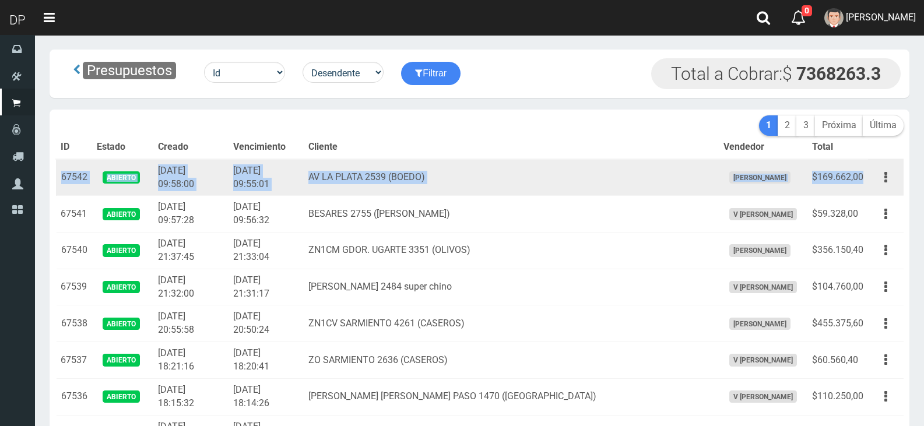
drag, startPoint x: 63, startPoint y: 177, endPoint x: 865, endPoint y: 178, distance: 801.6
click at [865, 178] on tr "67542 Abierto 2025-10-11 09:58:00 2025-10-11 09:55:01 AV LA PLATA 2539 (BOEDO) …" at bounding box center [480, 177] width 848 height 37
copy tr "67542 Abierto 2025-10-11 09:58:00 2025-10-11 09:55:01 AV LA PLATA 2539 (BOEDO) …"
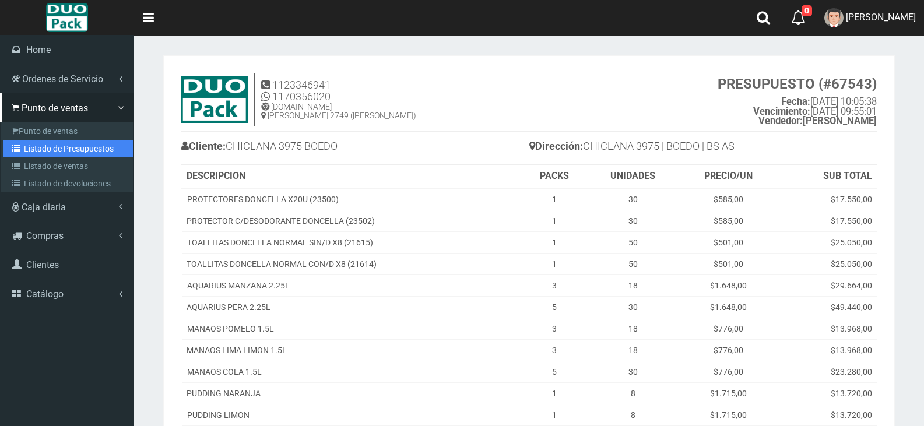
click at [78, 151] on link "Listado de Presupuestos" at bounding box center [68, 148] width 130 height 17
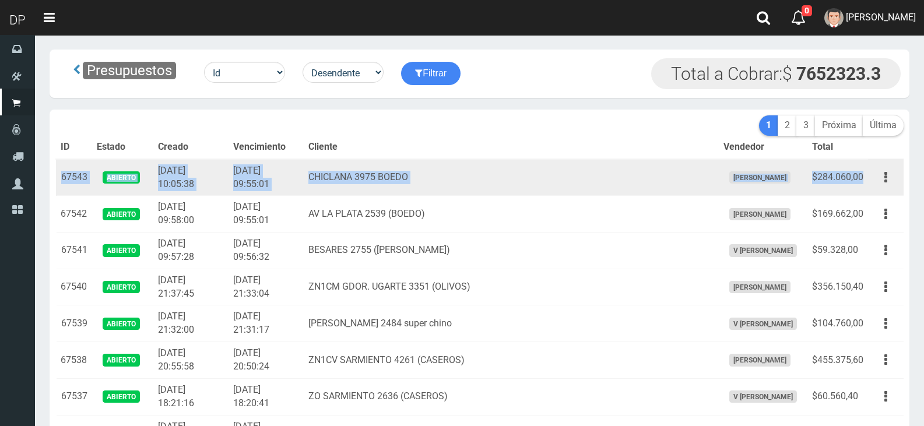
drag, startPoint x: 61, startPoint y: 176, endPoint x: 865, endPoint y: 183, distance: 803.4
click at [865, 183] on tr "67543 Abierto 2025-10-11 10:05:38 2025-10-11 09:55:01 CHICLANA 3975 BOEDO MARCE…" at bounding box center [480, 177] width 848 height 37
copy tr "67543 Abierto 2025-10-11 10:05:38 2025-10-11 09:55:01 CHICLANA 3975 BOEDO MARCE…"
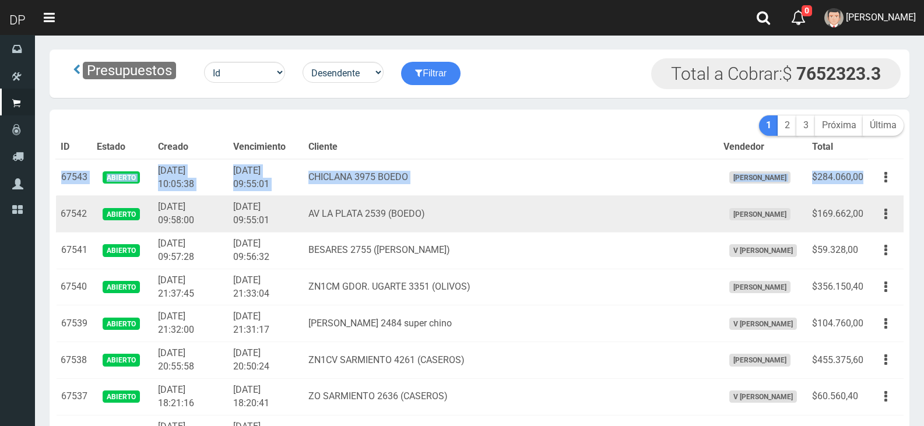
copy tr "67543 Abierto 2025-10-11 10:05:38 2025-10-11 09:55:01 CHICLANA 3975 BOEDO MARCE…"
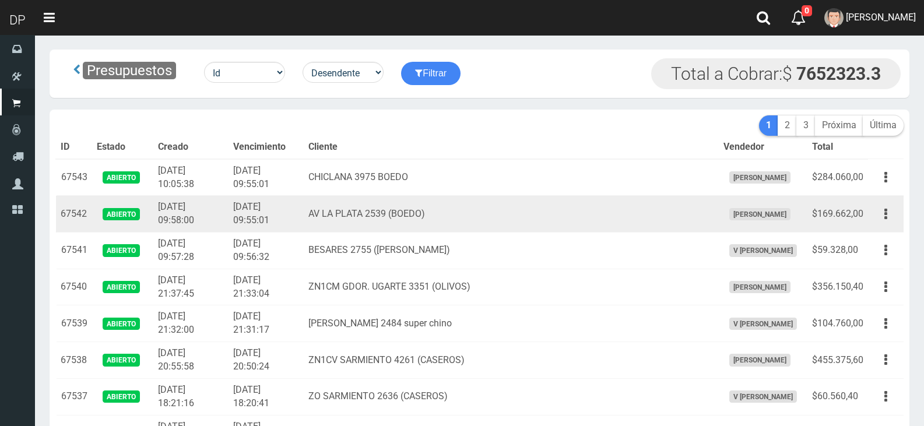
click at [572, 219] on td "AV LA PLATA 2539 (BOEDO)" at bounding box center [511, 214] width 415 height 37
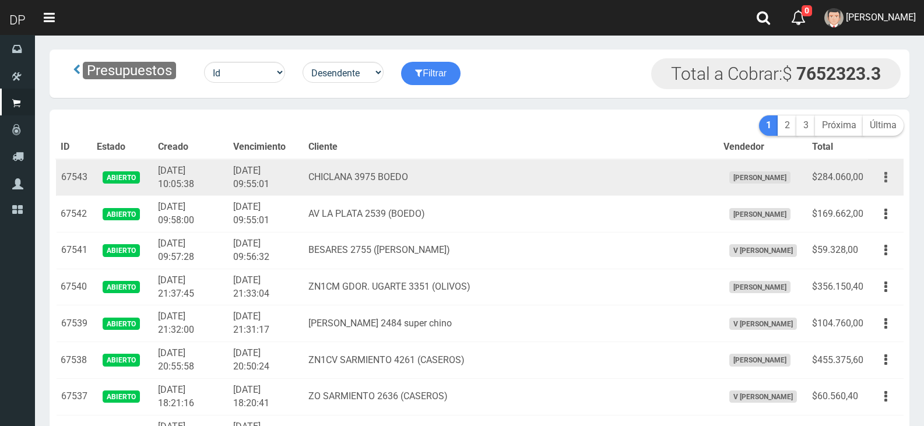
click at [893, 180] on button "button" at bounding box center [886, 177] width 26 height 20
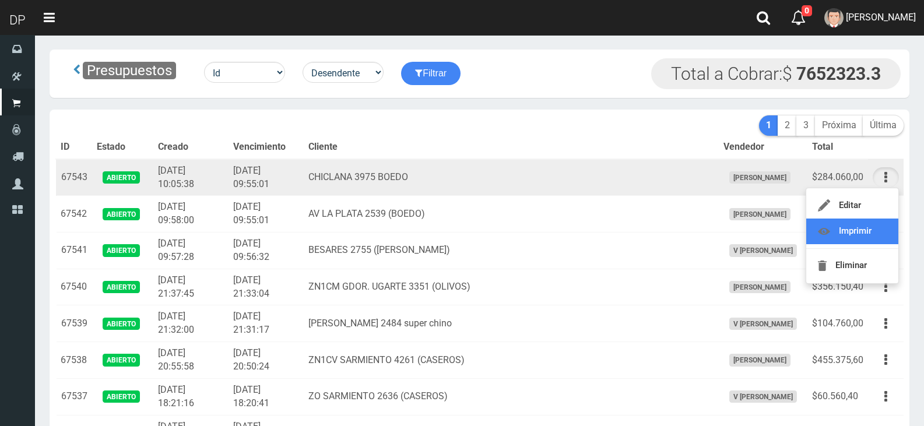
click at [878, 226] on link "Imprimir" at bounding box center [852, 232] width 92 height 26
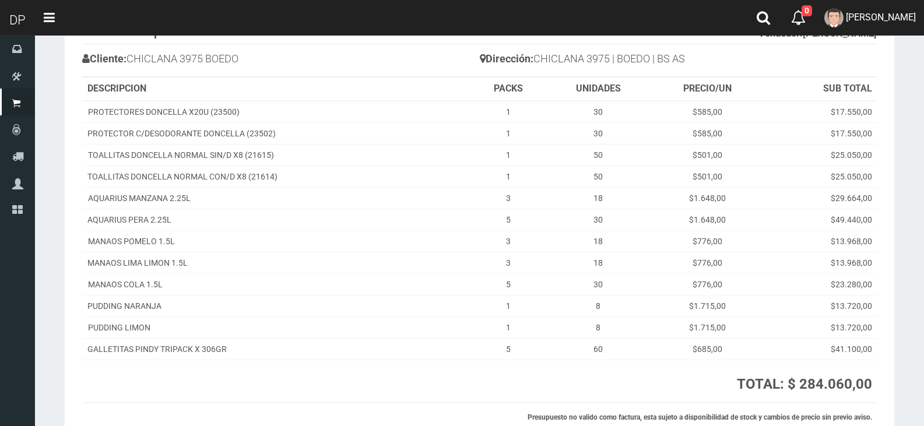
scroll to position [188, 0]
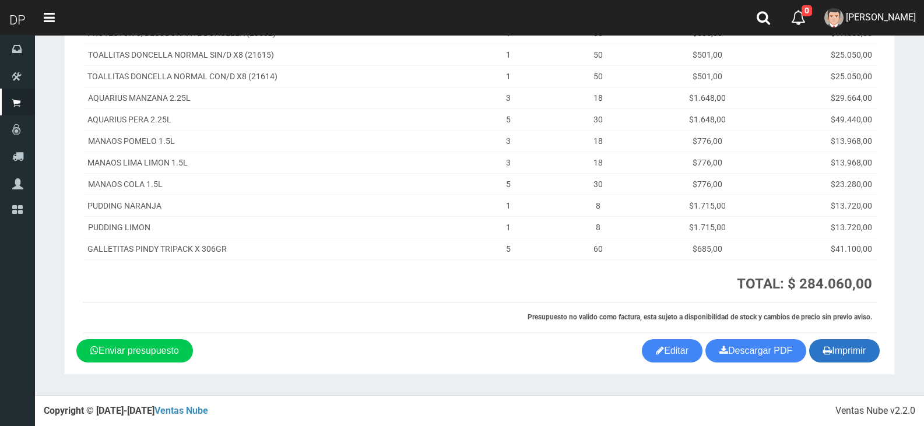
click at [843, 354] on button "Imprimir" at bounding box center [844, 350] width 71 height 23
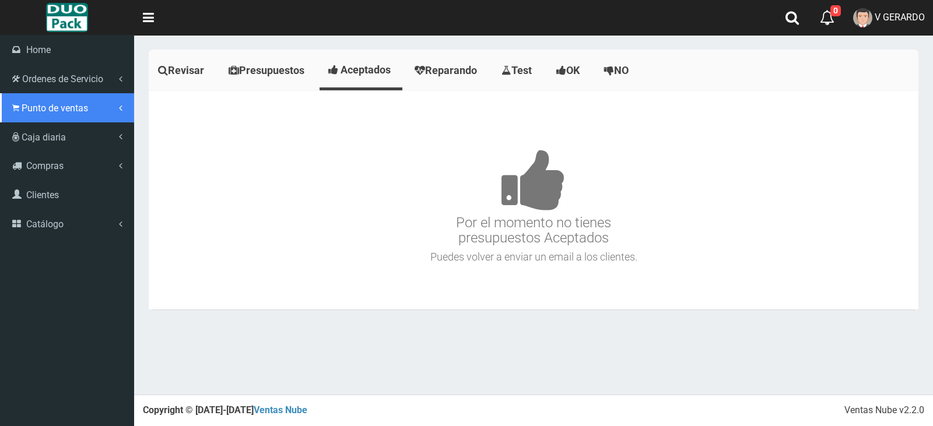
click at [73, 110] on span "Punto de ventas" at bounding box center [55, 108] width 66 height 11
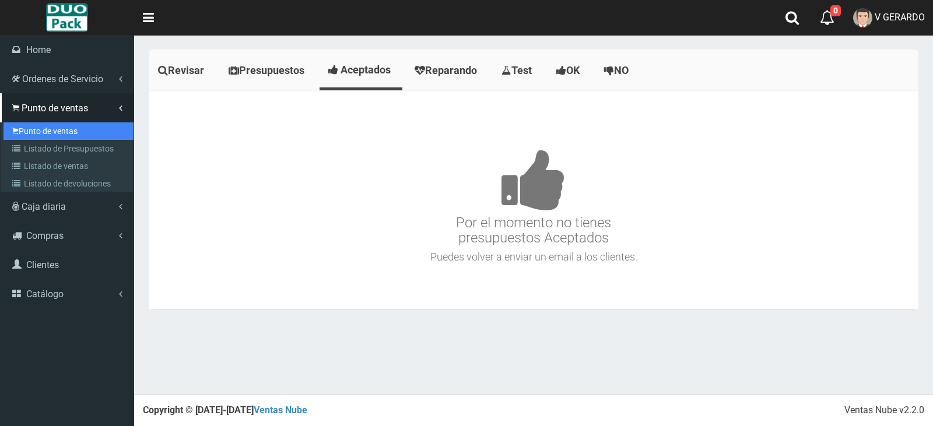
click at [71, 128] on link "Punto de ventas" at bounding box center [68, 130] width 130 height 17
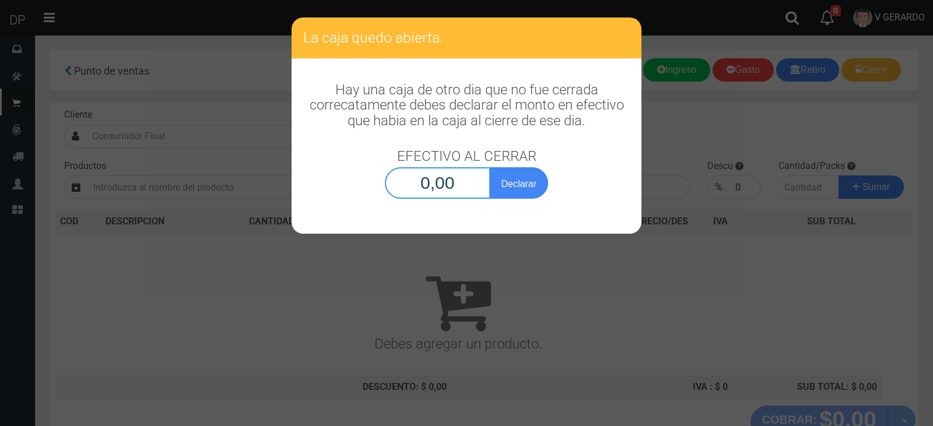
click at [447, 185] on input "0,00" at bounding box center [438, 182] width 106 height 31
type input "1,00"
click at [490, 167] on button "Declarar" at bounding box center [519, 182] width 58 height 31
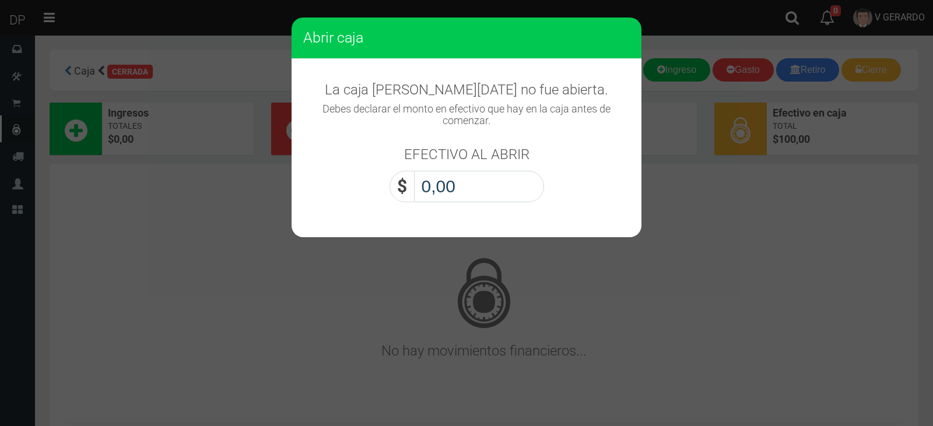
click at [447, 185] on input "0,00" at bounding box center [479, 186] width 130 height 31
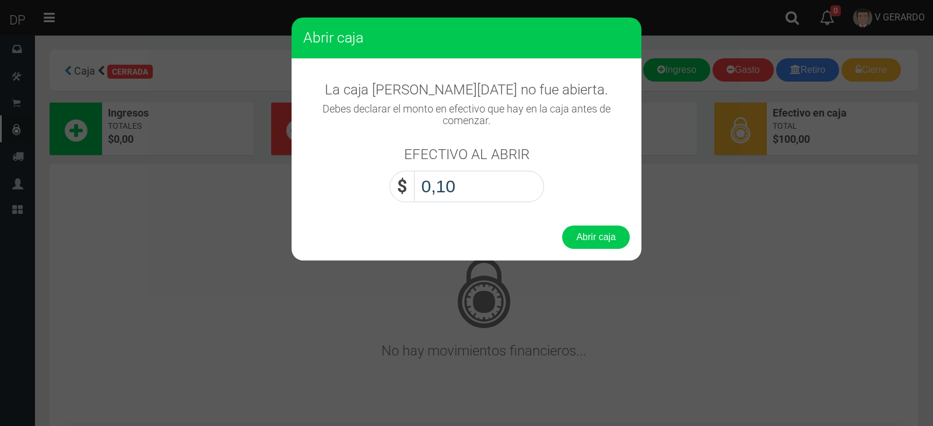
type input "1,00"
click at [562, 226] on button "Abrir caja" at bounding box center [596, 237] width 68 height 23
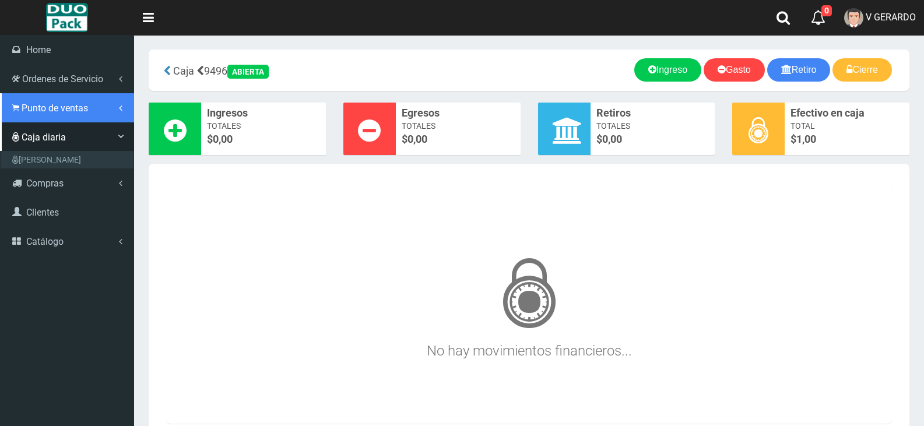
click at [68, 105] on span "Punto de ventas" at bounding box center [55, 108] width 66 height 11
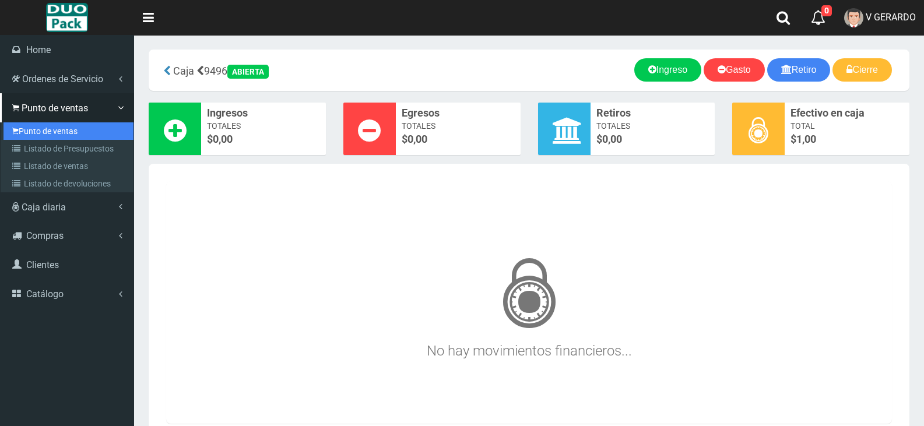
click at [64, 132] on link "Punto de ventas" at bounding box center [68, 130] width 130 height 17
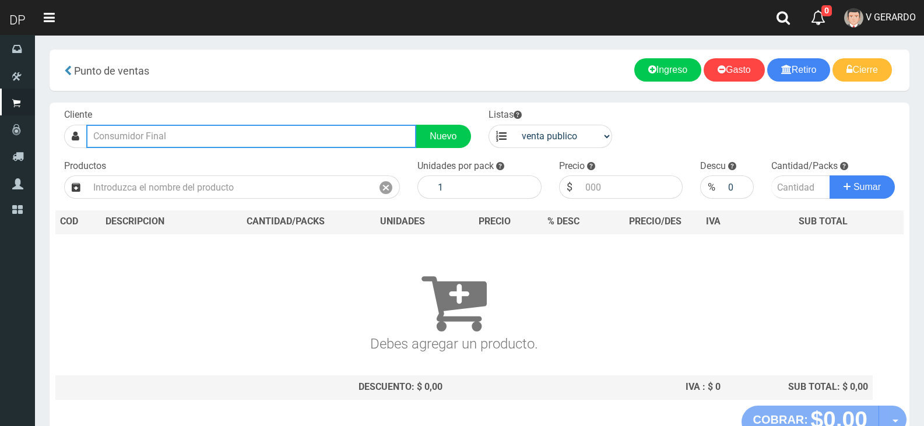
click at [198, 135] on input "text" at bounding box center [251, 136] width 330 height 23
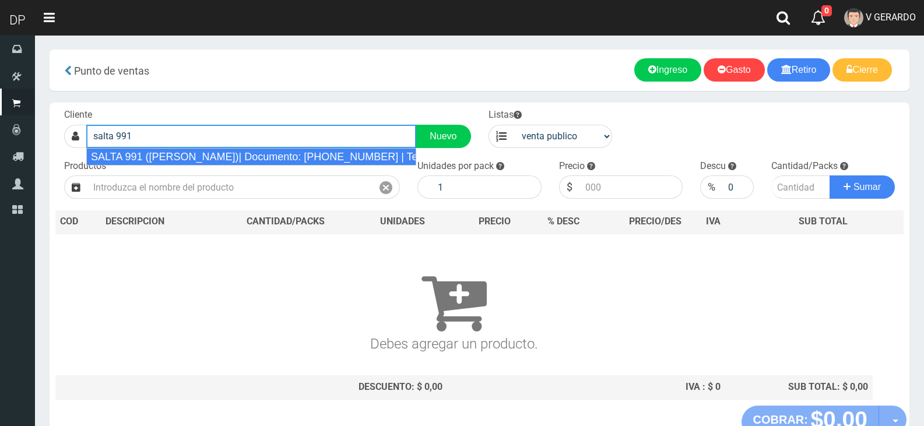
click at [201, 154] on div "SALTA 991 ([PERSON_NAME])| Documento: [PHONE_NUMBER] | Teléfono:" at bounding box center [251, 156] width 330 height 17
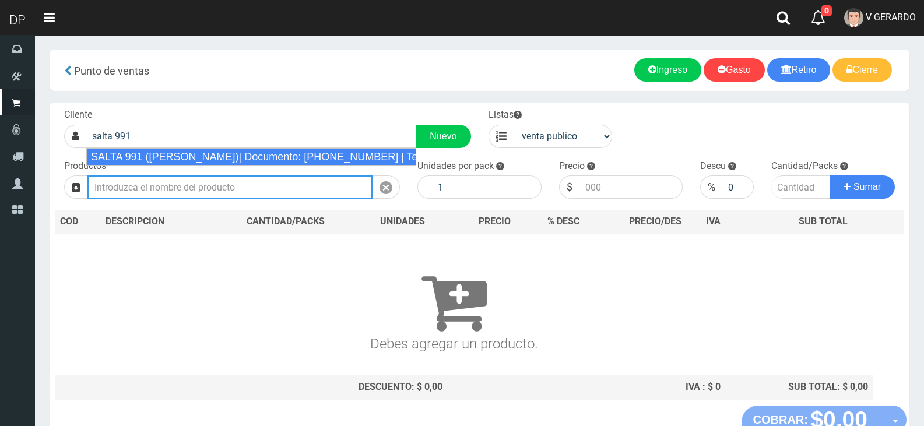
type input "SALTA 991 ([PERSON_NAME])| Documento: [PHONE_NUMBER] | Teléfono:"
select select "2"
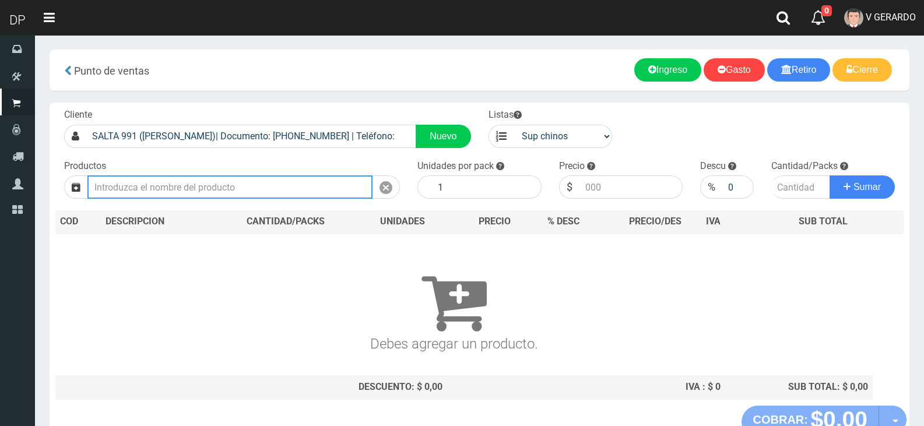
click at [171, 195] on input "text" at bounding box center [229, 186] width 285 height 23
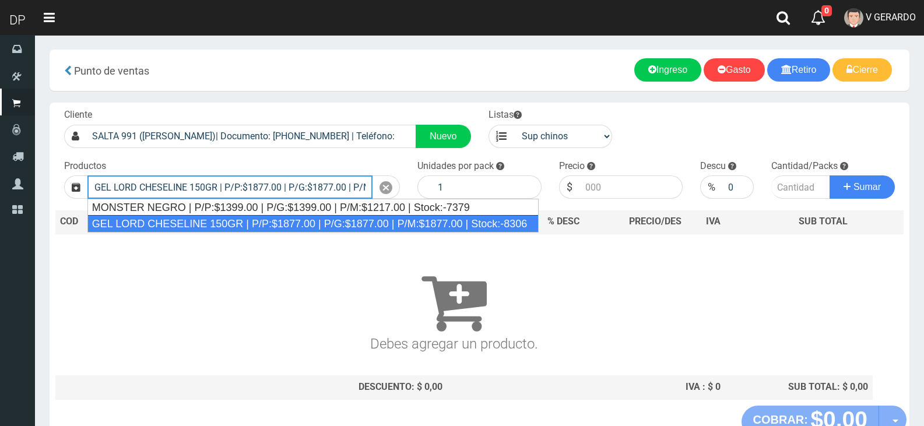
type input "GEL LORD CHESELINE 150GR | P/P:$1877.00 | P/G:$1877.00 | P/M:$1877.00 | Stock:-…"
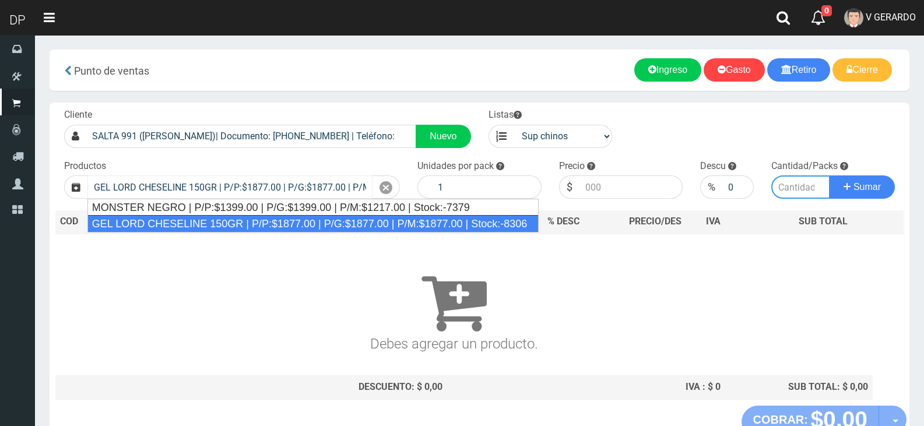
type input "12"
type input "1877.00"
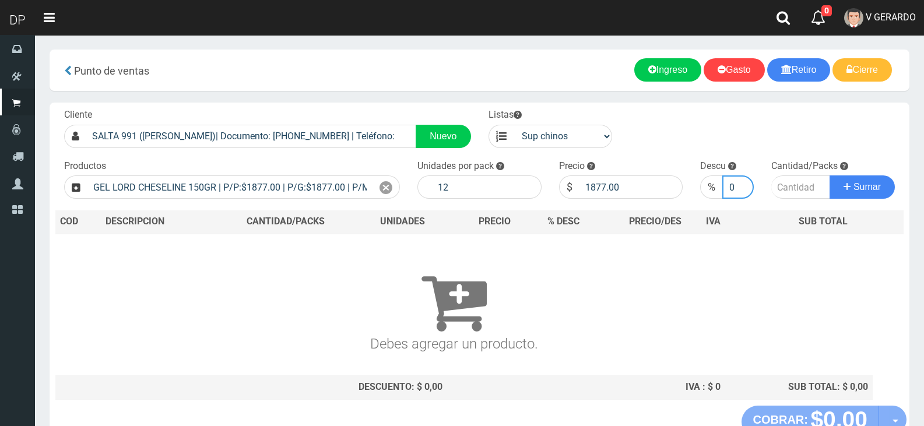
click at [732, 184] on input "0" at bounding box center [737, 186] width 31 height 23
click at [745, 185] on input "1" at bounding box center [737, 186] width 31 height 23
click at [745, 184] on input "2" at bounding box center [737, 186] width 31 height 23
click at [745, 184] on input "3" at bounding box center [737, 186] width 31 height 23
click at [745, 184] on input "4" at bounding box center [737, 186] width 31 height 23
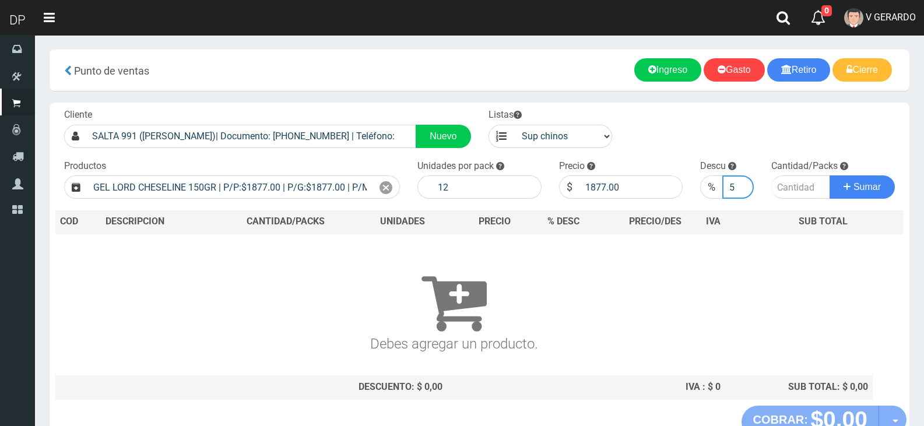
click at [745, 184] on input "5" at bounding box center [737, 186] width 31 height 23
click at [745, 184] on input "6" at bounding box center [737, 186] width 31 height 23
click at [745, 184] on input "7" at bounding box center [737, 186] width 31 height 23
click at [745, 184] on input "8" at bounding box center [737, 186] width 31 height 23
click at [745, 184] on input "9" at bounding box center [737, 186] width 31 height 23
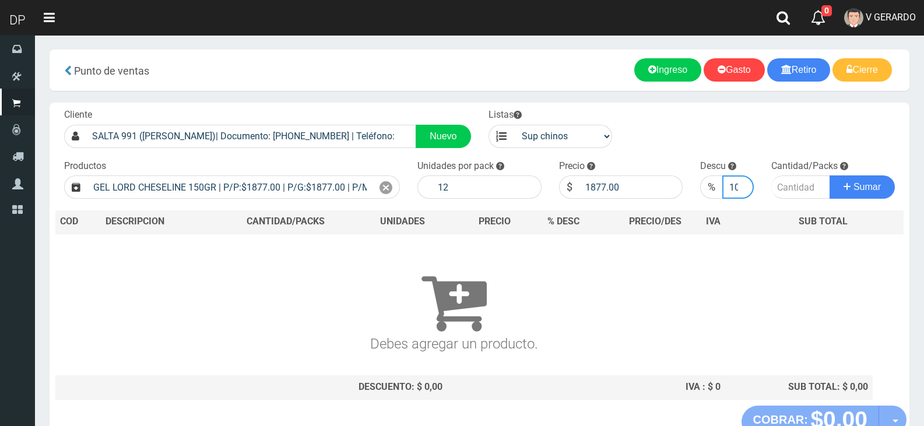
type input "10"
click at [745, 184] on input "10" at bounding box center [737, 186] width 31 height 23
click at [776, 186] on input "number" at bounding box center [800, 186] width 59 height 23
type input "1"
click at [830, 175] on button "Sumar" at bounding box center [862, 186] width 65 height 23
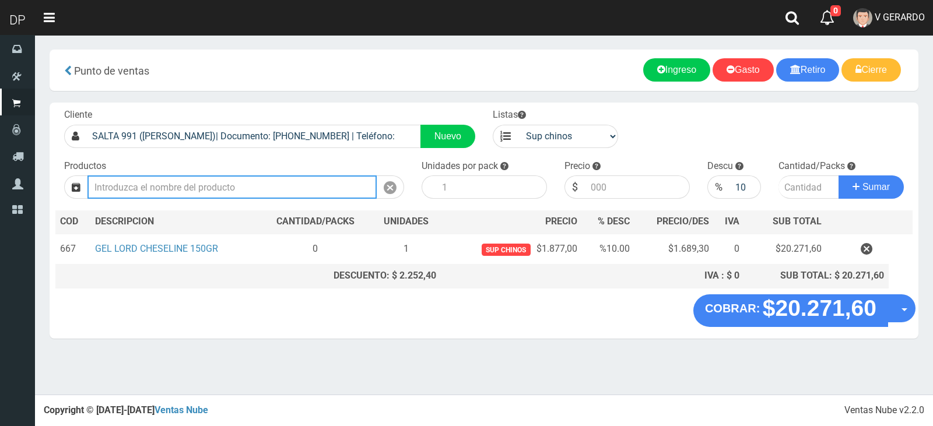
drag, startPoint x: 154, startPoint y: 194, endPoint x: 105, endPoint y: 201, distance: 50.0
click at [146, 194] on input "text" at bounding box center [231, 186] width 289 height 23
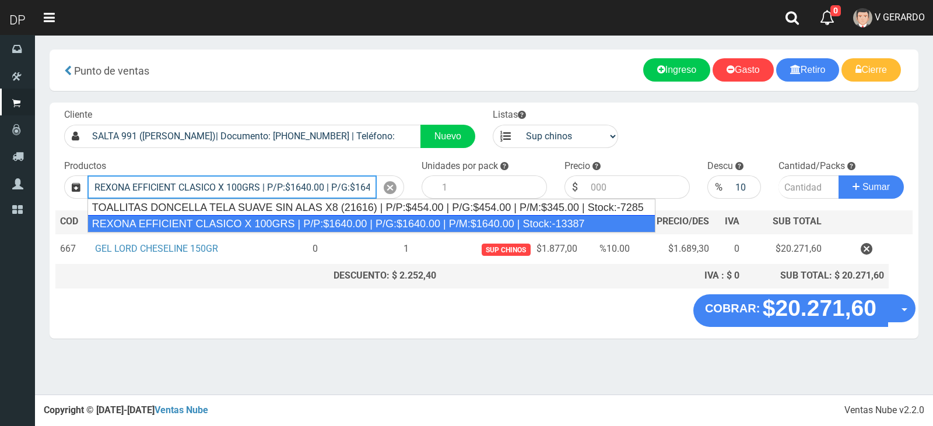
type input "REXONA EFFICIENT CLASICO X 100GRS | P/P:$1640.00 | P/G:$1640.00 | P/M:$1640.00 …"
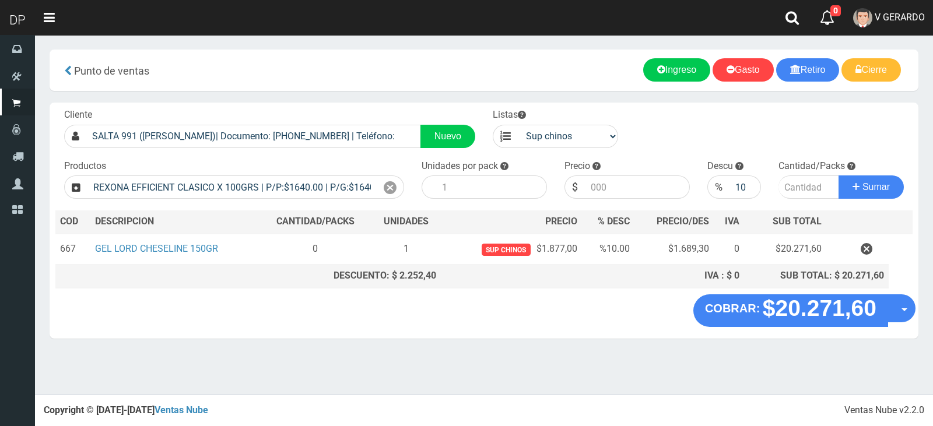
click at [351, 344] on section "× Titulo del Msj texto Mas Texto Cancelar Aceptar Punto de ventas Ingreso" at bounding box center [484, 200] width 898 height 330
click at [385, 184] on icon at bounding box center [390, 188] width 13 height 17
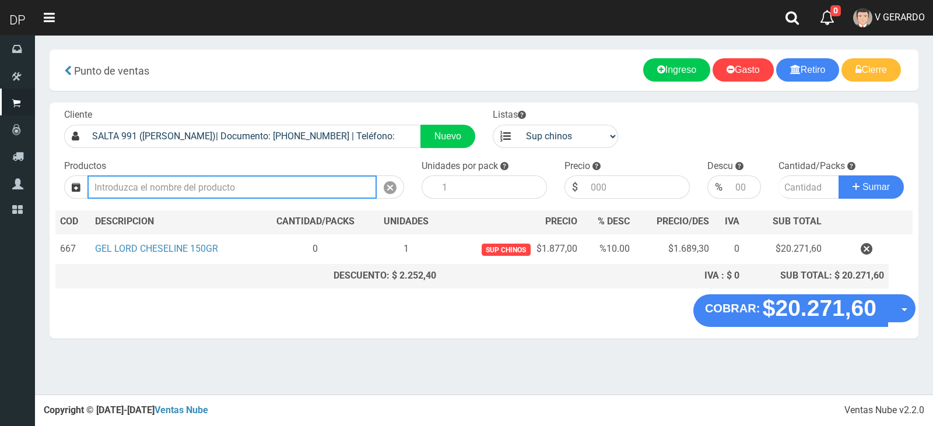
click at [324, 191] on input "text" at bounding box center [231, 186] width 289 height 23
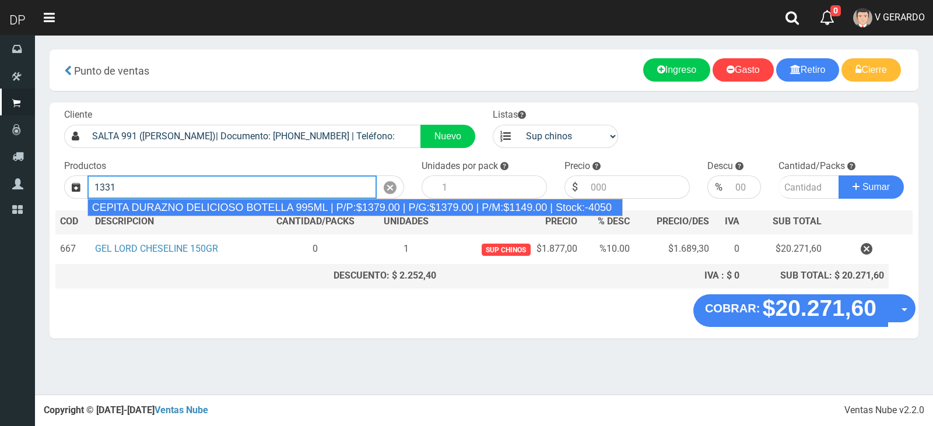
click at [324, 205] on div "CEPITA DURAZNO DELICIOSO BOTELLA 995ML | P/P:$1379.00 | P/G:$1379.00 | P/M:$114…" at bounding box center [354, 207] width 535 height 17
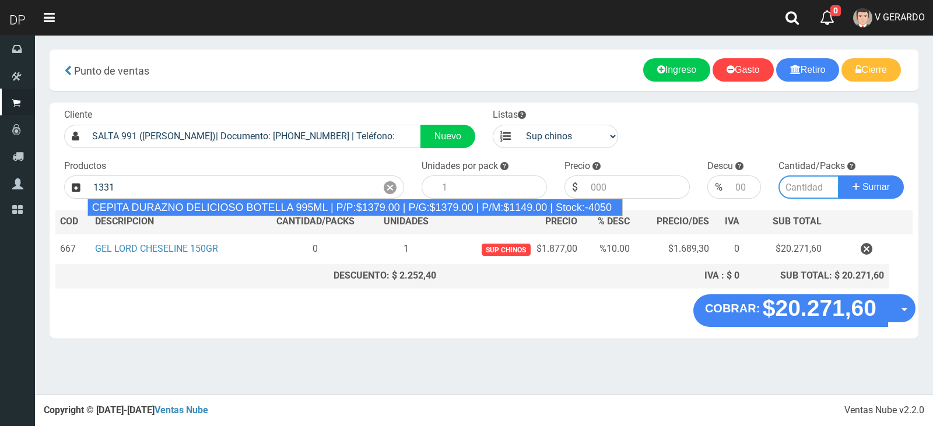
type input "CEPITA DURAZNO DELICIOSO BOTELLA 995ML | P/P:$1379.00 | P/G:$1379.00 | P/M:$114…"
type input "6"
type input "1379.00"
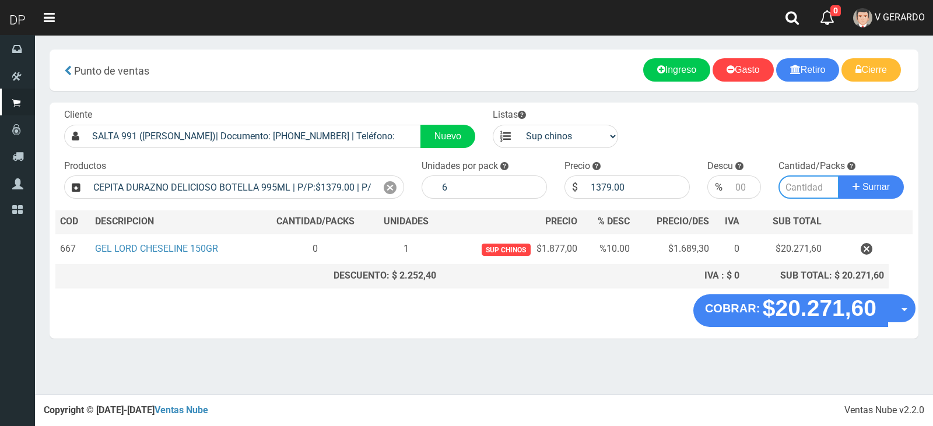
click at [807, 189] on input "number" at bounding box center [808, 186] width 61 height 23
type input "5"
click at [838, 175] on button "Sumar" at bounding box center [870, 186] width 65 height 23
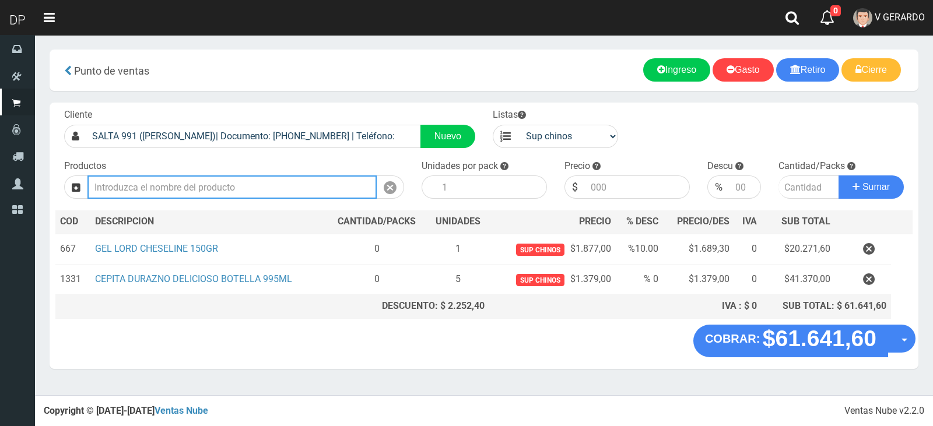
click at [238, 187] on input "text" at bounding box center [231, 186] width 289 height 23
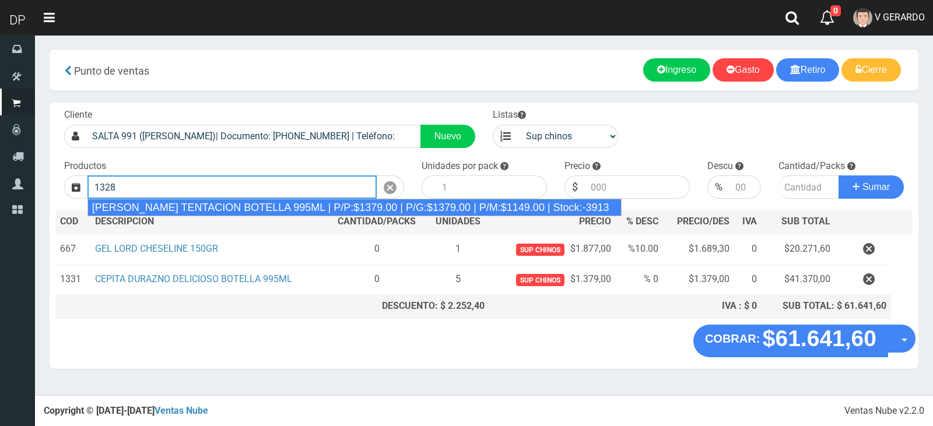
click at [238, 205] on div "CEPITA NARANJA TENTACION BOTELLA 995ML | P/P:$1379.00 | P/G:$1379.00 | P/M:$114…" at bounding box center [354, 207] width 534 height 17
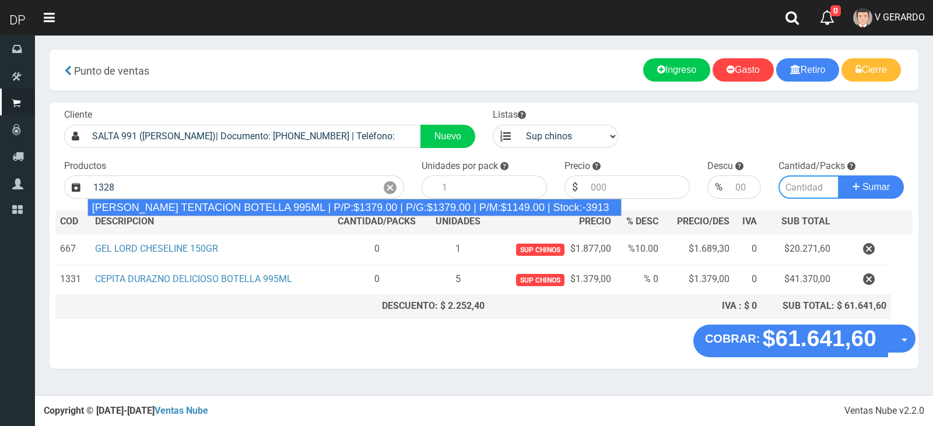
type input "CEPITA NARANJA TENTACION BOTELLA 995ML | P/P:$1379.00 | P/G:$1379.00 | P/M:$114…"
type input "6"
type input "1379.00"
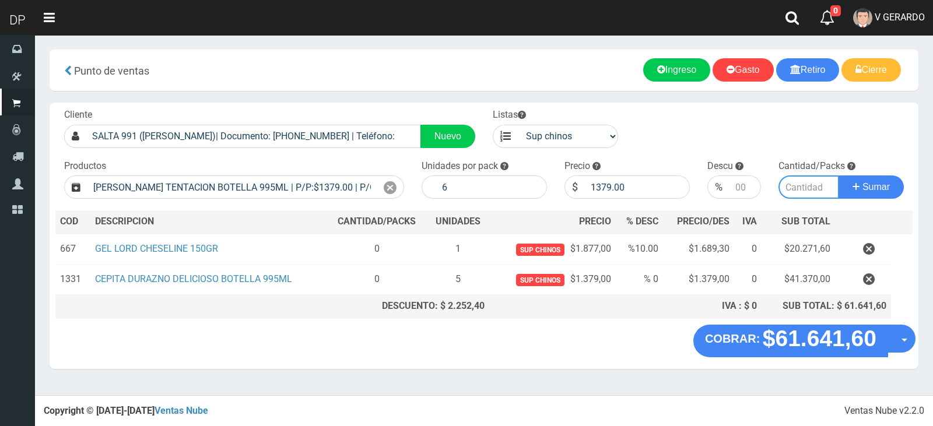
click at [783, 194] on input "number" at bounding box center [808, 186] width 61 height 23
type input "5"
click at [838, 175] on button "Sumar" at bounding box center [870, 186] width 65 height 23
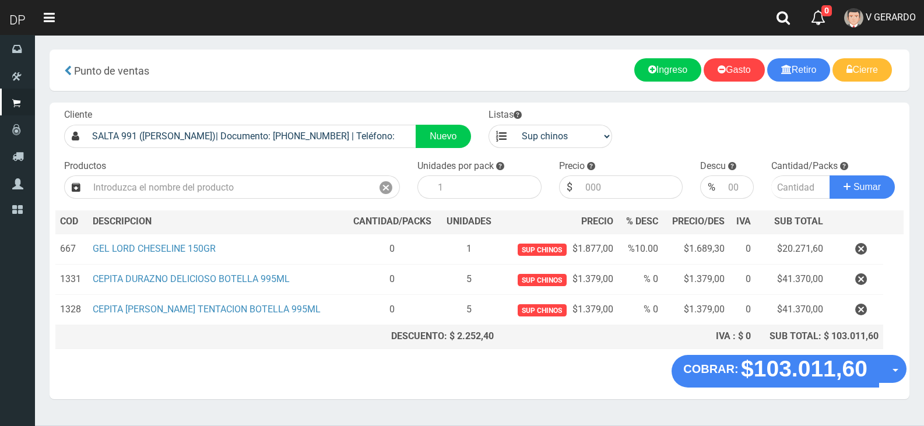
click at [514, 386] on div "COBRAR: $103.011,60 Opciones Hacer Devolucion Crear presupuesto" at bounding box center [480, 377] width 860 height 44
click at [454, 377] on "COBRAR: $103.011,60 Opciones Hacer Devolucion Crear presupuesto" at bounding box center [479, 371] width 854 height 33
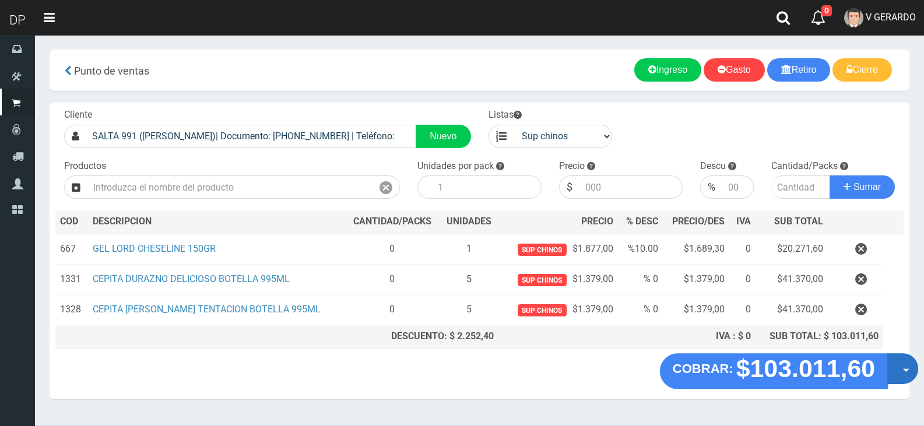
click at [903, 375] on button "Opciones" at bounding box center [902, 368] width 31 height 31
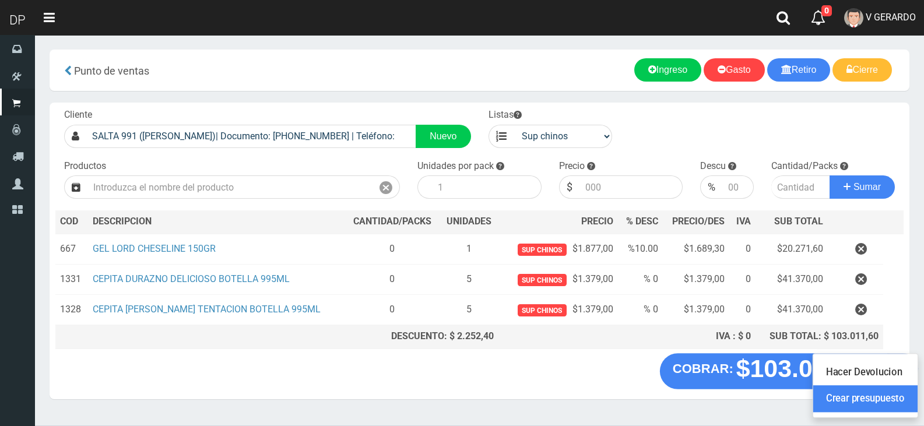
click at [884, 398] on link "Crear presupuesto" at bounding box center [865, 399] width 104 height 27
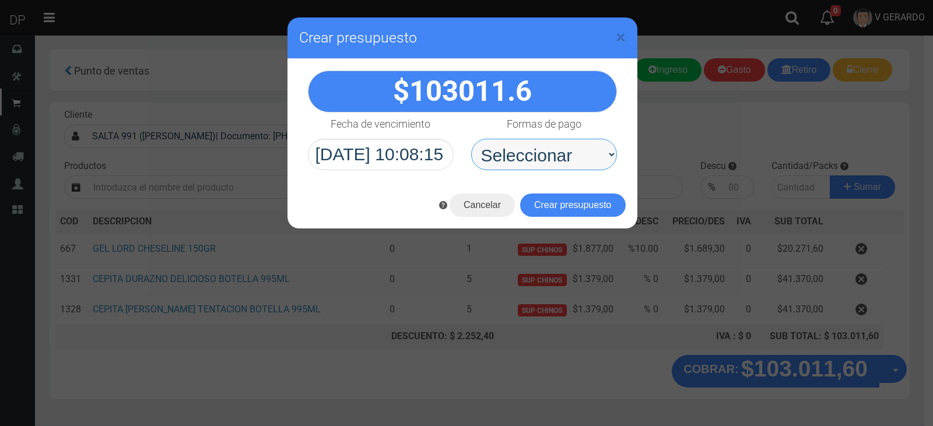
click at [570, 157] on select "Seleccionar Efectivo Tarjeta de Crédito Depósito Débito" at bounding box center [544, 154] width 146 height 31
select select "Efectivo"
click at [471, 139] on select "Seleccionar Efectivo Tarjeta de Crédito Depósito Débito" at bounding box center [544, 154] width 146 height 31
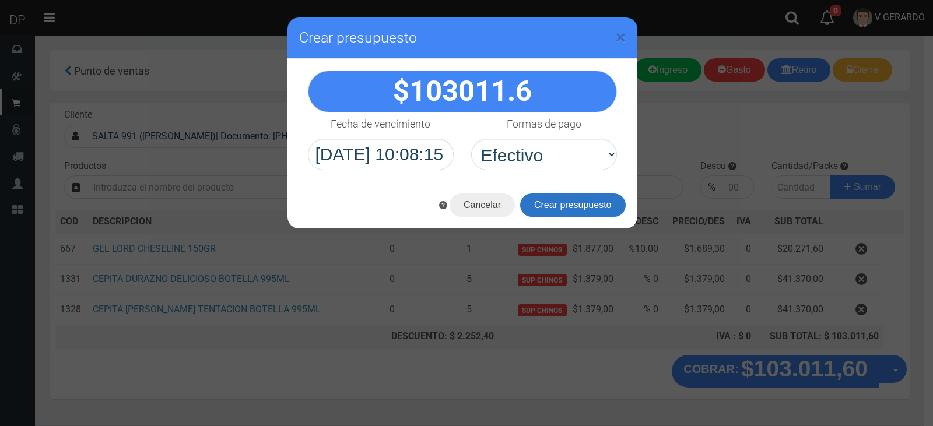
click at [591, 209] on button "Crear presupuesto" at bounding box center [573, 205] width 106 height 23
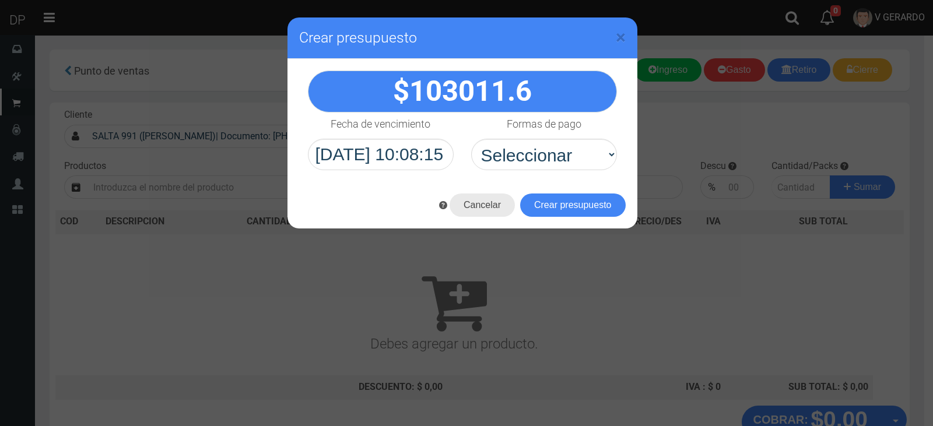
click at [475, 203] on button "Cancelar" at bounding box center [481, 205] width 65 height 23
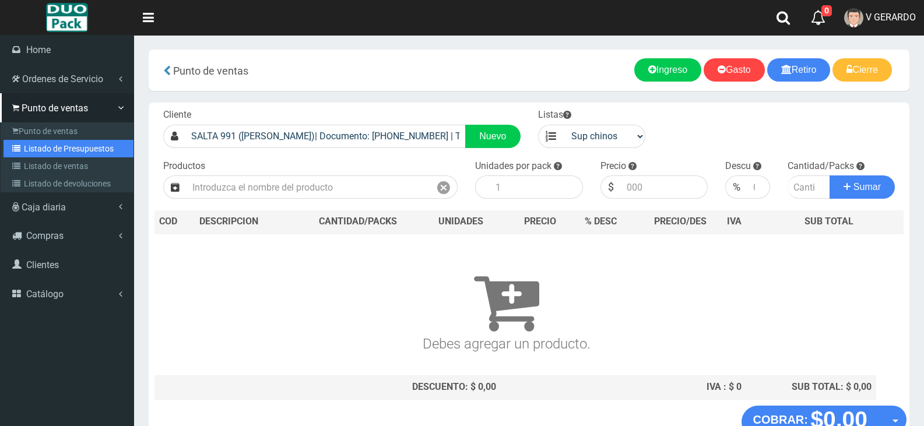
click at [58, 153] on link "Listado de Presupuestos" at bounding box center [68, 148] width 130 height 17
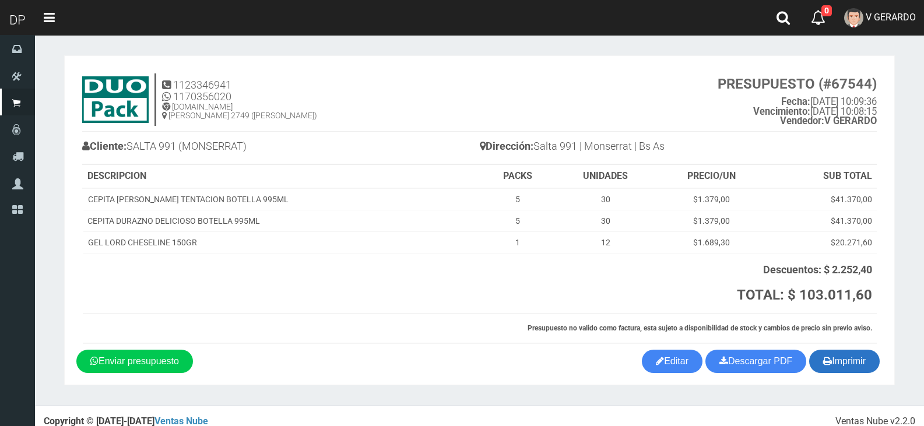
click at [865, 362] on button "Imprimir" at bounding box center [844, 361] width 71 height 23
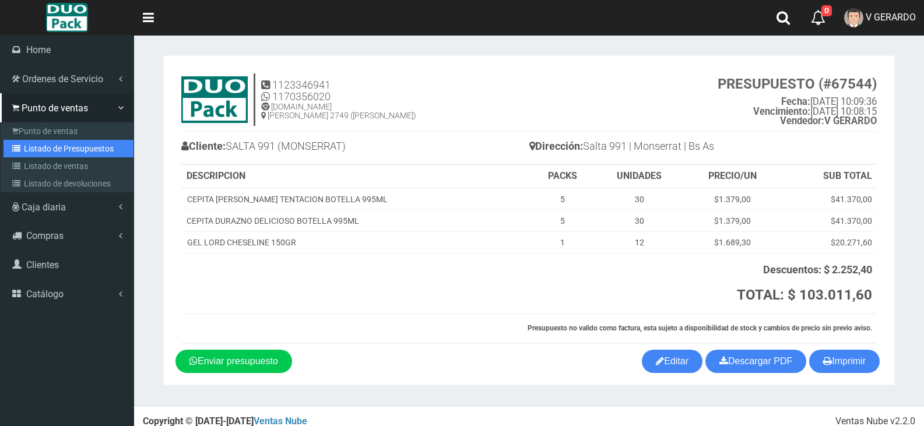
click at [69, 145] on link "Listado de Presupuestos" at bounding box center [68, 148] width 130 height 17
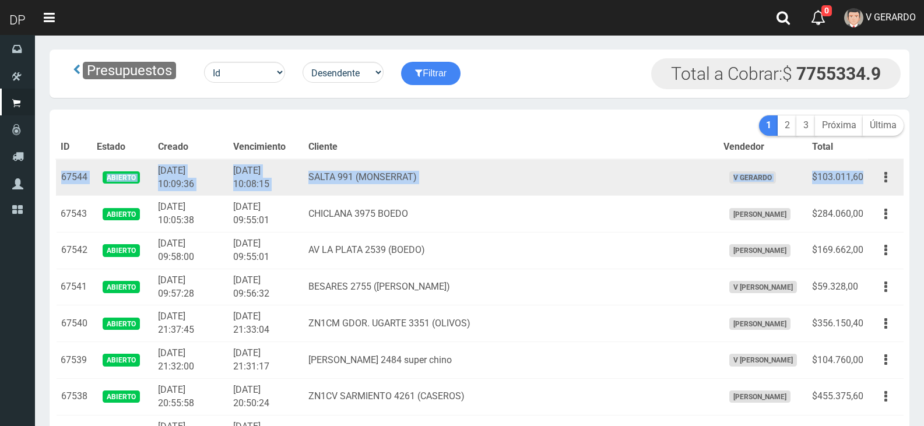
drag, startPoint x: 62, startPoint y: 177, endPoint x: 863, endPoint y: 183, distance: 801.6
click at [863, 183] on tr "67544 Abierto 2025-10-11 10:09:36 2025-10-11 10:08:15 SALTA 991 (MONSERRAT) V G…" at bounding box center [480, 177] width 848 height 37
copy tr "67544 Abierto 2025-10-11 10:09:36 2025-10-11 10:08:15 SALTA 991 (MONSERRAT) V G…"
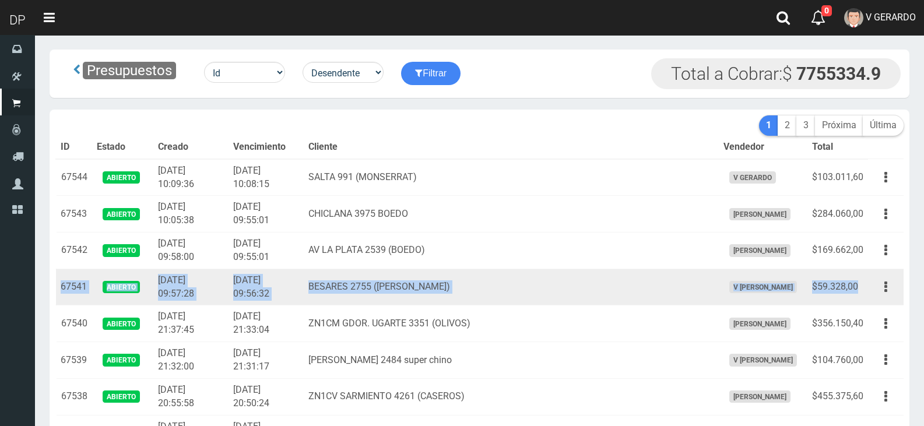
drag, startPoint x: 62, startPoint y: 287, endPoint x: 866, endPoint y: 283, distance: 804.5
click at [866, 283] on tr "67541 Abierto 2025-10-11 09:57:28 2025-10-11 09:56:32 BESARES 2755 (JOSE INGENI…" at bounding box center [480, 287] width 848 height 37
copy tr "67541 Abierto 2025-10-11 09:57:28 2025-10-11 09:56:32 BESARES 2755 (JOSE INGENI…"
click at [895, 286] on button "button" at bounding box center [886, 287] width 26 height 20
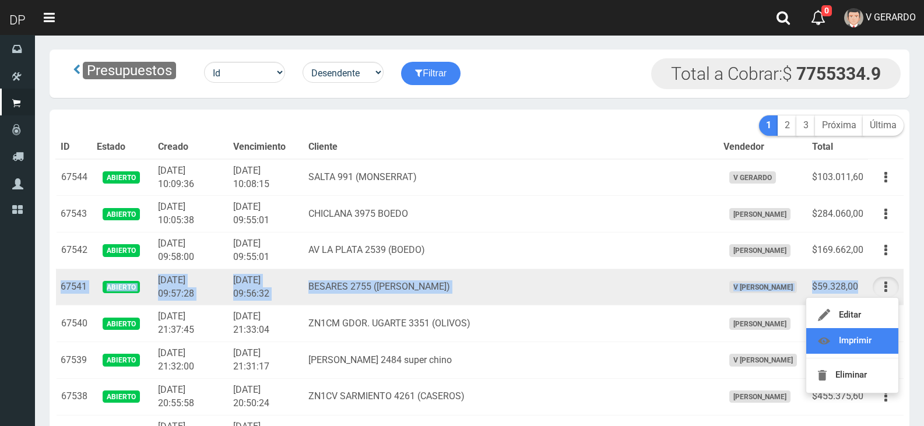
click at [881, 338] on link "Imprimir" at bounding box center [852, 341] width 92 height 26
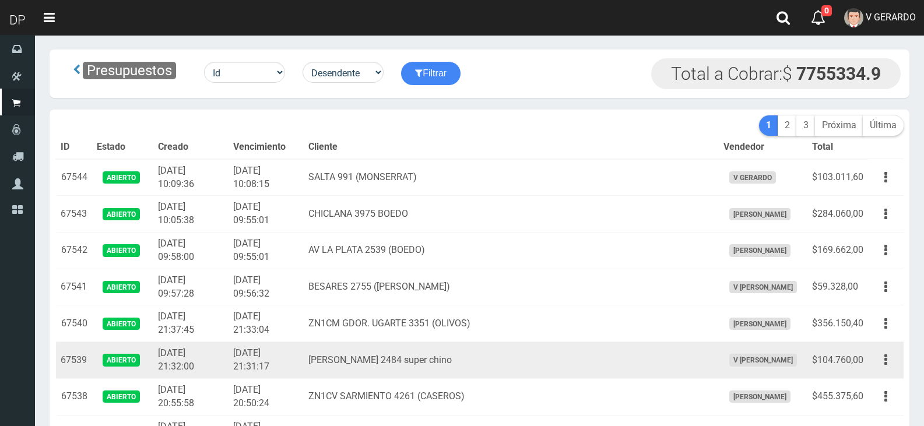
scroll to position [58, 0]
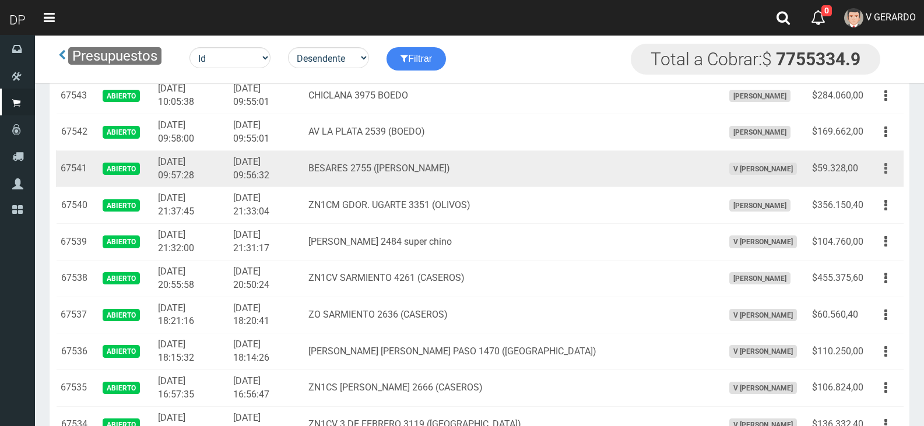
click at [881, 170] on button "button" at bounding box center [886, 169] width 26 height 20
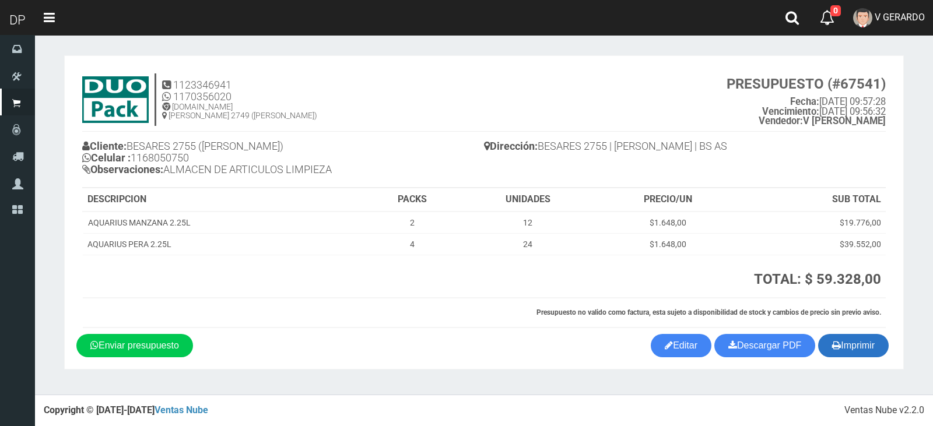
click at [862, 350] on button "Imprimir" at bounding box center [853, 345] width 71 height 23
click at [245, 300] on th "Presupuesto no valido como factura, esta sujeto a disponibilidad de stock y cam…" at bounding box center [484, 313] width 803 height 30
click at [228, 12] on nav "Toggle navigation 0 0 Eliminar V [PERSON_NAME] Ordenes Servicio Mi Cuenta Salir" at bounding box center [484, 18] width 898 height 36
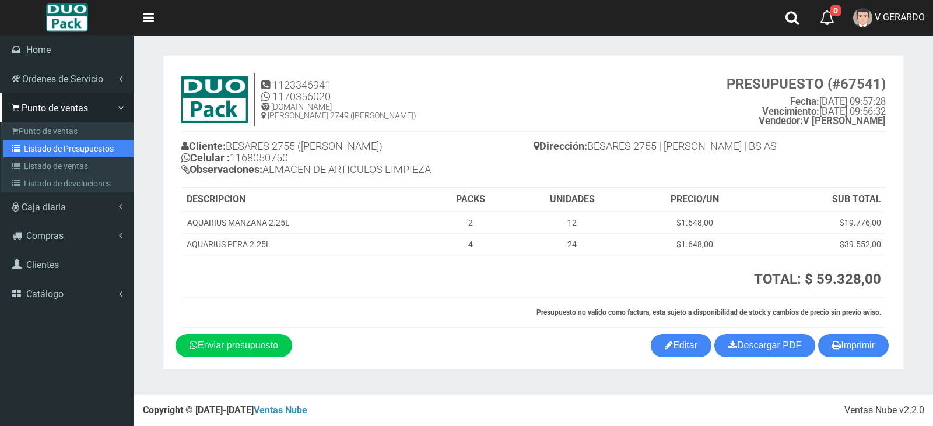
click at [86, 145] on link "Listado de Presupuestos" at bounding box center [68, 148] width 130 height 17
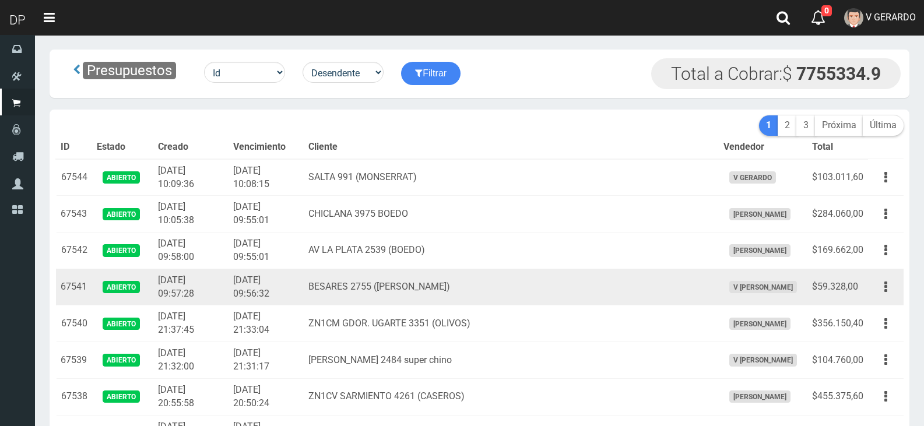
scroll to position [476, 0]
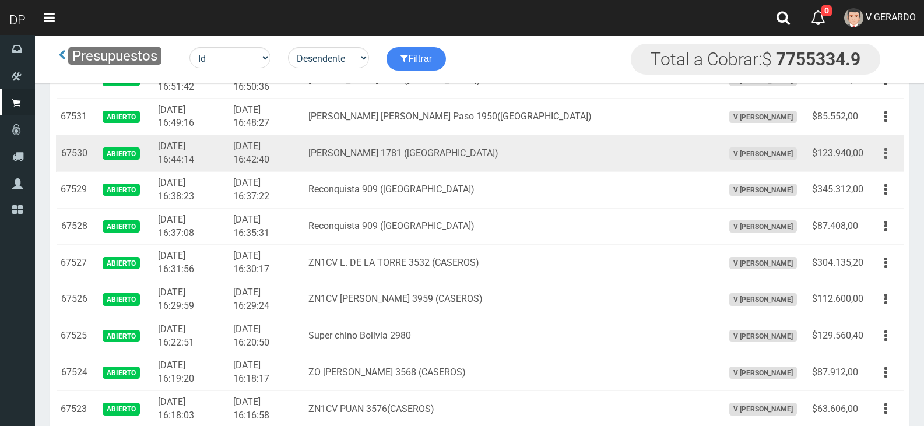
click at [883, 155] on button "button" at bounding box center [886, 153] width 26 height 20
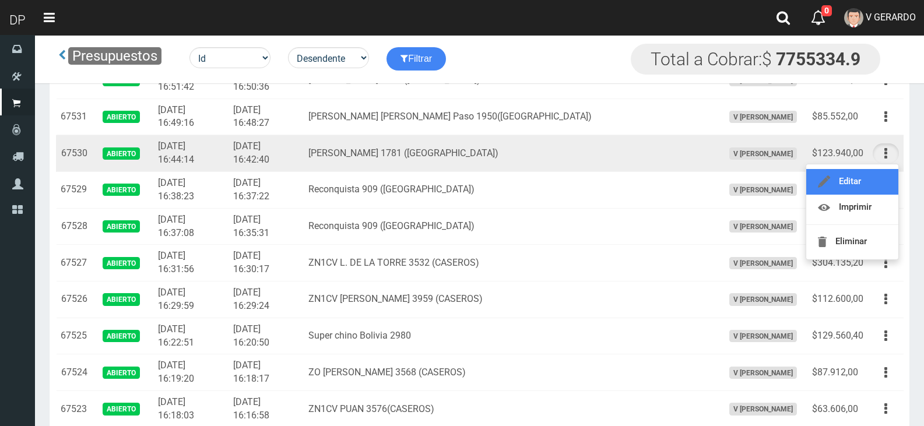
click at [852, 182] on link "Editar" at bounding box center [852, 182] width 92 height 26
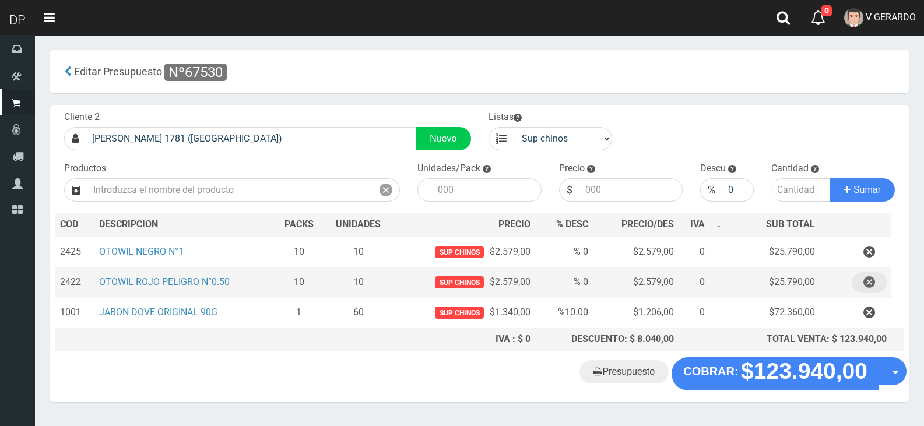
click at [866, 280] on icon "button" at bounding box center [869, 282] width 12 height 20
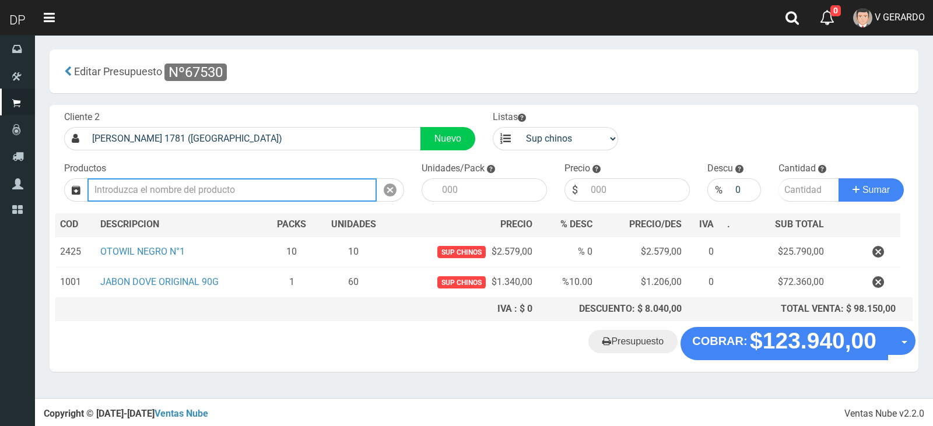
click at [212, 194] on input "text" at bounding box center [231, 189] width 289 height 23
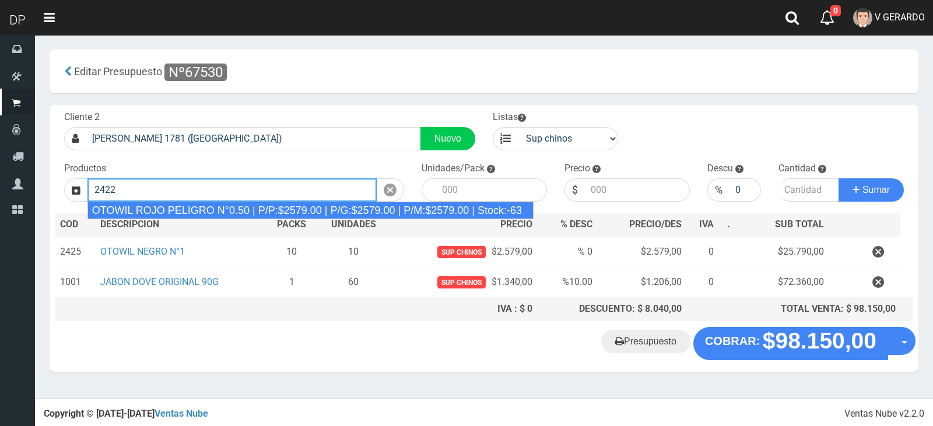
click at [214, 211] on div "OTOWIL ROJO PELIGRO N°0.50 | P/P:$2579.00 | P/G:$2579.00 | P/M:$2579.00 | Stock…" at bounding box center [310, 210] width 446 height 17
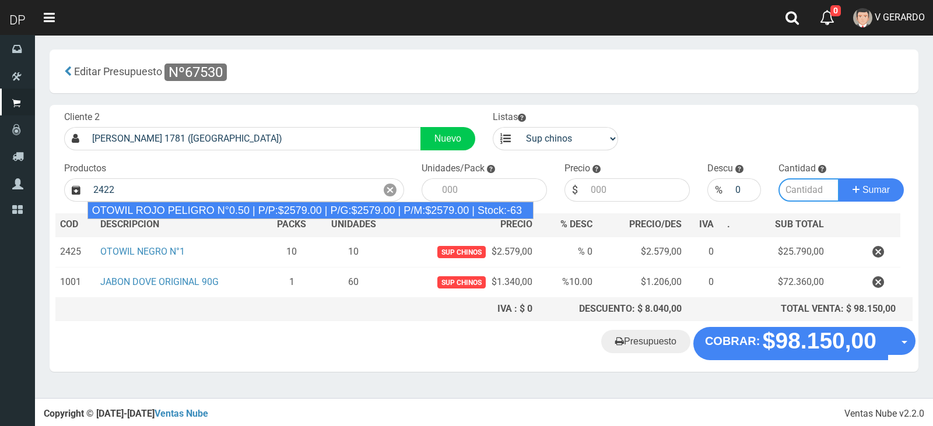
type input "OTOWIL ROJO PELIGRO N°0.50 | P/P:$2579.00 | P/G:$2579.00 | P/M:$2579.00 | Stock…"
type input "1"
type input "2579.00"
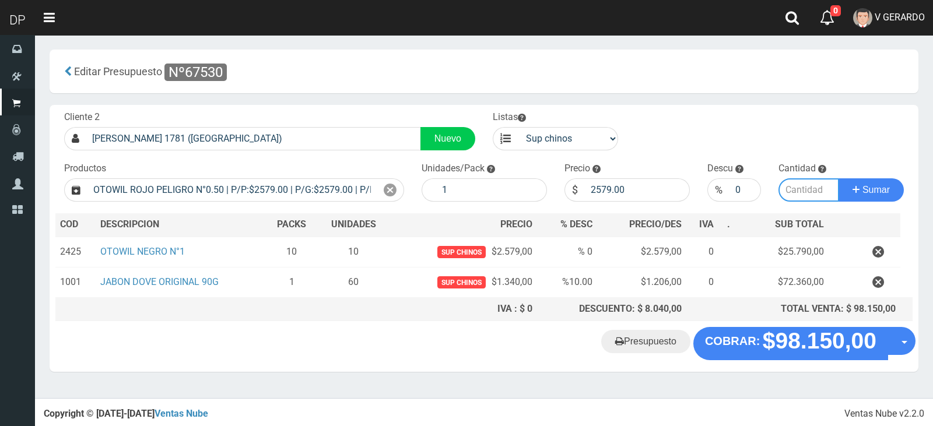
click at [808, 191] on input "number" at bounding box center [808, 189] width 61 height 23
click at [807, 191] on input "number" at bounding box center [808, 189] width 61 height 23
type input "4"
click at [838, 178] on button "Sumar" at bounding box center [870, 189] width 65 height 23
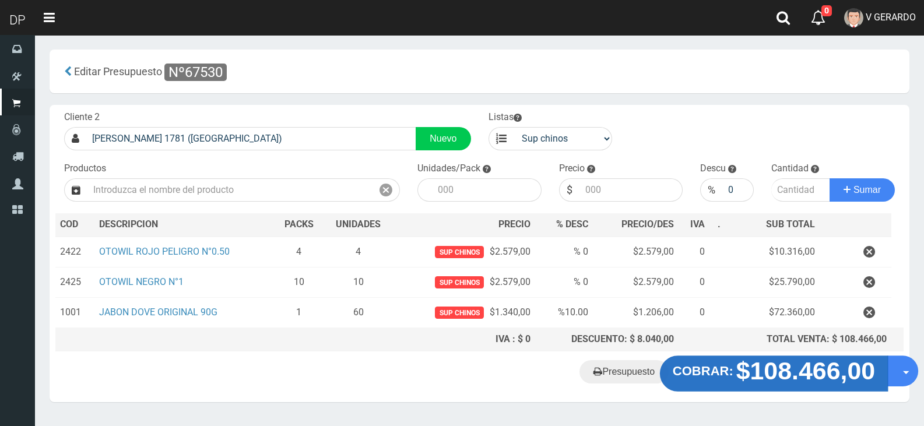
click at [733, 370] on strong "COBRAR:" at bounding box center [703, 371] width 61 height 14
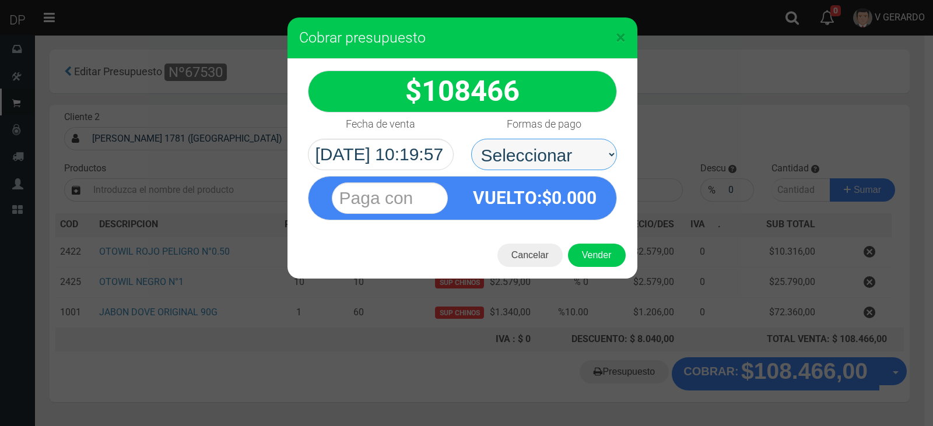
click at [546, 154] on select "Seleccionar Efectivo Tarjeta de Crédito Depósito Débito" at bounding box center [544, 154] width 146 height 31
select select "Efectivo"
click at [471, 139] on select "Seleccionar Efectivo Tarjeta de Crédito Depósito Débito" at bounding box center [544, 154] width 146 height 31
click at [624, 261] on div "Cancelar Vender" at bounding box center [462, 255] width 350 height 47
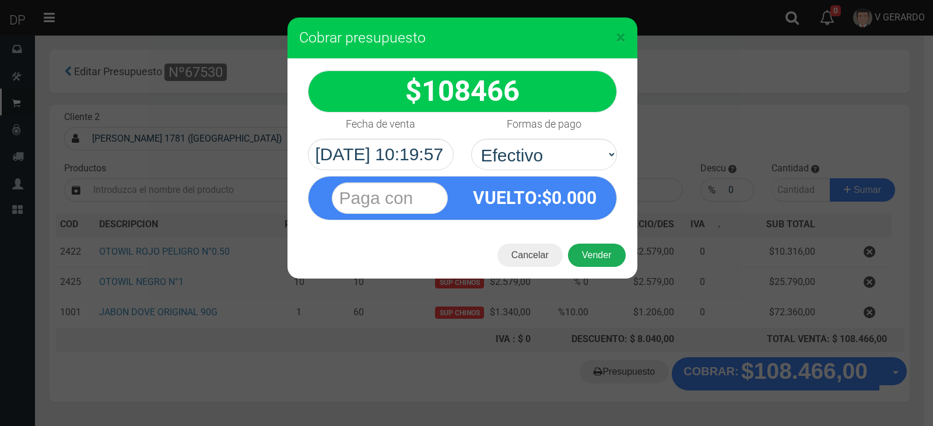
click at [611, 255] on button "Vender" at bounding box center [597, 255] width 58 height 23
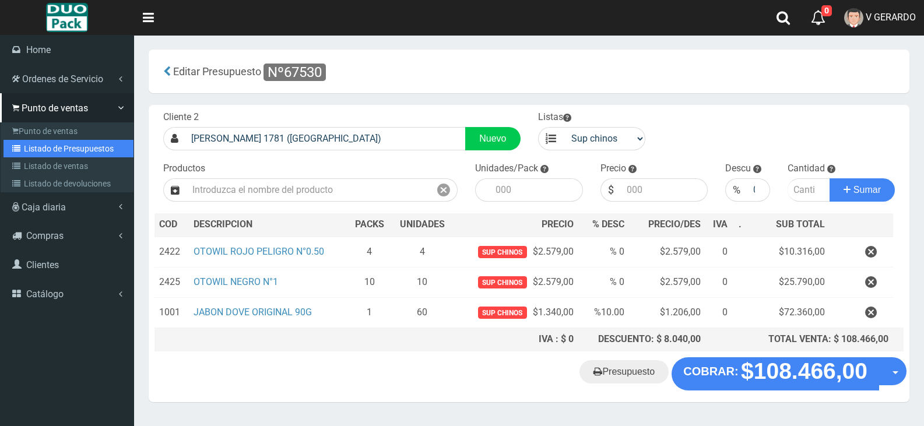
click at [45, 145] on link "Listado de Presupuestos" at bounding box center [68, 148] width 130 height 17
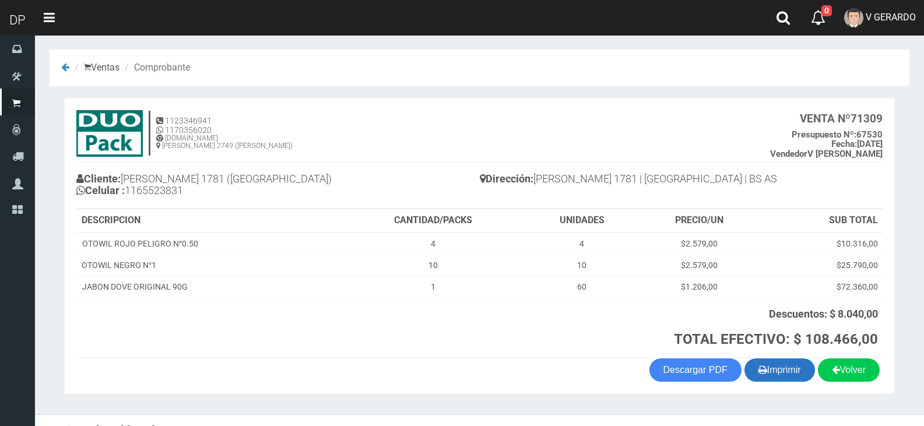
click at [779, 371] on button "Imprimir" at bounding box center [779, 370] width 71 height 23
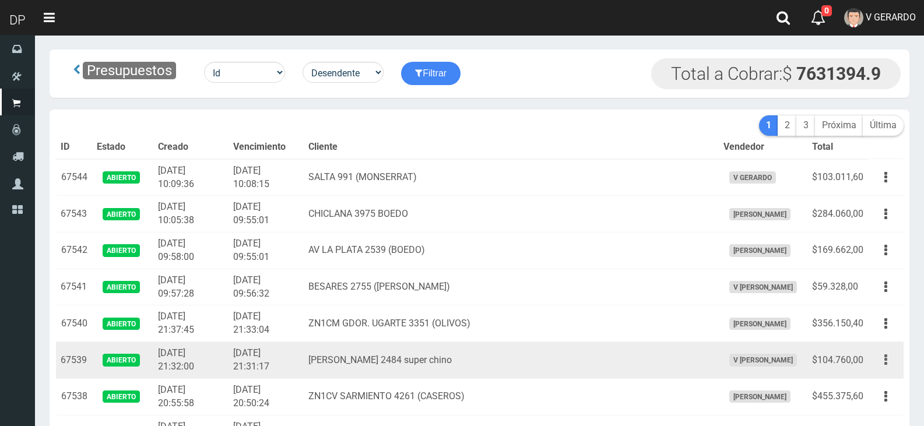
click at [888, 357] on button "button" at bounding box center [886, 360] width 26 height 20
click at [875, 383] on link "Editar" at bounding box center [852, 388] width 92 height 26
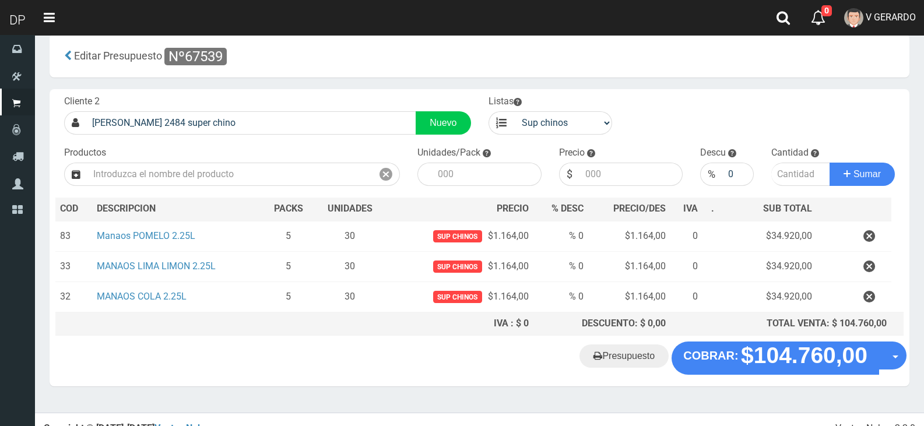
scroll to position [30, 0]
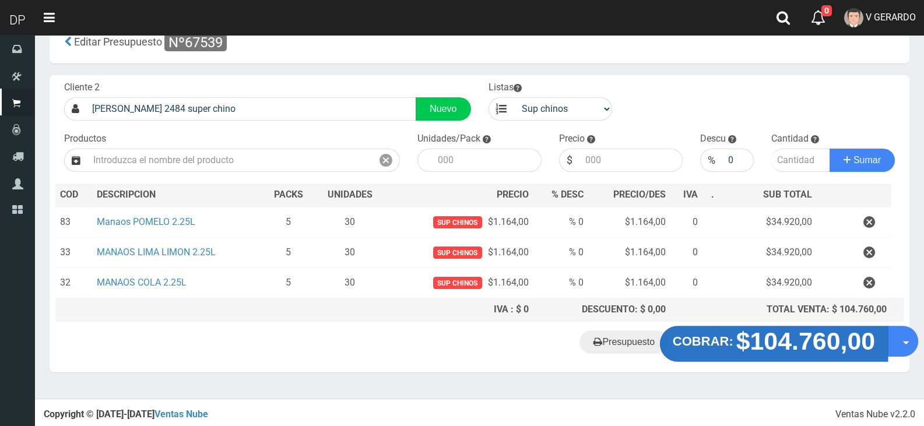
click at [761, 340] on strong "$104.760,00" at bounding box center [805, 341] width 139 height 27
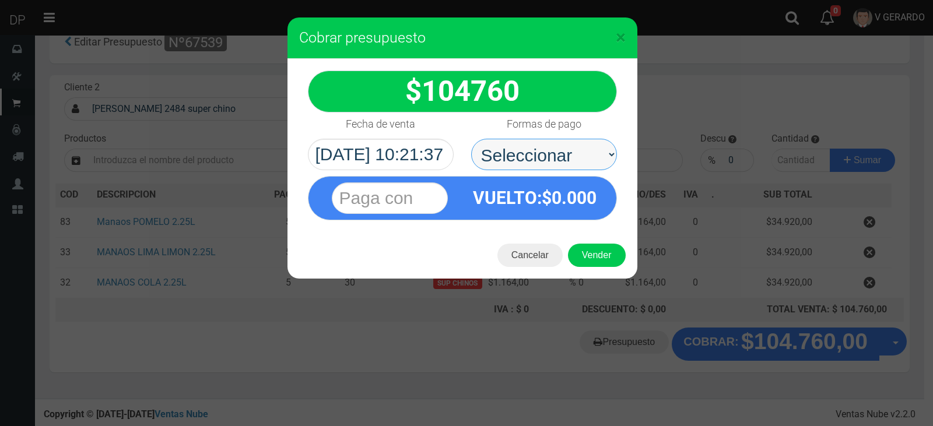
click at [556, 168] on select "Seleccionar Efectivo Tarjeta de Crédito Depósito Débito" at bounding box center [544, 154] width 146 height 31
select select "Efectivo"
click at [471, 139] on select "Seleccionar Efectivo Tarjeta de Crédito Depósito Débito" at bounding box center [544, 154] width 146 height 31
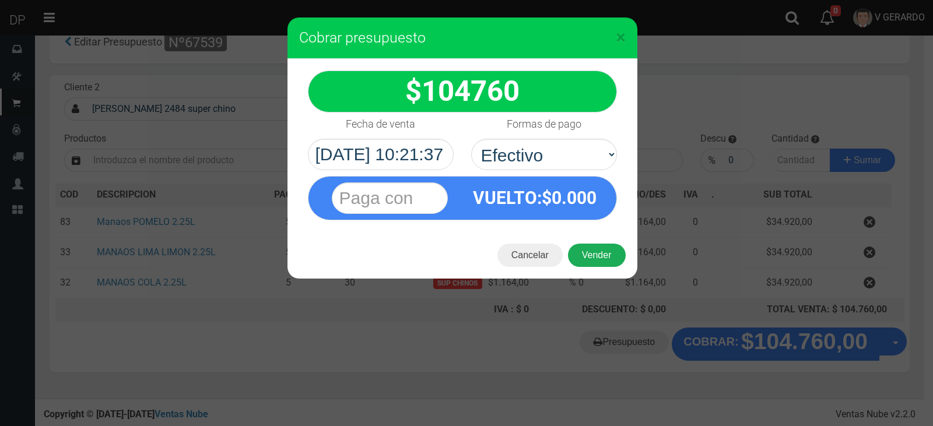
click at [595, 264] on button "Vender" at bounding box center [597, 255] width 58 height 23
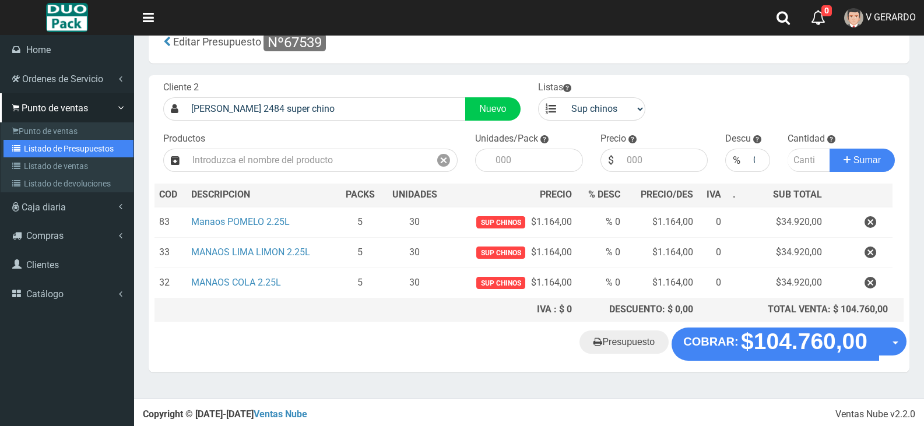
click at [106, 140] on link "Listado de Presupuestos" at bounding box center [68, 148] width 130 height 17
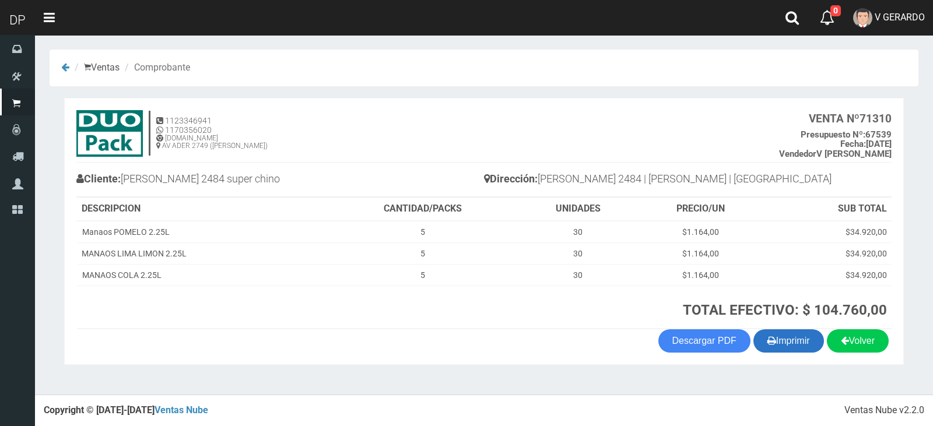
click at [774, 336] on button "Imprimir" at bounding box center [788, 340] width 71 height 23
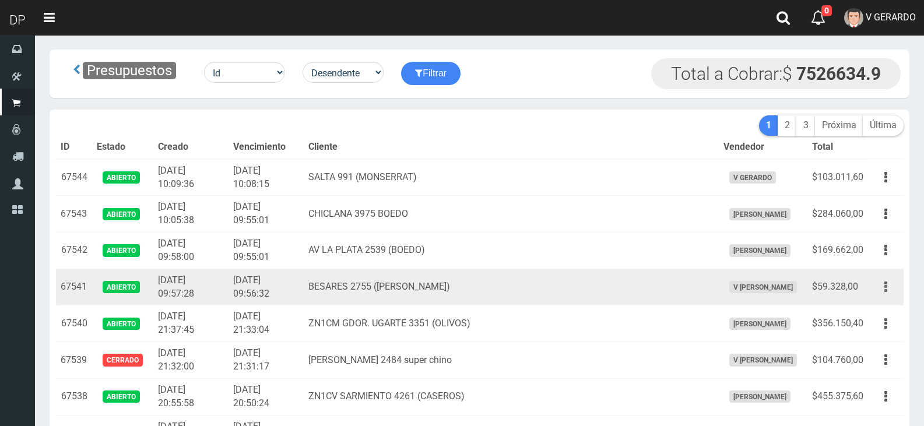
click at [891, 289] on button "button" at bounding box center [886, 287] width 26 height 20
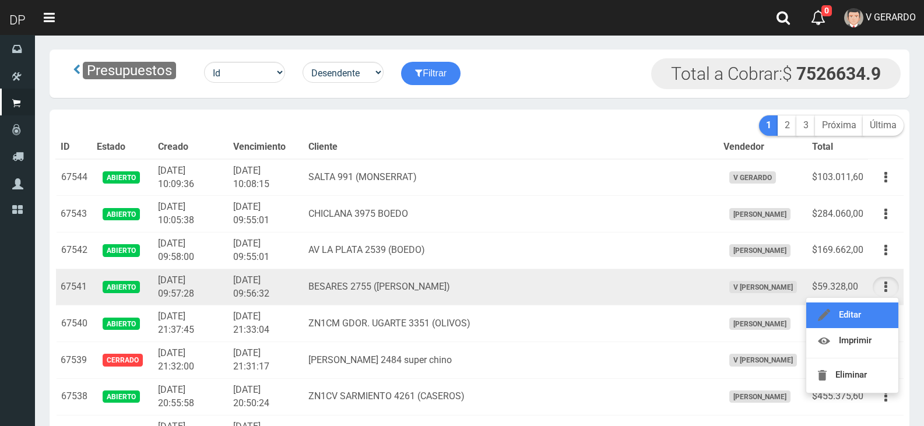
click at [869, 315] on link "Editar" at bounding box center [852, 316] width 92 height 26
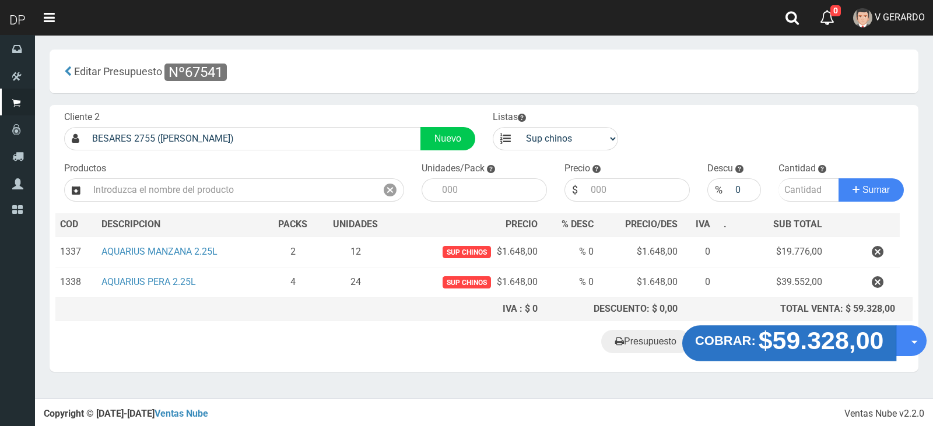
click at [778, 342] on strong "$59.328,00" at bounding box center [820, 340] width 125 height 27
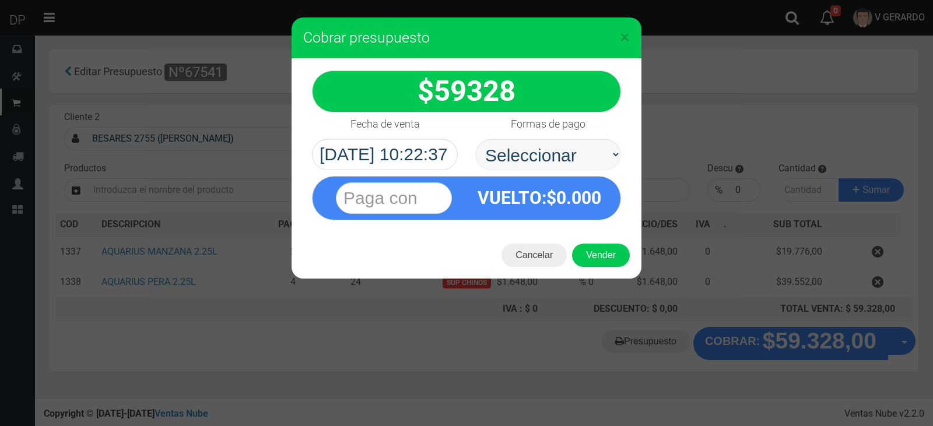
select select "Efectivo"
click at [475, 139] on select "Seleccionar Efectivo Tarjeta de Crédito Depósito Débito" at bounding box center [548, 154] width 146 height 31
click at [605, 258] on button "Vender" at bounding box center [601, 255] width 58 height 23
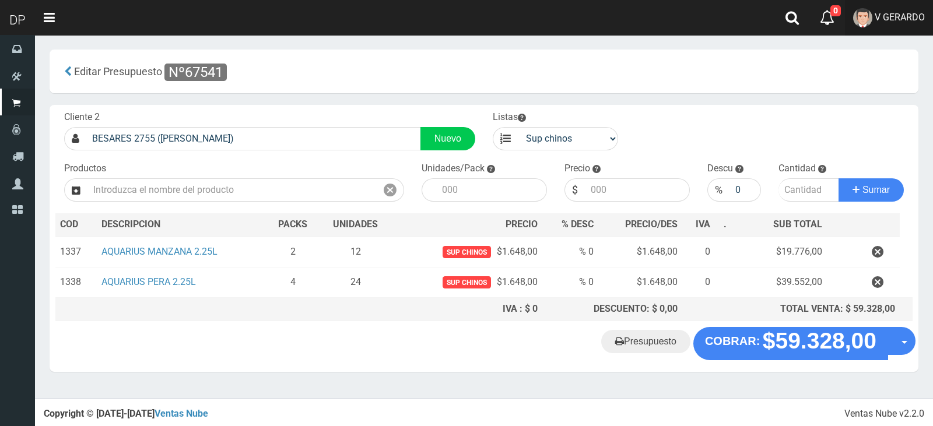
click at [884, 16] on span "V GERARDO" at bounding box center [899, 17] width 50 height 11
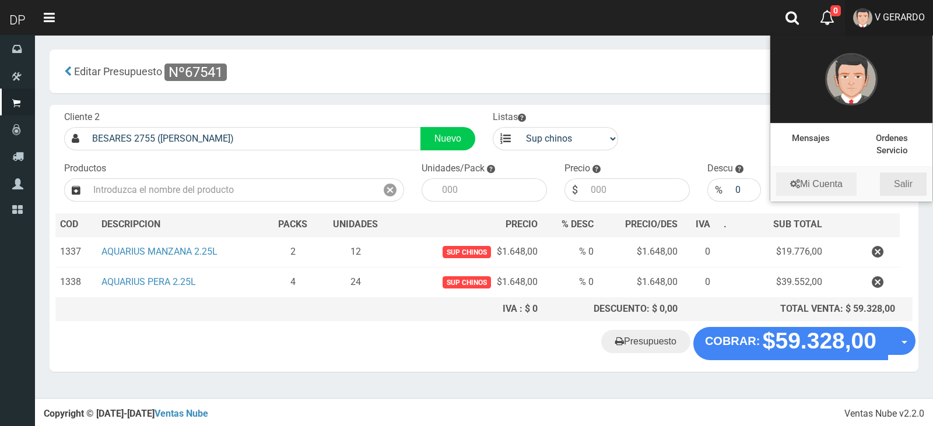
click at [913, 180] on link "Salir" at bounding box center [903, 184] width 47 height 23
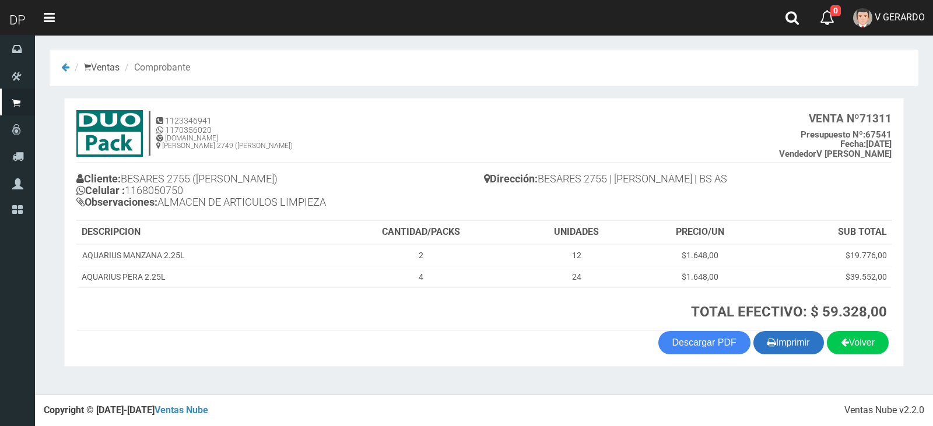
click at [768, 332] on button "Imprimir" at bounding box center [788, 342] width 71 height 23
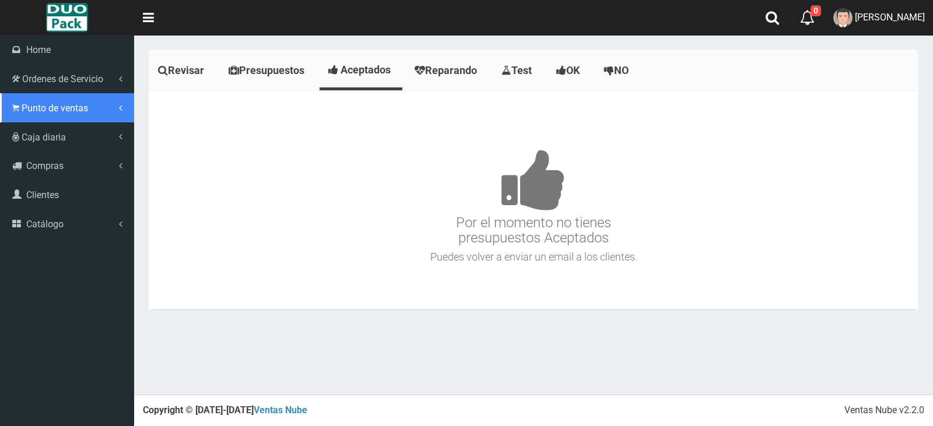
click at [63, 108] on span "Punto de ventas" at bounding box center [55, 108] width 66 height 11
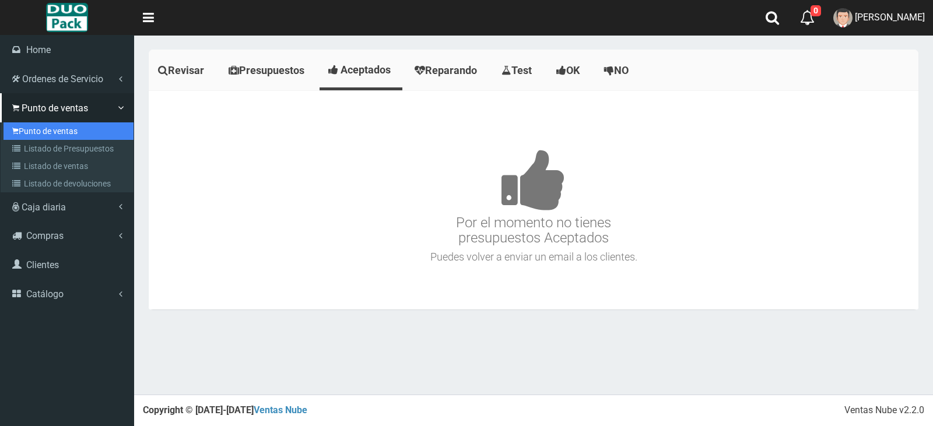
click at [96, 132] on link "Punto de ventas" at bounding box center [68, 130] width 130 height 17
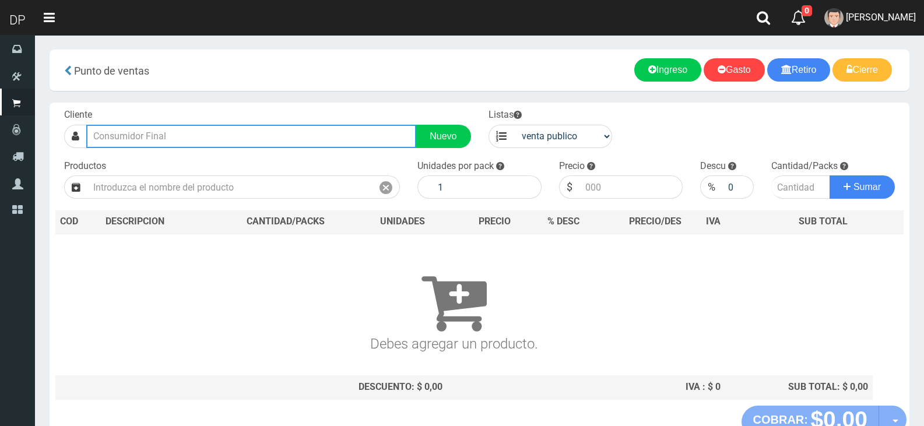
click at [209, 136] on input "text" at bounding box center [251, 136] width 330 height 23
type input "c"
type input "A"
click at [255, 134] on input "CATAMARCA 11" at bounding box center [251, 136] width 330 height 23
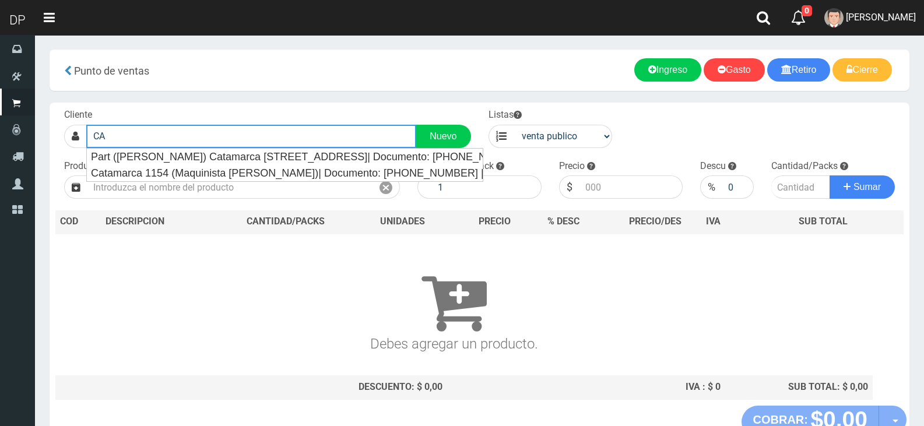
type input "C"
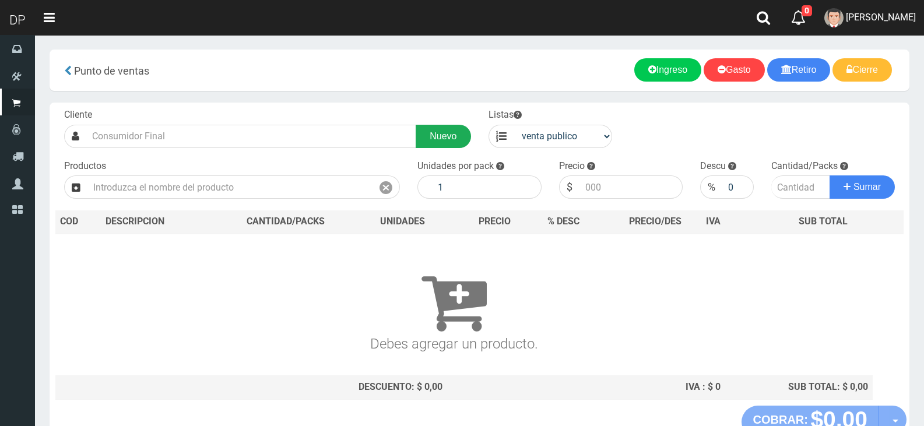
click at [452, 140] on link "Nuevo" at bounding box center [443, 136] width 55 height 23
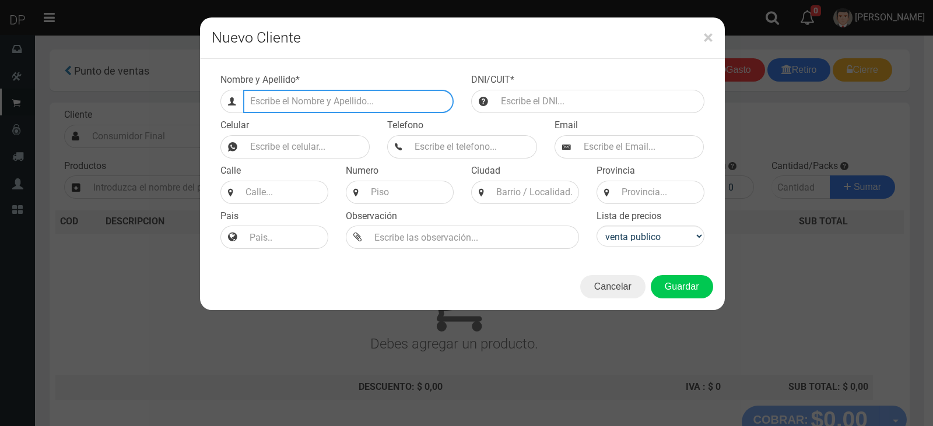
click at [321, 106] on input "Efectivo a retirar" at bounding box center [348, 101] width 210 height 23
type input "CATAMARCA 1130"
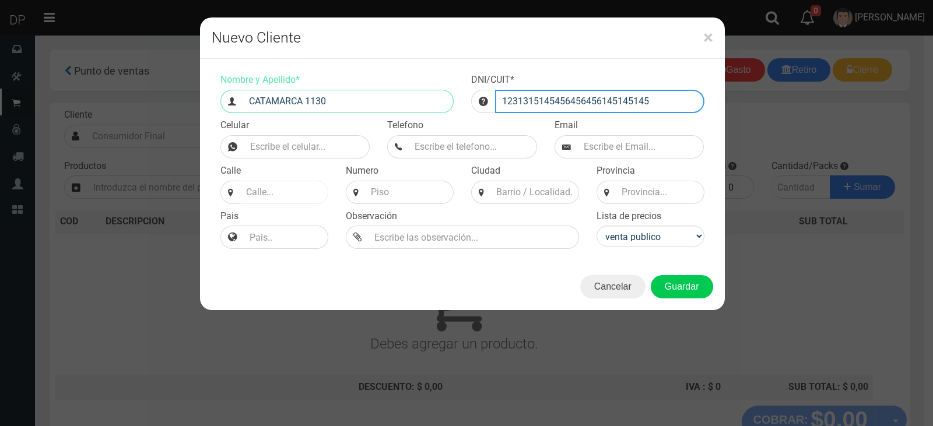
type input "1231315145456456456145145145"
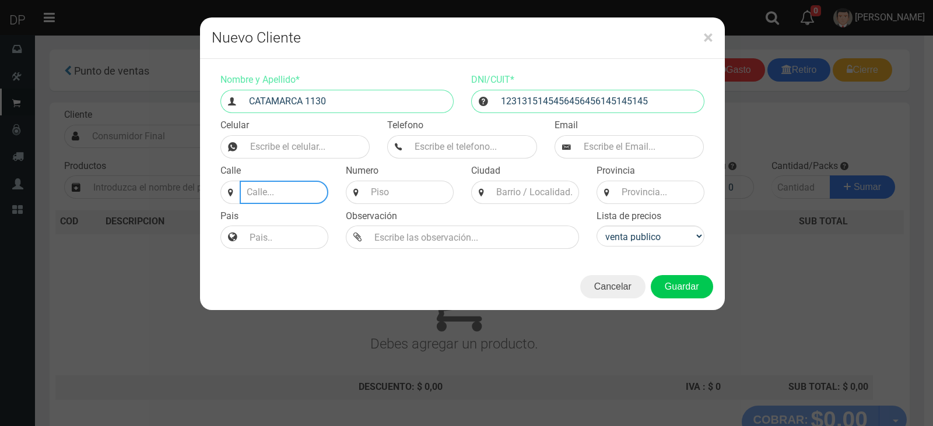
click at [287, 194] on input at bounding box center [284, 192] width 89 height 23
type input "CATAMARCA"
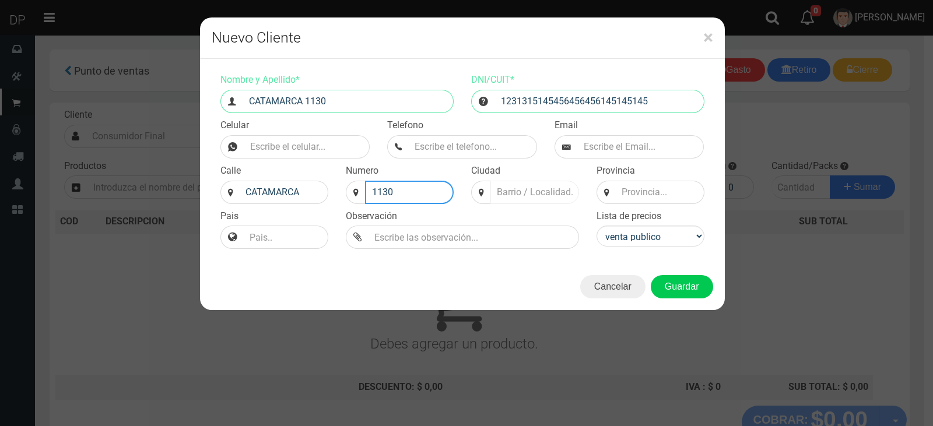
type input "1130"
click at [556, 201] on input at bounding box center [534, 192] width 89 height 23
type input "CABA"
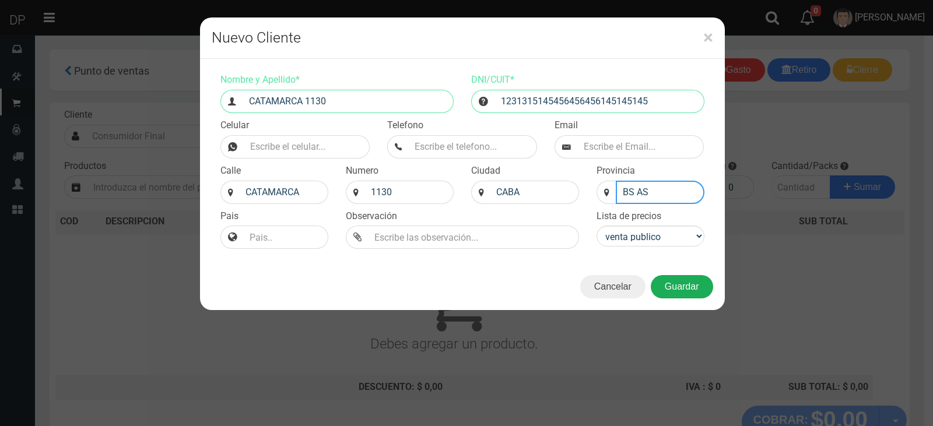
type input "BS AS"
click at [682, 287] on button "Guardar" at bounding box center [682, 286] width 62 height 23
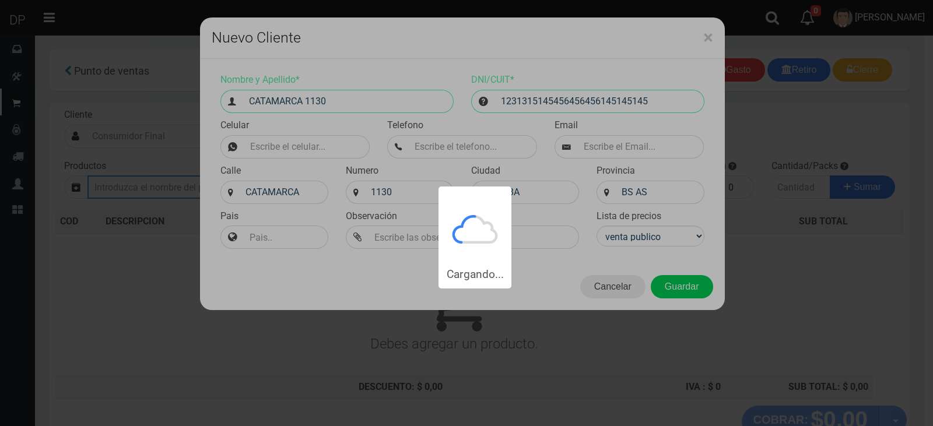
type input "CATAMARCA 1130 | Documento: 1231315145456456456145145145"
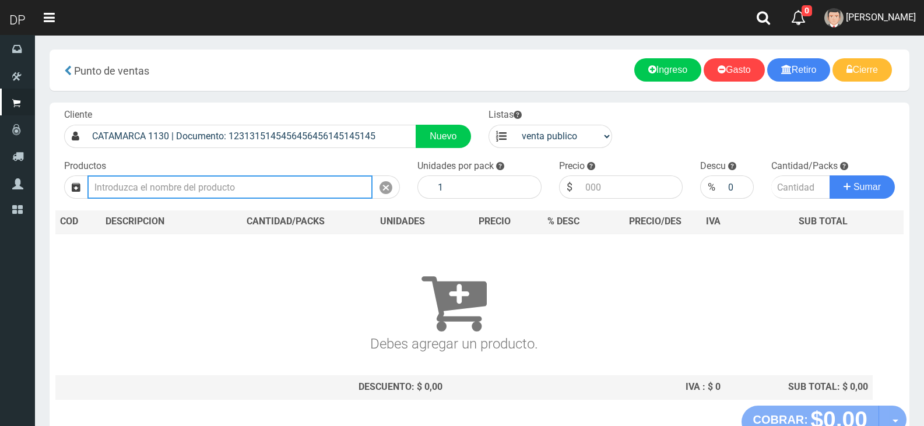
click at [259, 180] on input "text" at bounding box center [229, 186] width 285 height 23
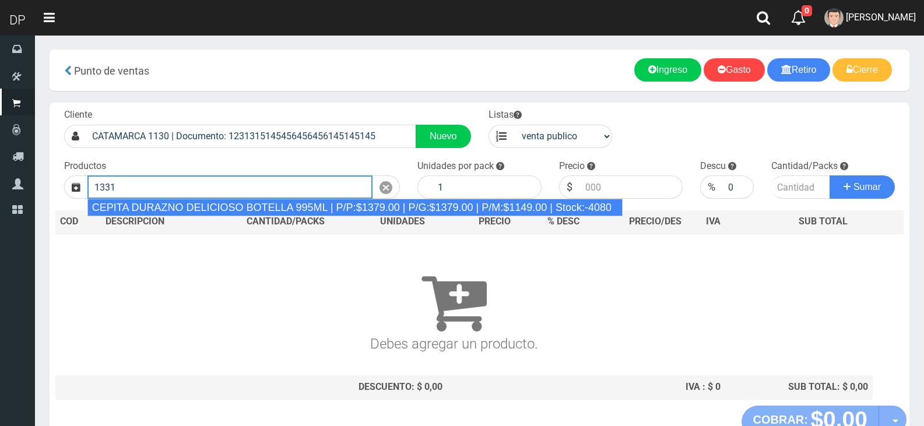
click at [357, 206] on div "CEPITA DURAZNO DELICIOSO BOTELLA 995ML | P/P:$1379.00 | P/G:$1379.00 | P/M:$114…" at bounding box center [354, 207] width 535 height 17
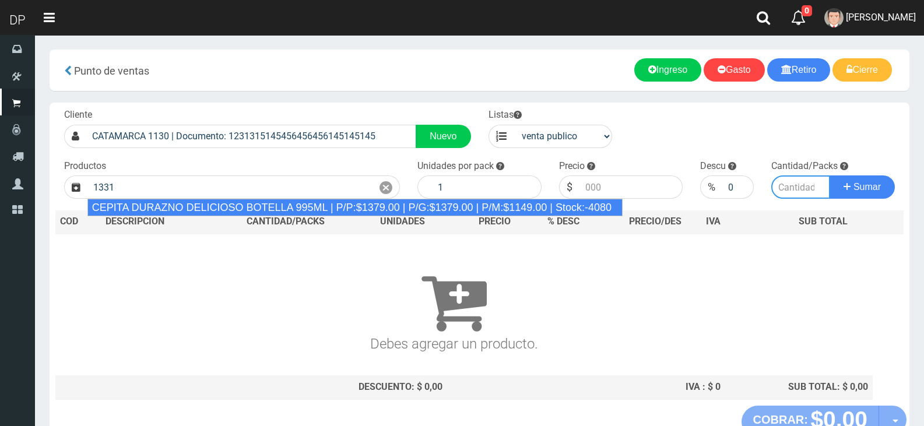
type input "CEPITA DURAZNO DELICIOSO BOTELLA 995ML | P/P:$1379.00 | P/G:$1379.00 | P/M:$114…"
type input "6"
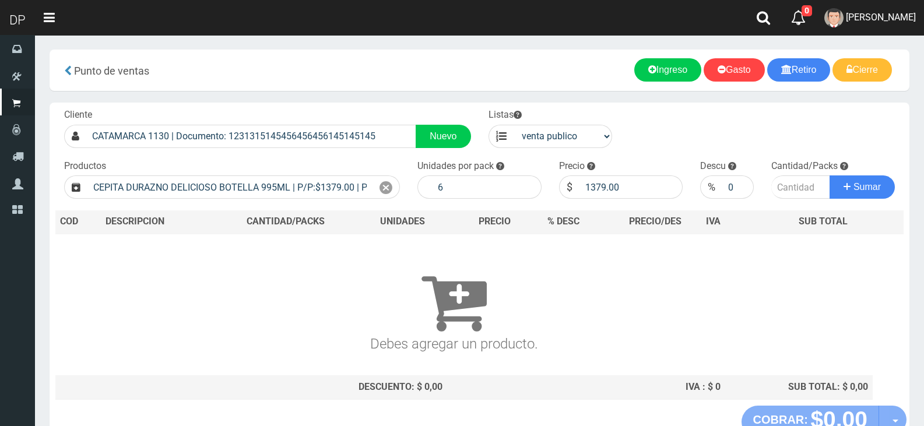
click at [643, 174] on div "Precio $ 1379.00" at bounding box center [621, 180] width 142 height 40
click at [643, 178] on input "1379.00" at bounding box center [631, 186] width 104 height 23
click at [641, 182] on input "1379.00" at bounding box center [631, 186] width 104 height 23
type input "1320"
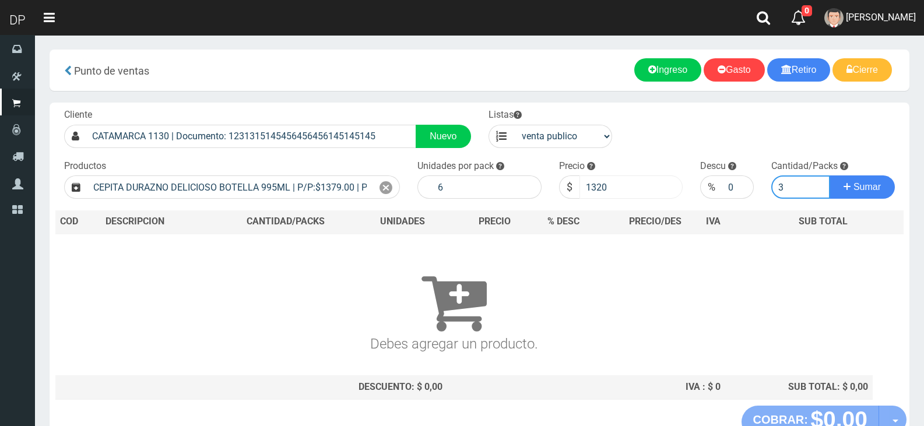
type input "3"
click at [830, 175] on button "Sumar" at bounding box center [862, 186] width 65 height 23
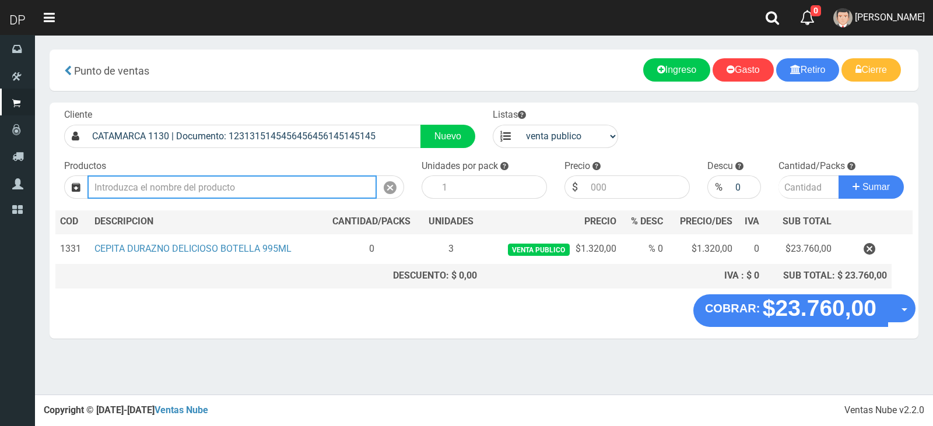
click at [207, 188] on input "text" at bounding box center [231, 186] width 289 height 23
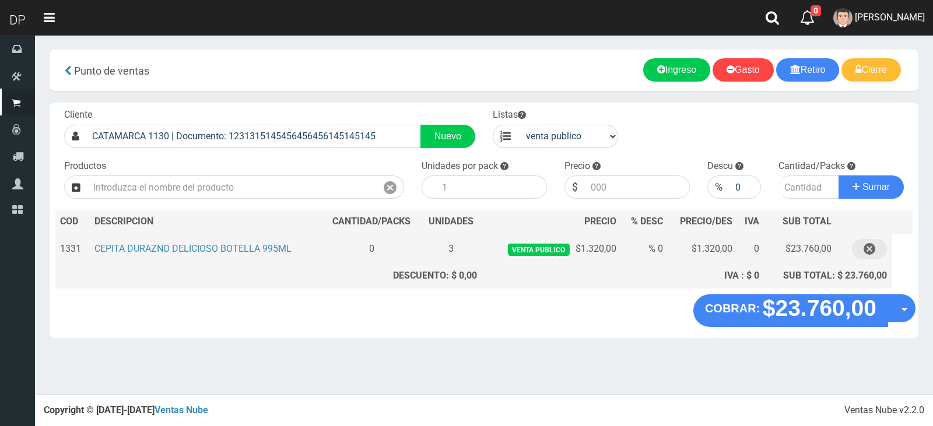
click at [877, 254] on button "button" at bounding box center [869, 249] width 35 height 20
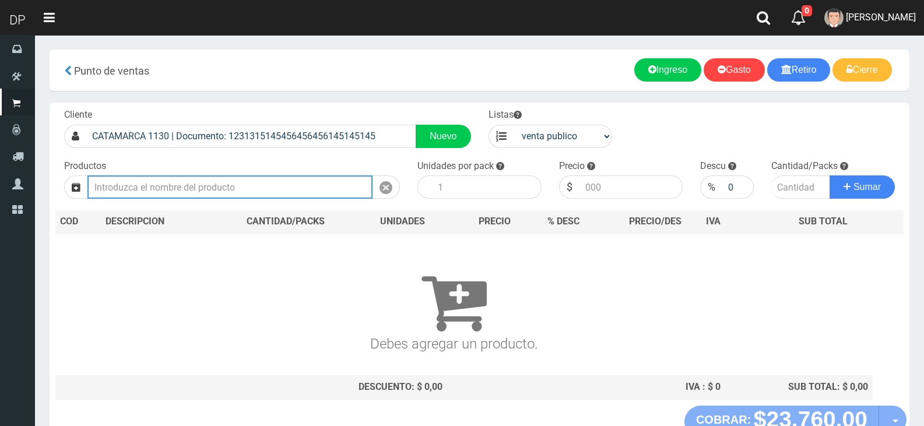
click at [280, 186] on input "text" at bounding box center [229, 186] width 285 height 23
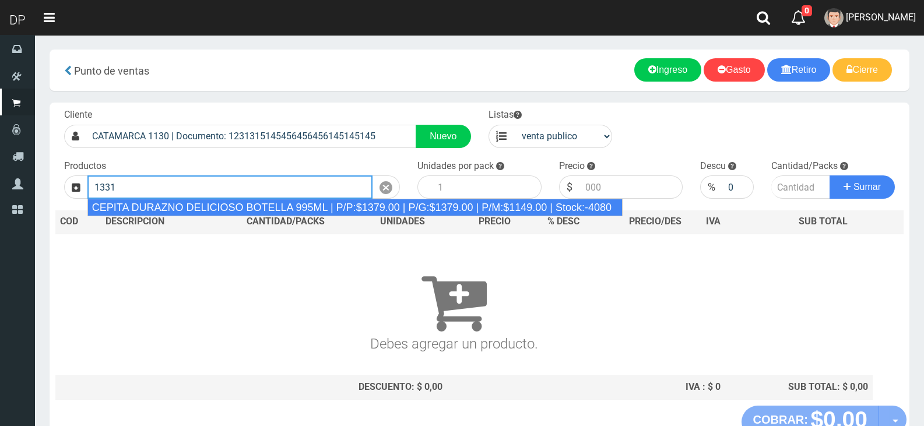
click at [290, 202] on div "CEPITA DURAZNO DELICIOSO BOTELLA 995ML | P/P:$1379.00 | P/G:$1379.00 | P/M:$114…" at bounding box center [354, 207] width 535 height 17
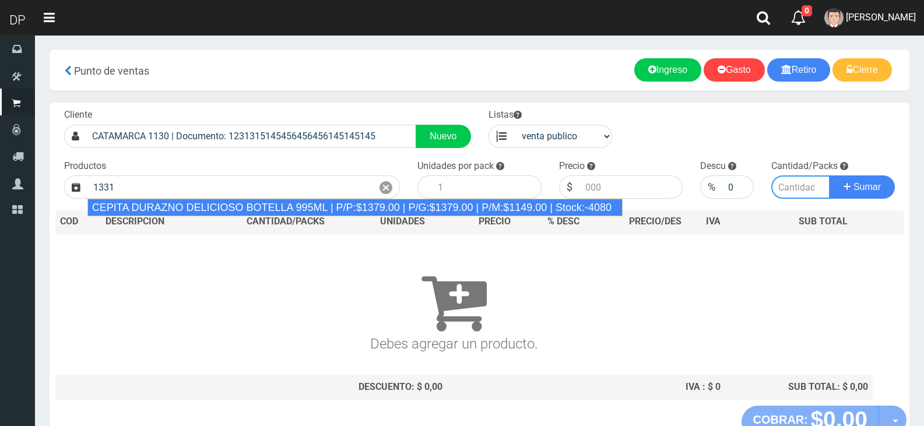
type input "CEPITA DURAZNO DELICIOSO BOTELLA 995ML | P/P:$1379.00 | P/G:$1379.00 | P/M:$114…"
type input "6"
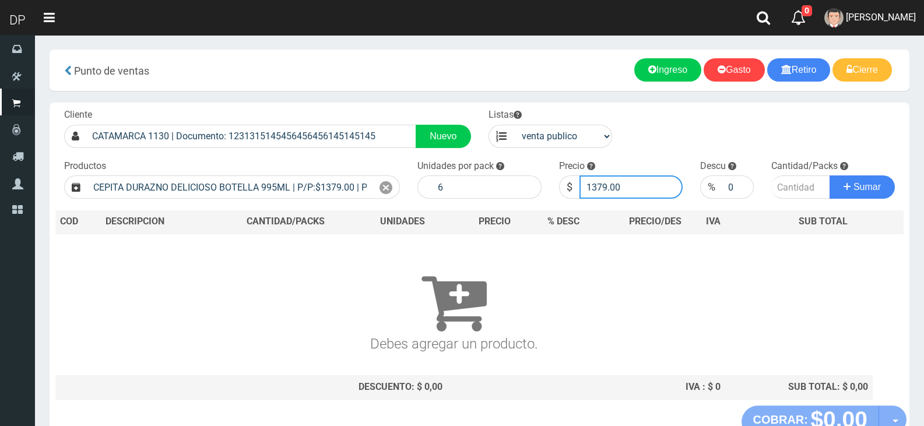
click at [617, 191] on input "1379.00" at bounding box center [631, 186] width 104 height 23
type input "1320"
type input "1320.00"
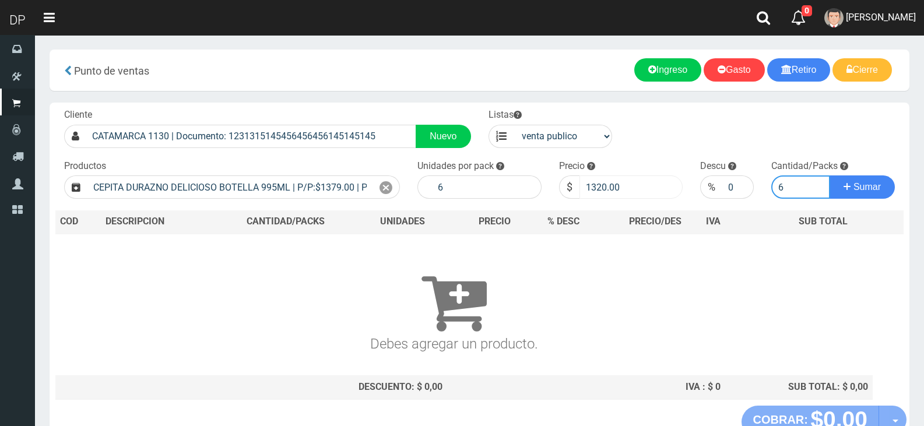
type input "6"
click at [830, 175] on button "Sumar" at bounding box center [862, 186] width 65 height 23
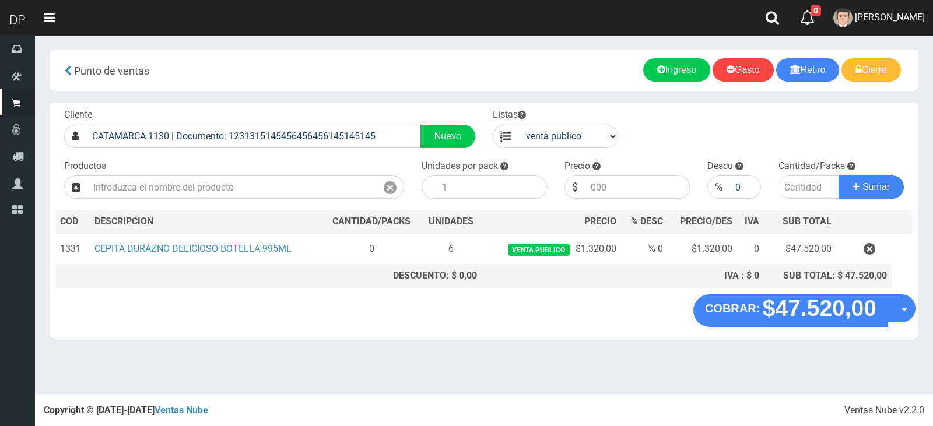
click at [325, 173] on div "Productos" at bounding box center [233, 180] width 357 height 40
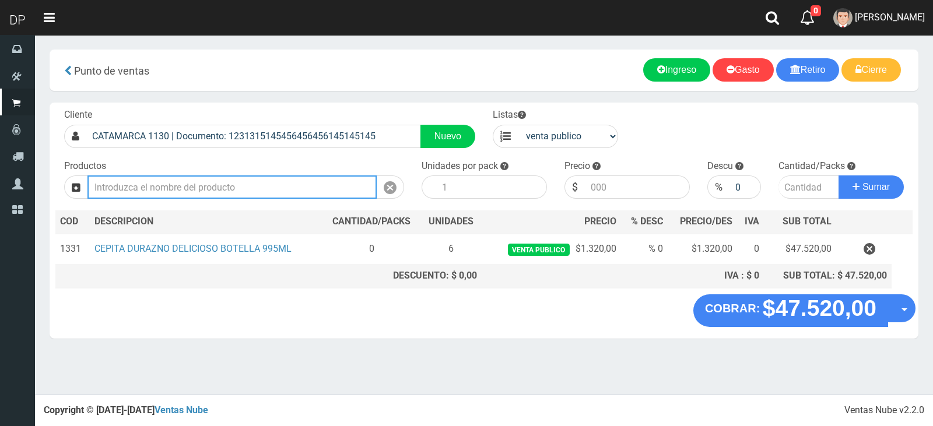
click at [319, 182] on input "text" at bounding box center [231, 186] width 289 height 23
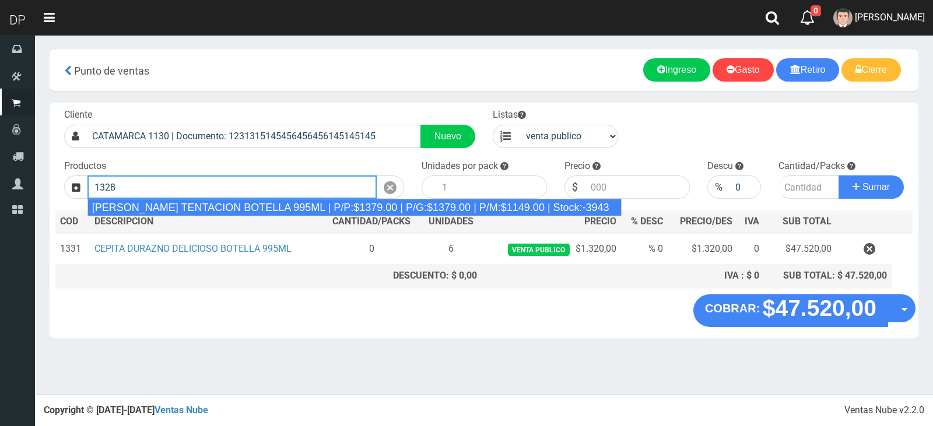
click at [275, 207] on div "CEPITA NARANJA TENTACION BOTELLA 995ML | P/P:$1379.00 | P/G:$1379.00 | P/M:$114…" at bounding box center [354, 207] width 534 height 17
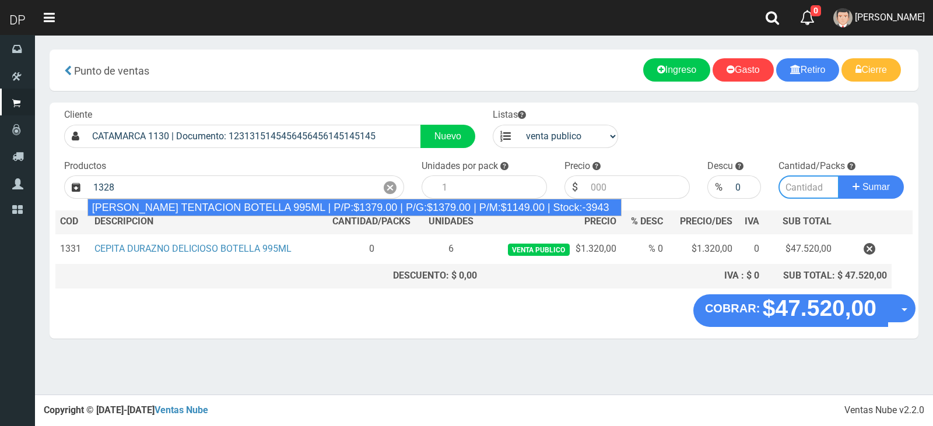
type input "CEPITA NARANJA TENTACION BOTELLA 995ML | P/P:$1379.00 | P/G:$1379.00 | P/M:$114…"
type input "6"
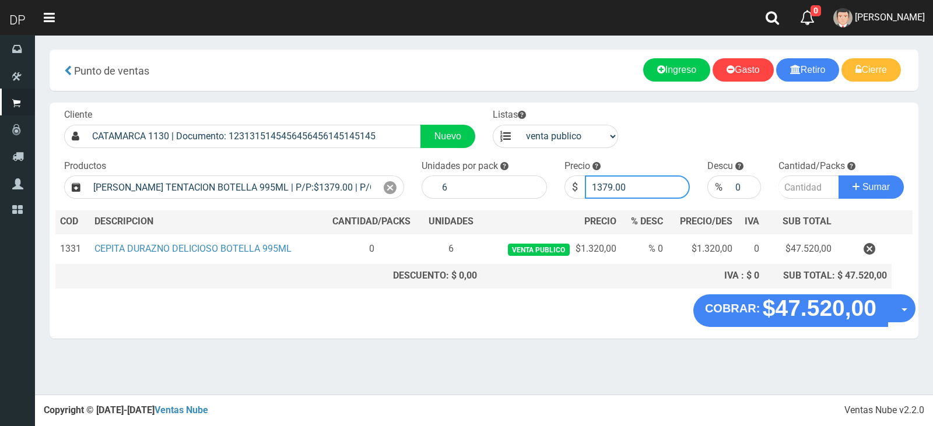
click at [625, 178] on input "1379.00" at bounding box center [637, 186] width 105 height 23
type input "1320"
click at [808, 178] on input "number" at bounding box center [808, 186] width 61 height 23
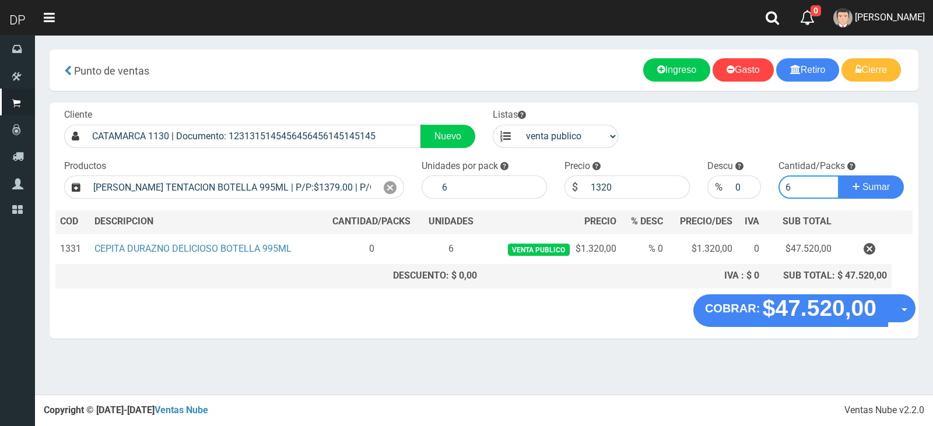
type input "6"
click at [838, 175] on button "Sumar" at bounding box center [870, 186] width 65 height 23
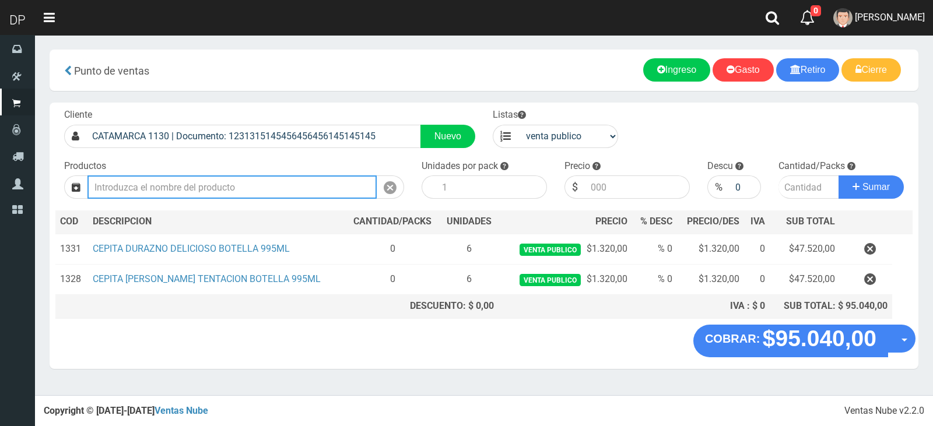
click at [342, 188] on input "text" at bounding box center [231, 186] width 289 height 23
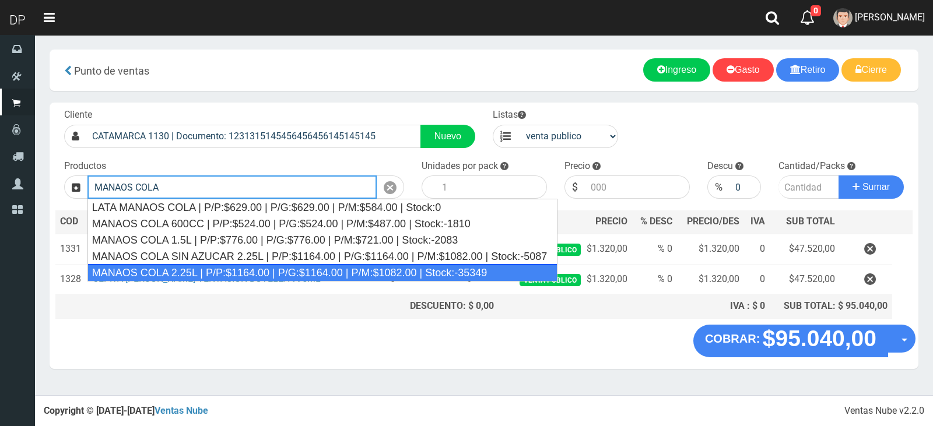
click at [238, 269] on div "MANAOS COLA 2.25L | P/P:$1164.00 | P/G:$1164.00 | P/M:$1082.00 | Stock:-35349" at bounding box center [322, 272] width 470 height 17
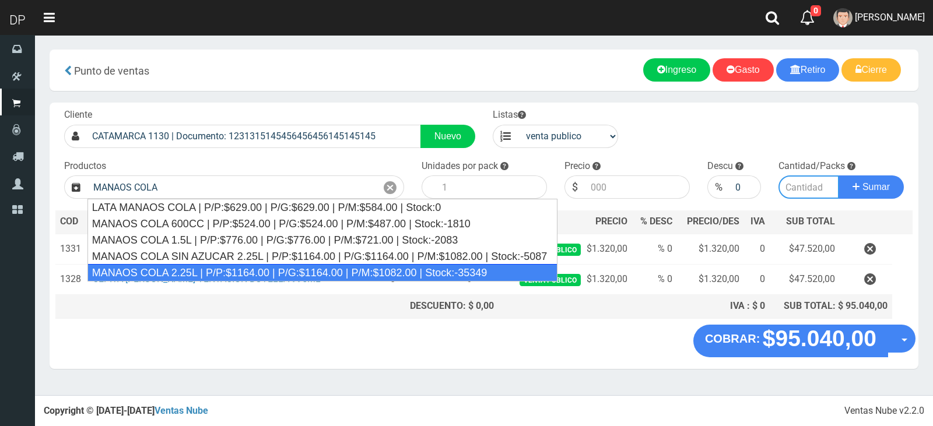
type input "MANAOS COLA 2.25L | P/P:$1164.00 | P/G:$1164.00 | P/M:$1082.00 | Stock:-35349"
type input "6"
type input "1164.00"
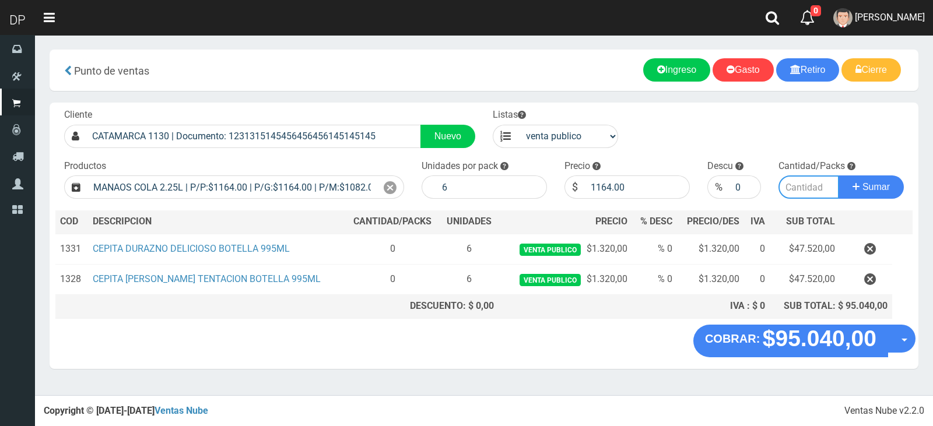
click at [803, 189] on input "number" at bounding box center [808, 186] width 61 height 23
type input "20"
click at [838, 175] on button "Sumar" at bounding box center [870, 186] width 65 height 23
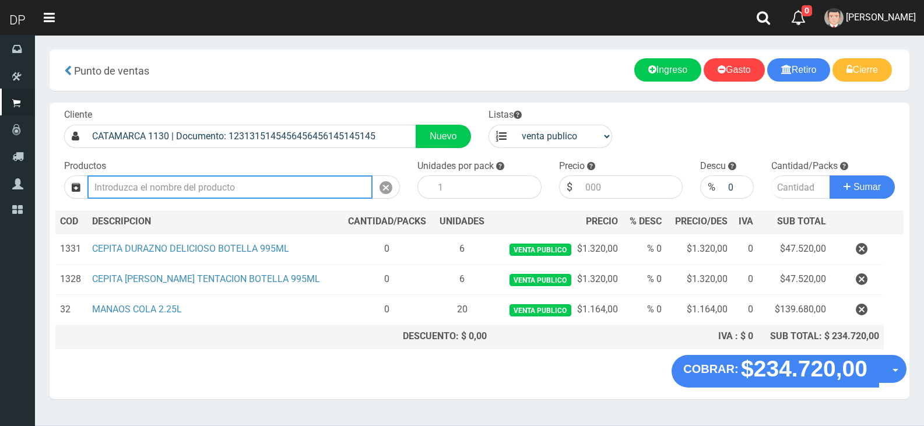
click at [215, 187] on input "text" at bounding box center [229, 186] width 285 height 23
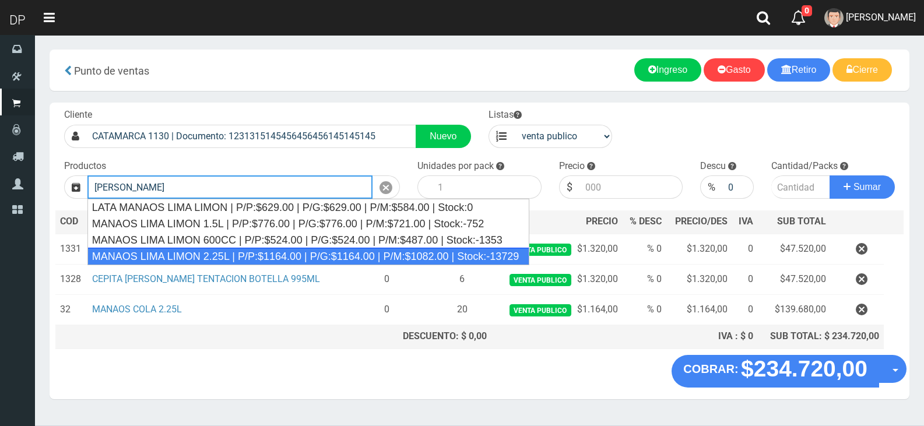
click at [216, 252] on div "MANAOS LIMA LIMON 2.25L | P/P:$1164.00 | P/G:$1164.00 | P/M:$1082.00 | Stock:-1…" at bounding box center [308, 256] width 442 height 17
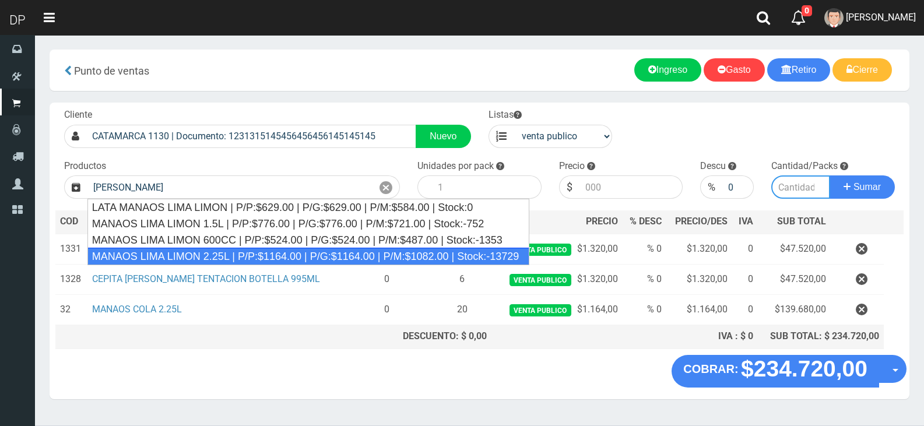
type input "MANAOS LIMA LIMON 2.25L | P/P:$1164.00 | P/G:$1164.00 | P/M:$1082.00 | Stock:-1…"
type input "6"
type input "1164.00"
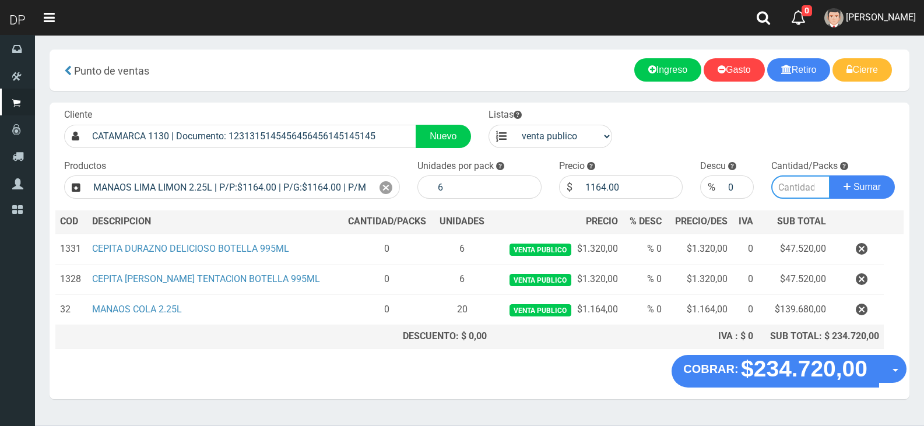
click at [799, 190] on input "number" at bounding box center [800, 186] width 59 height 23
type input "10"
click at [830, 175] on button "Sumar" at bounding box center [862, 186] width 65 height 23
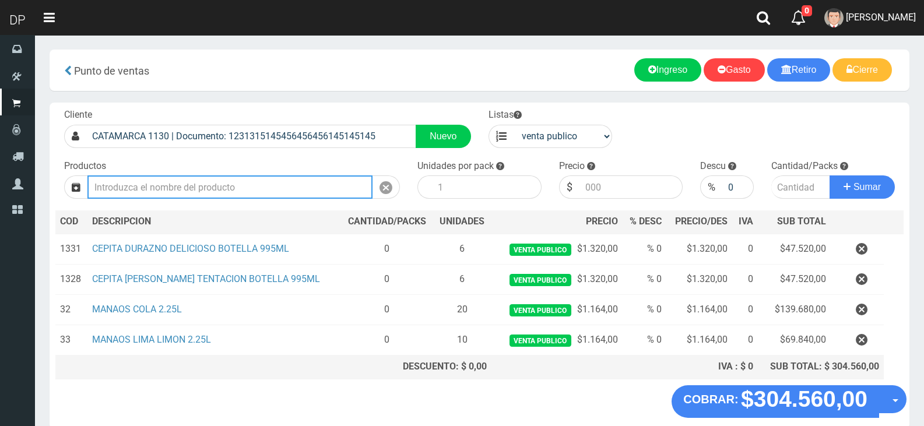
click at [209, 191] on input "text" at bounding box center [229, 186] width 285 height 23
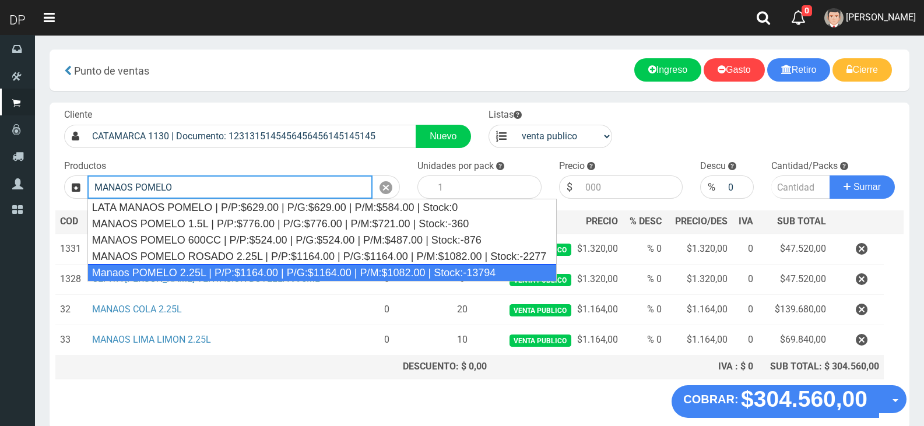
click at [198, 269] on div "Manaos POMELO 2.25L | P/P:$1164.00 | P/G:$1164.00 | P/M:$1082.00 | Stock:-13794" at bounding box center [321, 272] width 469 height 17
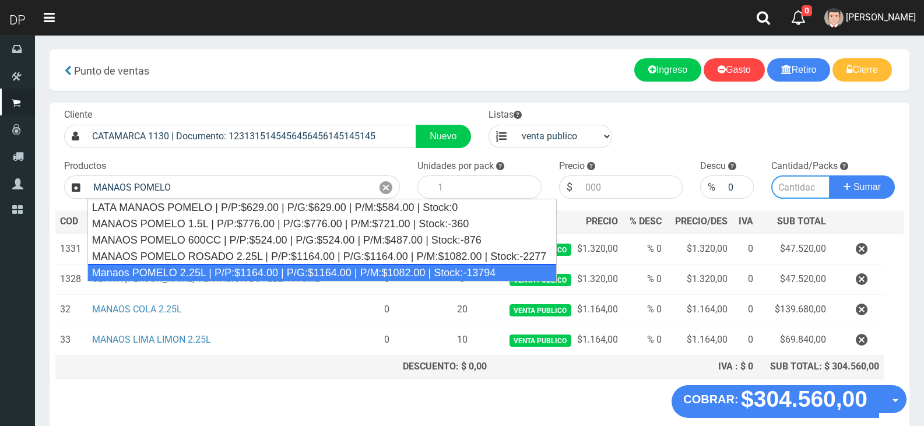
type input "Manaos POMELO 2.25L | P/P:$1164.00 | P/G:$1164.00 | P/M:$1082.00 | Stock:-13794"
type input "6"
type input "1164.00"
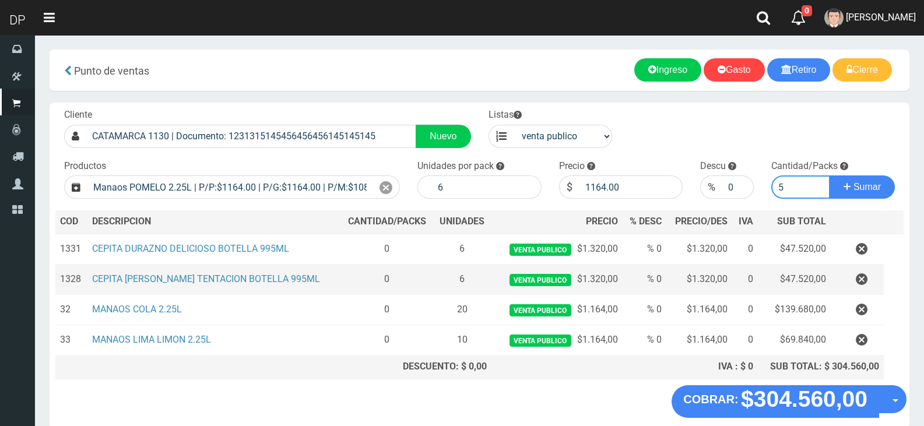
type input "5"
click at [830, 175] on button "Sumar" at bounding box center [862, 186] width 65 height 23
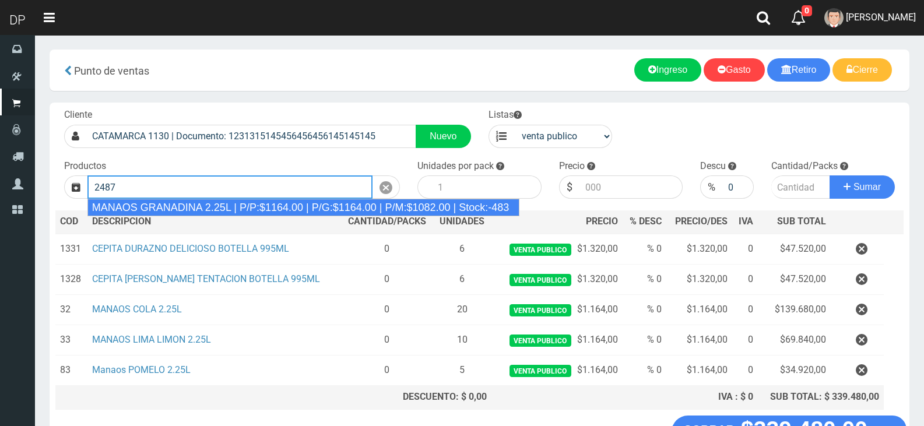
click at [217, 209] on div "MANAOS GRANADINA 2.25L | P/P:$1164.00 | P/G:$1164.00 | P/M:$1082.00 | Stock:-483" at bounding box center [303, 207] width 432 height 17
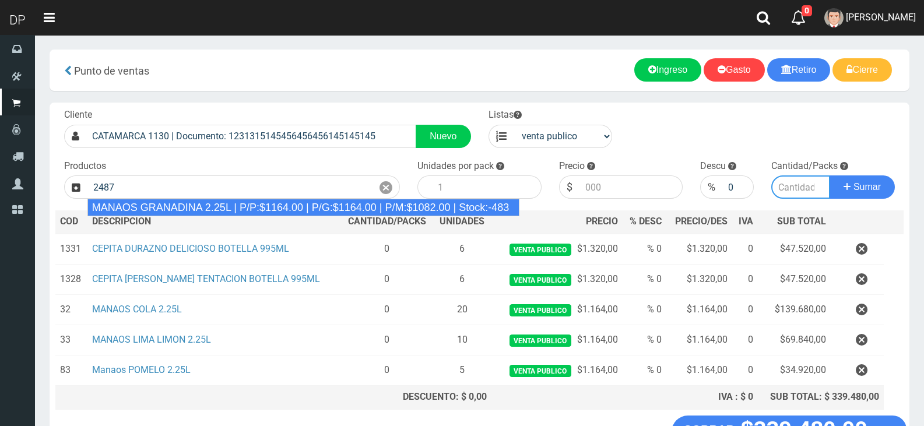
type input "MANAOS GRANADINA 2.25L | P/P:$1164.00 | P/G:$1164.00 | P/M:$1082.00 | Stock:-483"
type input "6"
type input "1164.00"
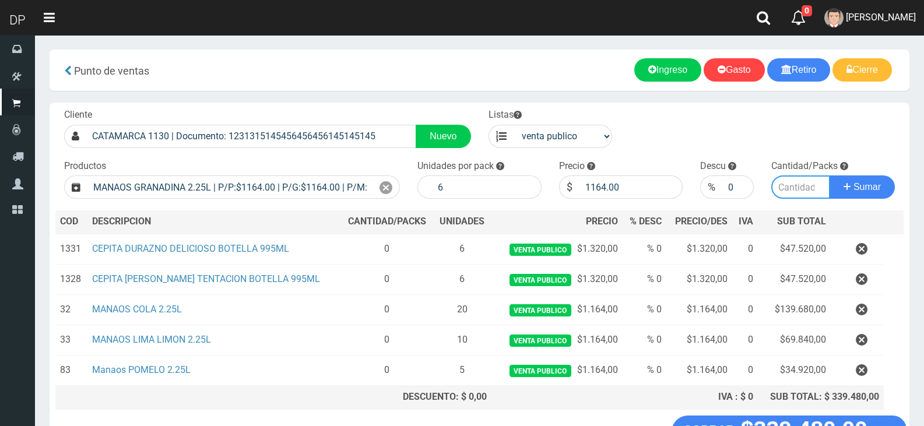
click at [796, 192] on input "number" at bounding box center [800, 186] width 59 height 23
type input "2"
click at [830, 175] on button "Sumar" at bounding box center [862, 186] width 65 height 23
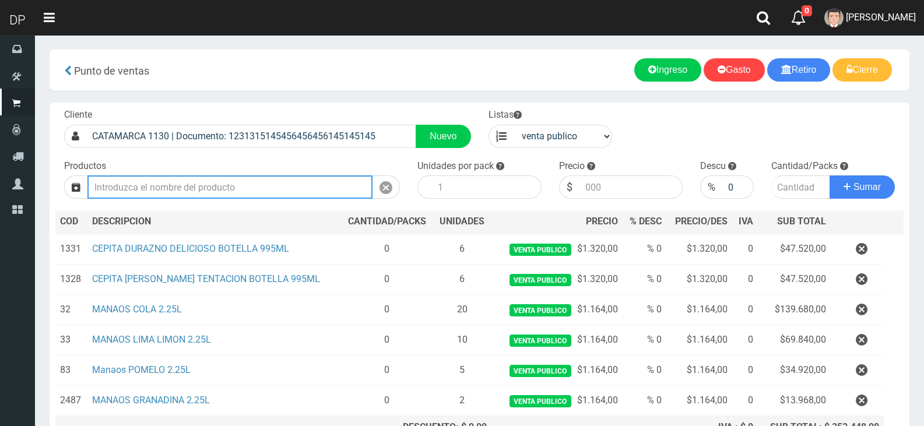
click at [359, 190] on input "text" at bounding box center [229, 186] width 285 height 23
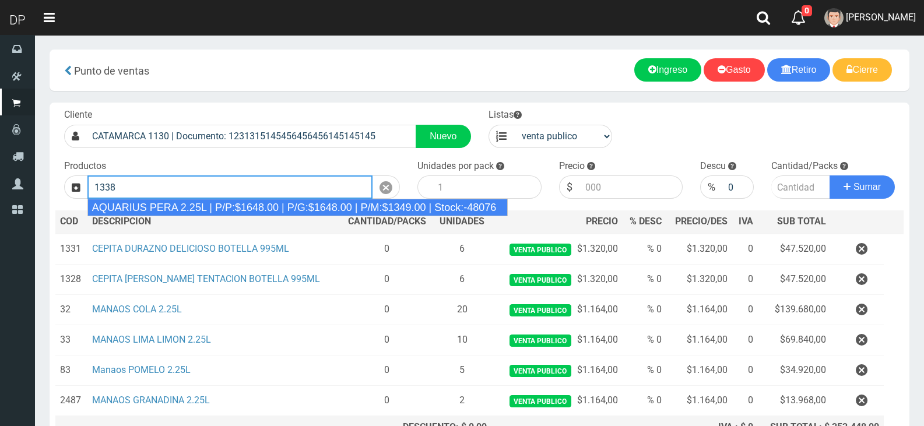
click at [391, 209] on div "AQUARIUS PERA 2.25L | P/P:$1648.00 | P/G:$1648.00 | P/M:$1349.00 | Stock:-48076" at bounding box center [297, 207] width 421 height 17
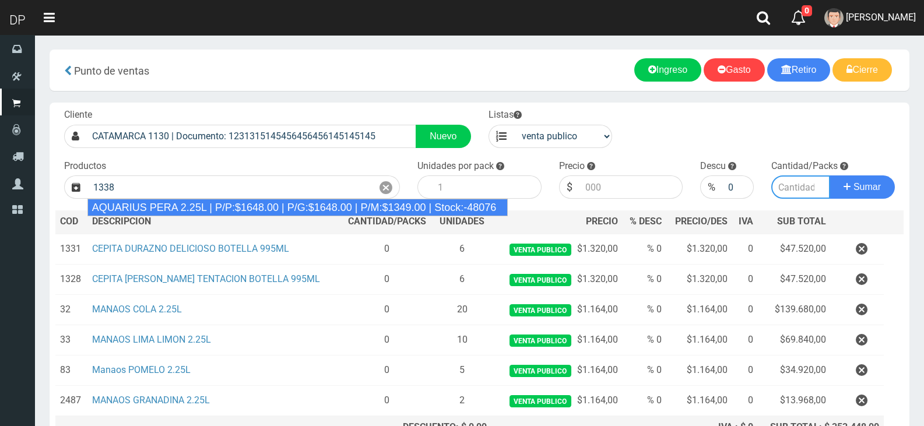
type input "AQUARIUS PERA 2.25L | P/P:$1648.00 | P/G:$1648.00 | P/M:$1349.00 | Stock:-48076"
type input "6"
type input "1648.00"
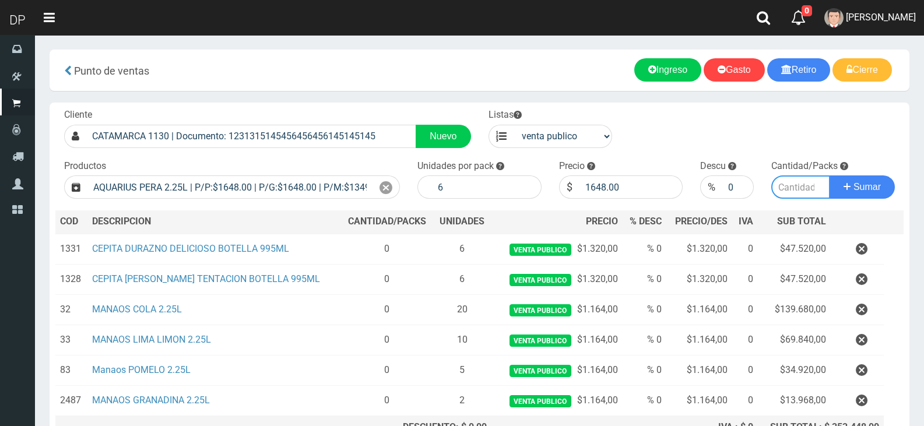
click at [791, 180] on input "number" at bounding box center [800, 186] width 59 height 23
type input "5"
click at [830, 175] on button "Sumar" at bounding box center [862, 186] width 65 height 23
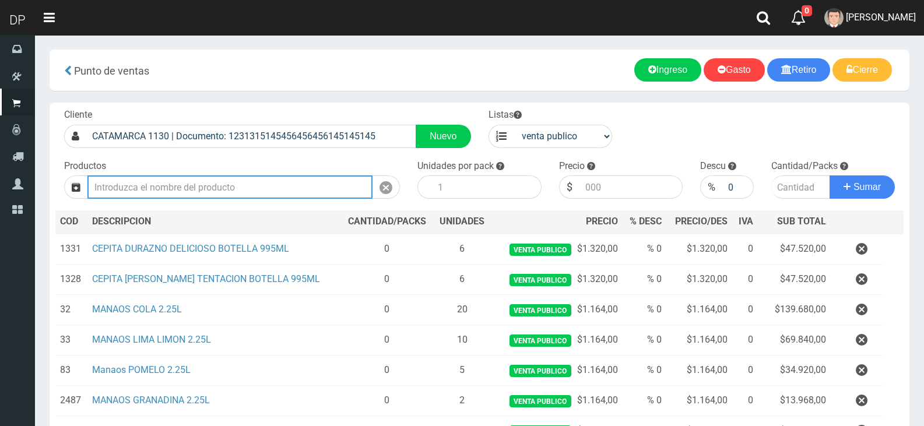
click at [284, 195] on input "text" at bounding box center [229, 186] width 285 height 23
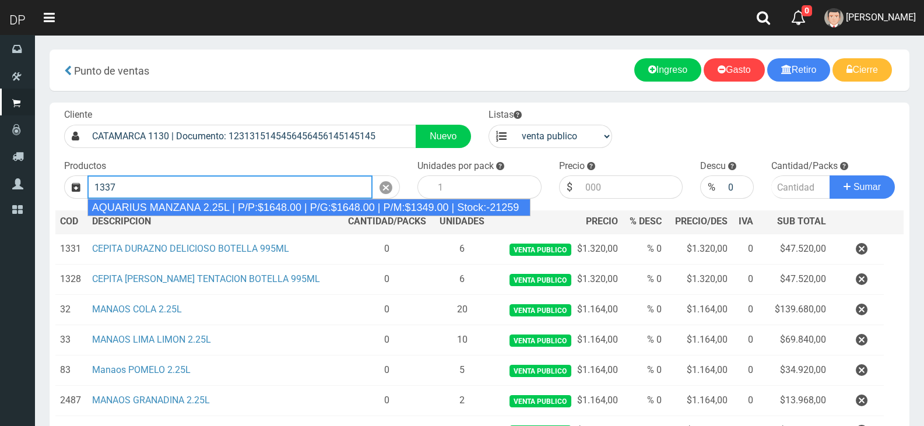
click at [283, 210] on div "AQUARIUS MANZANA 2.25L | P/P:$1648.00 | P/G:$1648.00 | P/M:$1349.00 | Stock:-21…" at bounding box center [309, 207] width 444 height 17
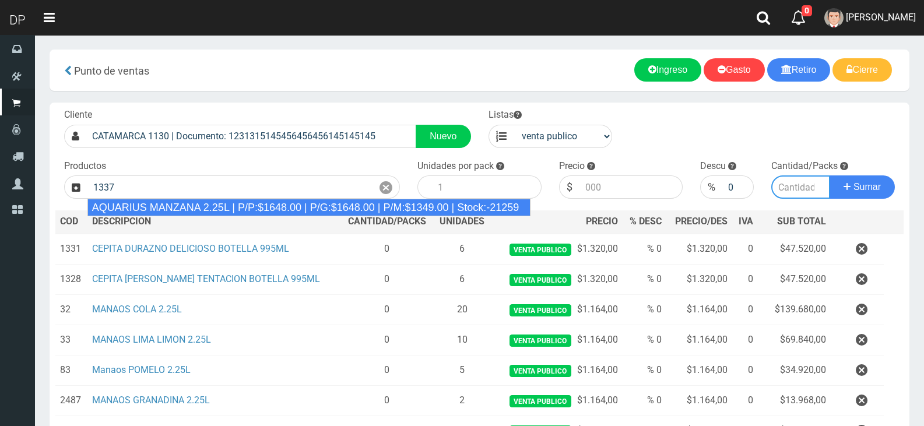
type input "AQUARIUS MANZANA 2.25L | P/P:$1648.00 | P/G:$1648.00 | P/M:$1349.00 | Stock:-21…"
type input "6"
type input "1648.00"
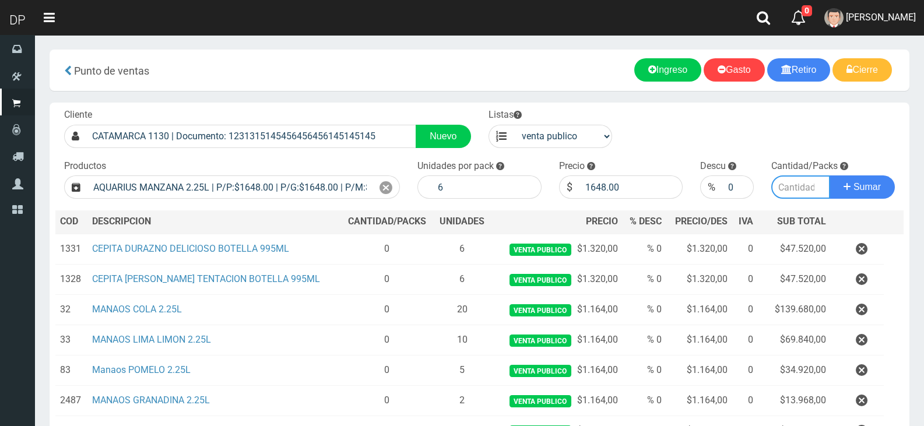
click at [795, 188] on input "number" at bounding box center [800, 186] width 59 height 23
type input "5"
click at [830, 175] on button "Sumar" at bounding box center [862, 186] width 65 height 23
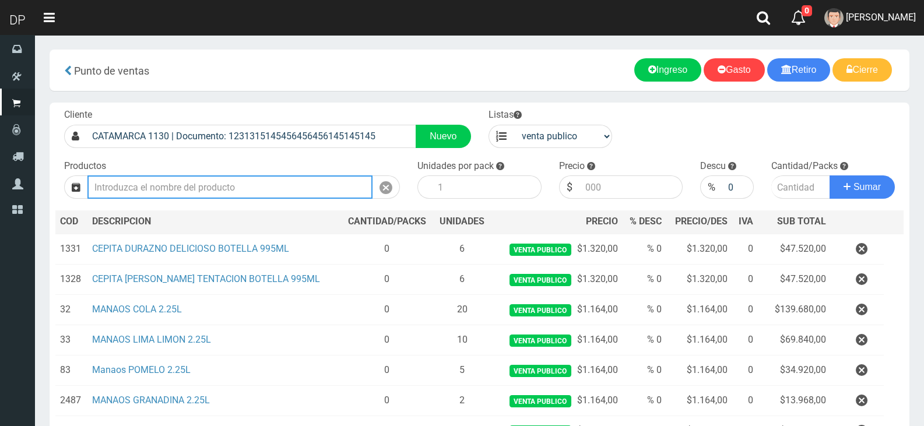
click at [226, 190] on input "text" at bounding box center [229, 186] width 285 height 23
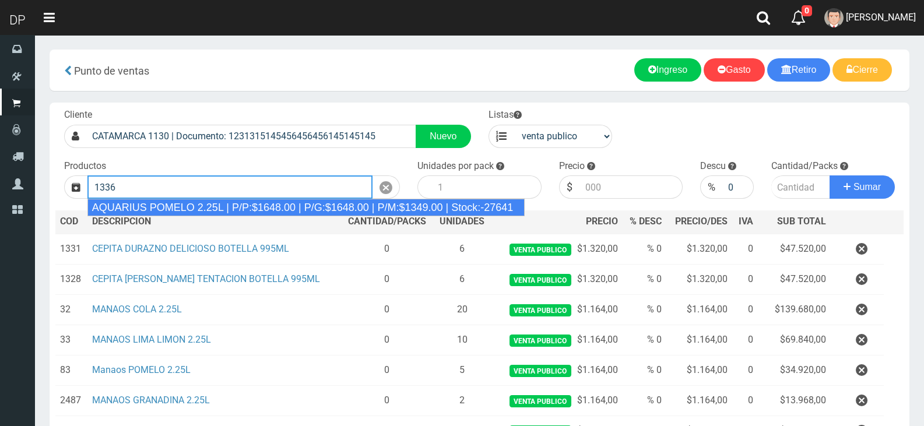
click at [228, 203] on div "AQUARIUS POMELO 2.25L | P/P:$1648.00 | P/G:$1648.00 | P/M:$1349.00 | Stock:-276…" at bounding box center [306, 207] width 438 height 17
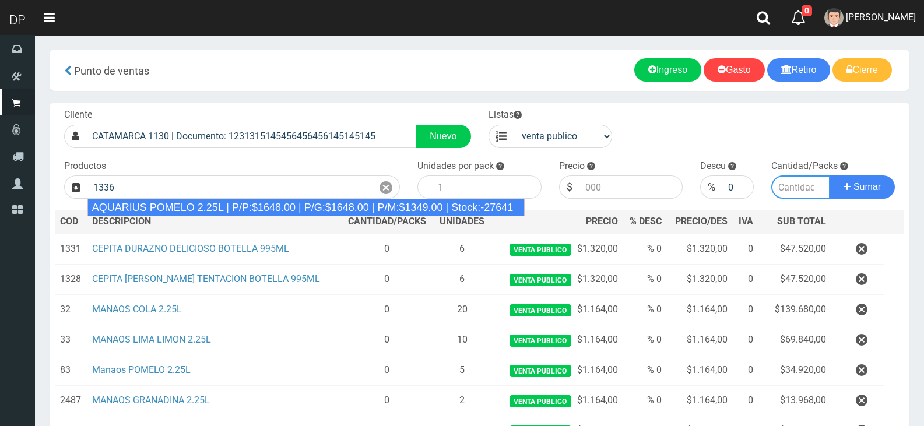
type input "AQUARIUS POMELO 2.25L | P/P:$1648.00 | P/G:$1648.00 | P/M:$1349.00 | Stock:-276…"
type input "6"
type input "1648.00"
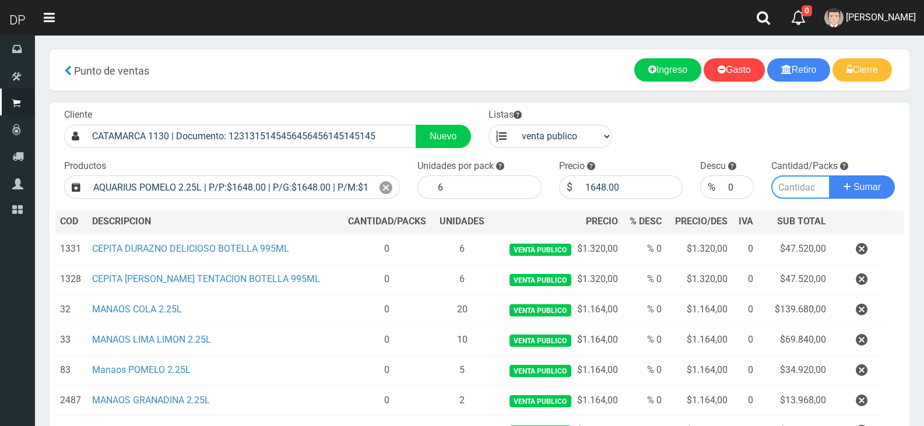
click at [798, 194] on input "number" at bounding box center [800, 186] width 59 height 23
type input "5"
click at [830, 175] on button "Sumar" at bounding box center [862, 186] width 65 height 23
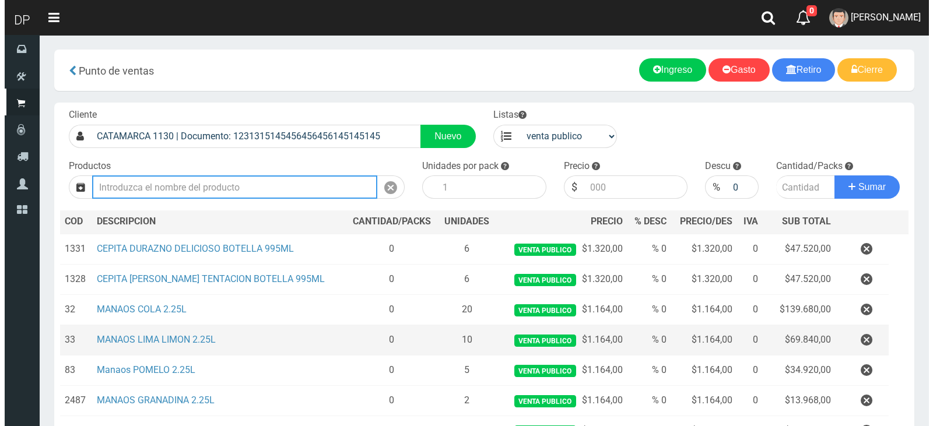
scroll to position [208, 0]
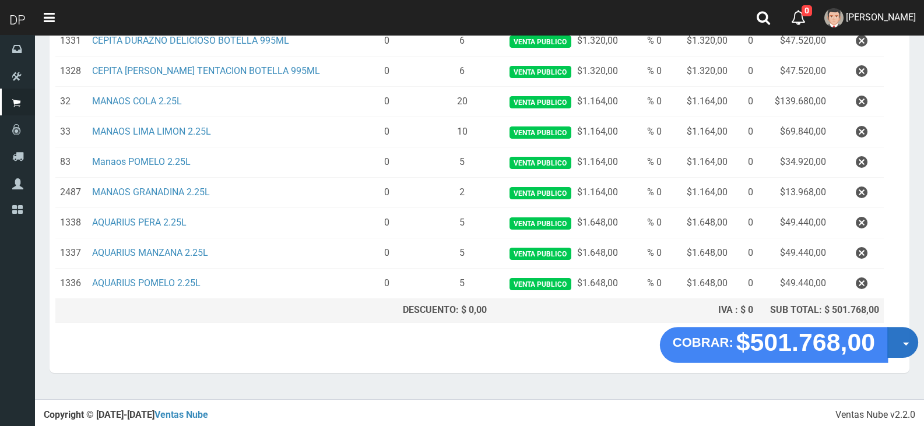
click at [893, 338] on button "Opciones" at bounding box center [902, 342] width 31 height 31
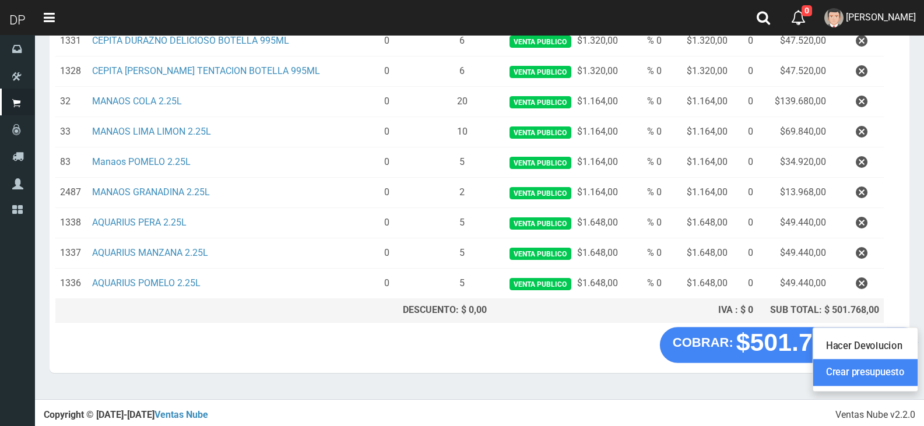
click at [892, 370] on link "Crear presupuesto" at bounding box center [865, 373] width 104 height 27
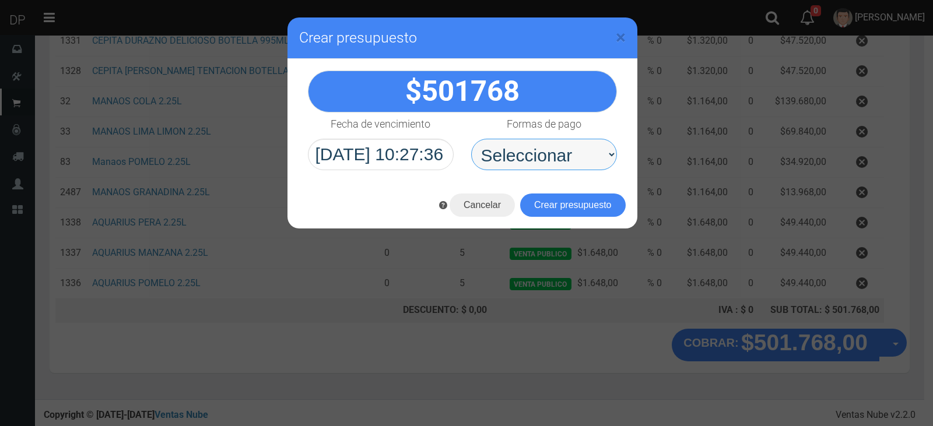
click at [565, 167] on select "Seleccionar Efectivo Tarjeta de Crédito Depósito Débito" at bounding box center [544, 154] width 146 height 31
select select "Efectivo"
click at [471, 139] on select "Seleccionar Efectivo Tarjeta de Crédito Depósito Débito" at bounding box center [544, 154] width 146 height 31
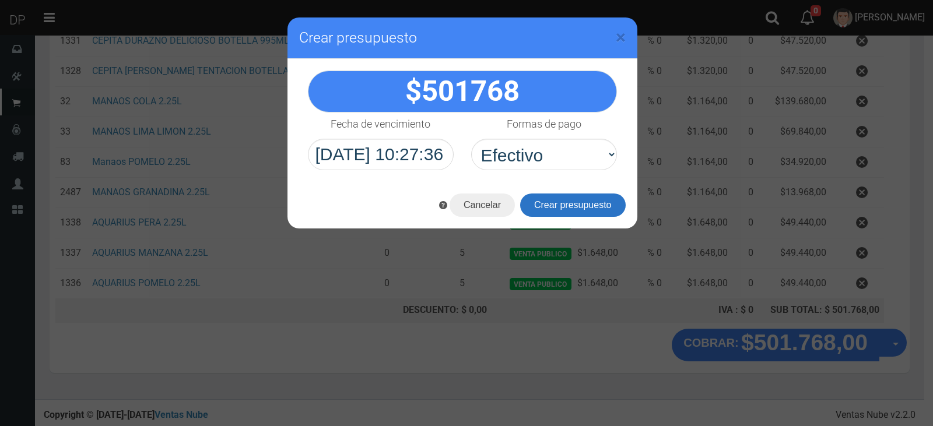
click at [586, 213] on button "Crear presupuesto" at bounding box center [573, 205] width 106 height 23
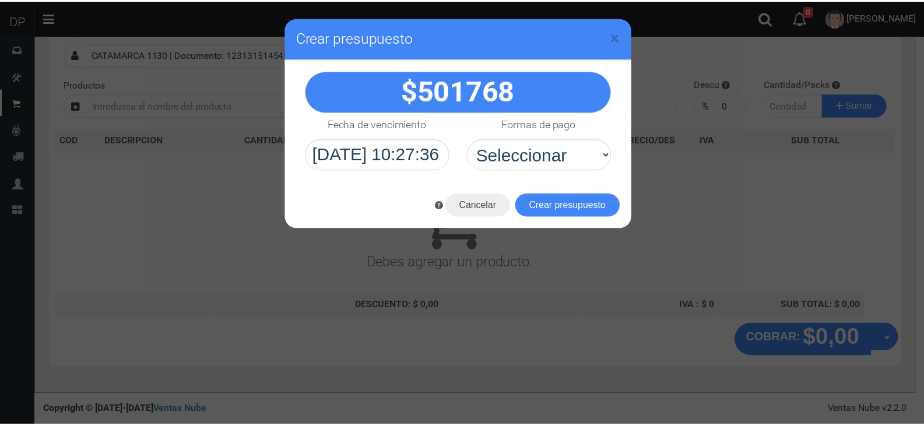
scroll to position [0, 0]
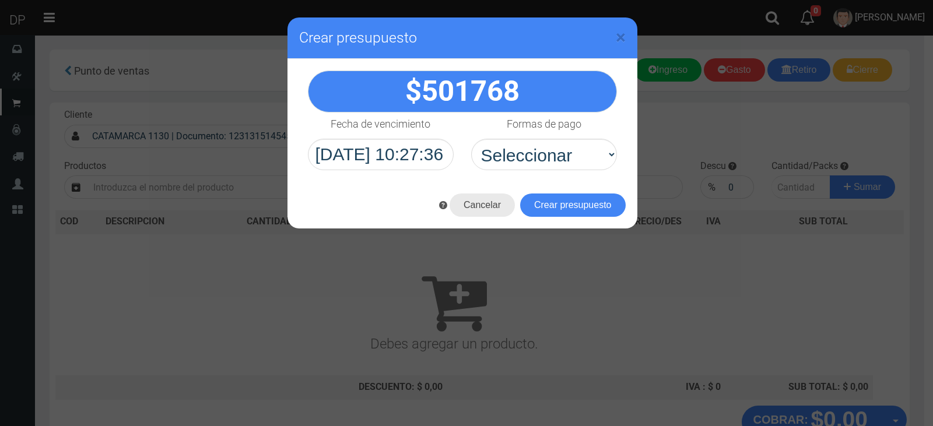
click at [477, 199] on button "Cancelar" at bounding box center [481, 205] width 65 height 23
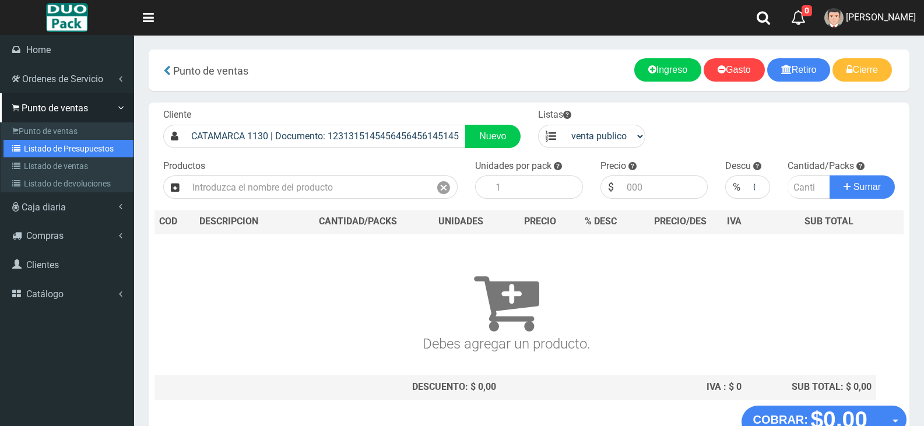
click at [55, 152] on link "Listado de Presupuestos" at bounding box center [68, 148] width 130 height 17
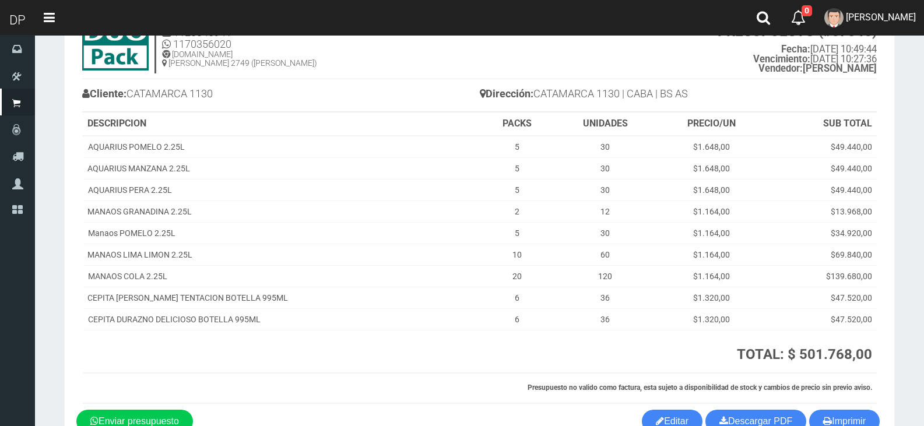
scroll to position [123, 0]
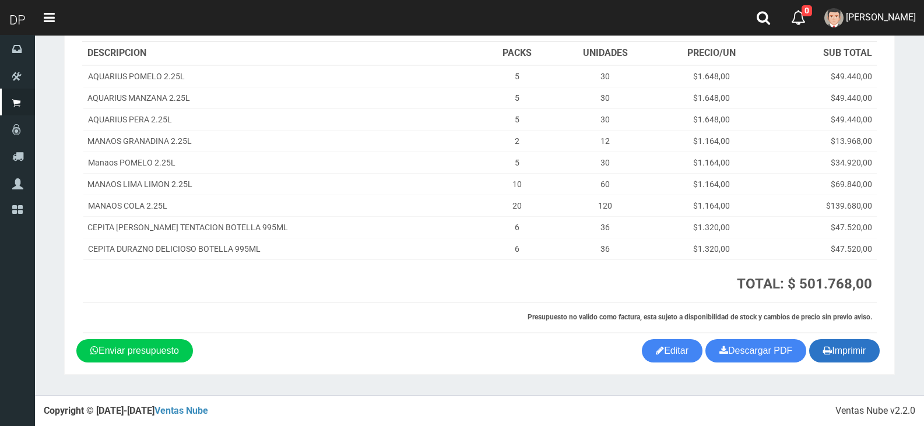
click at [860, 349] on button "Imprimir" at bounding box center [844, 350] width 71 height 23
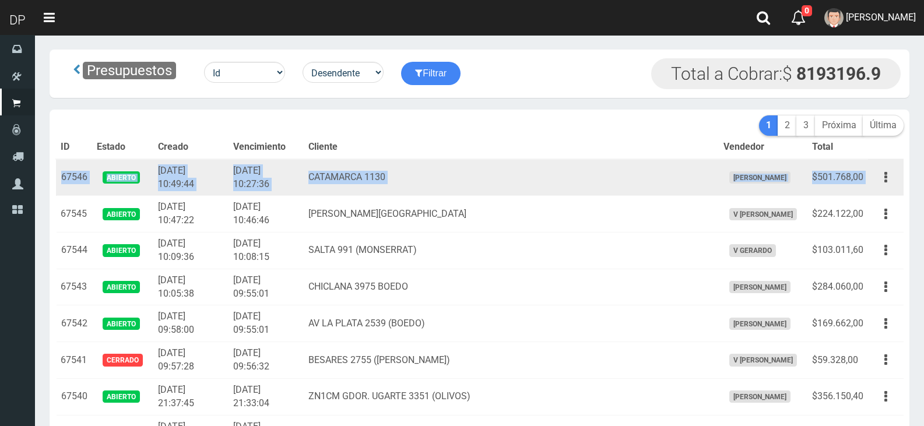
drag, startPoint x: 60, startPoint y: 175, endPoint x: 870, endPoint y: 187, distance: 810.4
click at [870, 187] on tr "67546 Abierto 2025-10-11 10:49:44 2025-10-11 10:27:36 CATAMARCA 1130 MARCELO AV…" at bounding box center [480, 177] width 848 height 37
copy tr "67546 Abierto 2025-10-11 10:49:44 2025-10-11 10:27:36 CATAMARCA 1130 MARCELO AV…"
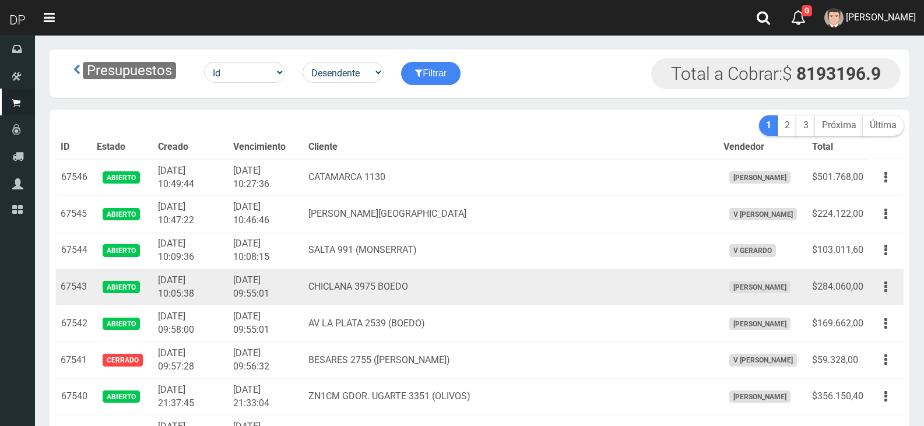
click at [421, 272] on td "CHICLANA 3975 BOEDO" at bounding box center [511, 287] width 415 height 37
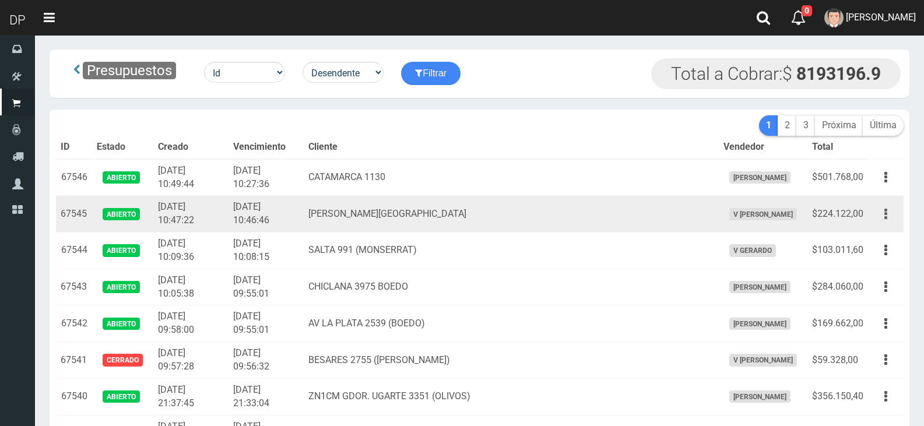
click at [886, 216] on icon "button" at bounding box center [885, 214] width 3 height 20
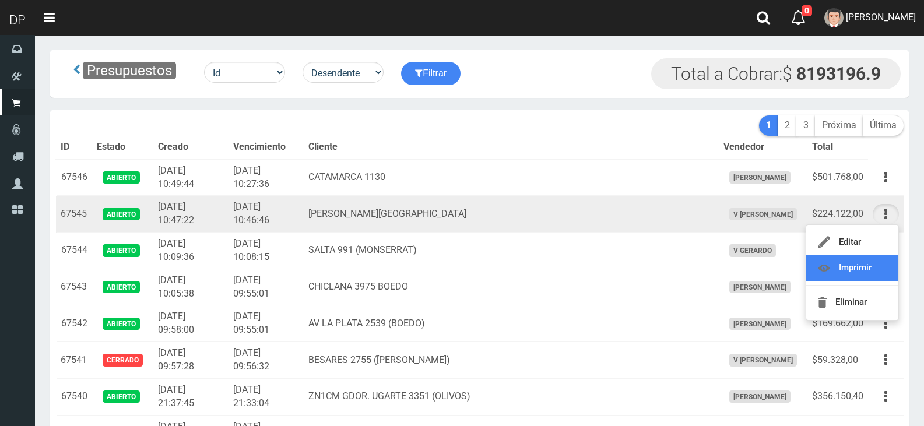
click at [887, 266] on link "Imprimir" at bounding box center [852, 268] width 92 height 26
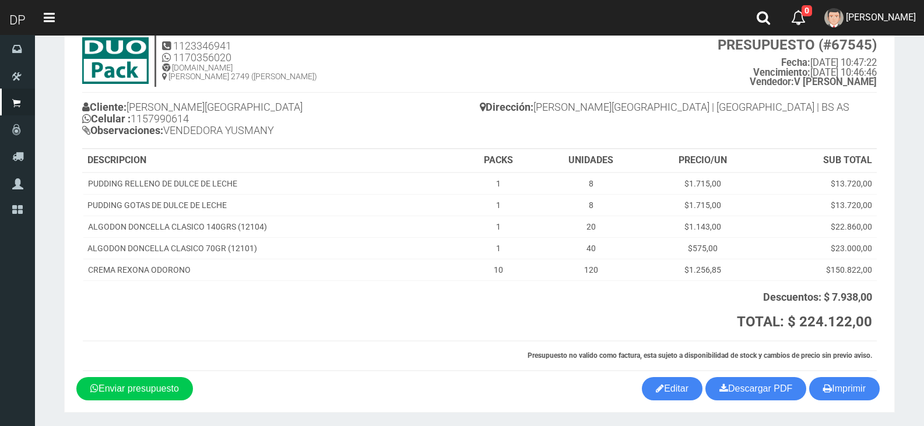
scroll to position [78, 0]
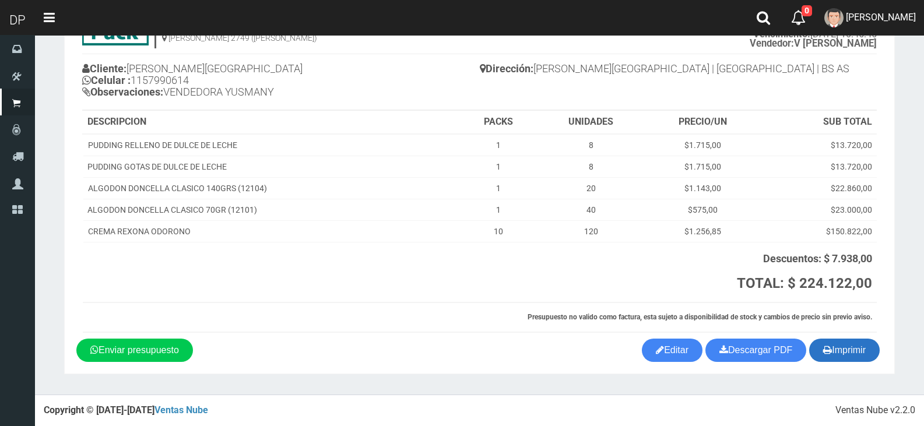
click at [841, 354] on button "Imprimir" at bounding box center [844, 350] width 71 height 23
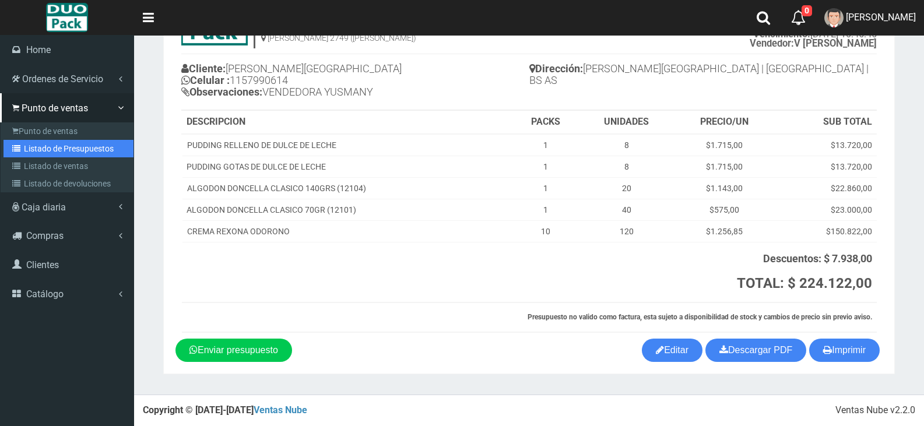
click at [45, 145] on link "Listado de Presupuestos" at bounding box center [68, 148] width 130 height 17
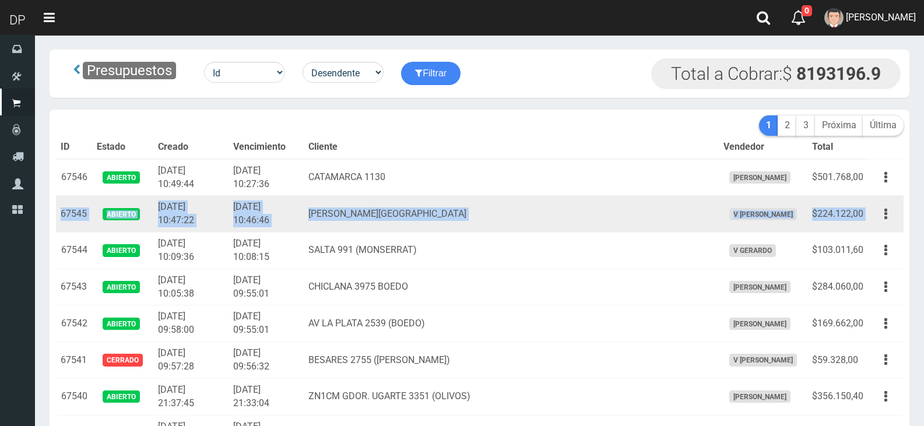
drag, startPoint x: 61, startPoint y: 212, endPoint x: 870, endPoint y: 219, distance: 809.2
click at [870, 219] on tr "67545 Abierto [DATE] 10:47:22 [DATE] 10:46:46 [PERSON_NAME] 3427 CIUDADELA V [P…" at bounding box center [480, 214] width 848 height 37
copy tr "67545 Abierto [DATE] 10:47:22 [DATE] 10:46:46 [PERSON_NAME] 3427 CIUDADELA V [P…"
